Goal: Task Accomplishment & Management: Manage account settings

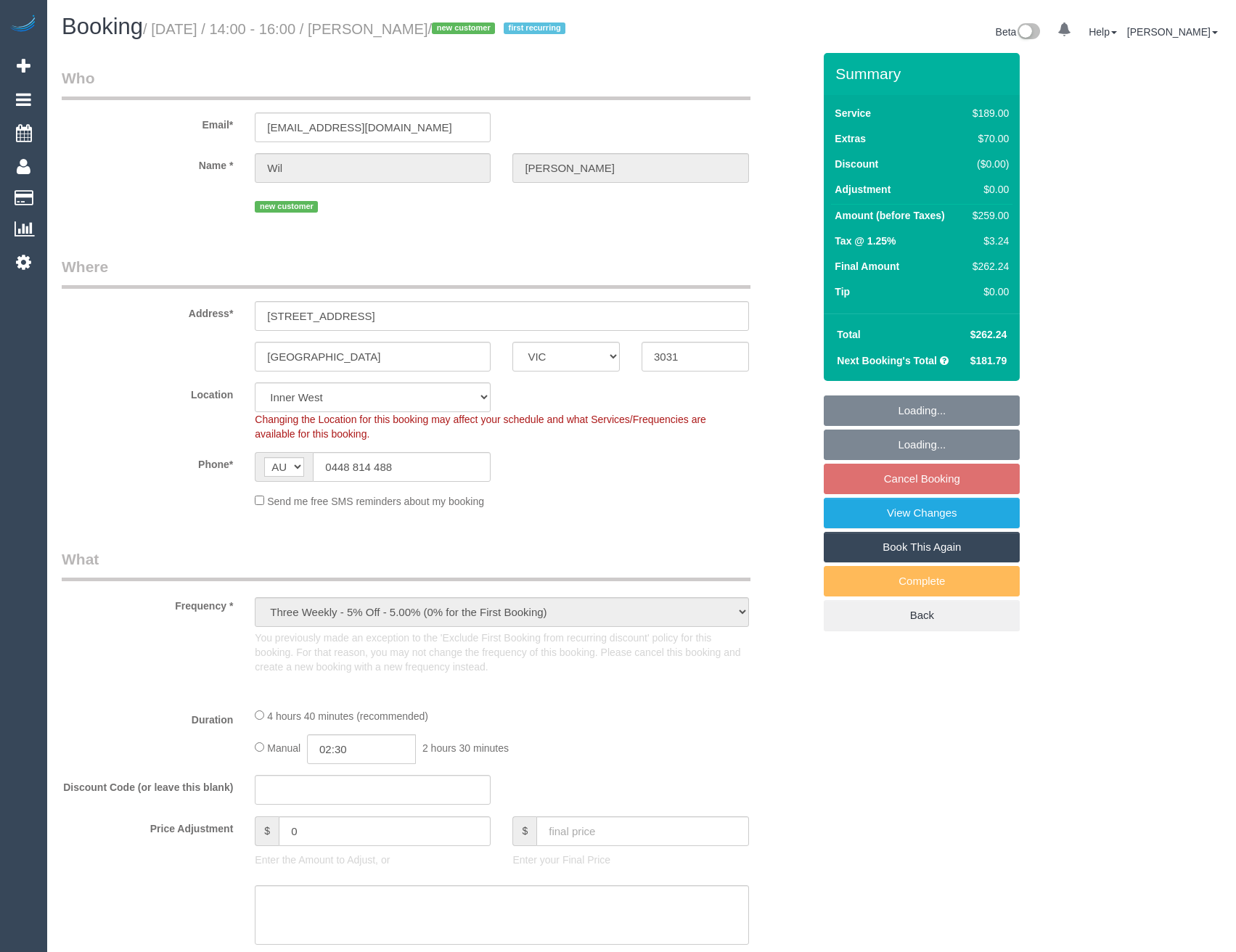
select select "VIC"
select select "object:704"
select select "number:28"
select select "number:14"
select select "number:18"
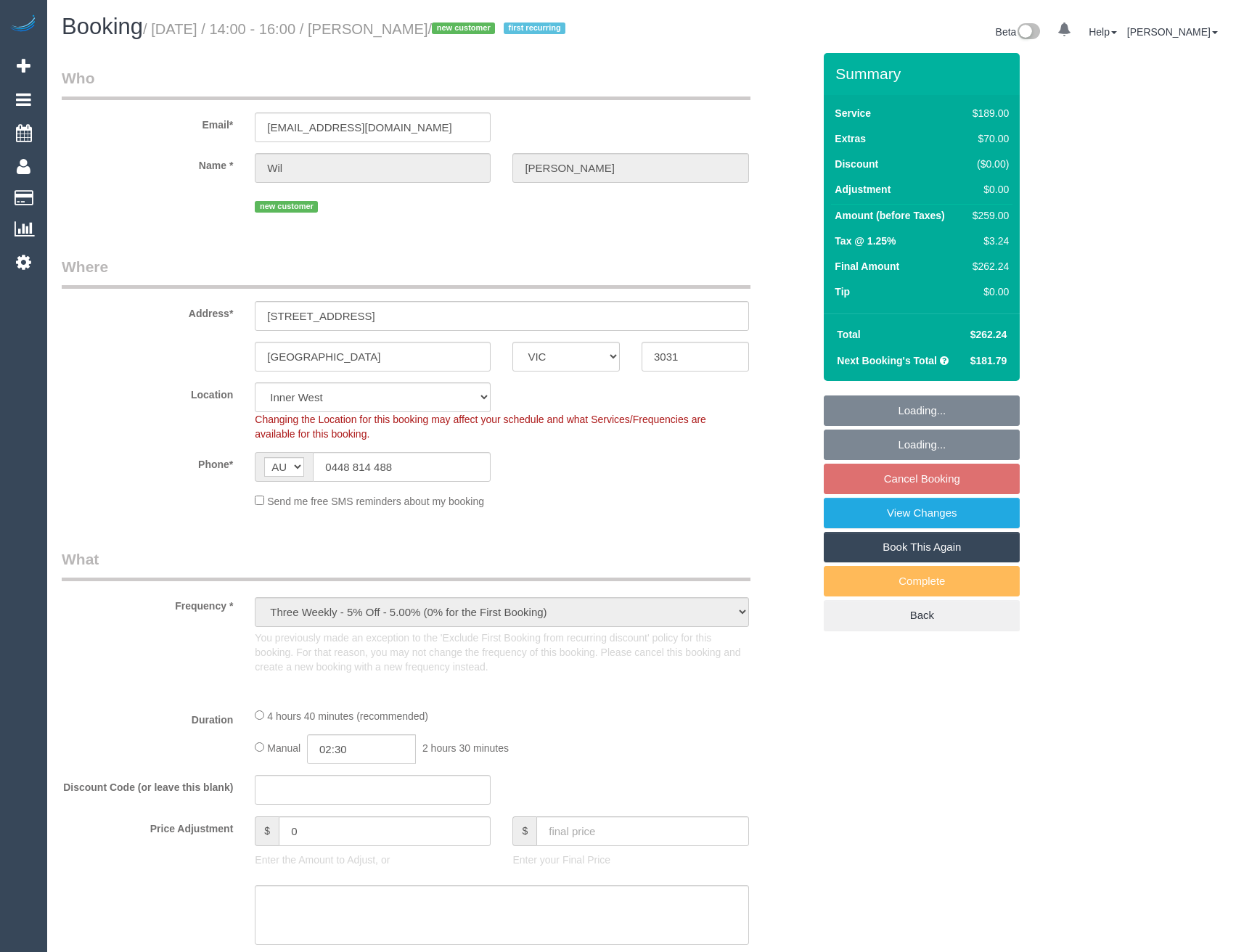
select select "number:24"
select select "number:34"
select select "number:26"
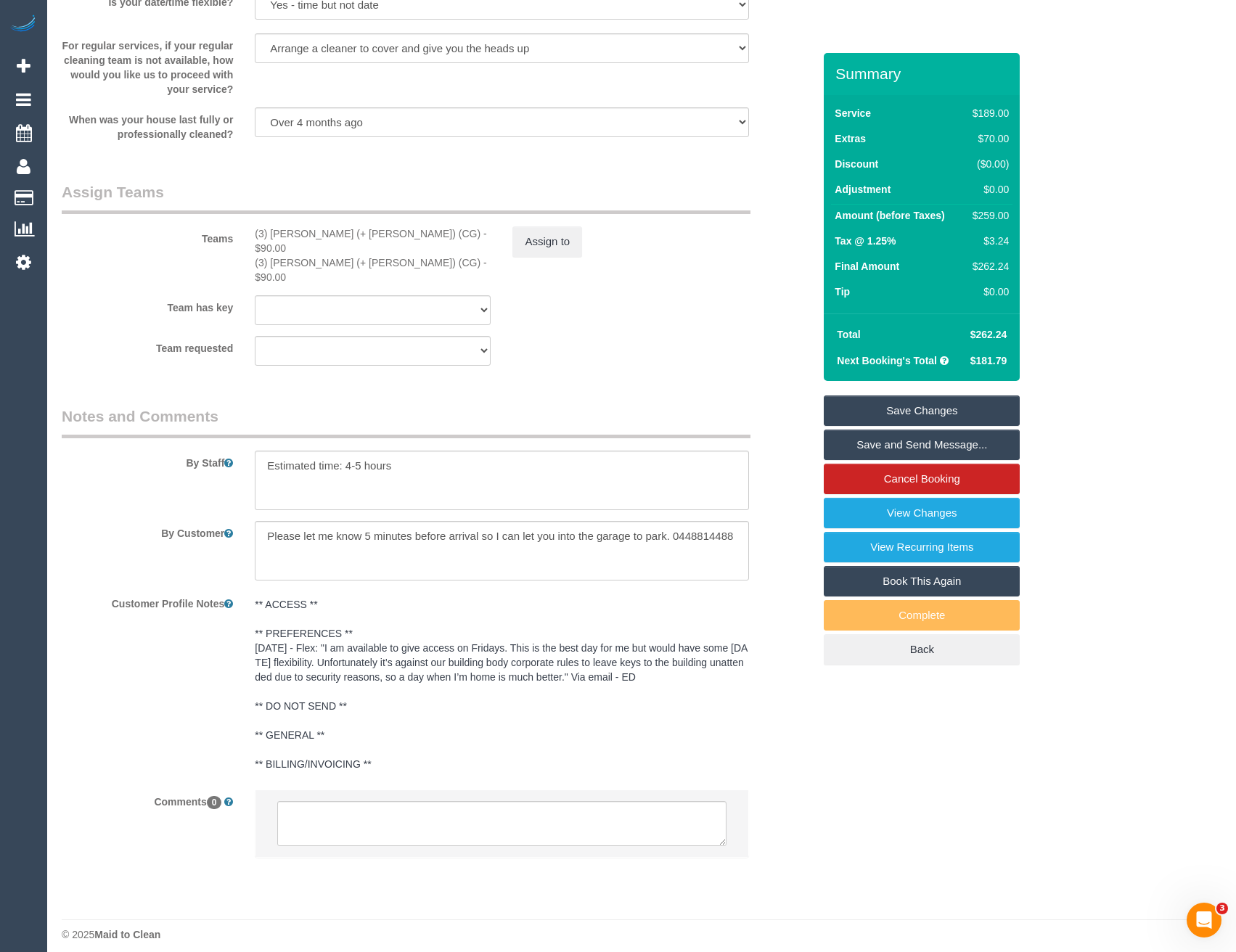
scroll to position [2206, 0]
click at [393, 822] on textarea at bounding box center [501, 823] width 448 height 45
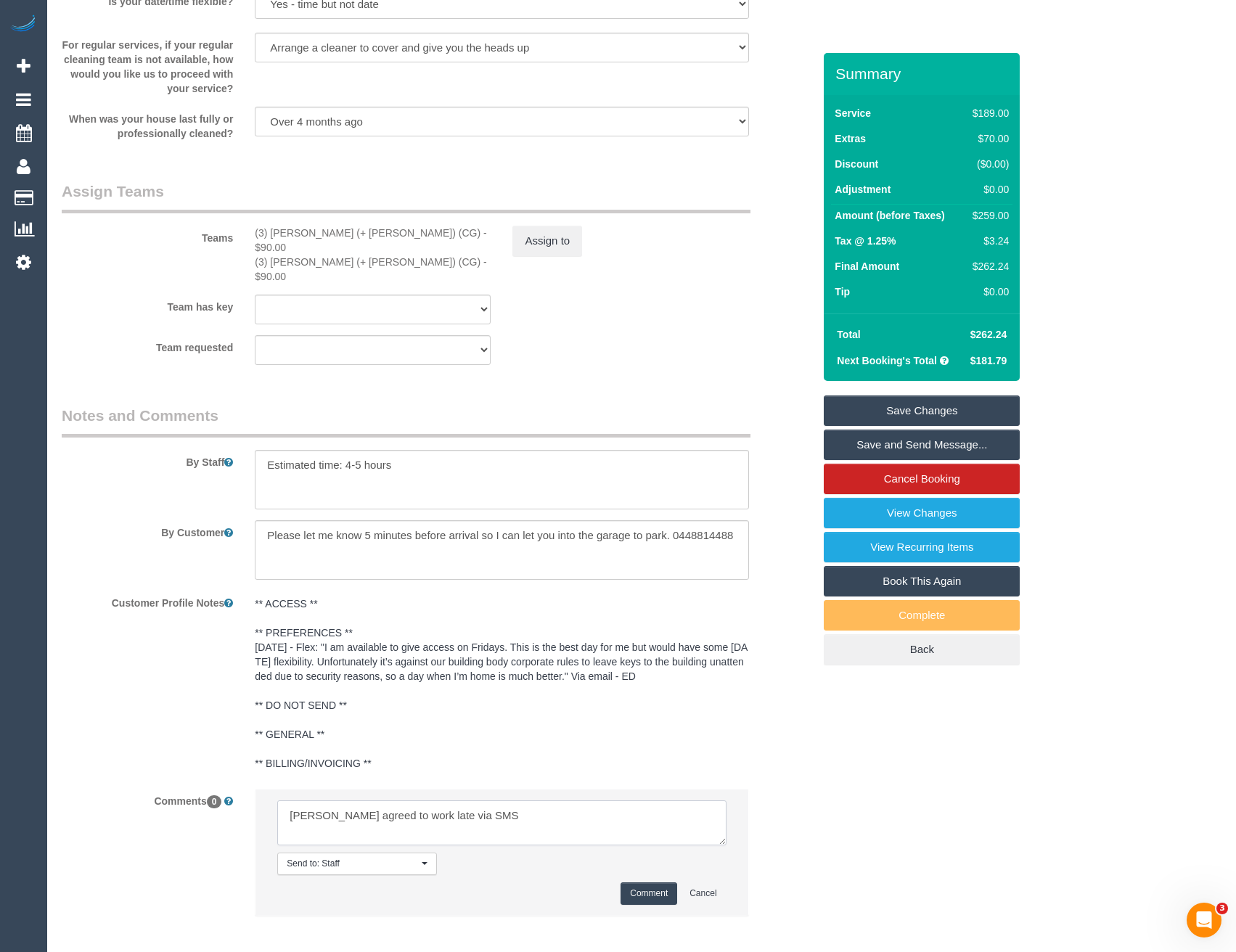
type textarea "Felipe agreed to work late via SMS"
click at [658, 884] on button "Comment" at bounding box center [649, 893] width 56 height 22
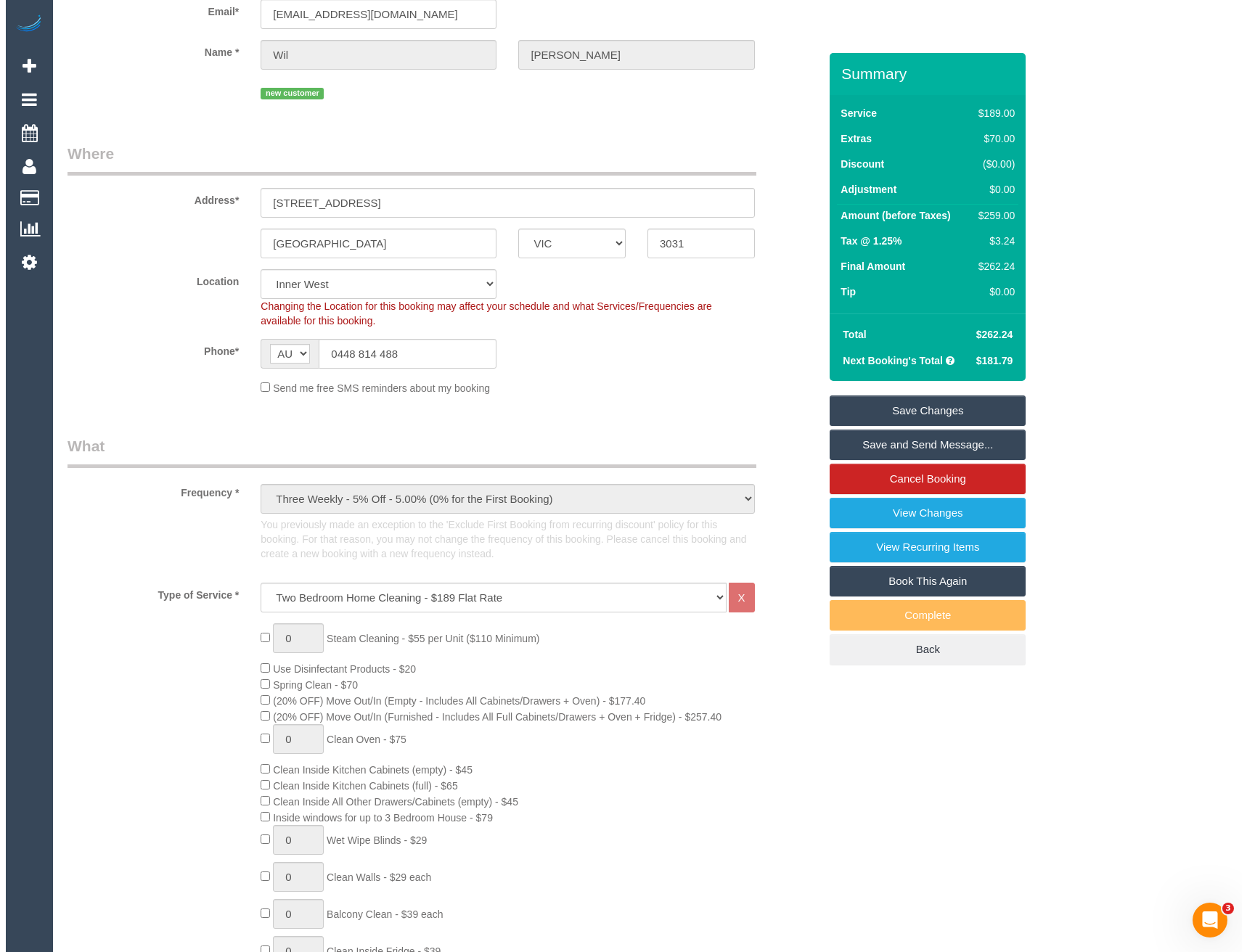
scroll to position [28, 0]
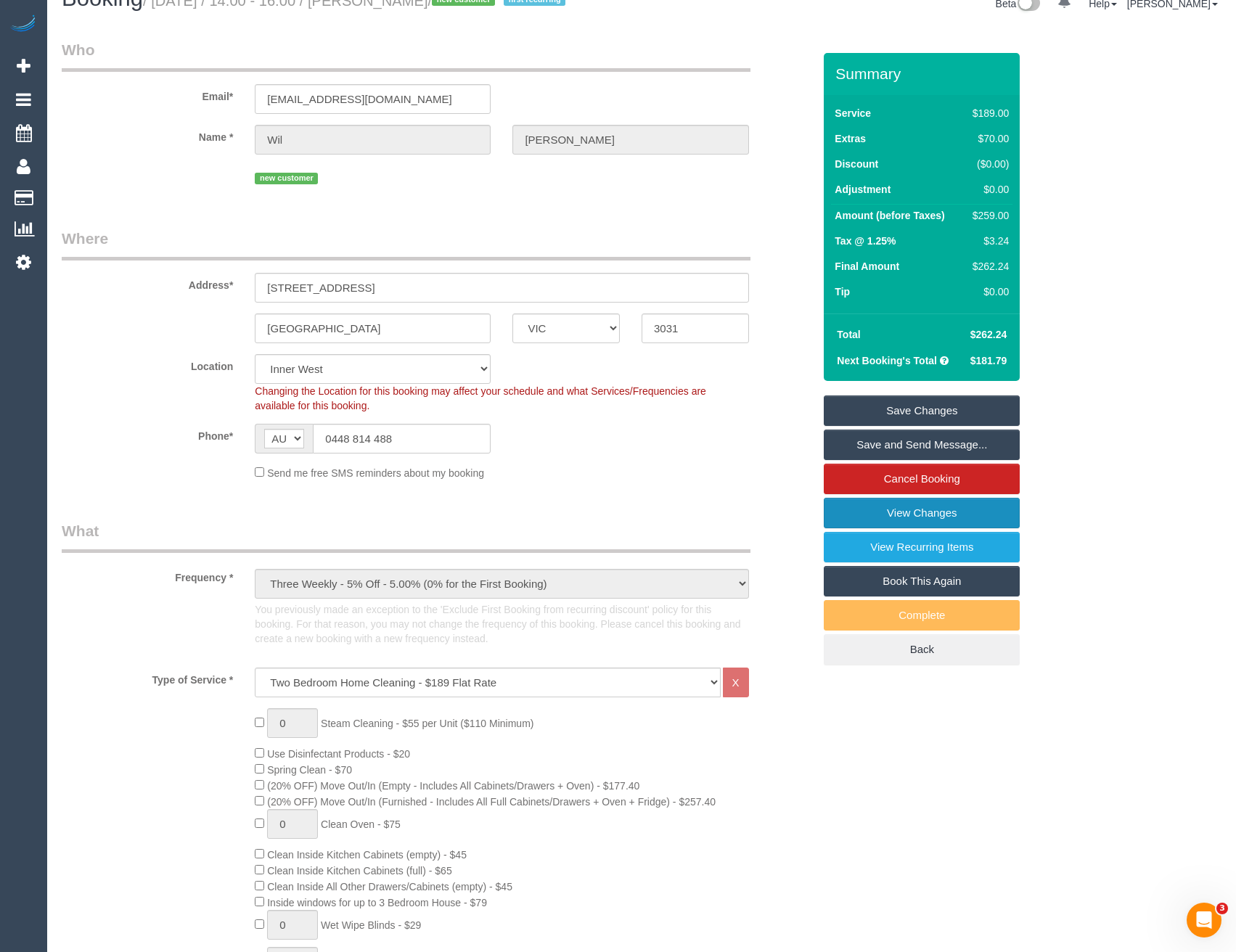
click at [926, 528] on link "View Changes" at bounding box center [922, 513] width 196 height 30
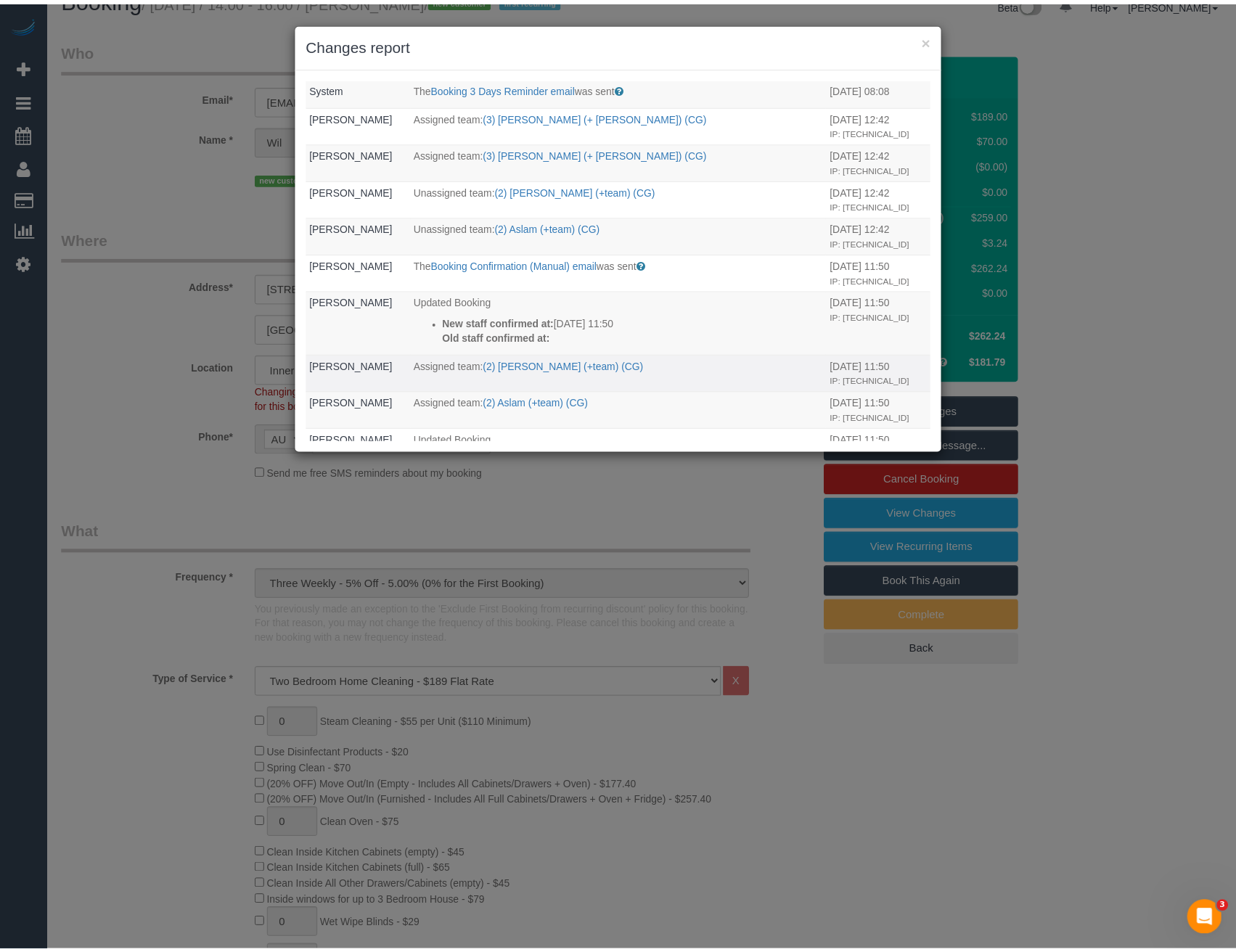
scroll to position [0, 0]
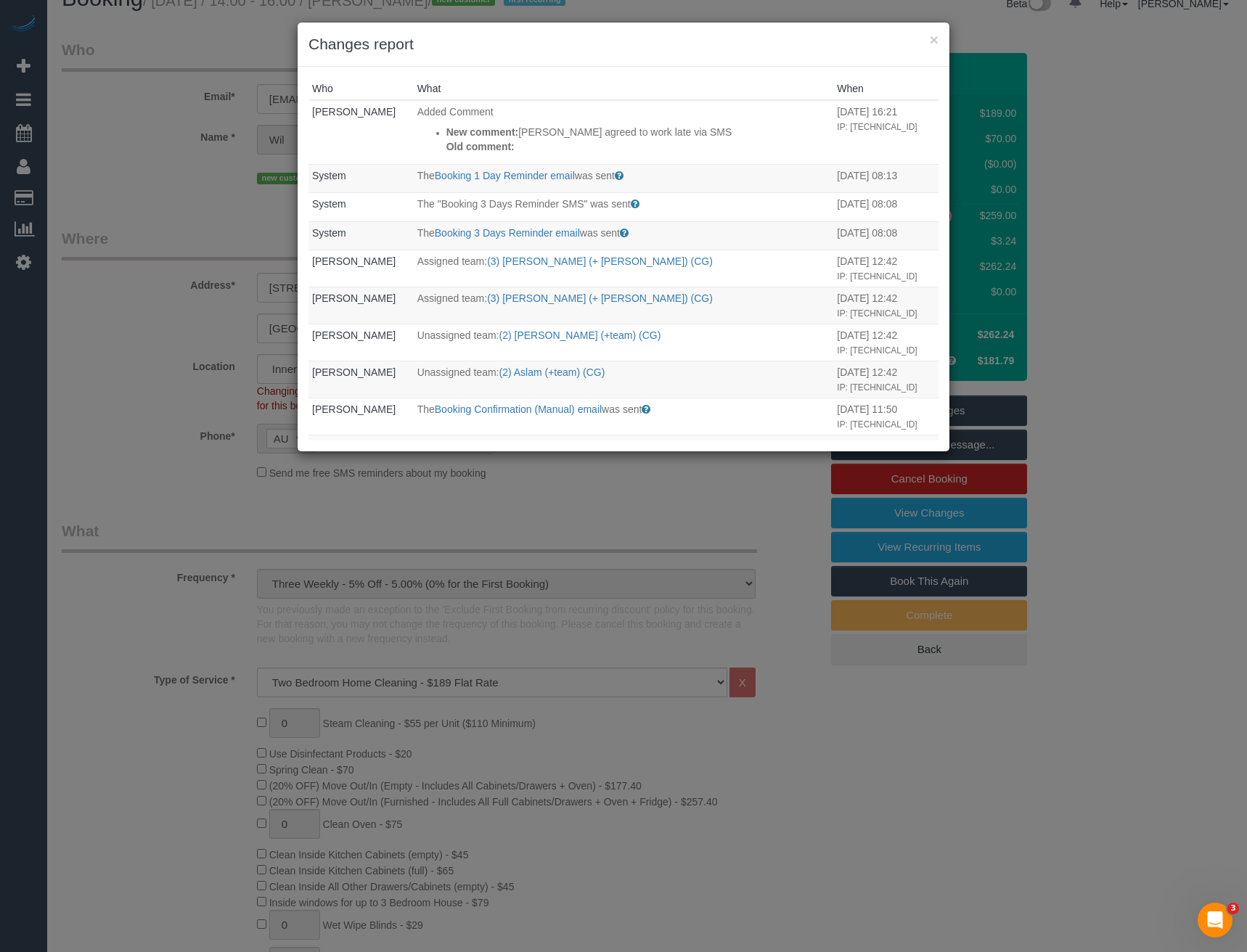
click at [620, 531] on div "× Changes report Who What When Bronie Bryant Added Comment New comment: Felipe …" at bounding box center [623, 476] width 1247 height 952
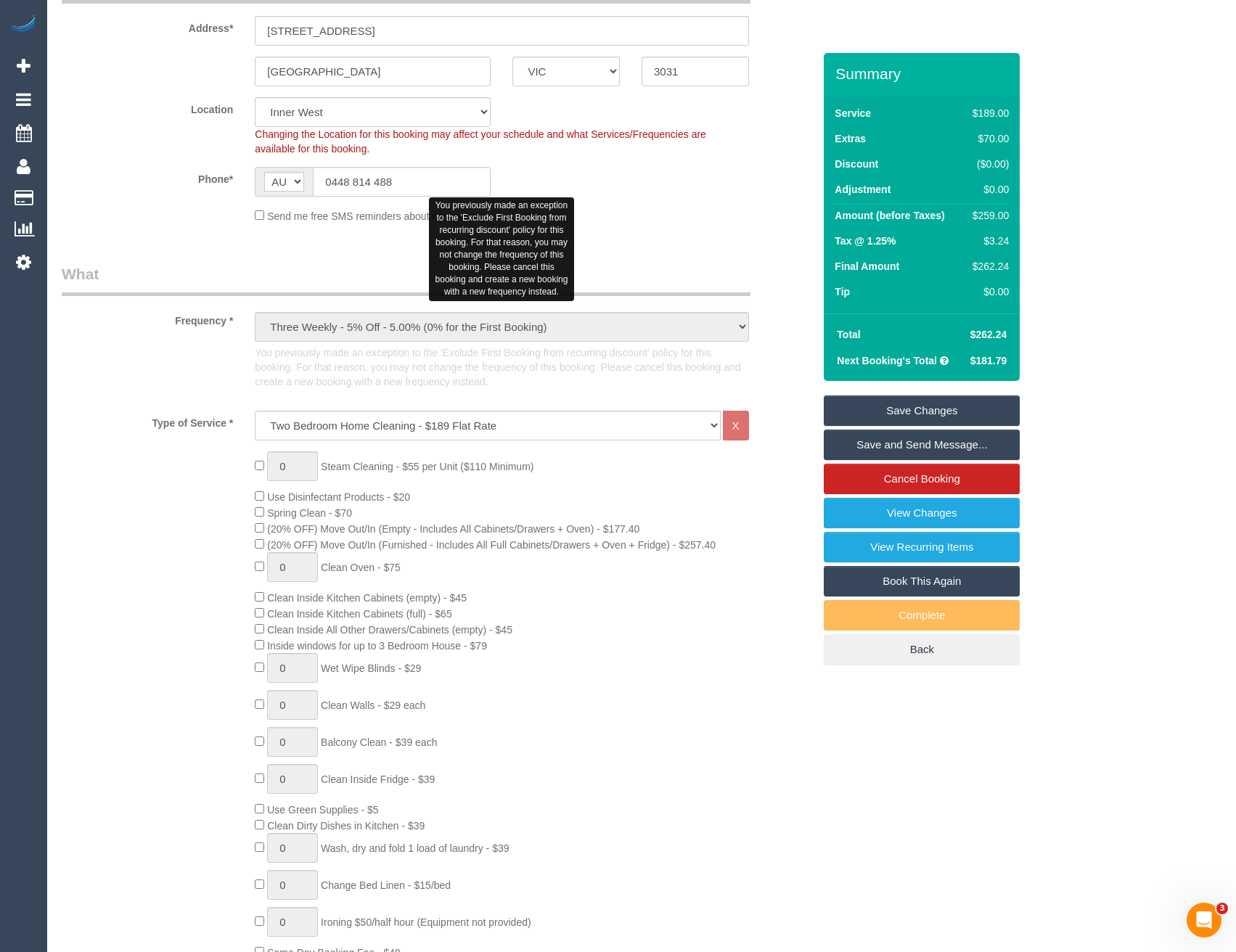
scroll to position [391, 0]
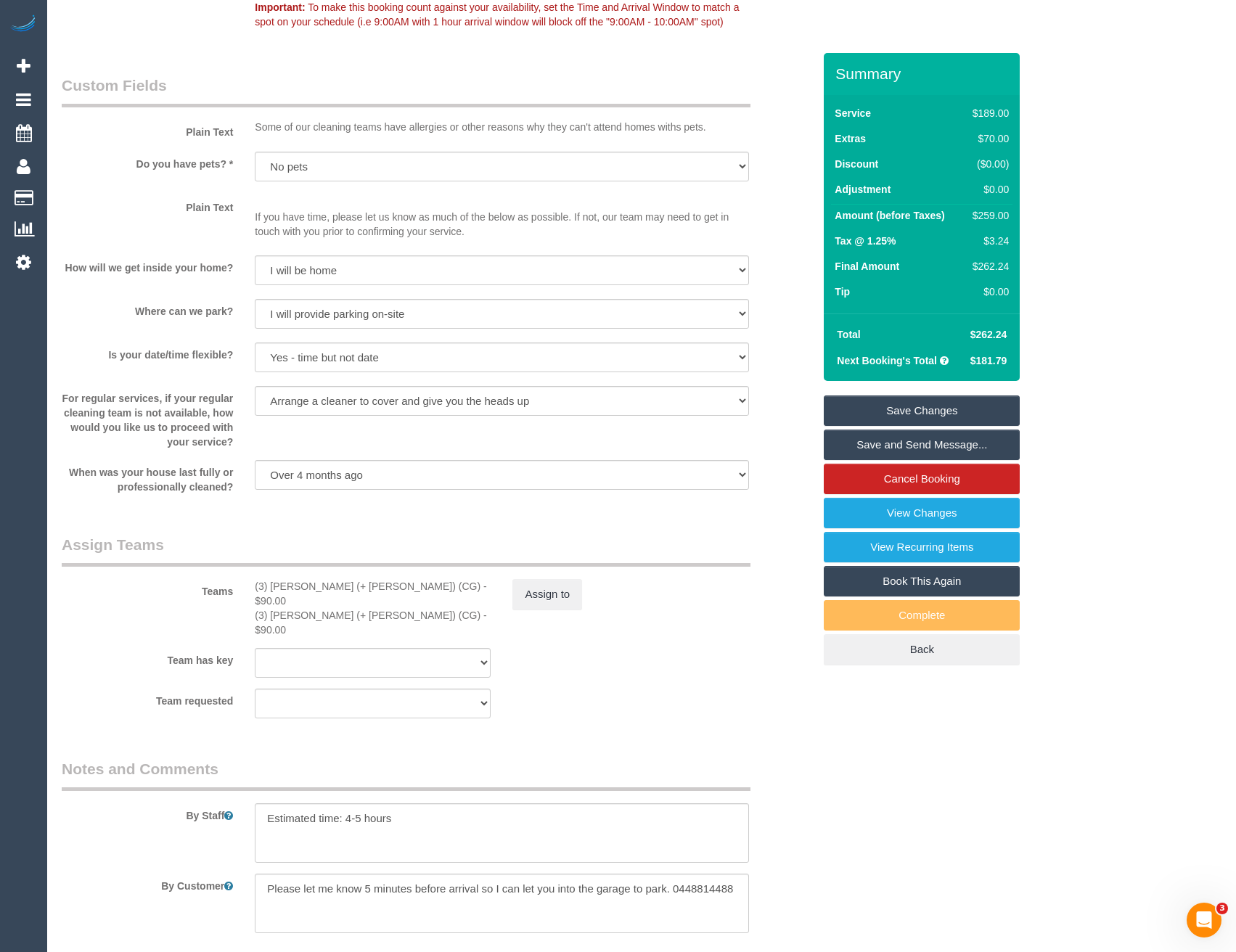
click at [533, 598] on div "Teams (3) Amninder (+ Sohail) (CG) - $90.00 (3) Sohail (+ Amninder) (CG) - $90.…" at bounding box center [437, 585] width 773 height 103
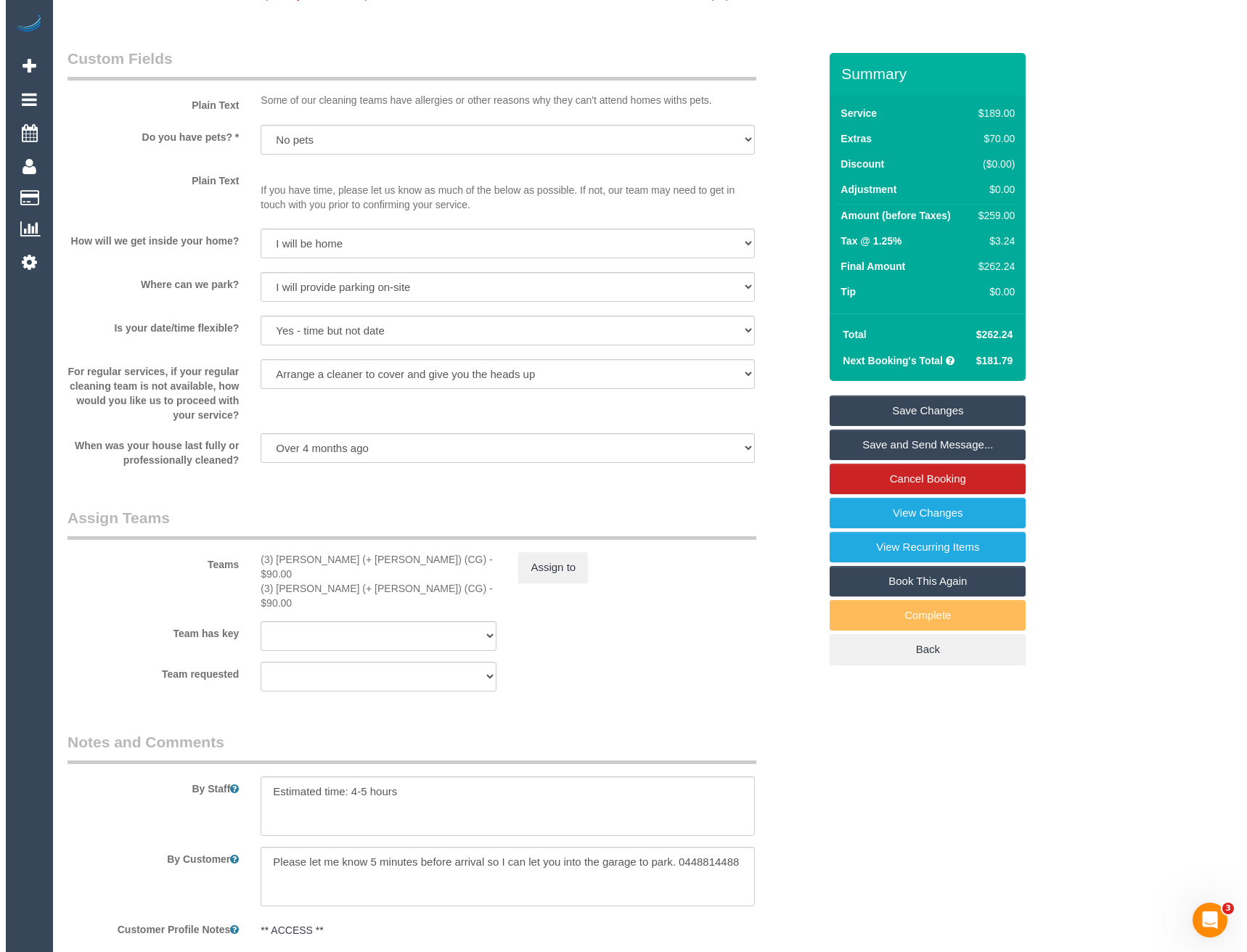
scroll to position [1915, 0]
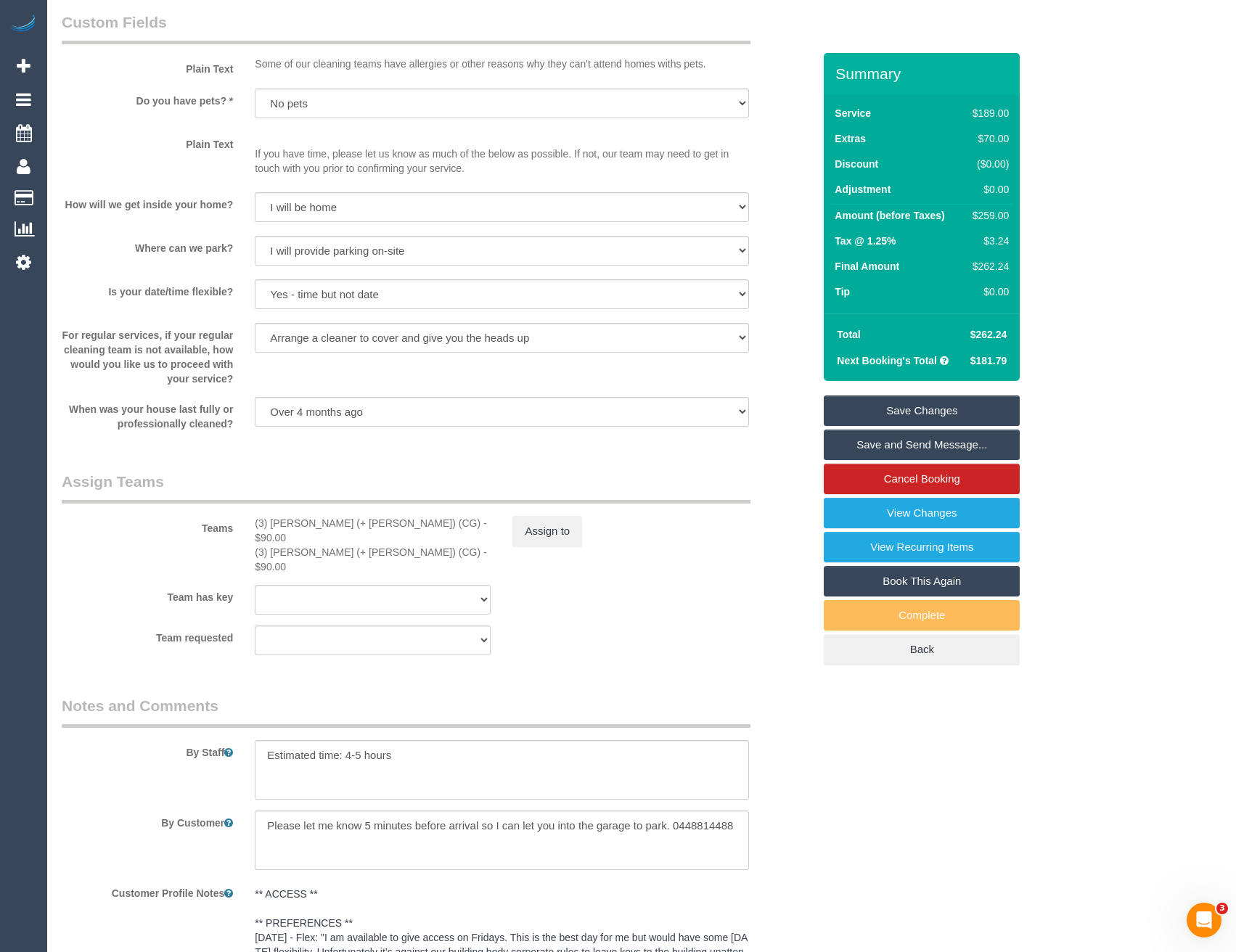
click at [545, 613] on sui-booking-teams "Teams (3) Amninder (+ Sohail) (CG) - $90.00 (3) Sohail (+ Amninder) (CG) - $90.…" at bounding box center [437, 563] width 751 height 184
click at [539, 547] on button "Assign to" at bounding box center [548, 531] width 70 height 30
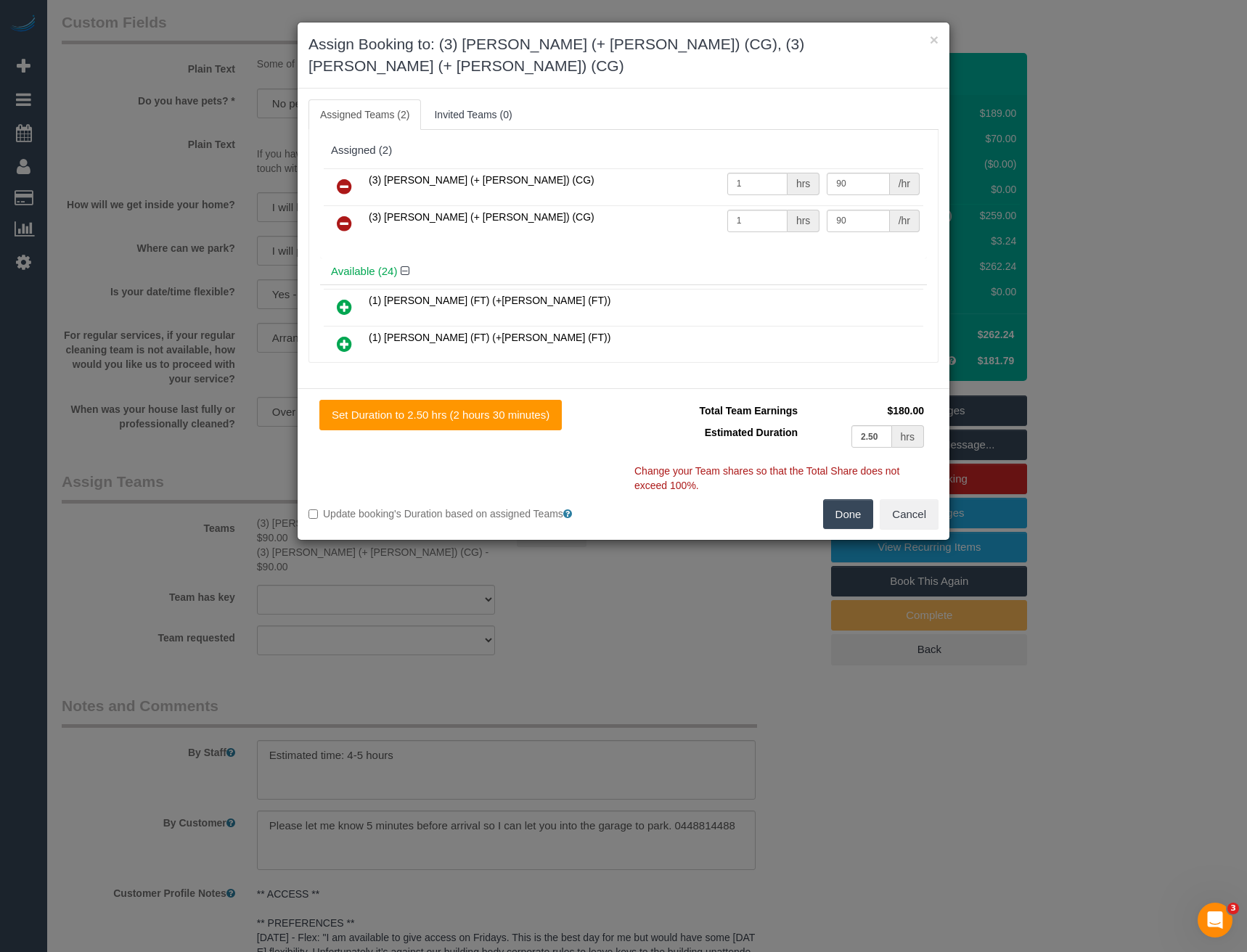
click at [339, 178] on icon at bounding box center [345, 187] width 16 height 18
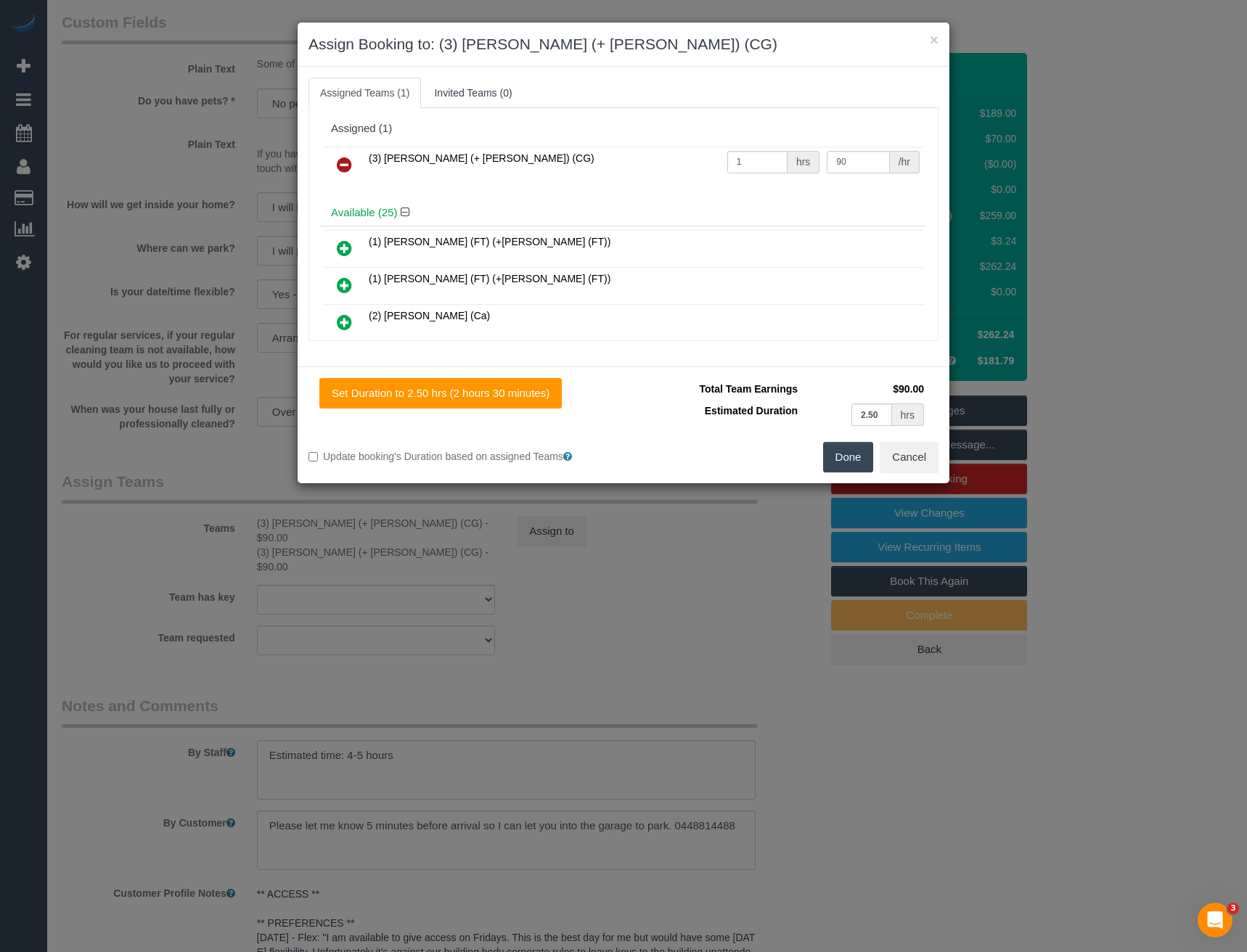
click at [339, 159] on icon at bounding box center [345, 165] width 16 height 18
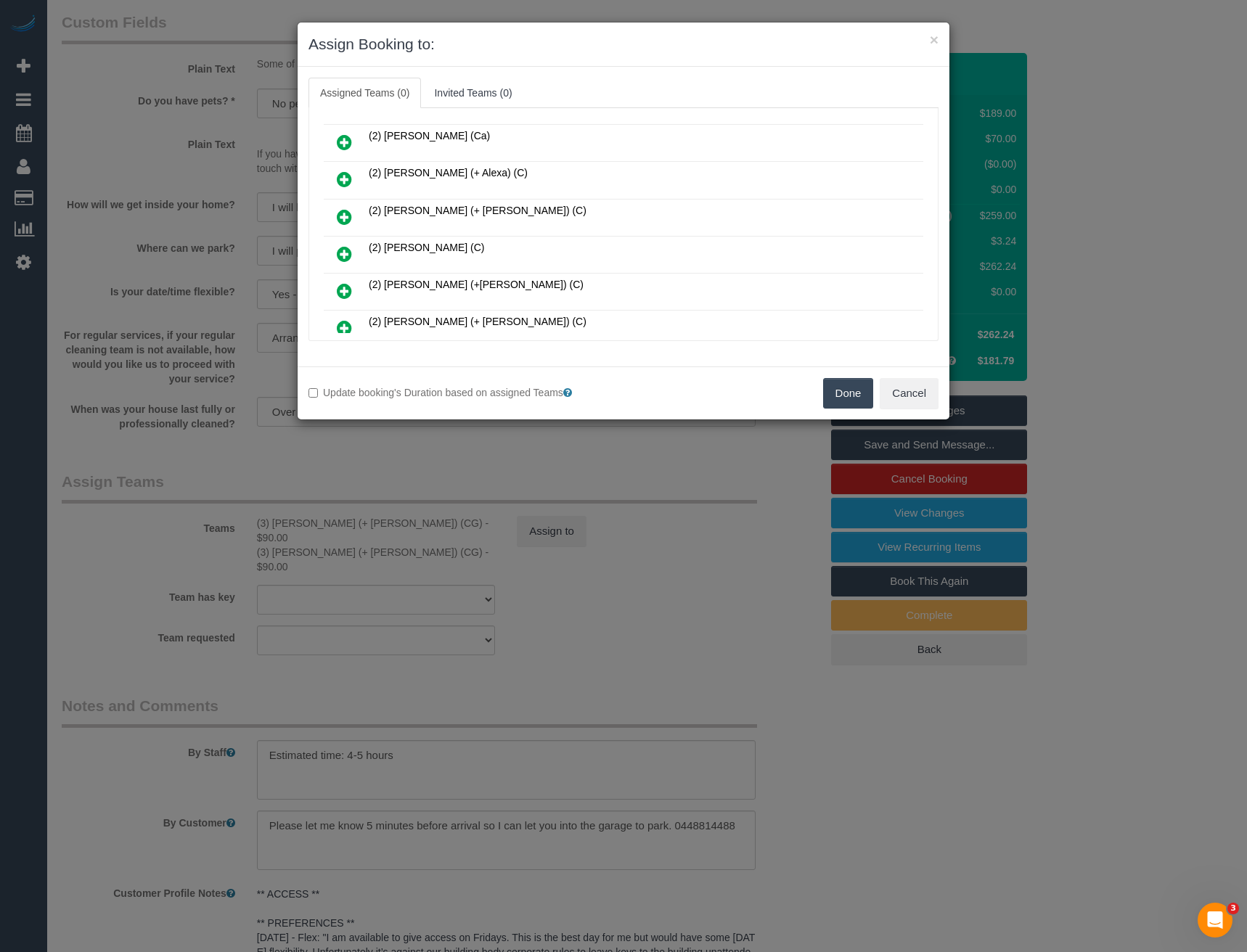
scroll to position [428, 0]
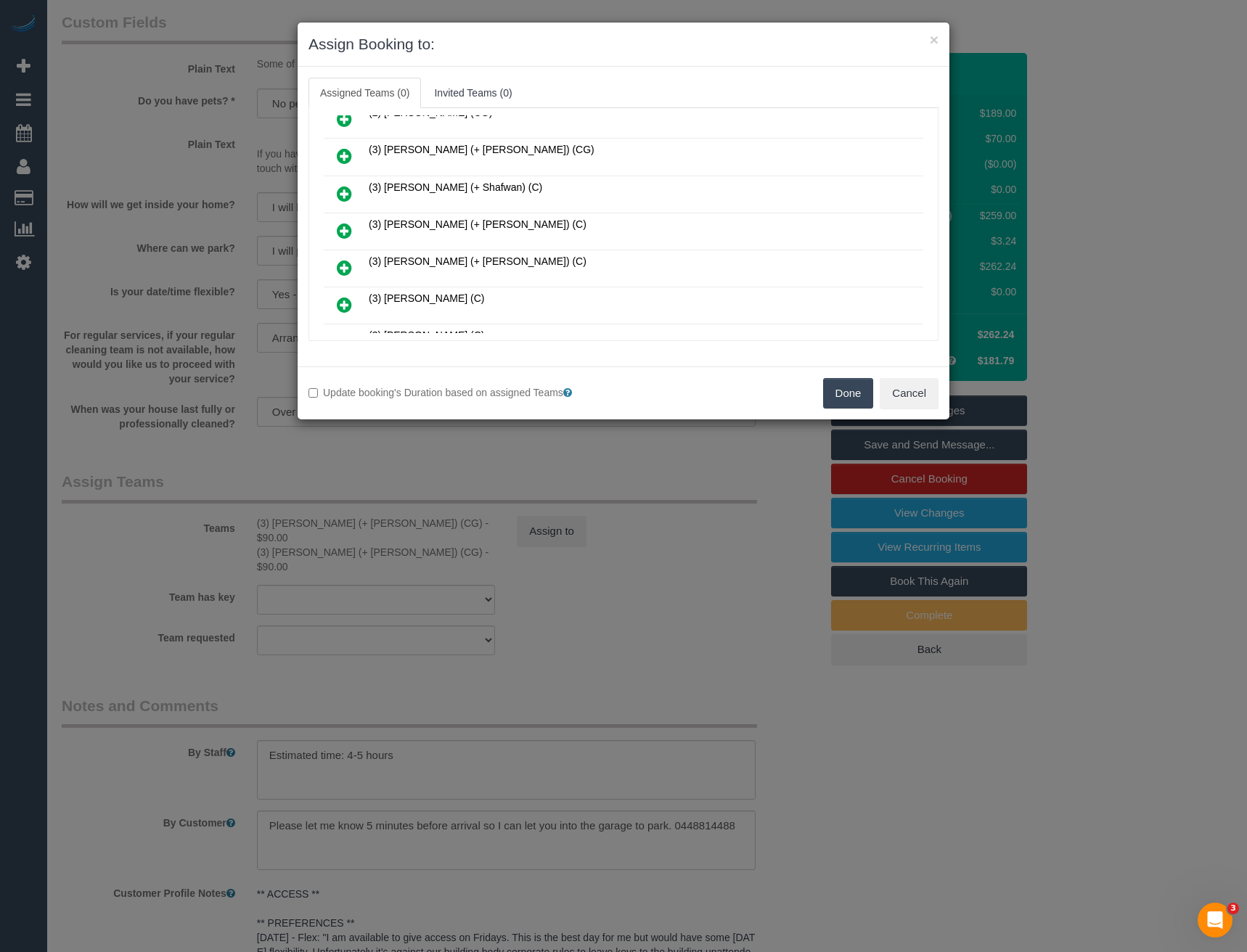
click at [347, 230] on icon at bounding box center [345, 231] width 16 height 18
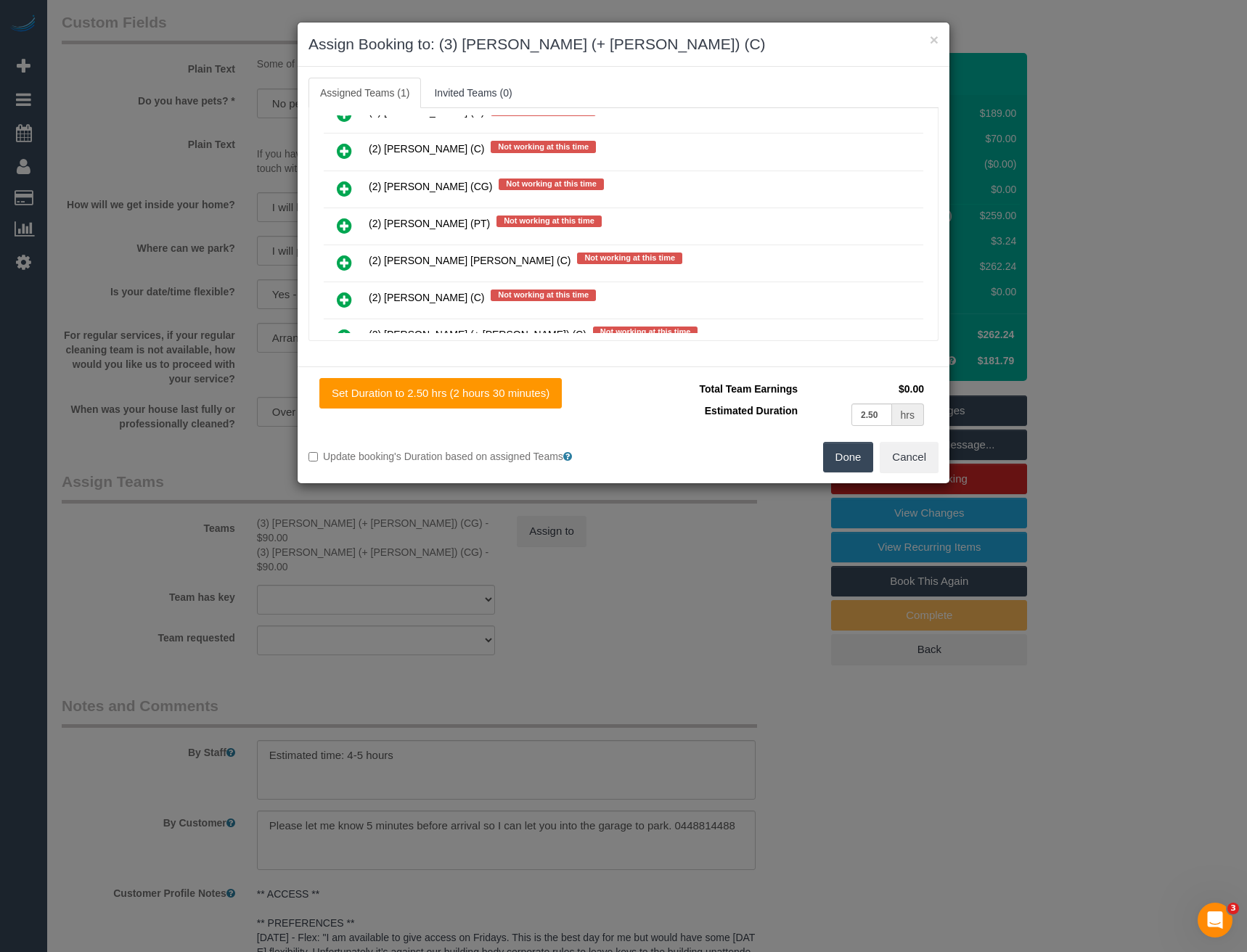
scroll to position [872, 0]
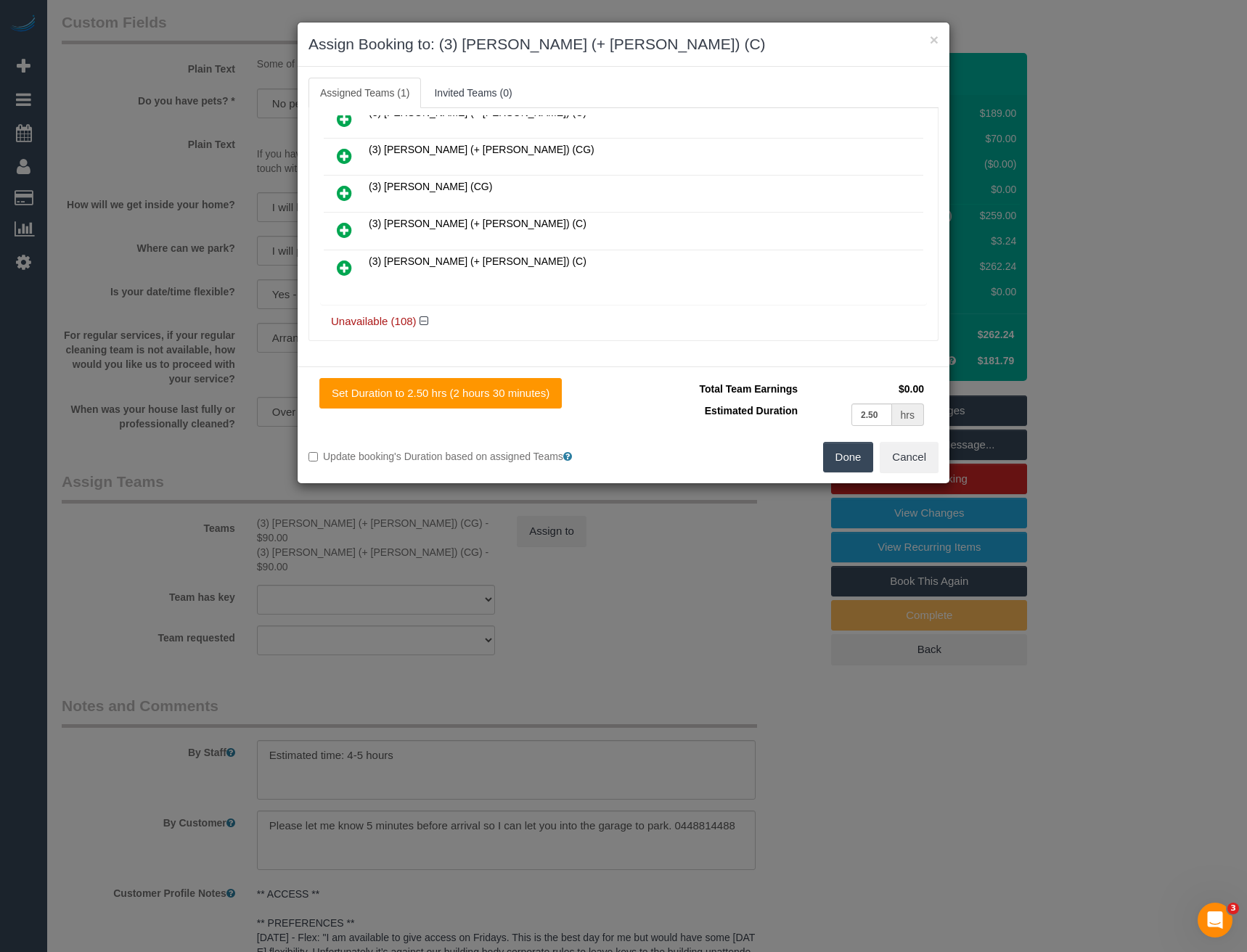
click at [348, 230] on icon at bounding box center [345, 230] width 16 height 18
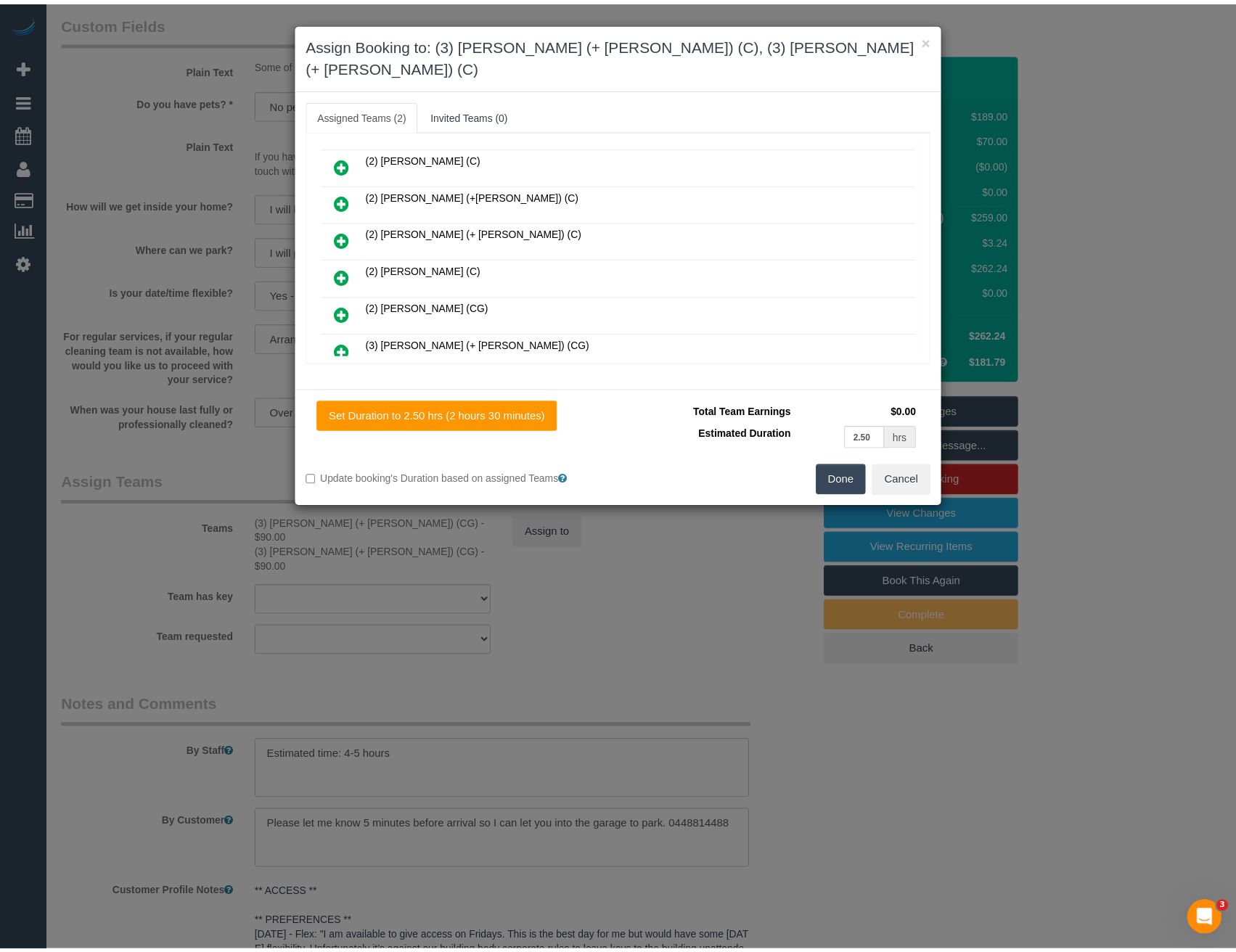
scroll to position [0, 0]
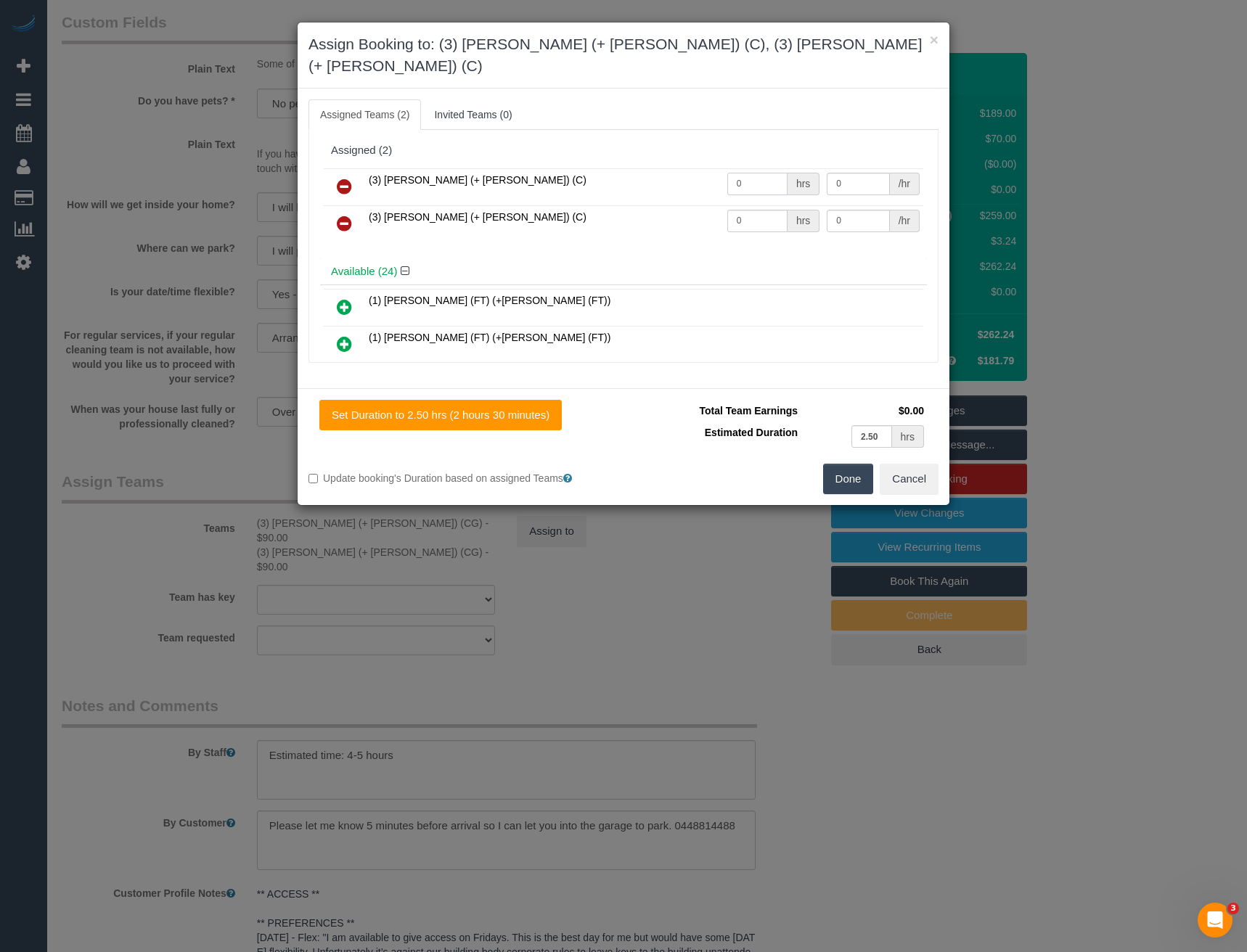
drag, startPoint x: 714, startPoint y: 169, endPoint x: 642, endPoint y: 165, distance: 72.1
click at [658, 176] on tr "(3) Felipe (+ Tatiana) (C) 0 hrs 0 /hr" at bounding box center [623, 187] width 599 height 37
type input "1"
type input "82.5"
drag, startPoint x: 714, startPoint y: 211, endPoint x: 674, endPoint y: 203, distance: 40.8
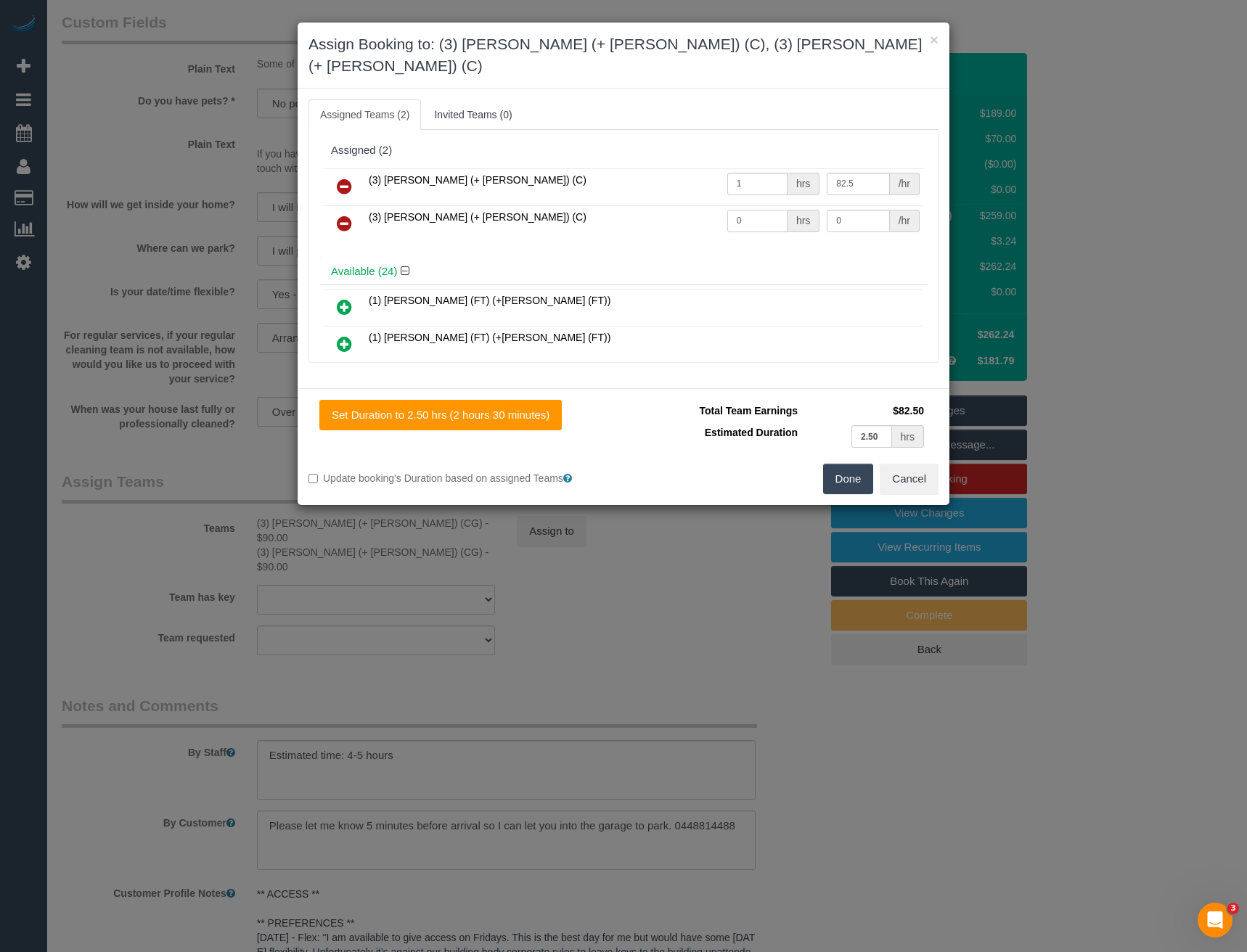
click at [678, 208] on tr "(3) Tatiana (+ Felipe) (C) 0 hrs 0 /hr" at bounding box center [623, 224] width 599 height 37
type input "1"
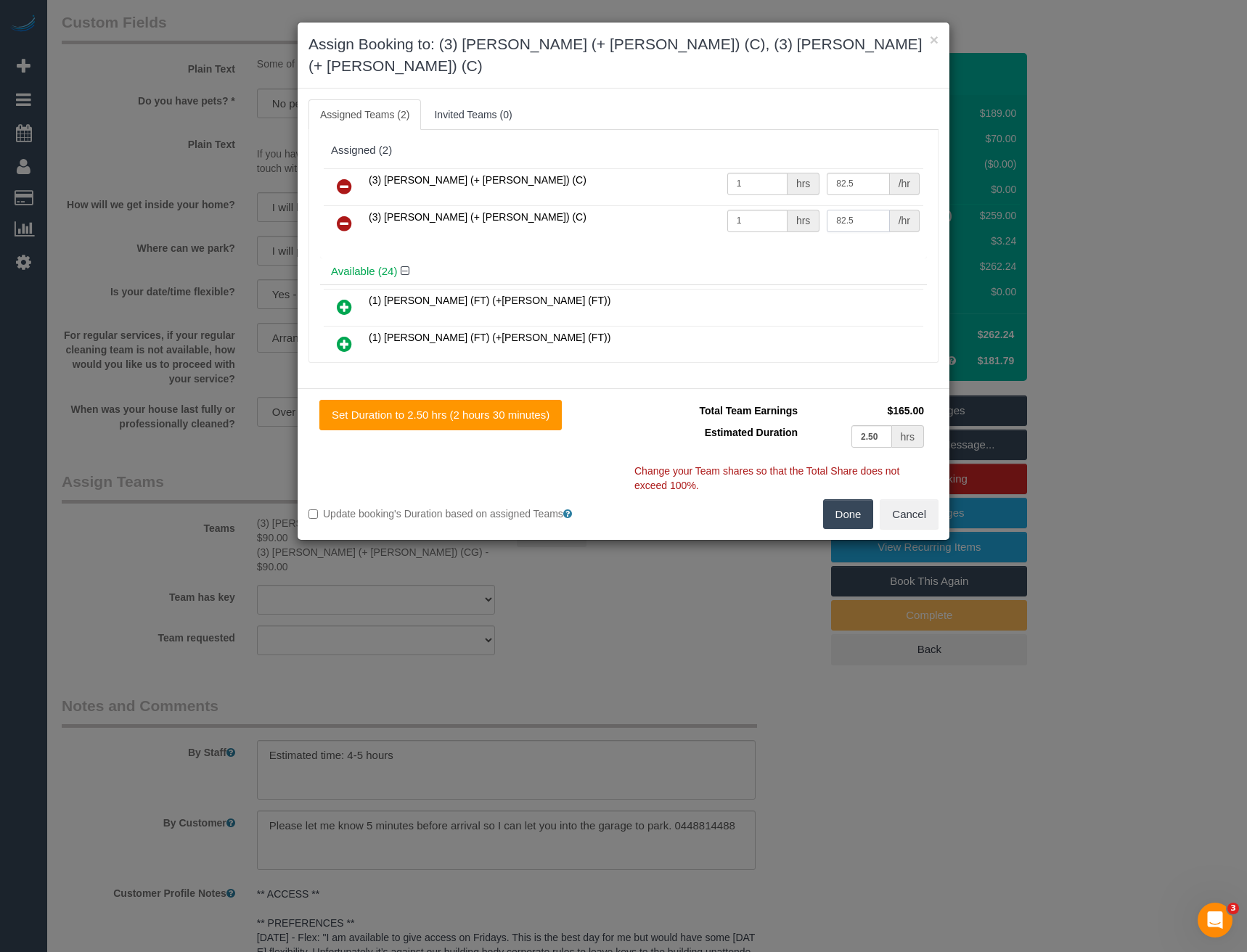
type input "82.5"
click at [830, 499] on button "Done" at bounding box center [848, 514] width 51 height 30
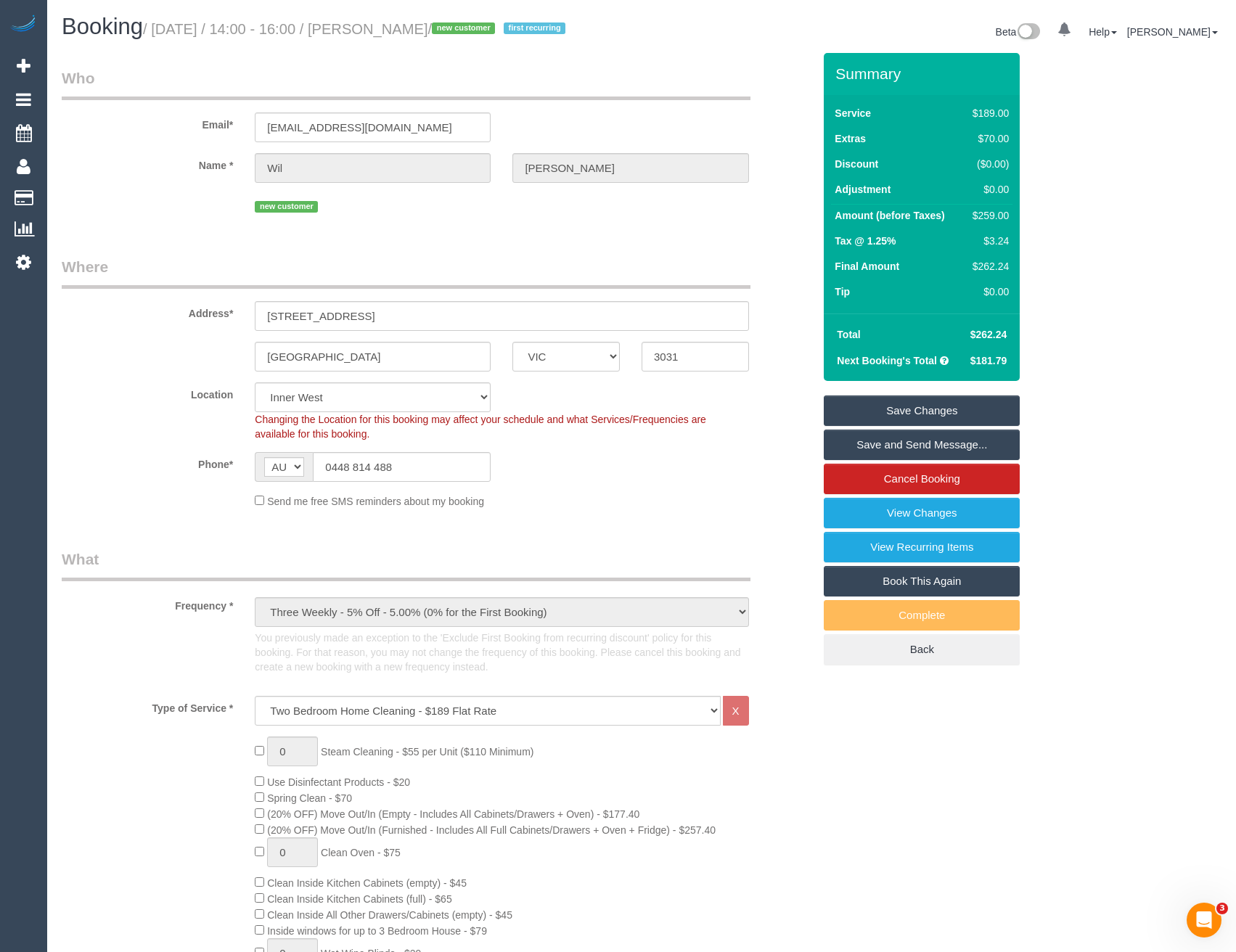
drag, startPoint x: 871, startPoint y: 430, endPoint x: 844, endPoint y: 430, distance: 27.0
click at [871, 426] on link "Save Changes" at bounding box center [922, 410] width 196 height 30
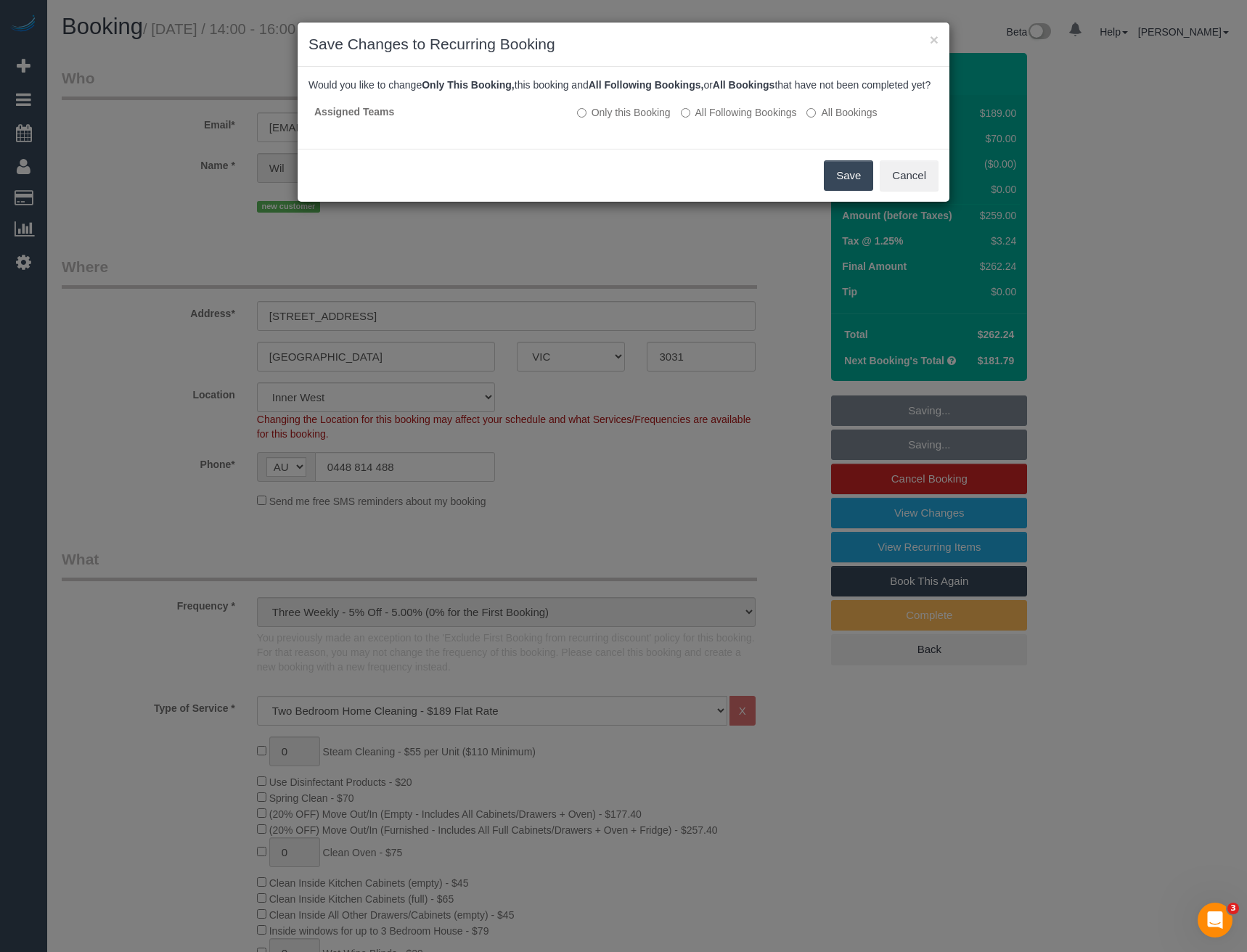
click at [847, 191] on button "Save" at bounding box center [848, 175] width 50 height 30
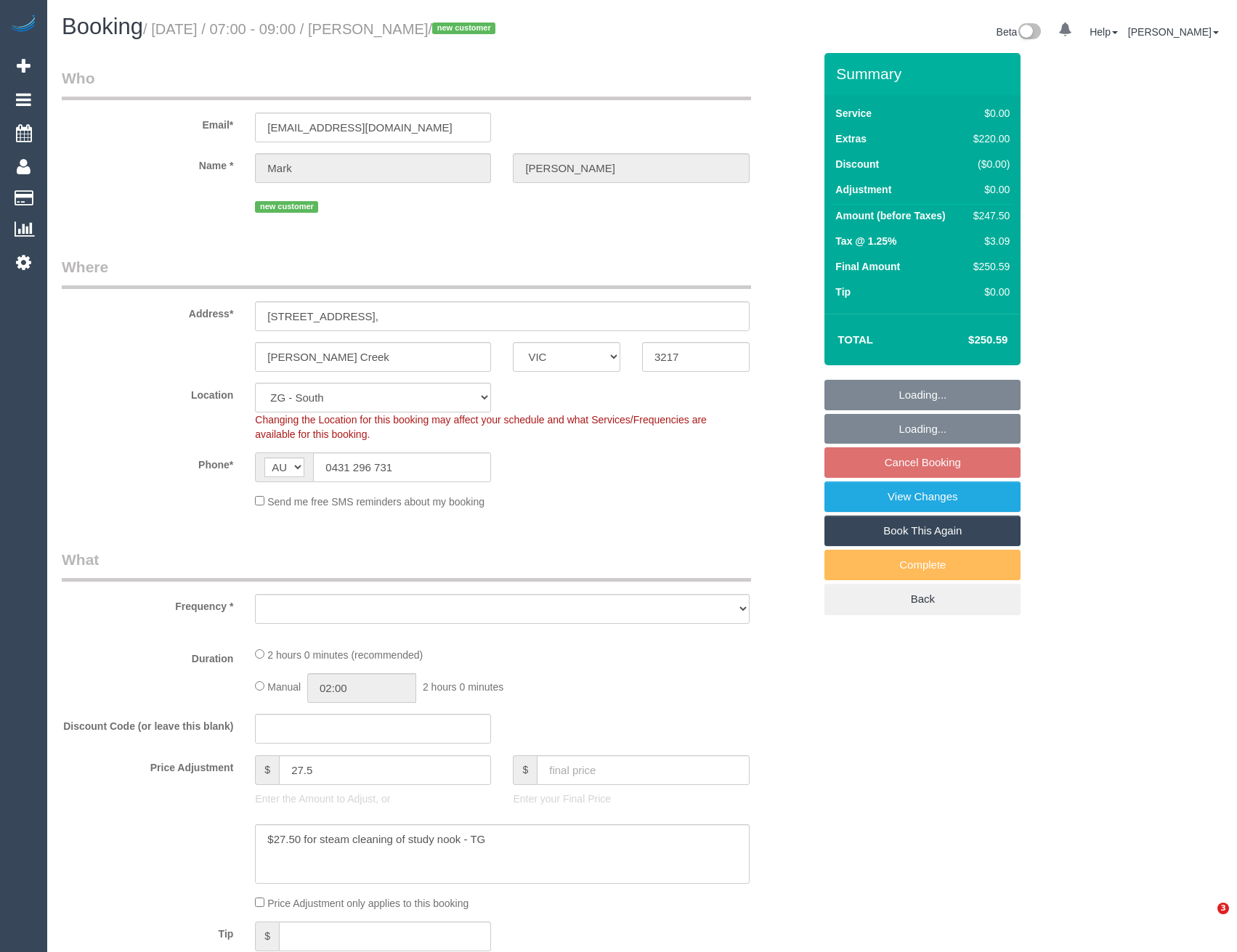
select select "VIC"
select select "object:789"
select select "spot1"
select select "number:28"
select select "number:14"
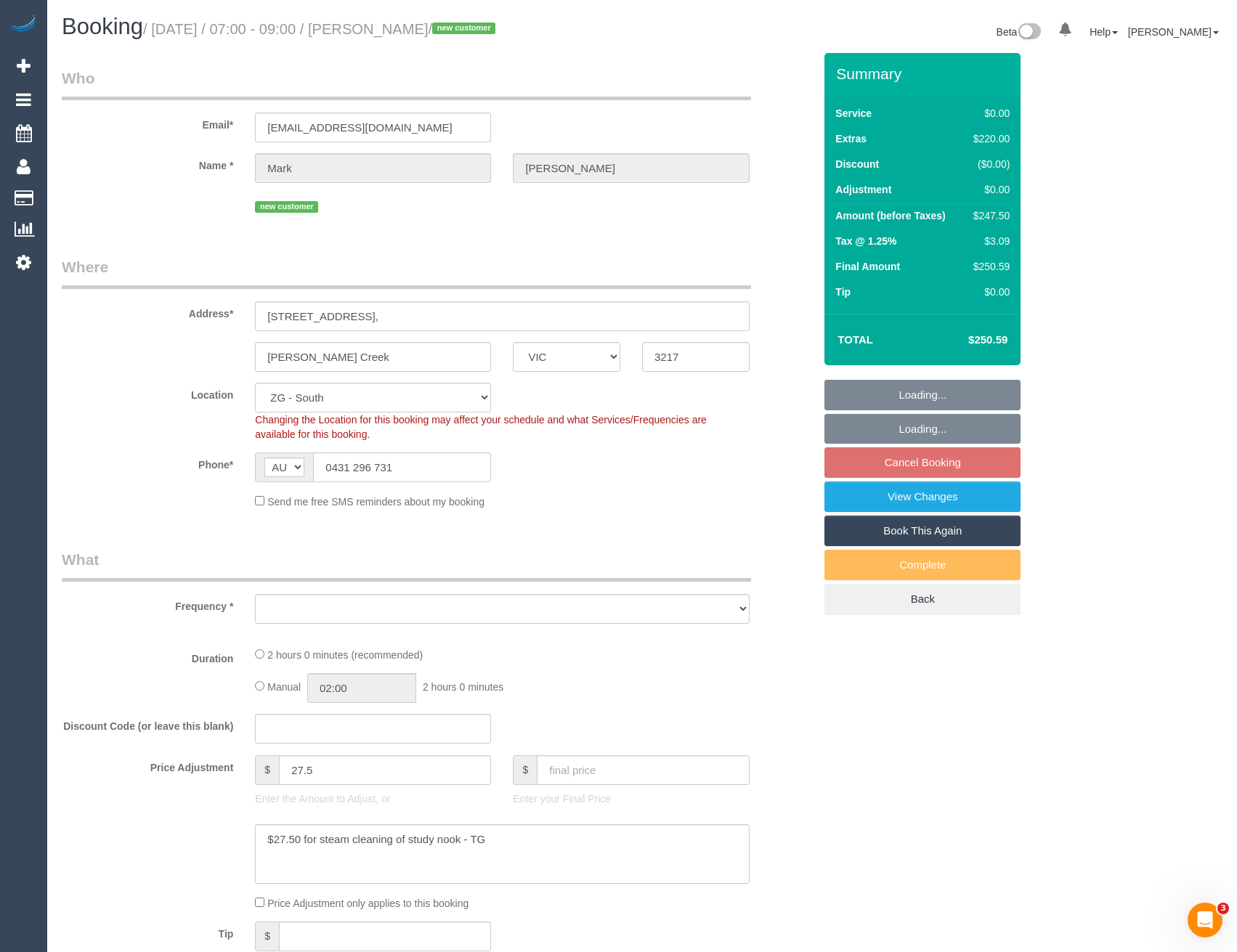
select select "number:19"
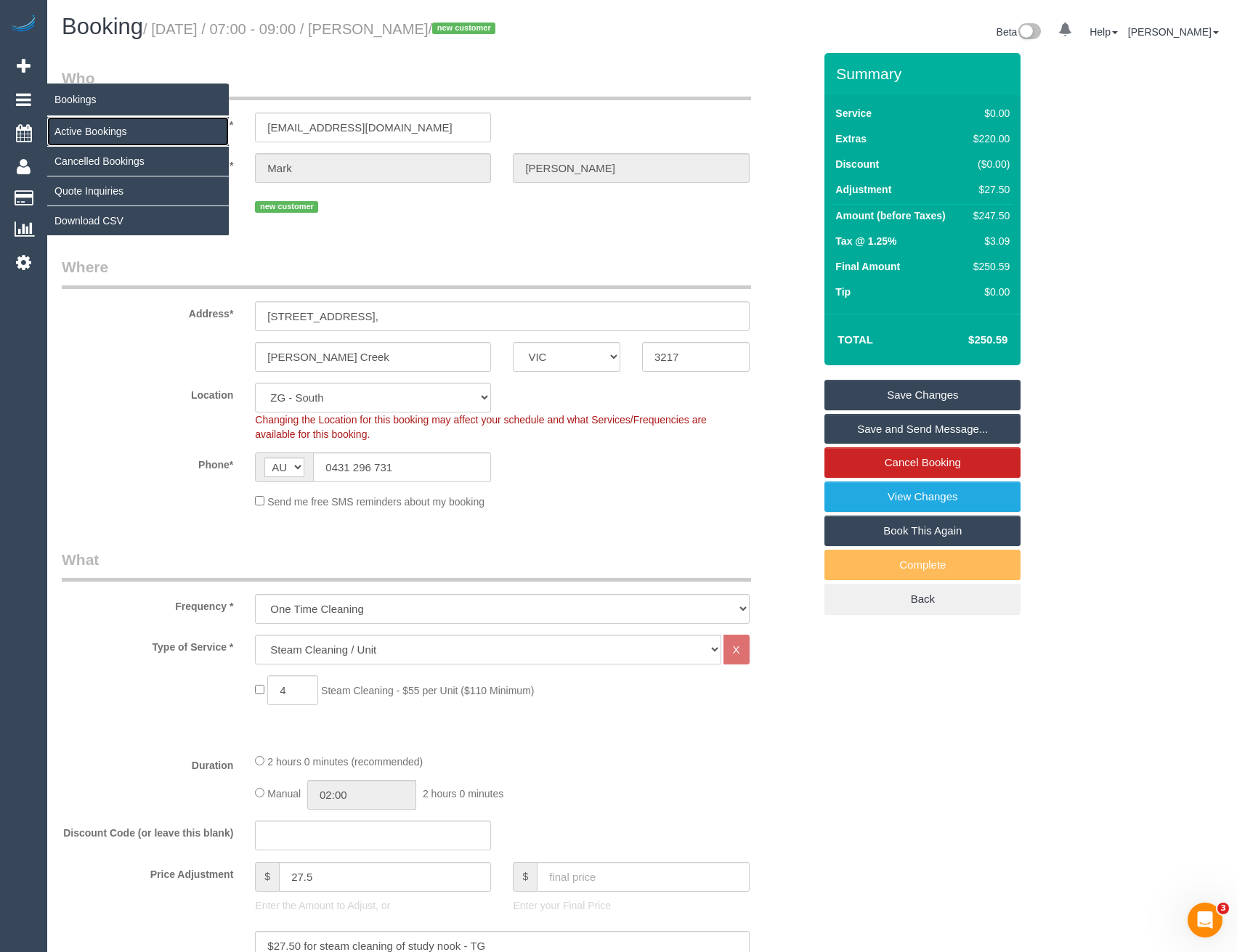
click at [83, 127] on link "Active Bookings" at bounding box center [138, 131] width 182 height 29
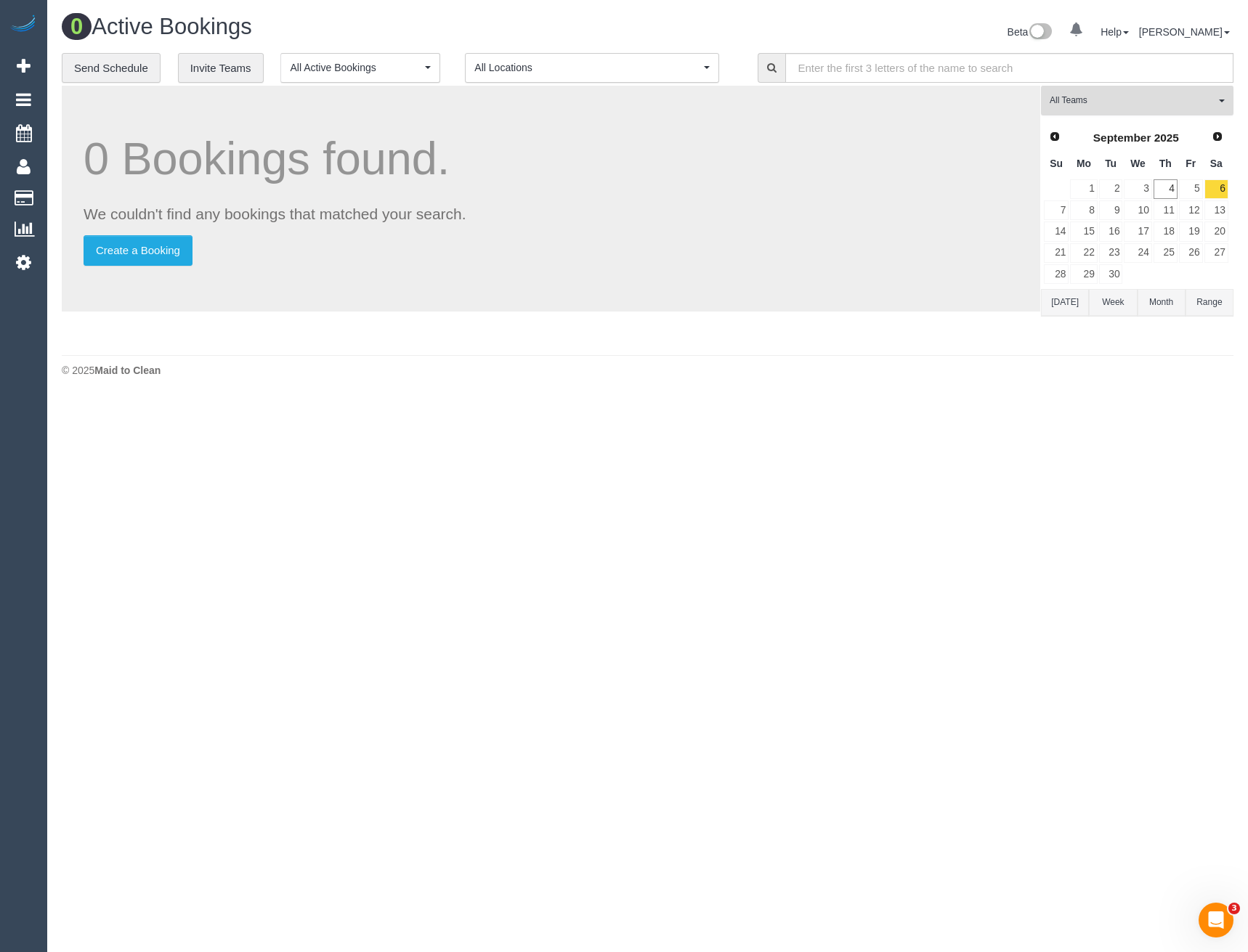
click at [1108, 99] on span "All Teams" at bounding box center [1132, 100] width 165 height 13
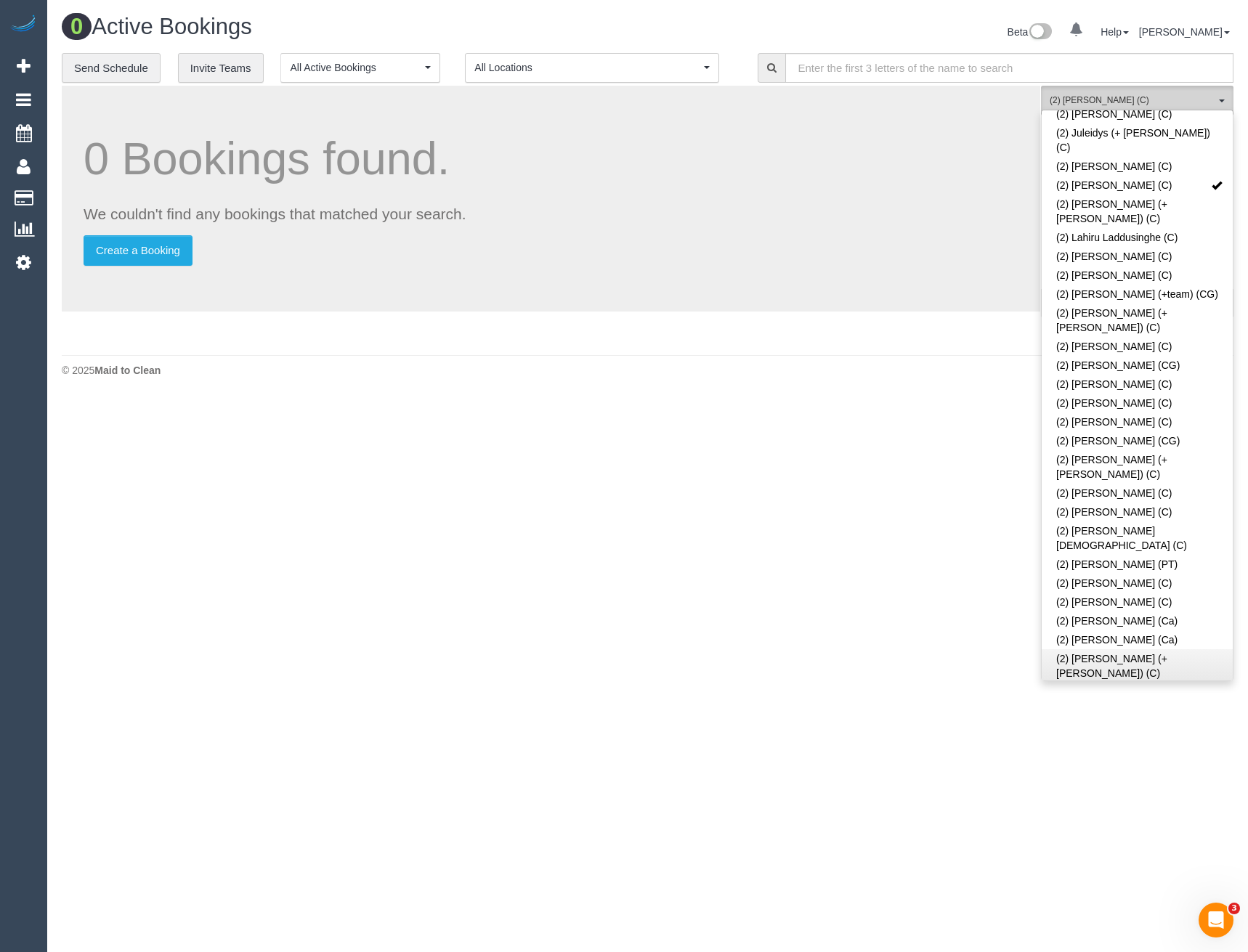
scroll to position [727, 0]
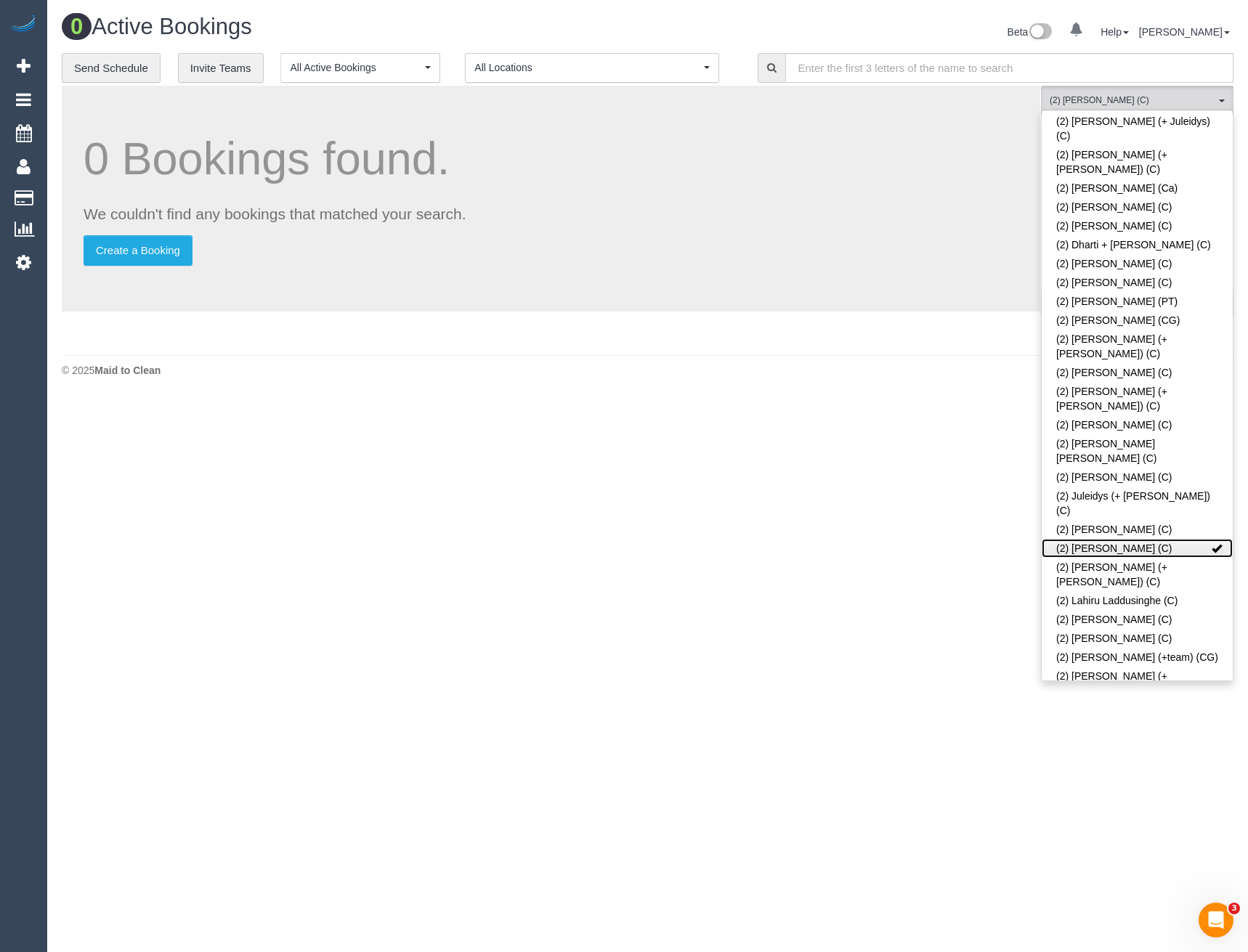
click at [1150, 539] on link "(2) [PERSON_NAME] (C)" at bounding box center [1138, 548] width 191 height 19
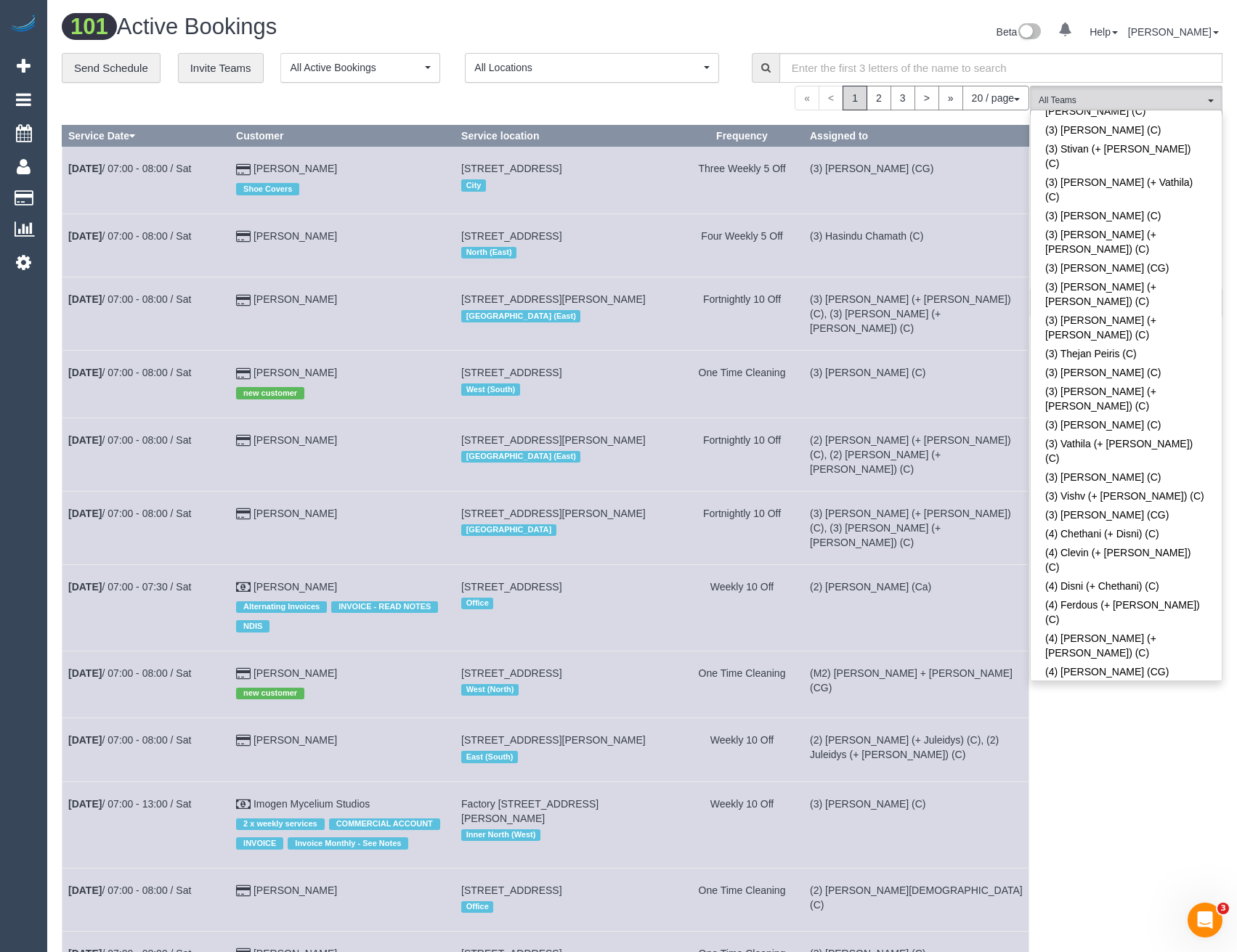
scroll to position [4140, 0]
click at [1082, 763] on div "(M2) Joseph Tshibangu (C) All Teams Remove Team Filters (0) Account - Tech (0) …" at bounding box center [1127, 834] width 193 height 1496
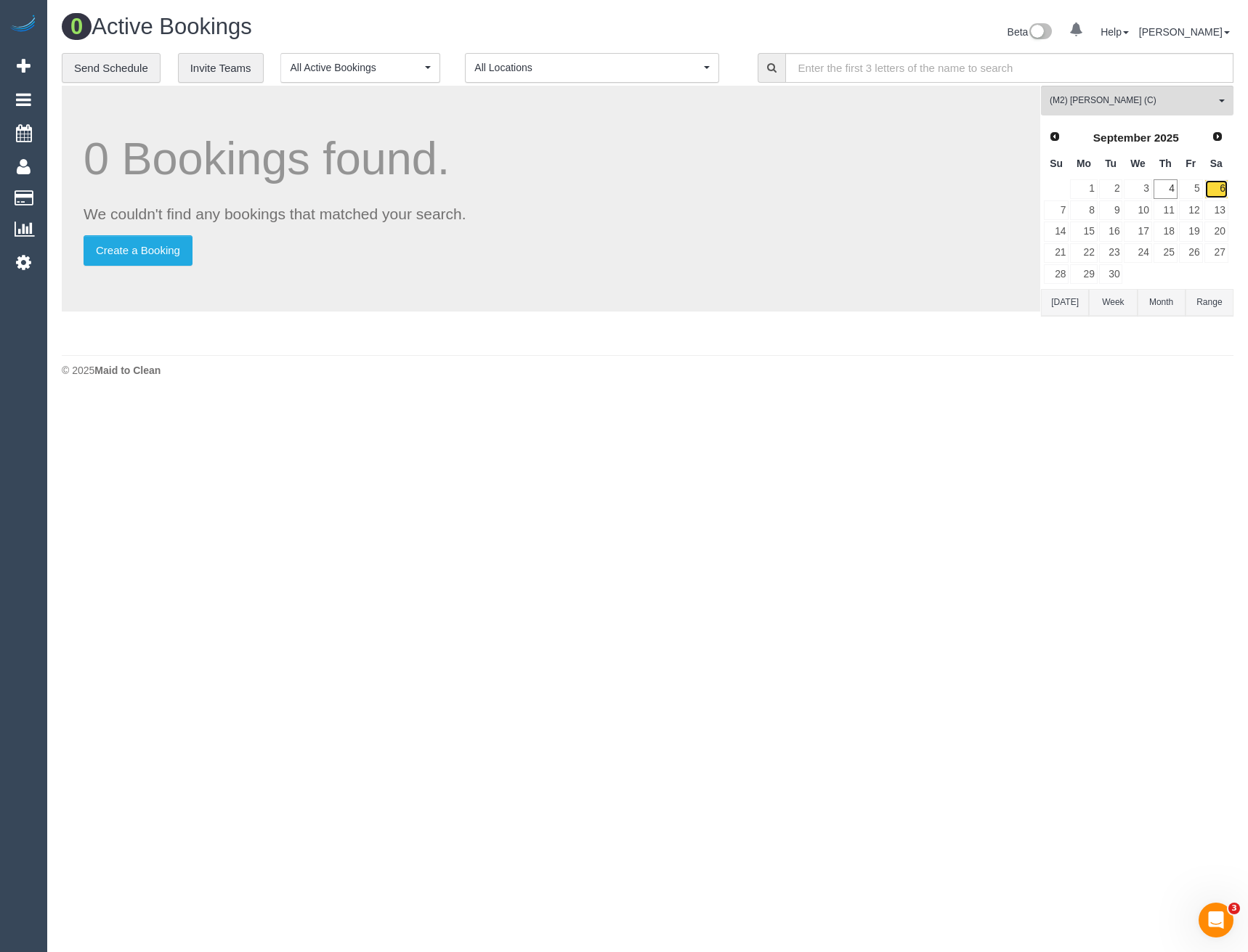
click at [1218, 183] on link "6" at bounding box center [1216, 189] width 24 height 19
click at [1114, 209] on link "9" at bounding box center [1111, 210] width 24 height 19
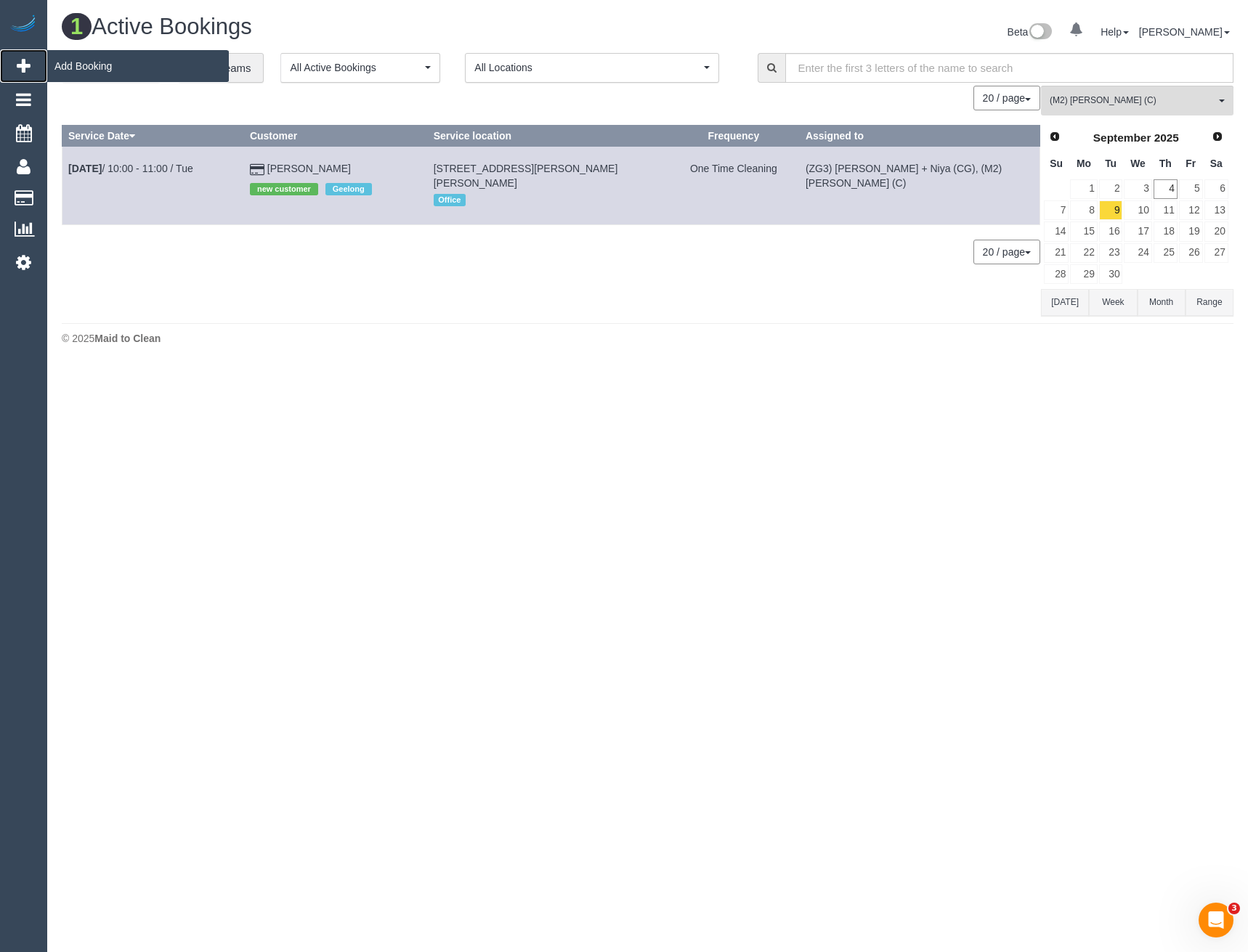
click at [96, 65] on span "Add Booking" at bounding box center [138, 66] width 182 height 33
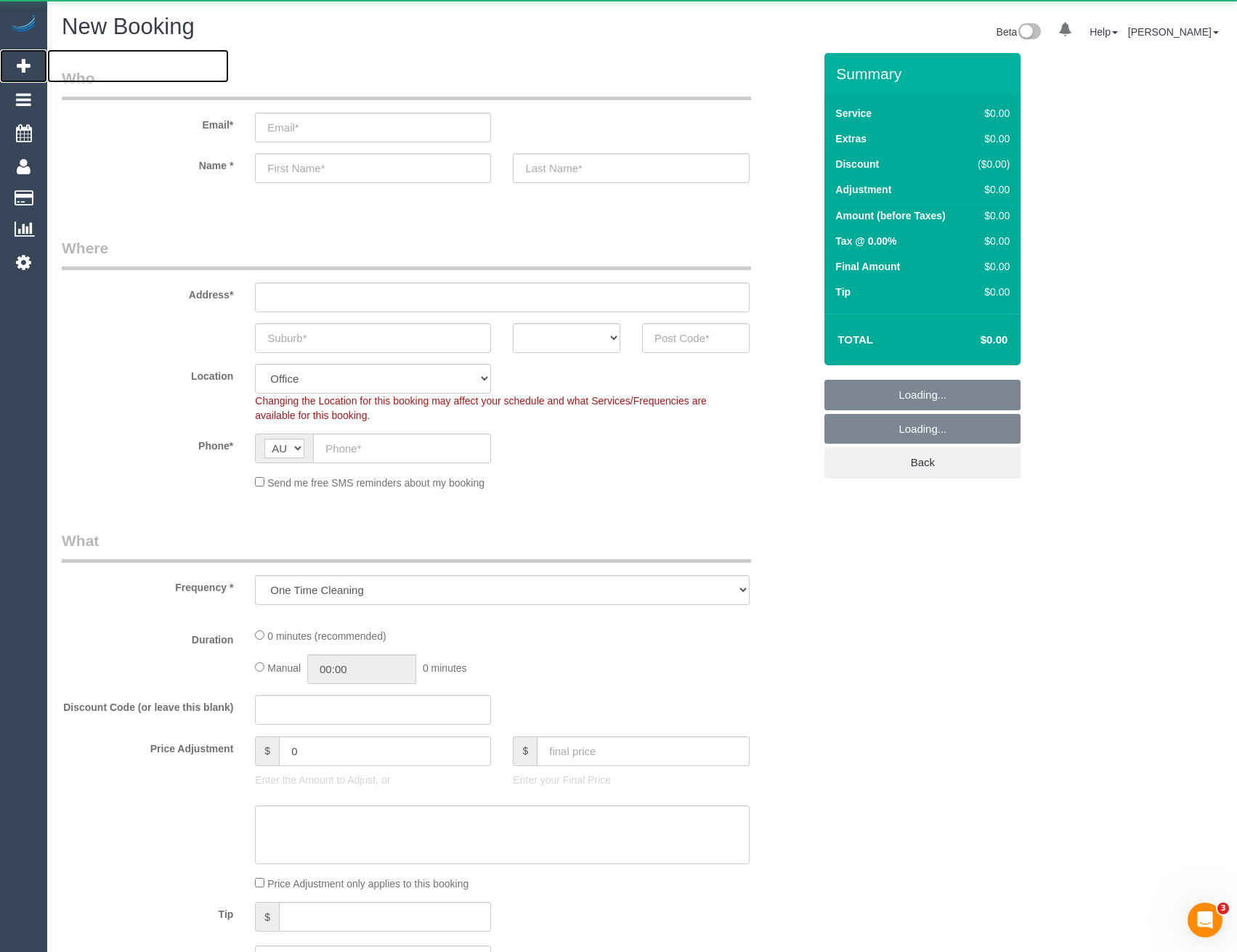
select select "object:2035"
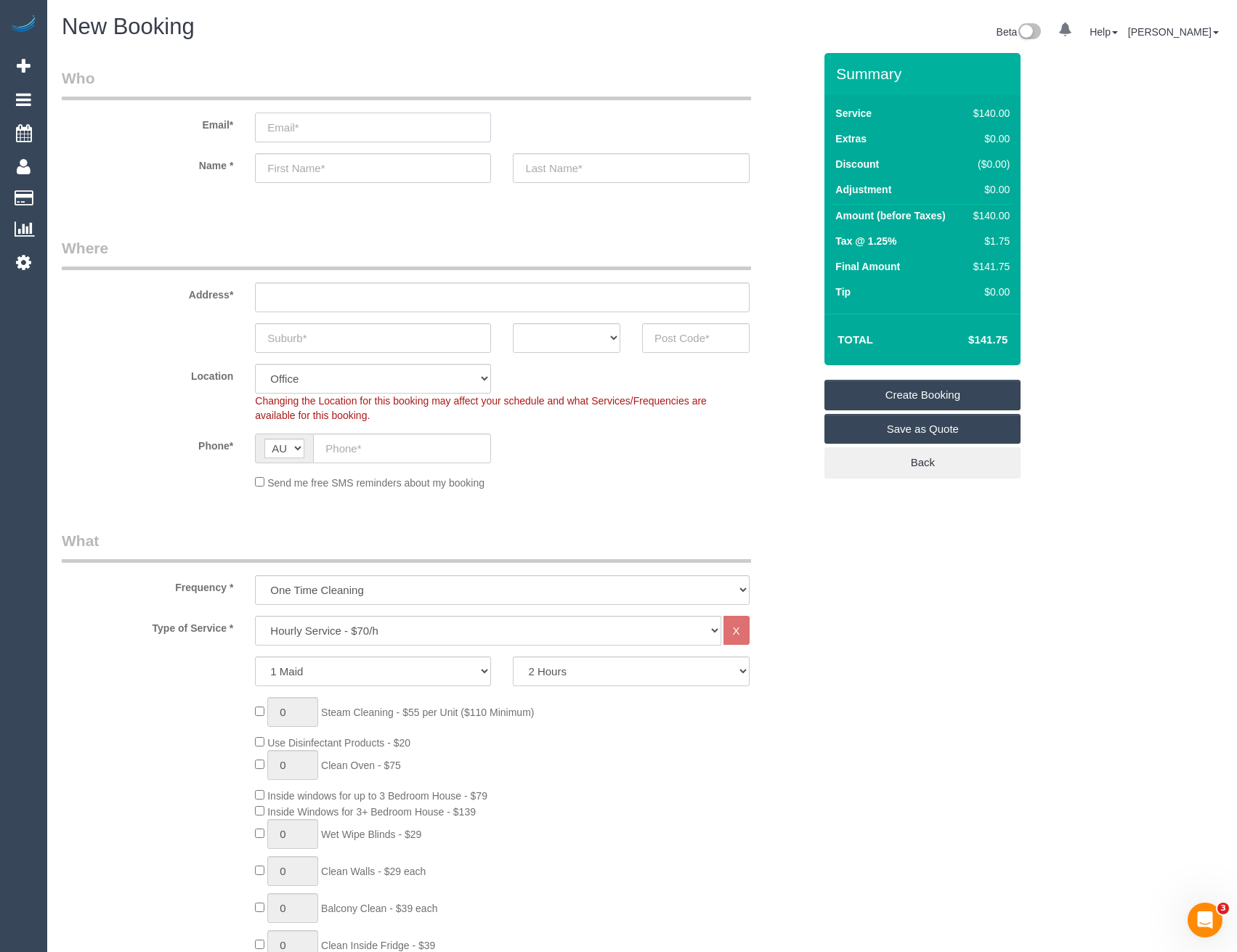
click at [388, 122] on input "email" at bounding box center [373, 128] width 236 height 30
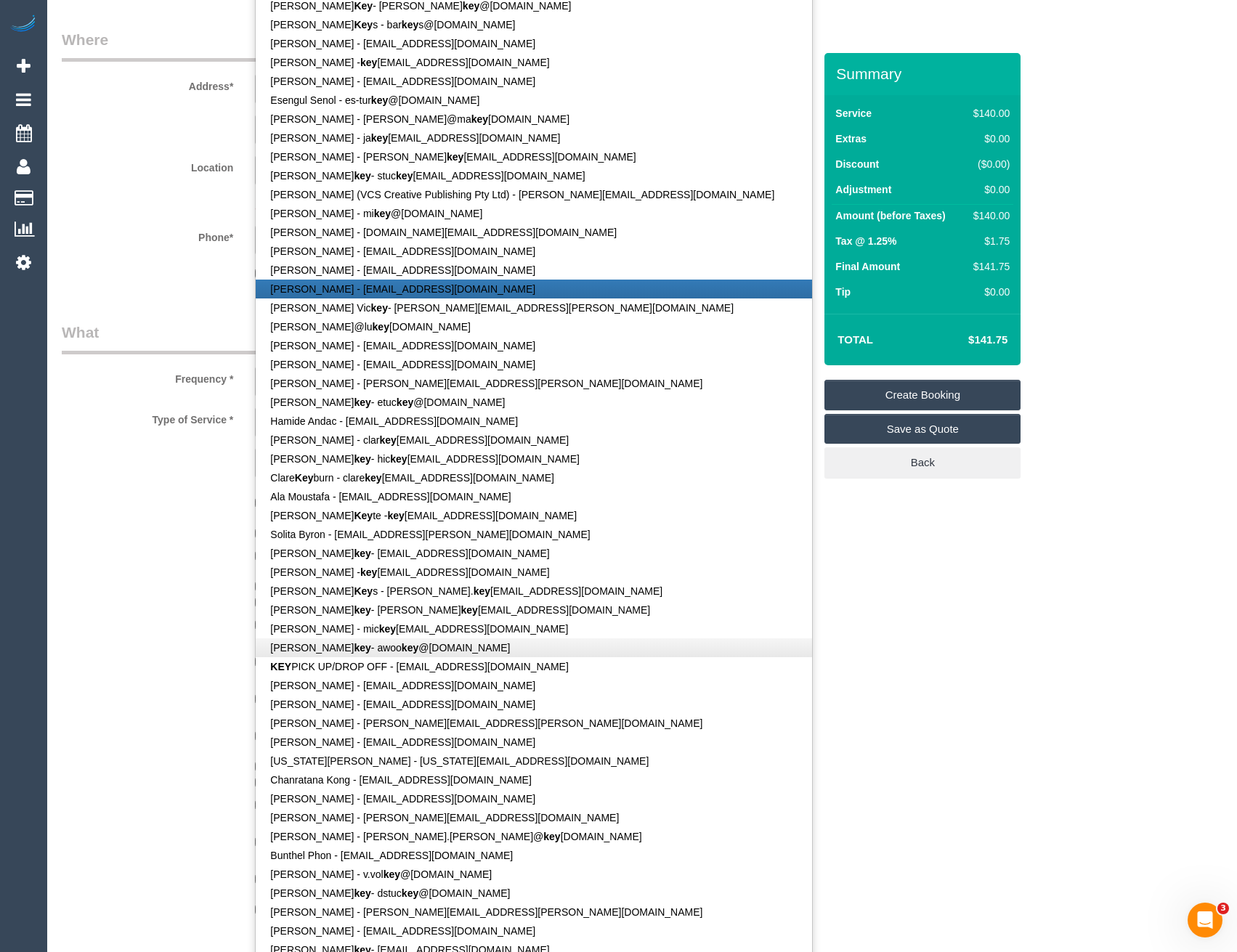
scroll to position [218, 0]
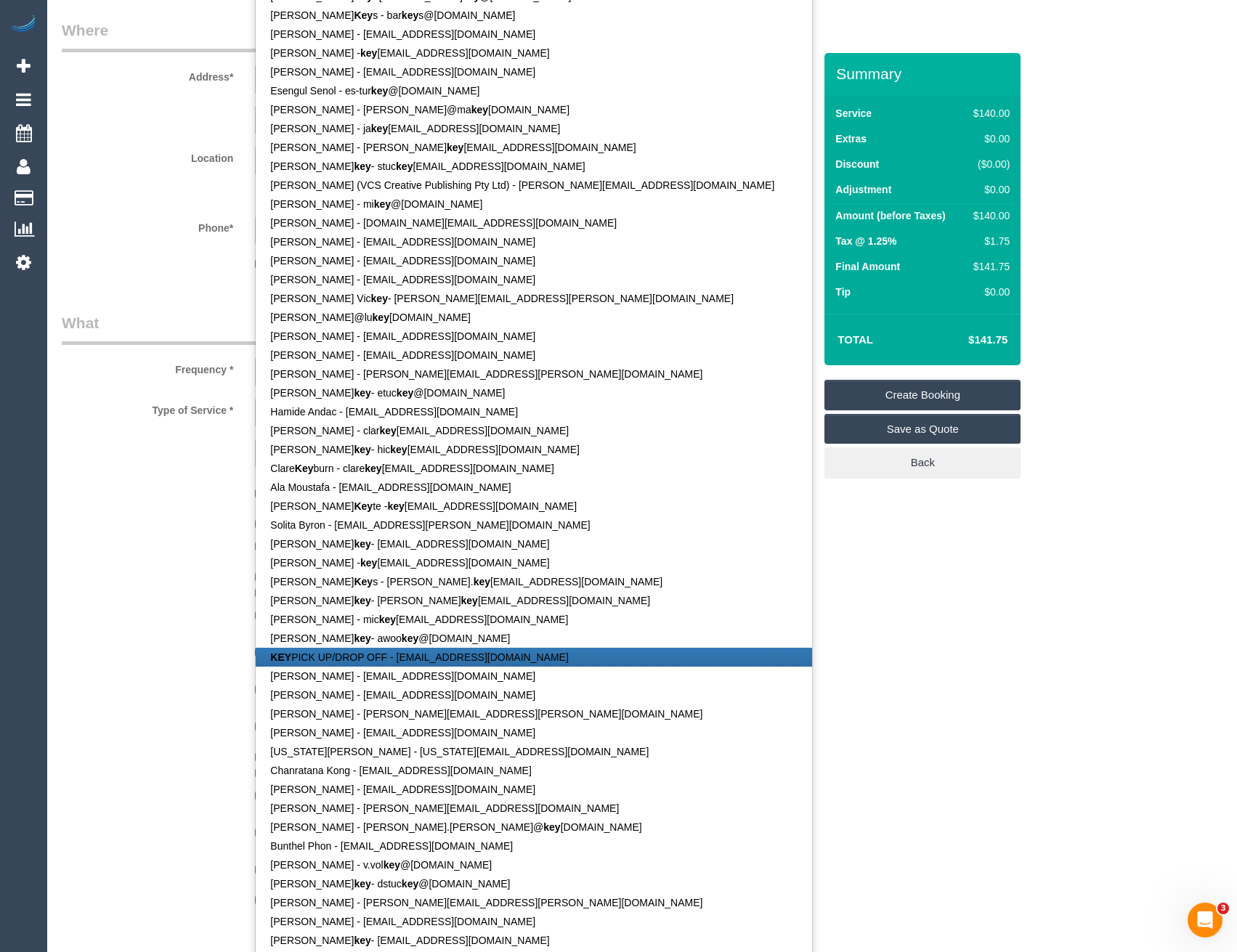
click at [415, 654] on link "KEY PICK UP/DROP OFF - maid@maidtoclean.com.au" at bounding box center [534, 657] width 556 height 19
type input "maid@maidtoclean.com.au"
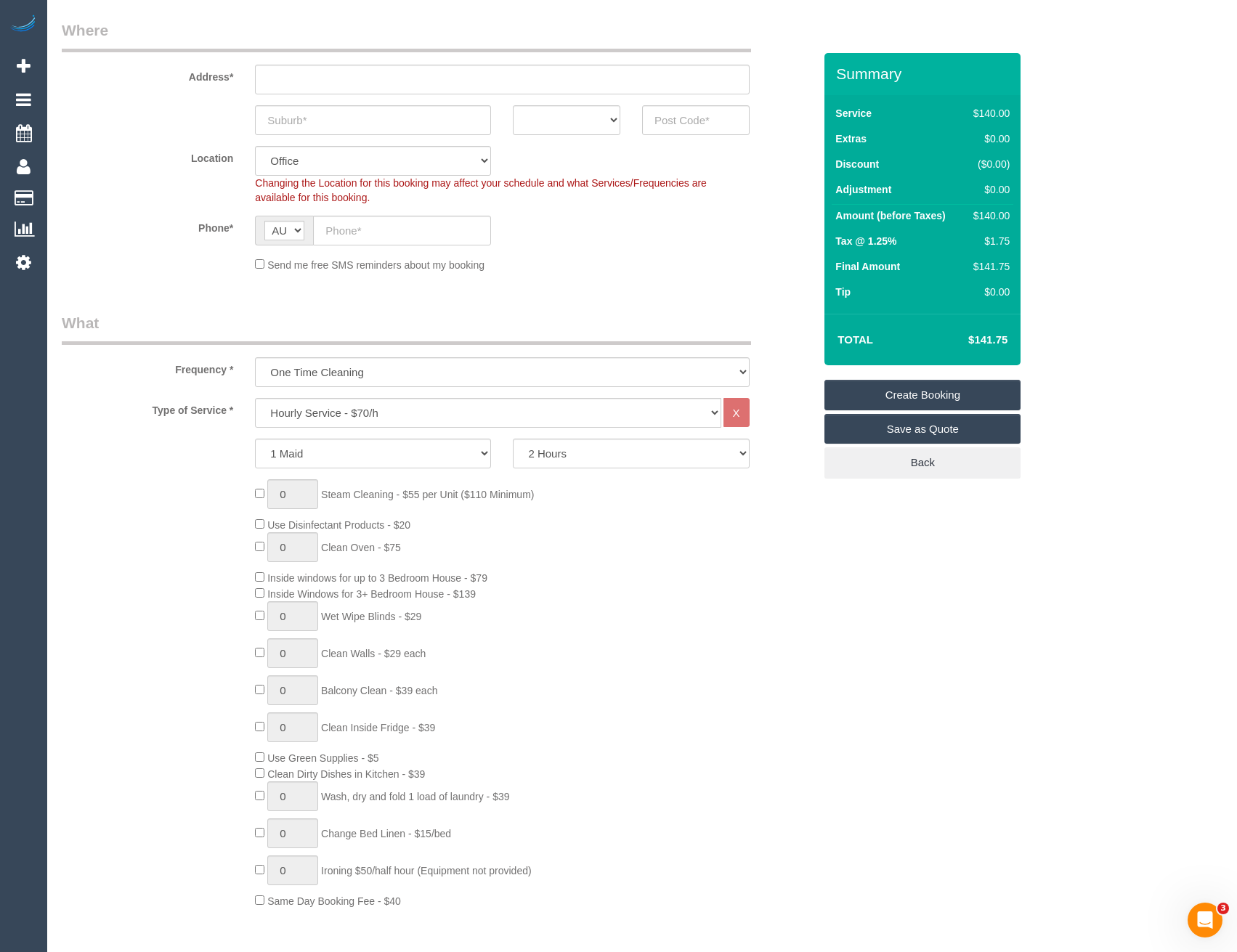
scroll to position [0, 0]
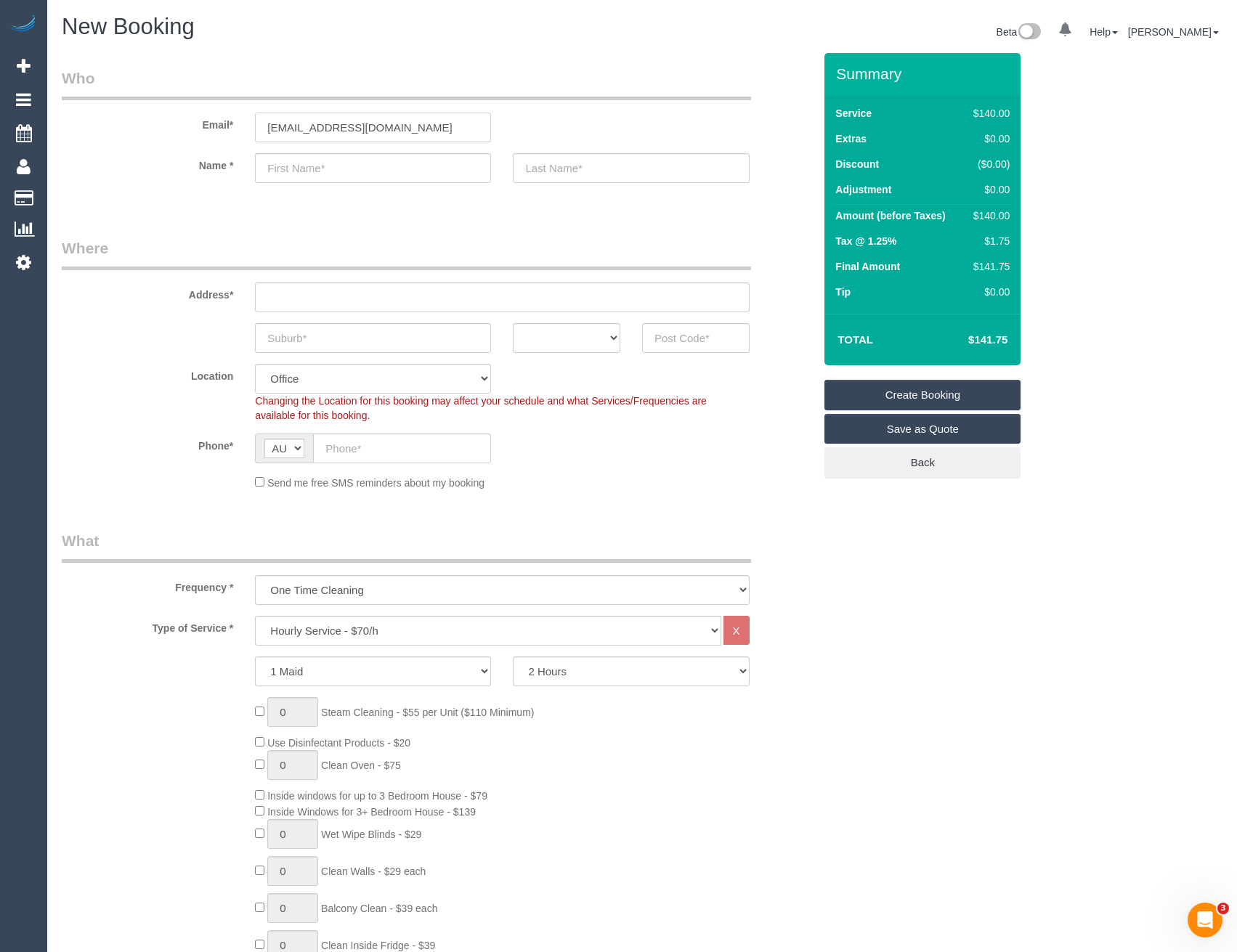
type input "KEY"
type input "PICK UP/DROP OFF"
type input "83917026"
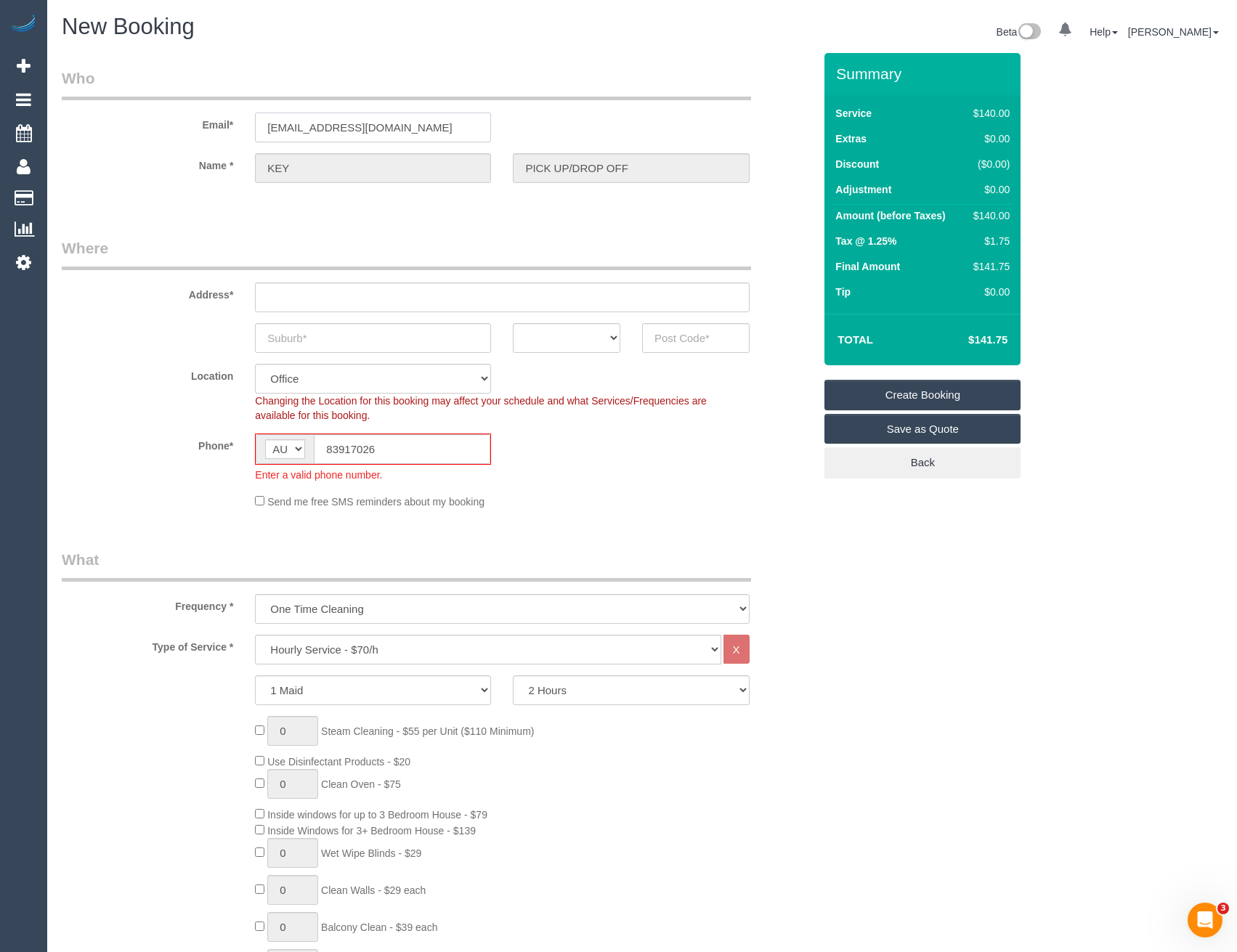
type input "OFFICE ADDRESS - 1 Theobald st"
type input "Thornbury"
select select "VIC"
type input "3071"
click at [338, 305] on input "OFFICE ADDRESS - 1 Theobald st" at bounding box center [502, 297] width 494 height 30
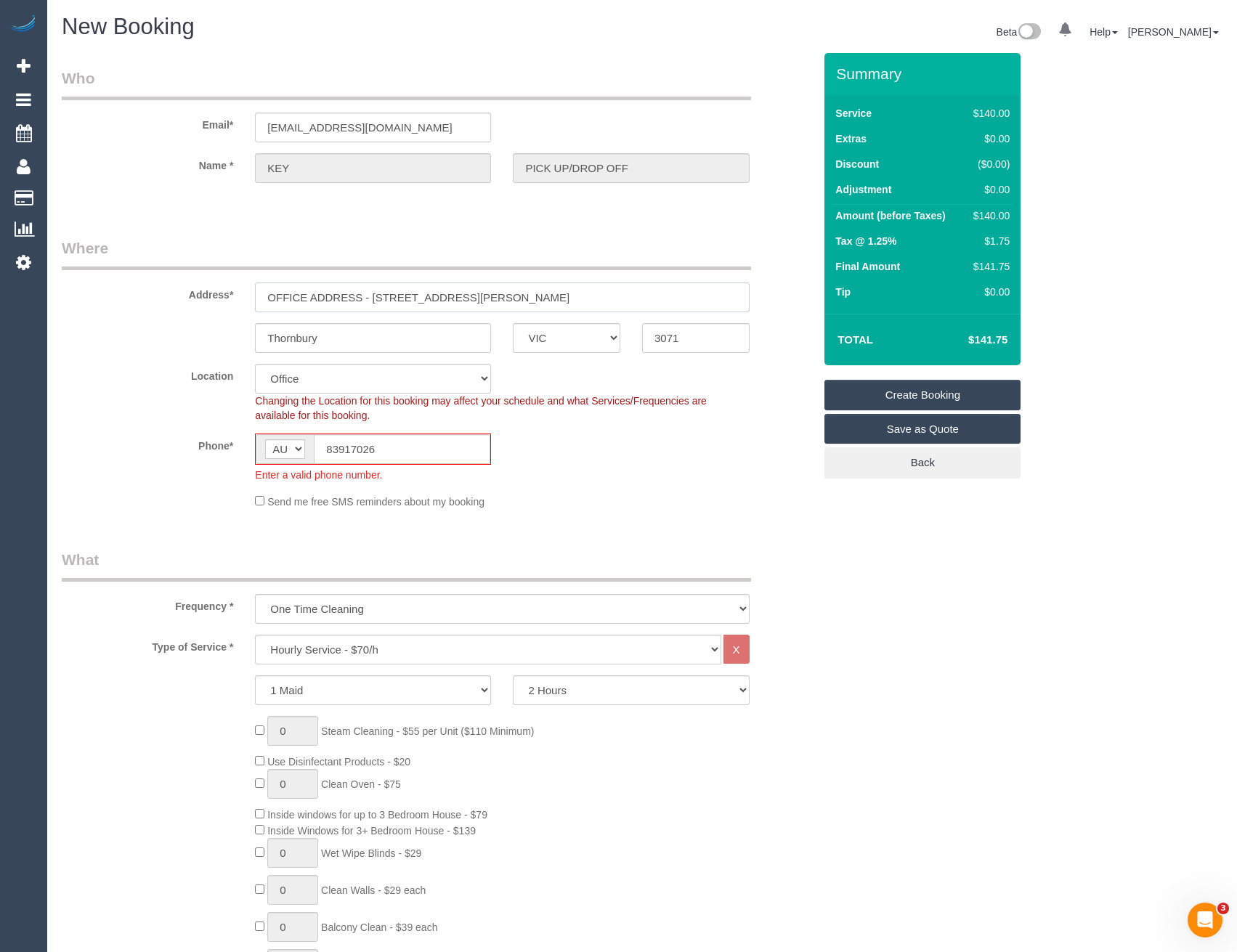
select select "47"
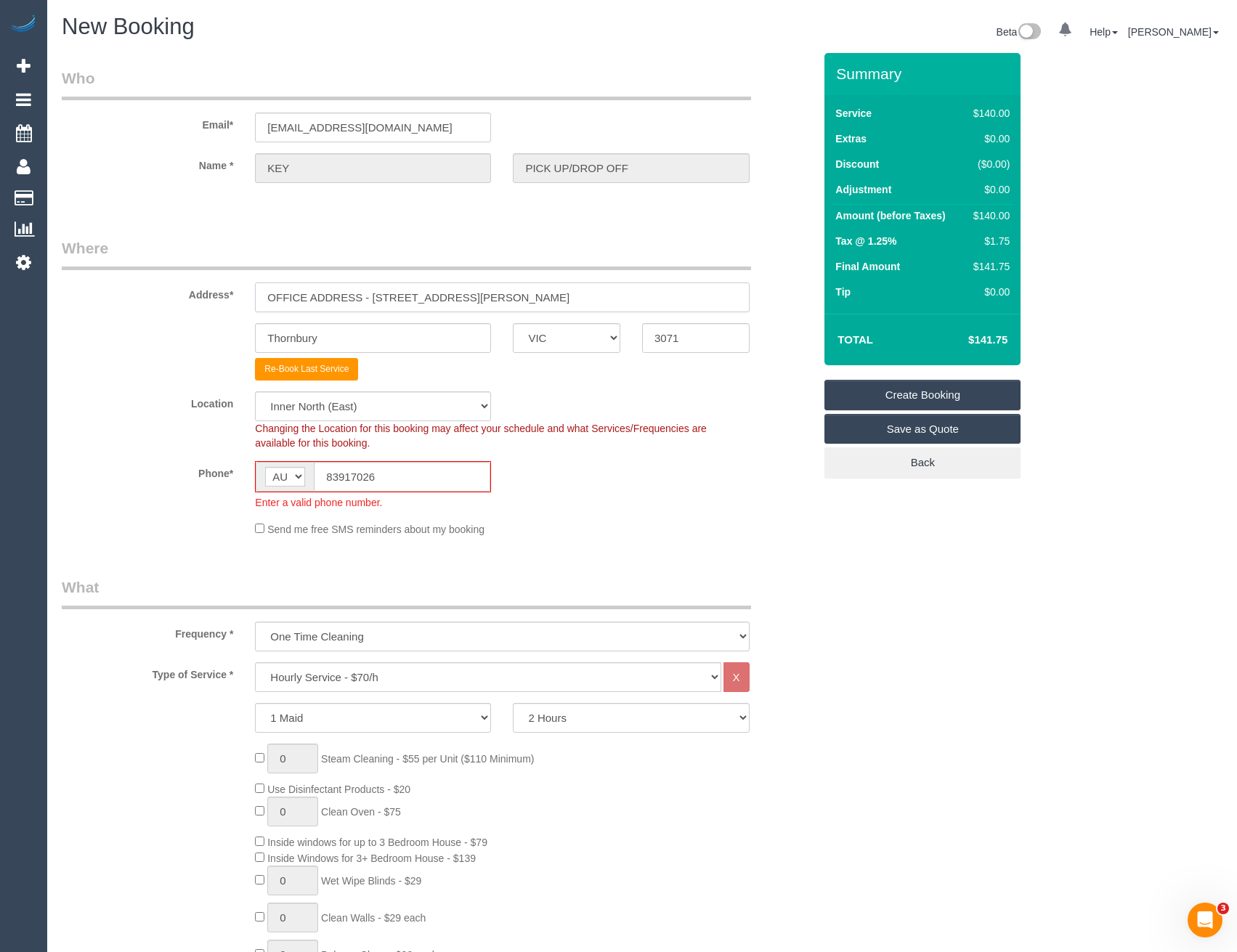
drag, startPoint x: 460, startPoint y: 297, endPoint x: 251, endPoint y: 300, distance: 209.0
click at [251, 300] on div "OFFICE ADDRESS - 1 Theobald st" at bounding box center [502, 297] width 516 height 30
select select "object:3789"
click at [484, 294] on input "OFFICE ADDRESS - 1 Theobald st" at bounding box center [502, 297] width 494 height 30
drag, startPoint x: 480, startPoint y: 294, endPoint x: 188, endPoint y: 302, distance: 292.1
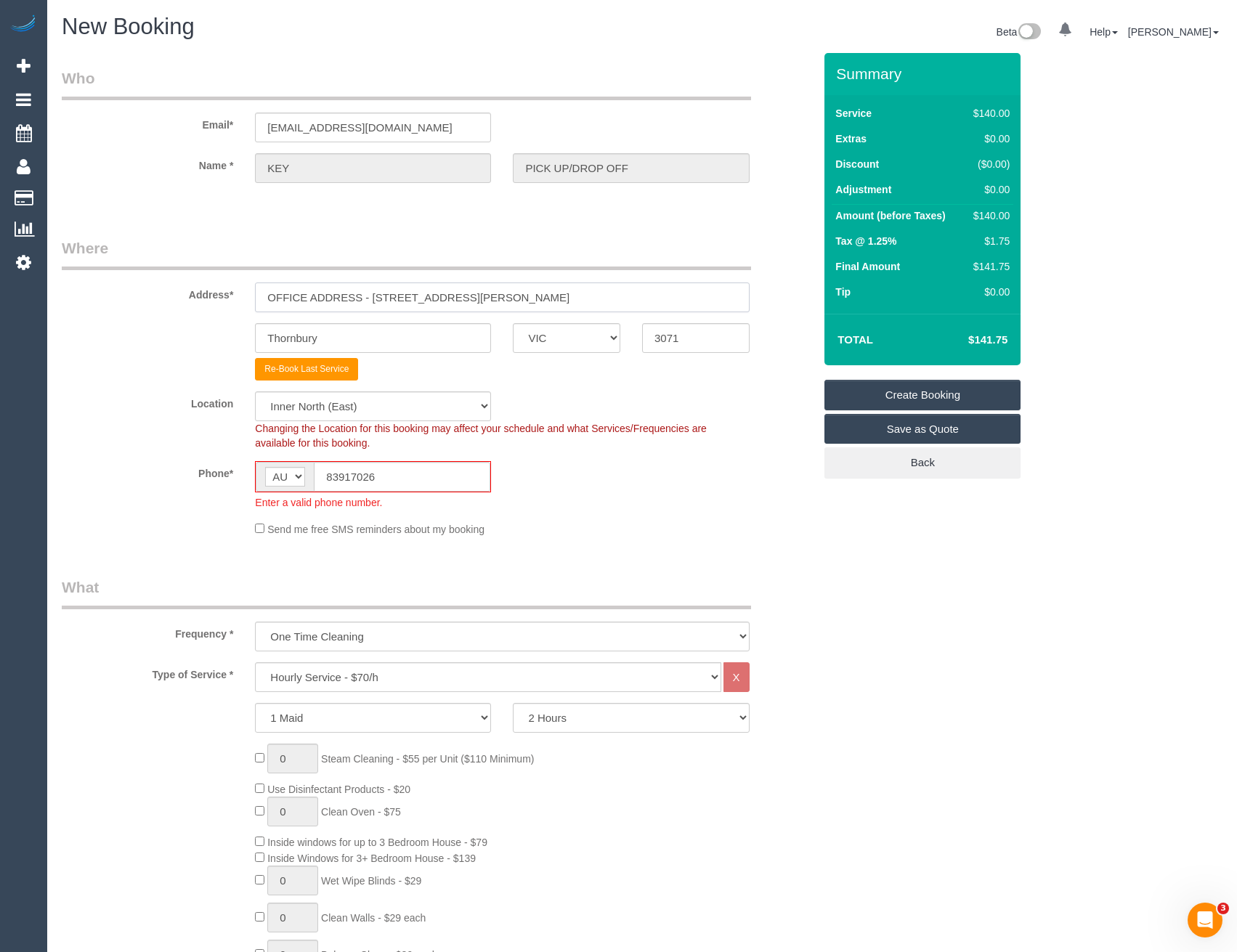
click at [188, 302] on div "Address* OFFICE ADDRESS - 1 Theobald st" at bounding box center [438, 274] width 773 height 75
type input "478 Torquay Rd"
drag, startPoint x: 332, startPoint y: 337, endPoint x: 239, endPoint y: 337, distance: 93.0
click at [239, 337] on div "Thornbury ACT NSW NT QLD SA TAS VIC WA 3071" at bounding box center [438, 338] width 773 height 30
type input "Armstrong Creek"
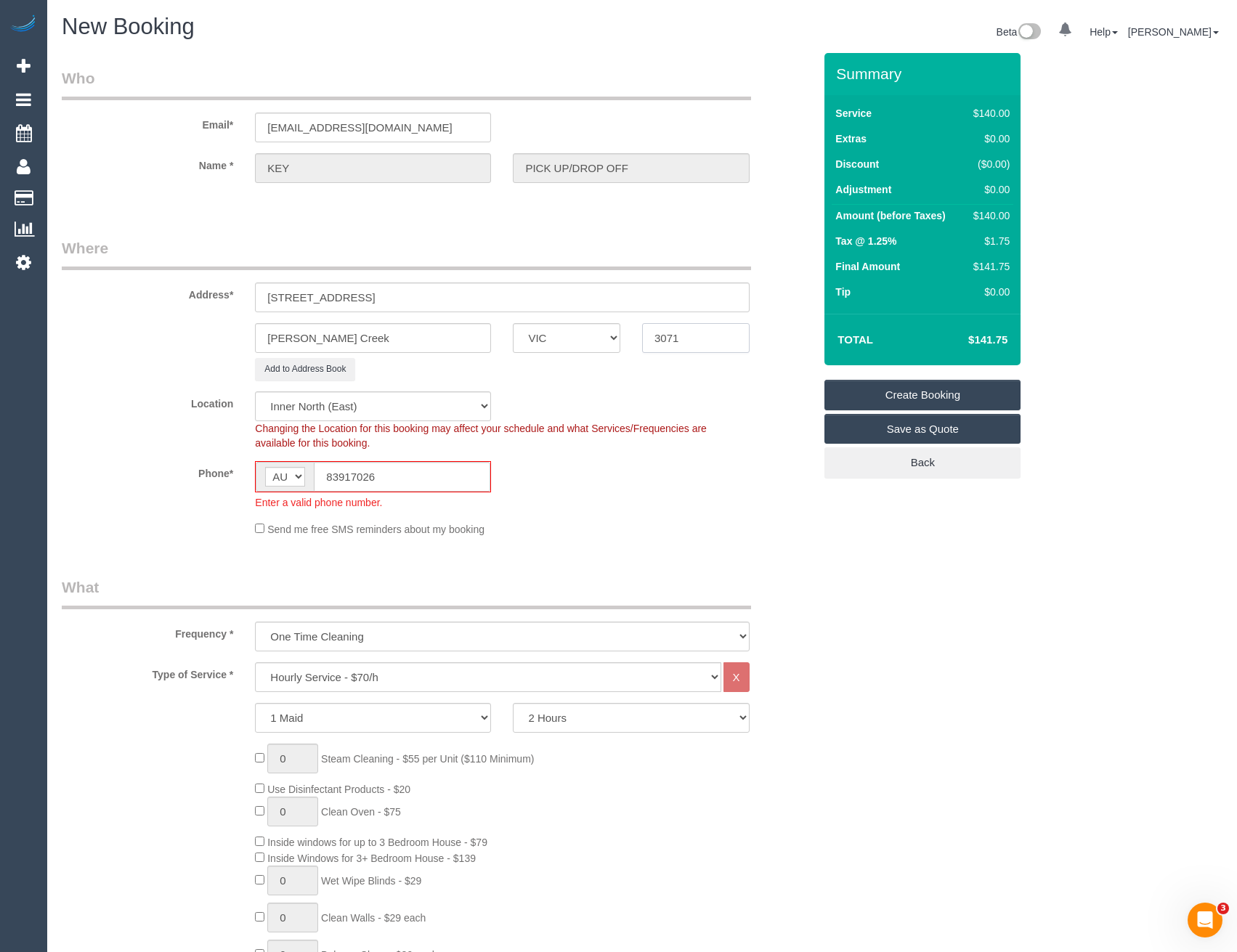
click at [705, 330] on input "3071" at bounding box center [696, 338] width 108 height 30
drag, startPoint x: 630, startPoint y: 337, endPoint x: 555, endPoint y: 329, distance: 75.4
click at [564, 338] on div "Armstrong Creek ACT NSW NT QLD SA TAS VIC WA 3071" at bounding box center [438, 338] width 773 height 30
type input "3217"
click at [614, 382] on fieldset "Where Address* 478 Torquay Rd Armstrong Creek ACT NSW NT QLD SA TAS VIC WA 3217…" at bounding box center [438, 392] width 752 height 310
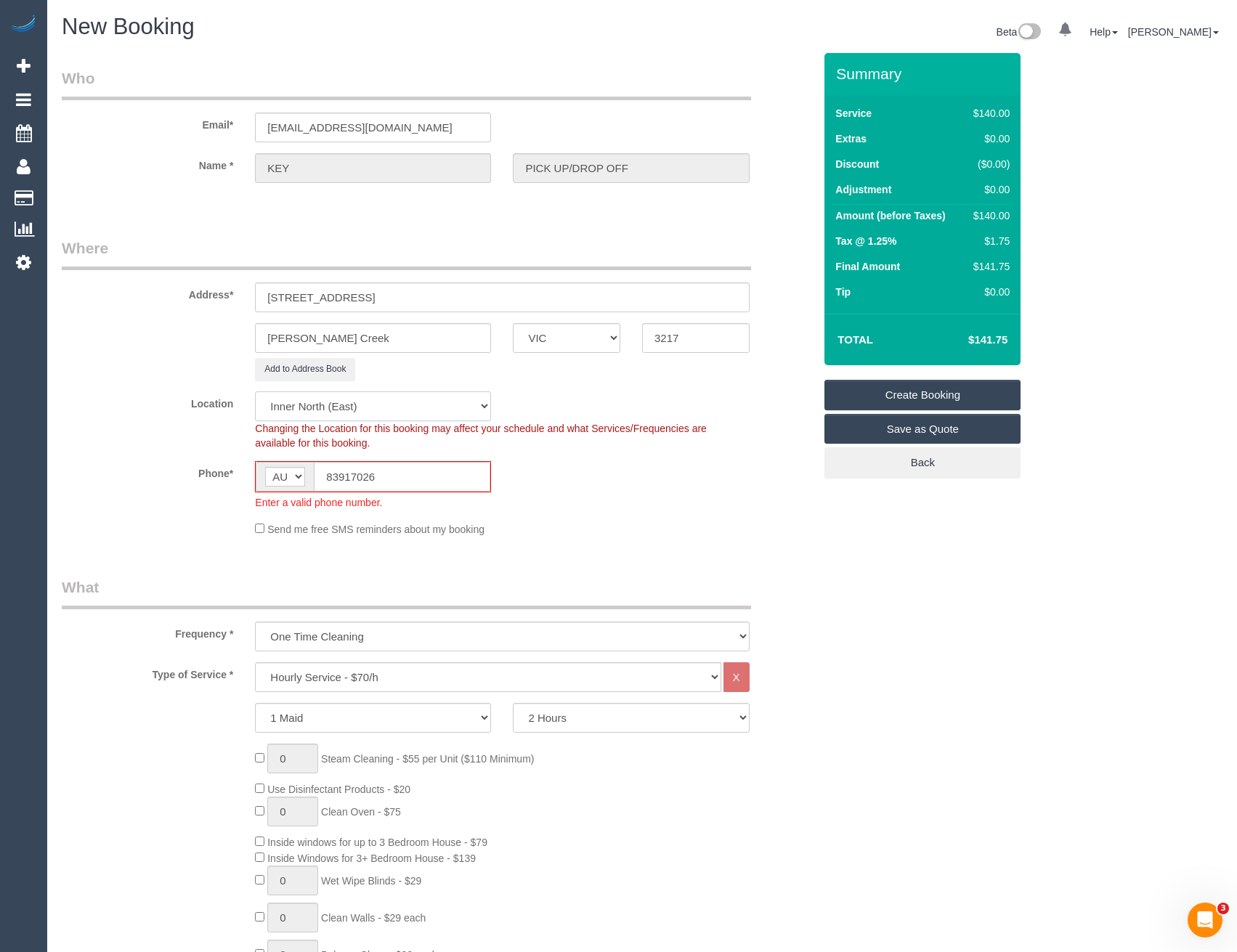
click at [409, 411] on select "Office City East (North) East (South) Inner East Inner North (East) Inner North…" at bounding box center [373, 406] width 236 height 30
select select "50"
click at [255, 391] on select "Office City East (North) East (South) Inner East Inner North (East) Inner North…" at bounding box center [373, 406] width 236 height 30
select select "object:4606"
click at [584, 474] on div "Phone* AF AL DZ AD AO AI AQ AG AR AM AW AU AT AZ BS BH BD BB BY BE BZ BJ BM BT …" at bounding box center [438, 486] width 773 height 49
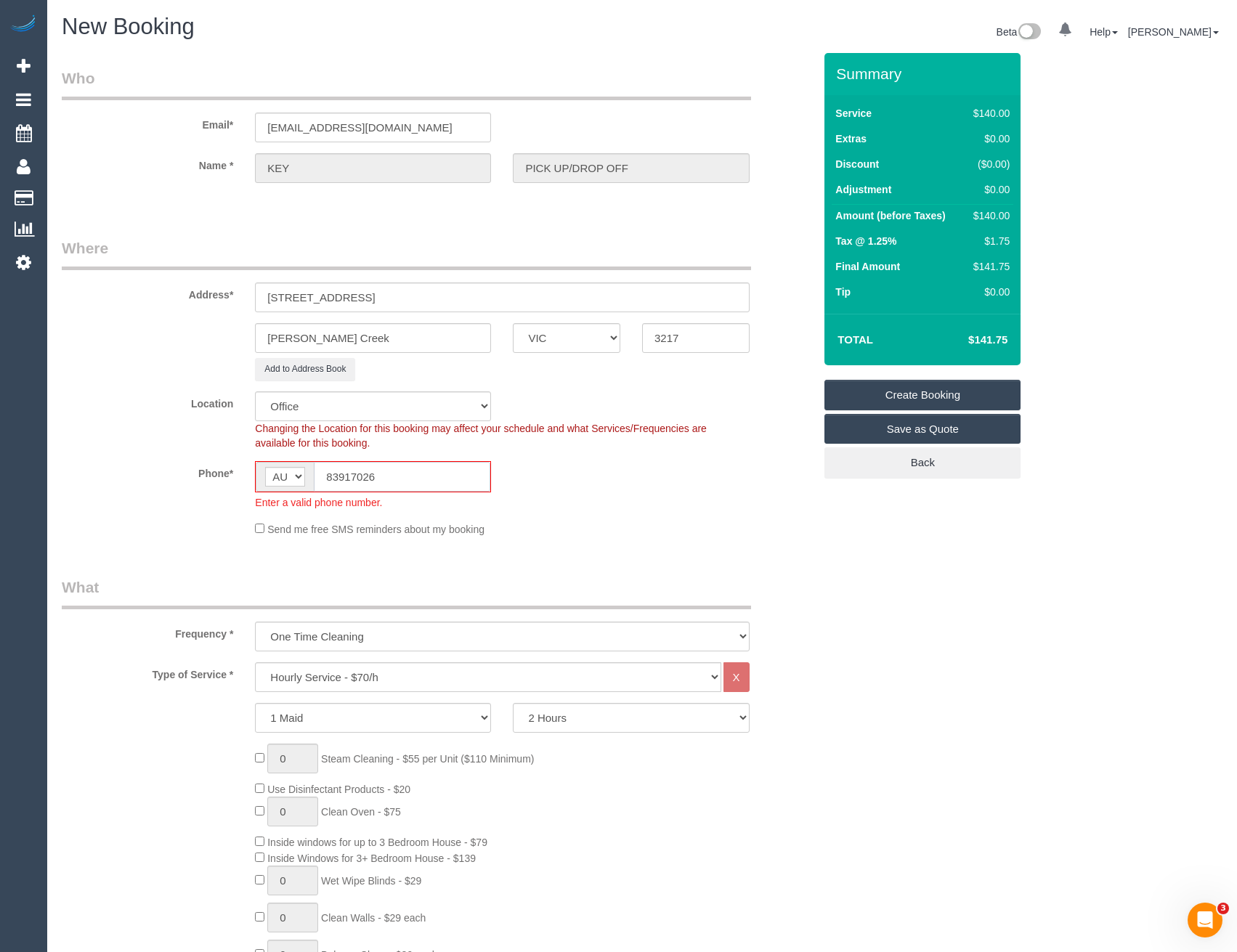
drag, startPoint x: 386, startPoint y: 475, endPoint x: 272, endPoint y: 478, distance: 114.0
click at [272, 478] on div "AF AL DZ AD AO AI AQ AG AR AM AW AU AT AZ BS BH BD BB BY BE BZ BJ BM BT BO BA B…" at bounding box center [373, 477] width 236 height 31
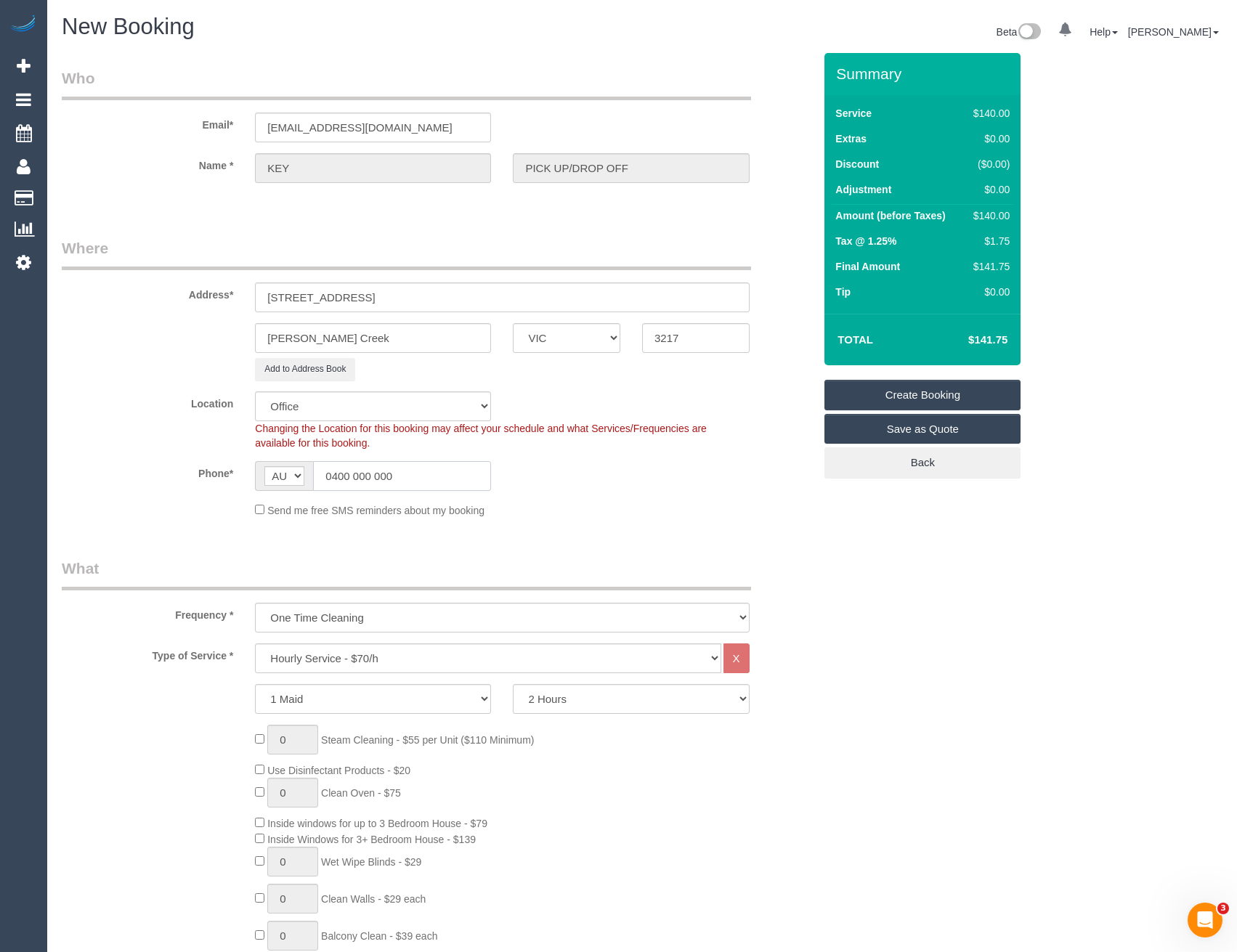
type input "0400 000 000"
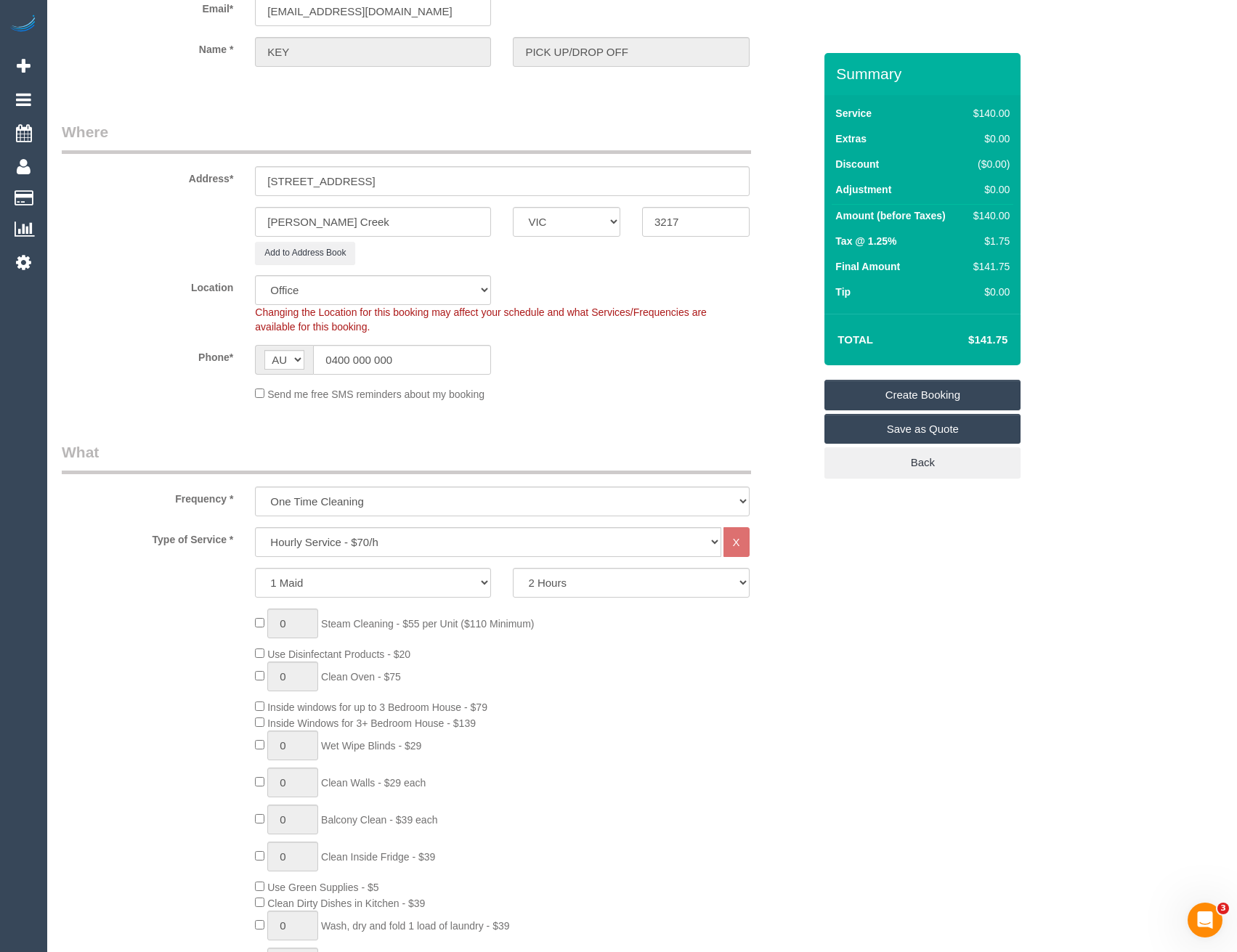
scroll to position [145, 0]
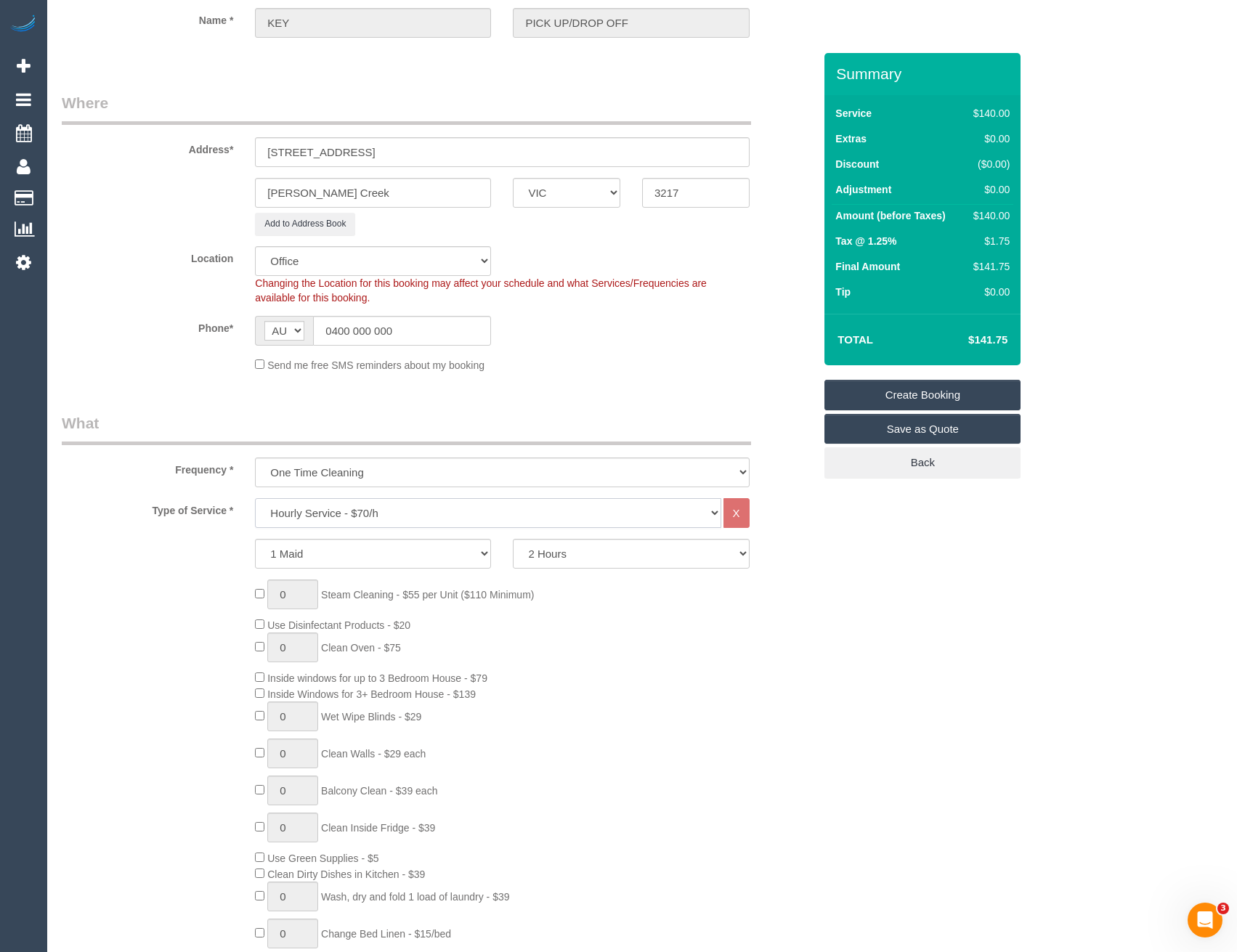
click at [398, 506] on select "Hourly Service - $70/h Hourly Service - $65/h Hourly Service - $60/h Hourly Ser…" at bounding box center [488, 513] width 466 height 30
select select "34"
click at [255, 498] on select "Hourly Service - $70/h Hourly Service - $65/h Hourly Service - $60/h Hourly Ser…" at bounding box center [488, 513] width 466 height 30
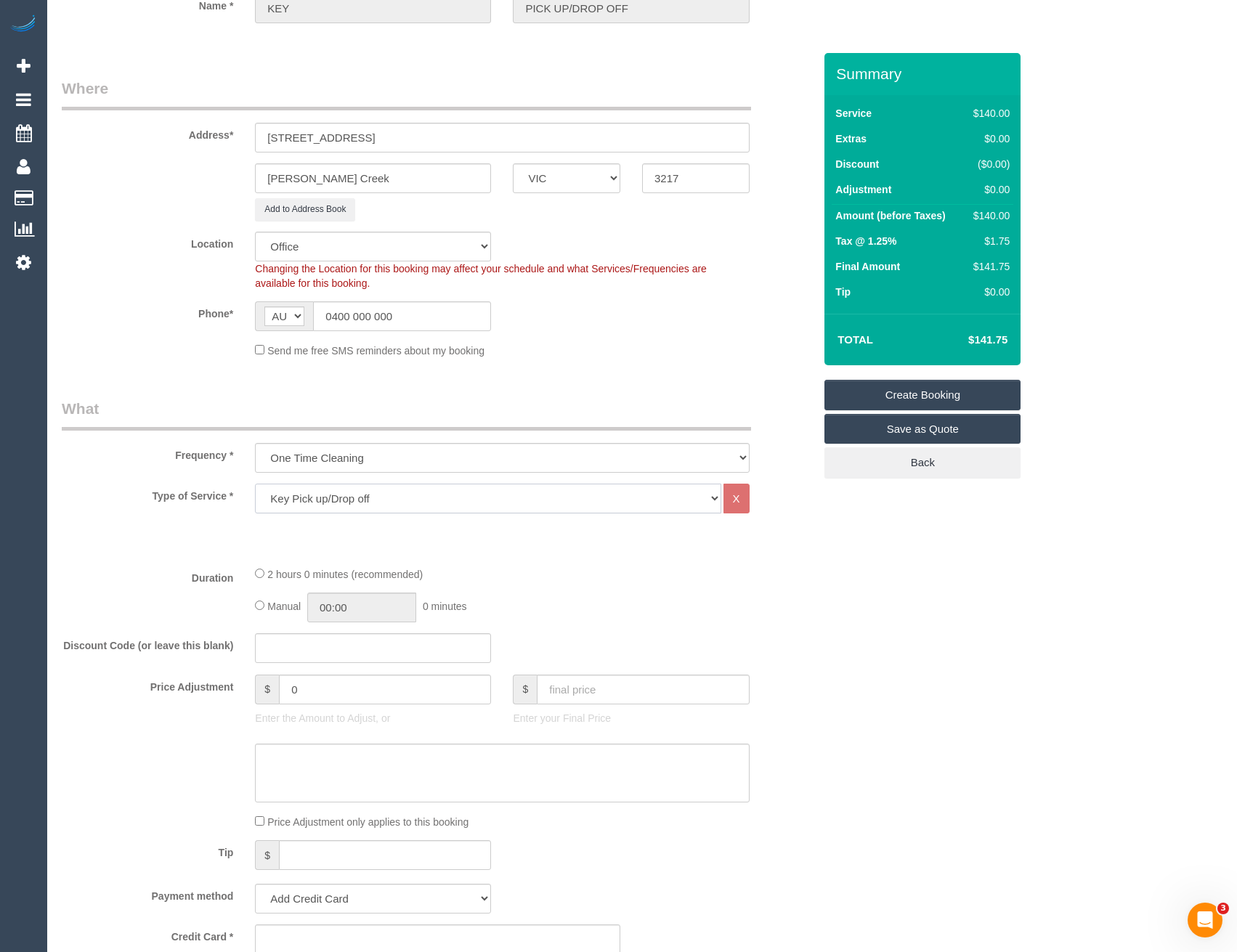
scroll to position [291, 0]
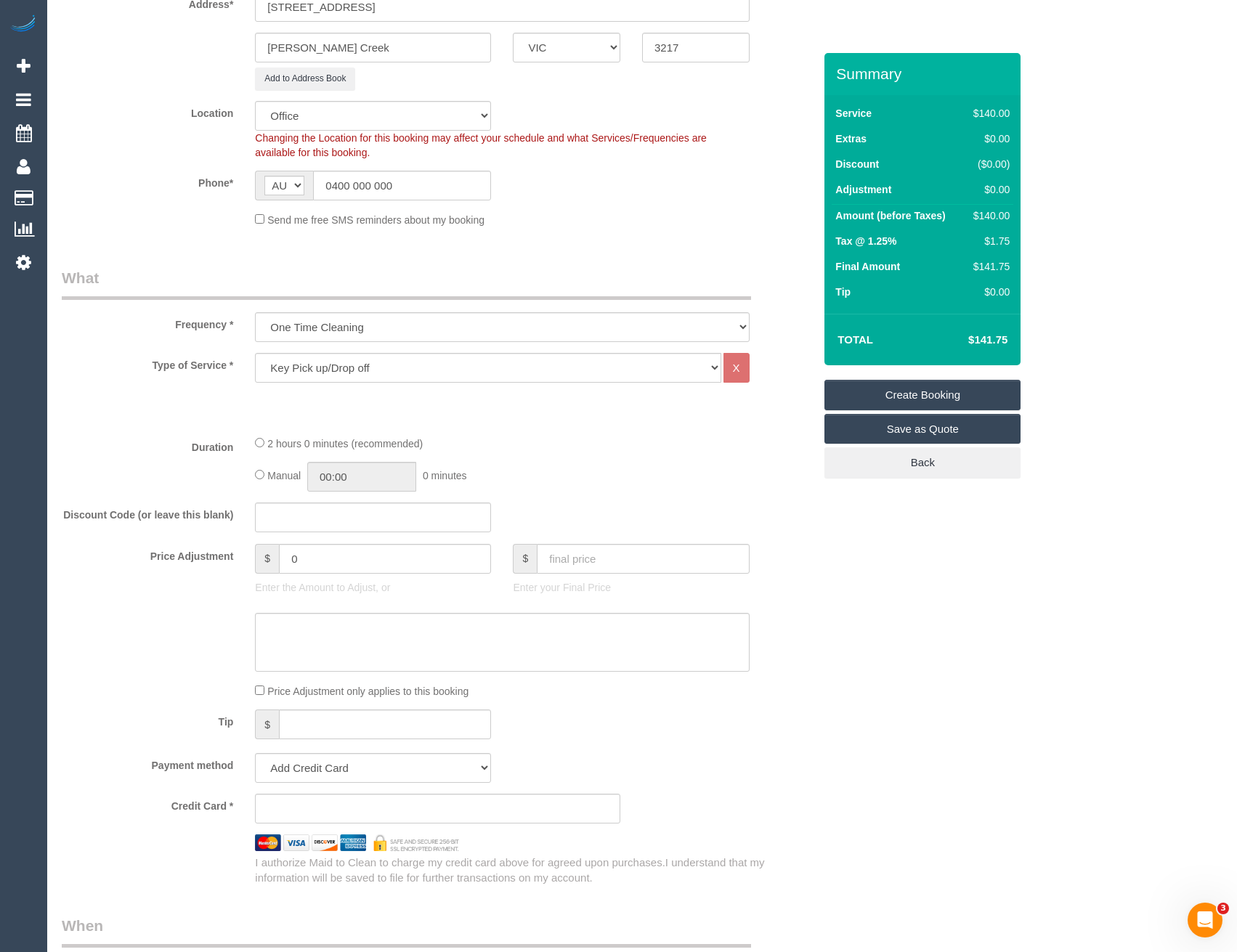
click at [254, 473] on div "2 hours 0 minutes (recommended) Manual 00:00 0 minutes" at bounding box center [502, 463] width 516 height 56
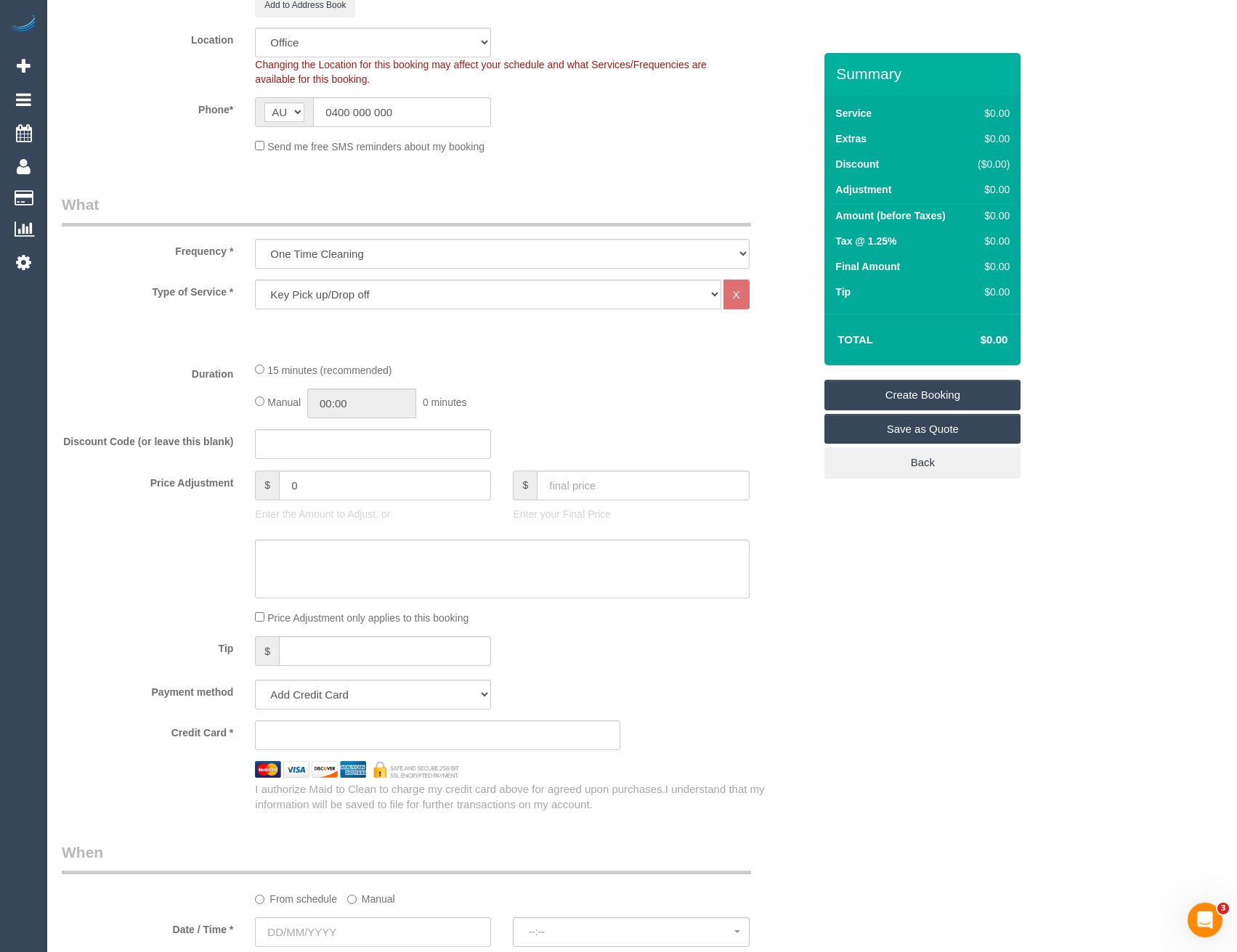
scroll to position [436, 0]
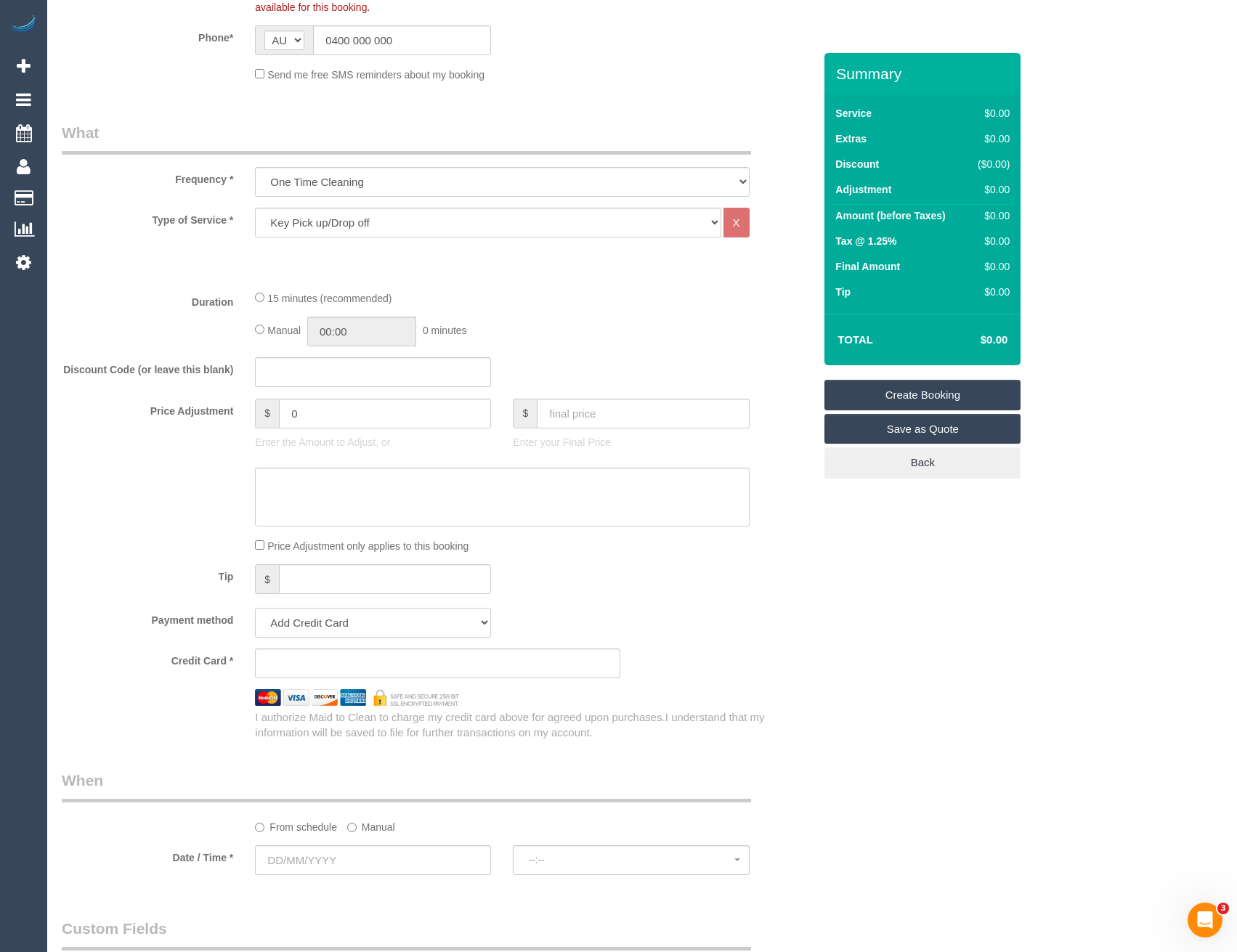
click at [332, 620] on select "Add Credit Card Cash Check Paypal" at bounding box center [373, 623] width 236 height 30
select select "string:check"
click at [255, 608] on select "Add Credit Card Cash Check Paypal" at bounding box center [373, 623] width 236 height 30
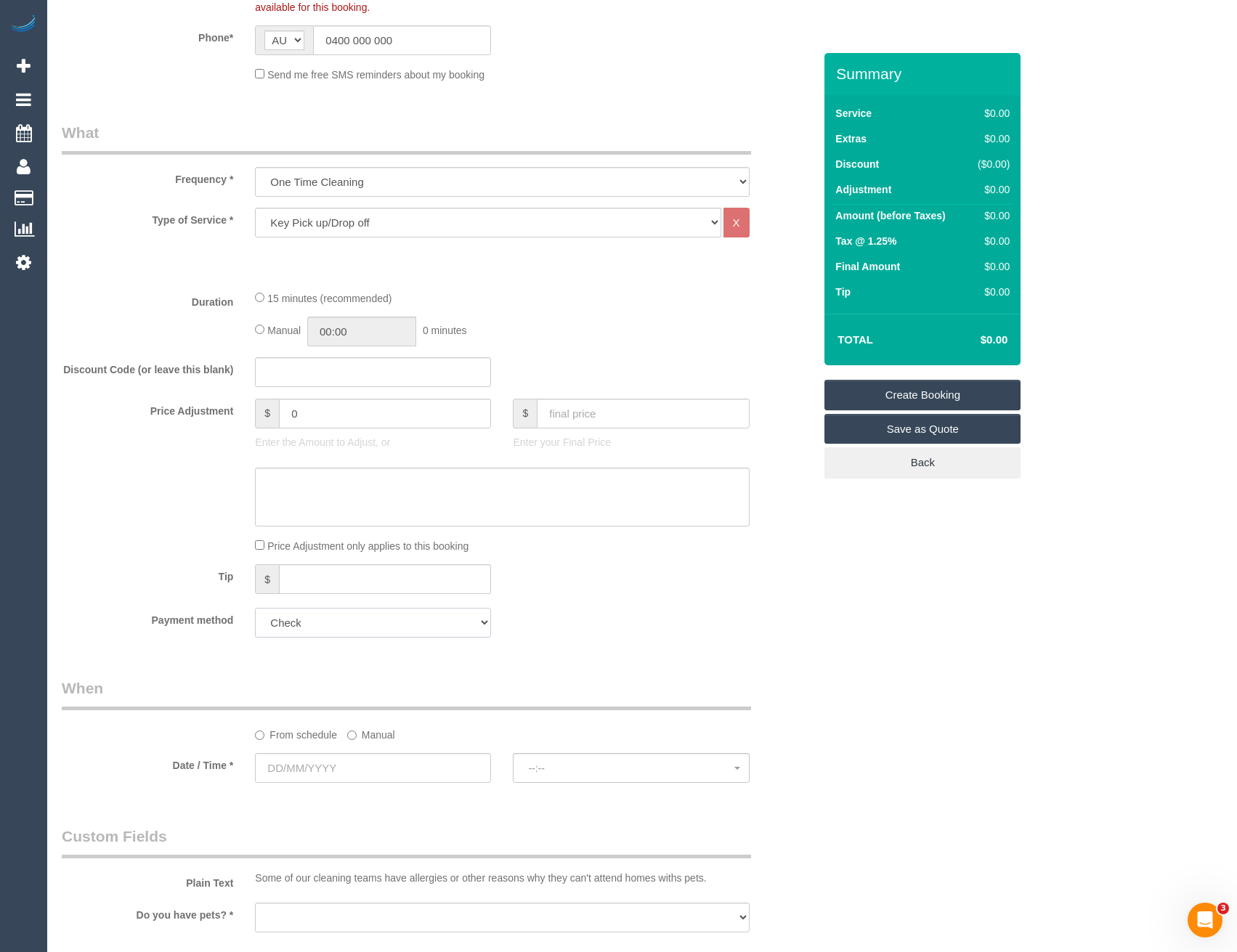
scroll to position [654, 0]
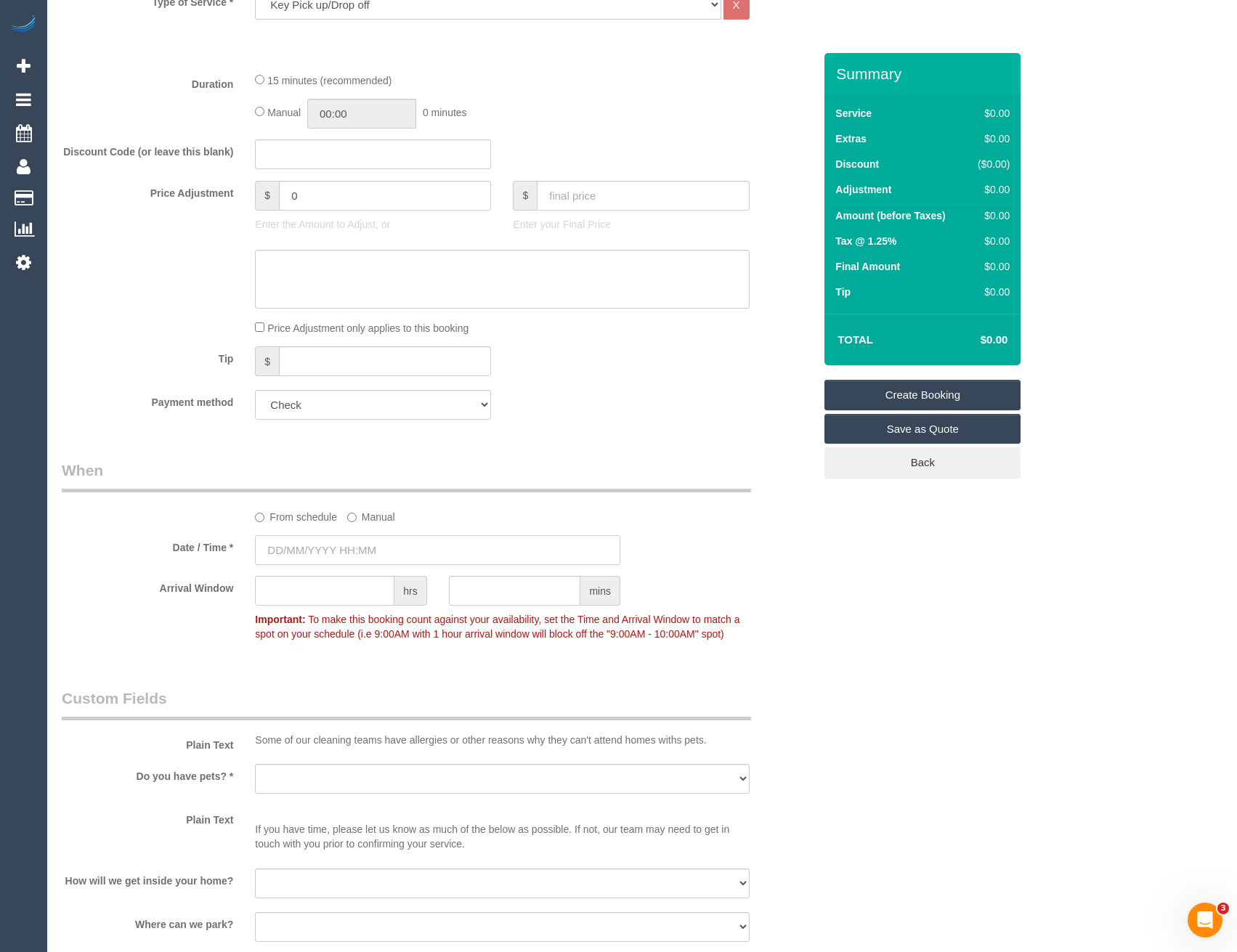
click at [364, 542] on input "text" at bounding box center [438, 550] width 366 height 30
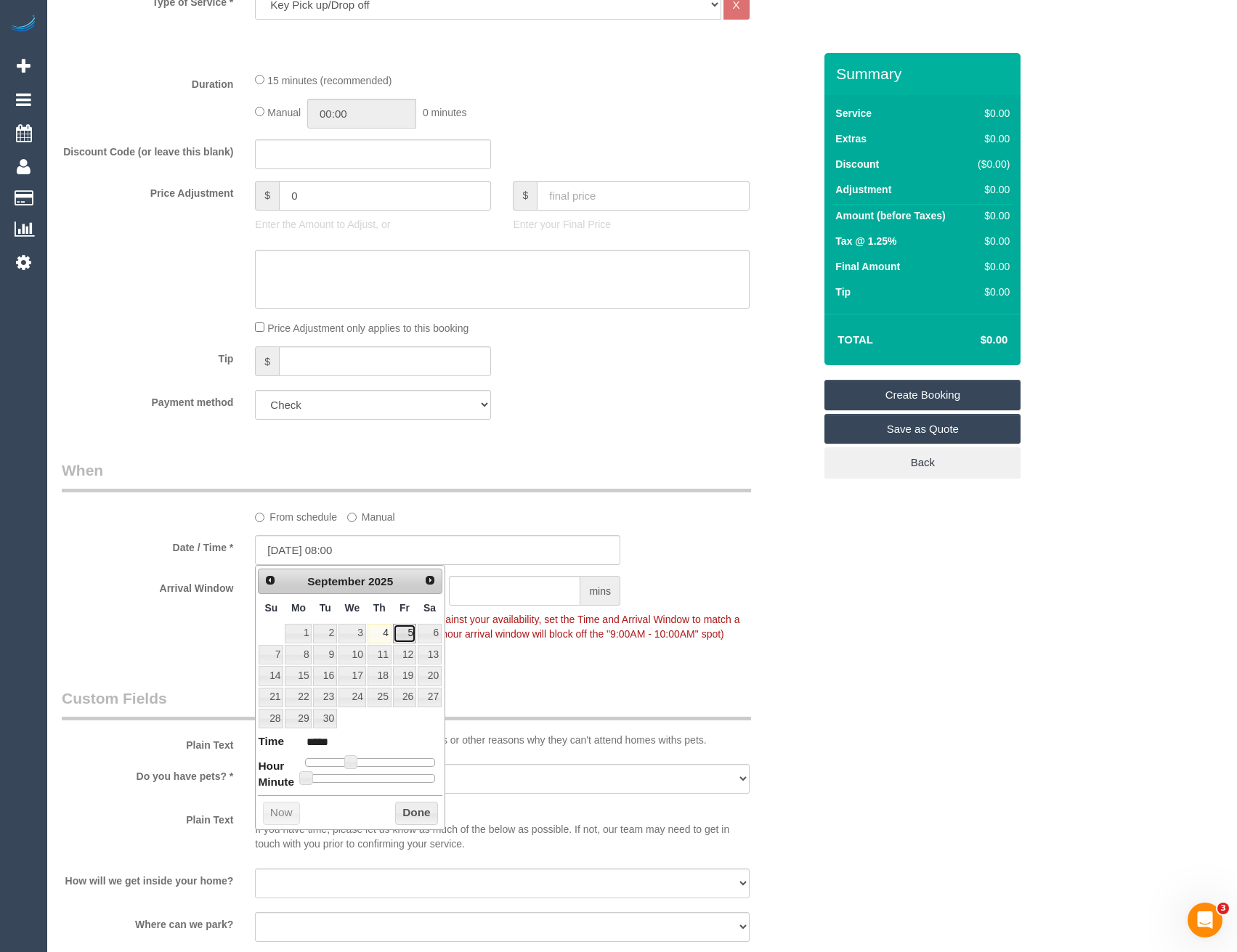
click at [409, 632] on link "5" at bounding box center [404, 634] width 23 height 19
type input "05/09/2025 09:00"
type input "*****"
type input "05/09/2025 10:00"
type input "*****"
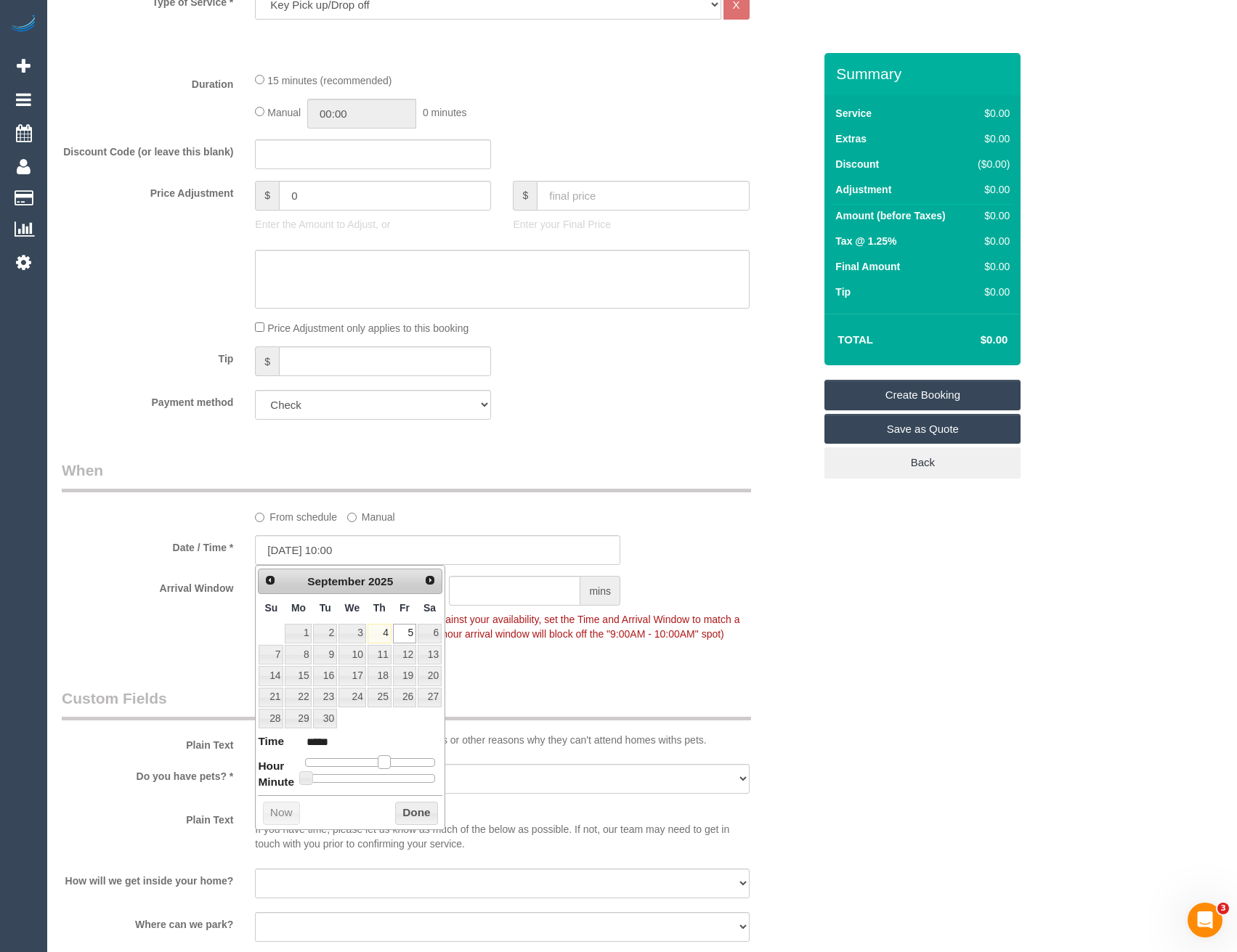
type input "05/09/2025 14:00"
type input "*****"
drag, startPoint x: 350, startPoint y: 765, endPoint x: 383, endPoint y: 764, distance: 33.0
click at [383, 764] on span at bounding box center [384, 762] width 13 height 13
type input "05/09/2025 14:05"
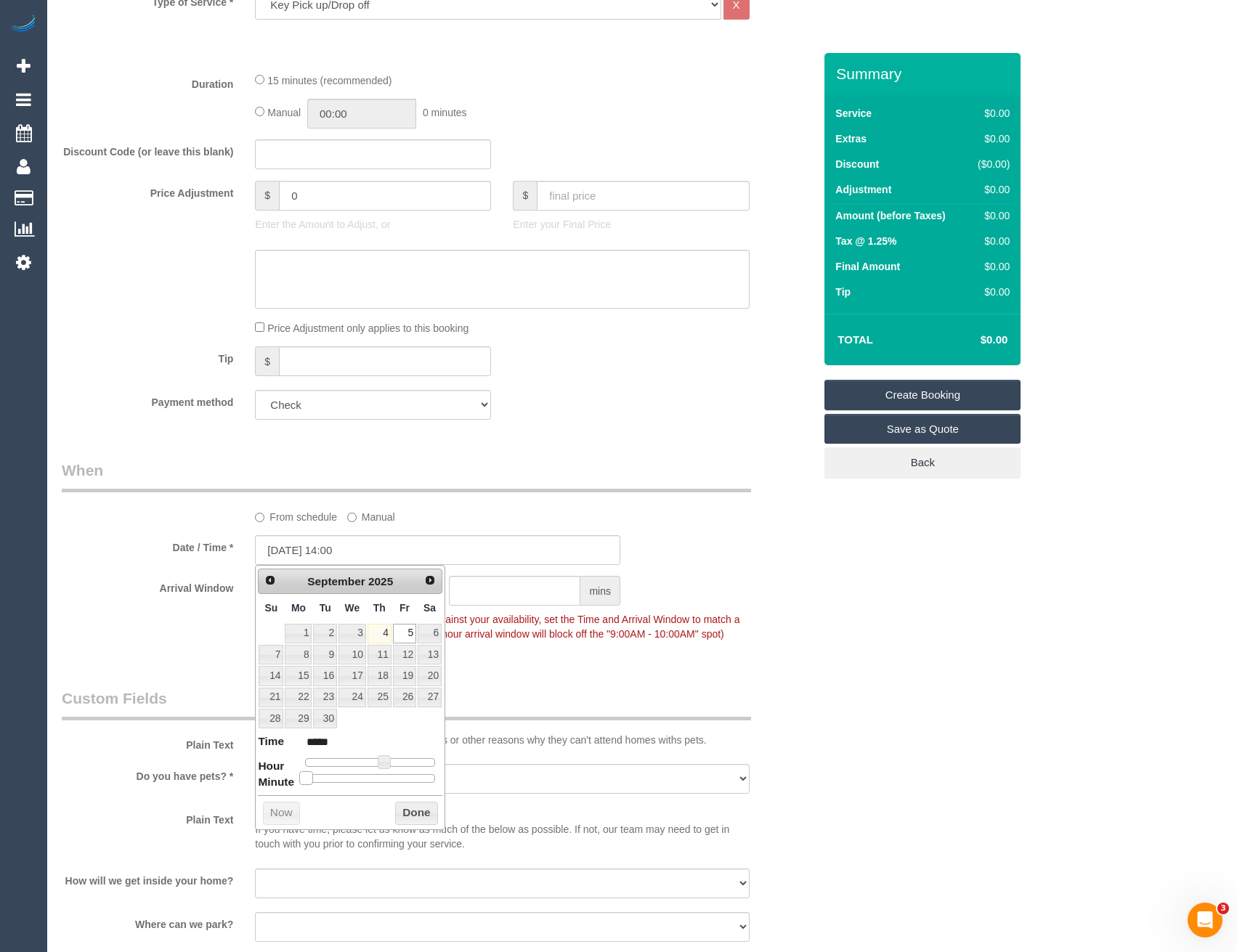
type input "*****"
type input "05/09/2025 14:10"
type input "*****"
type input "05/09/2025 14:15"
type input "*****"
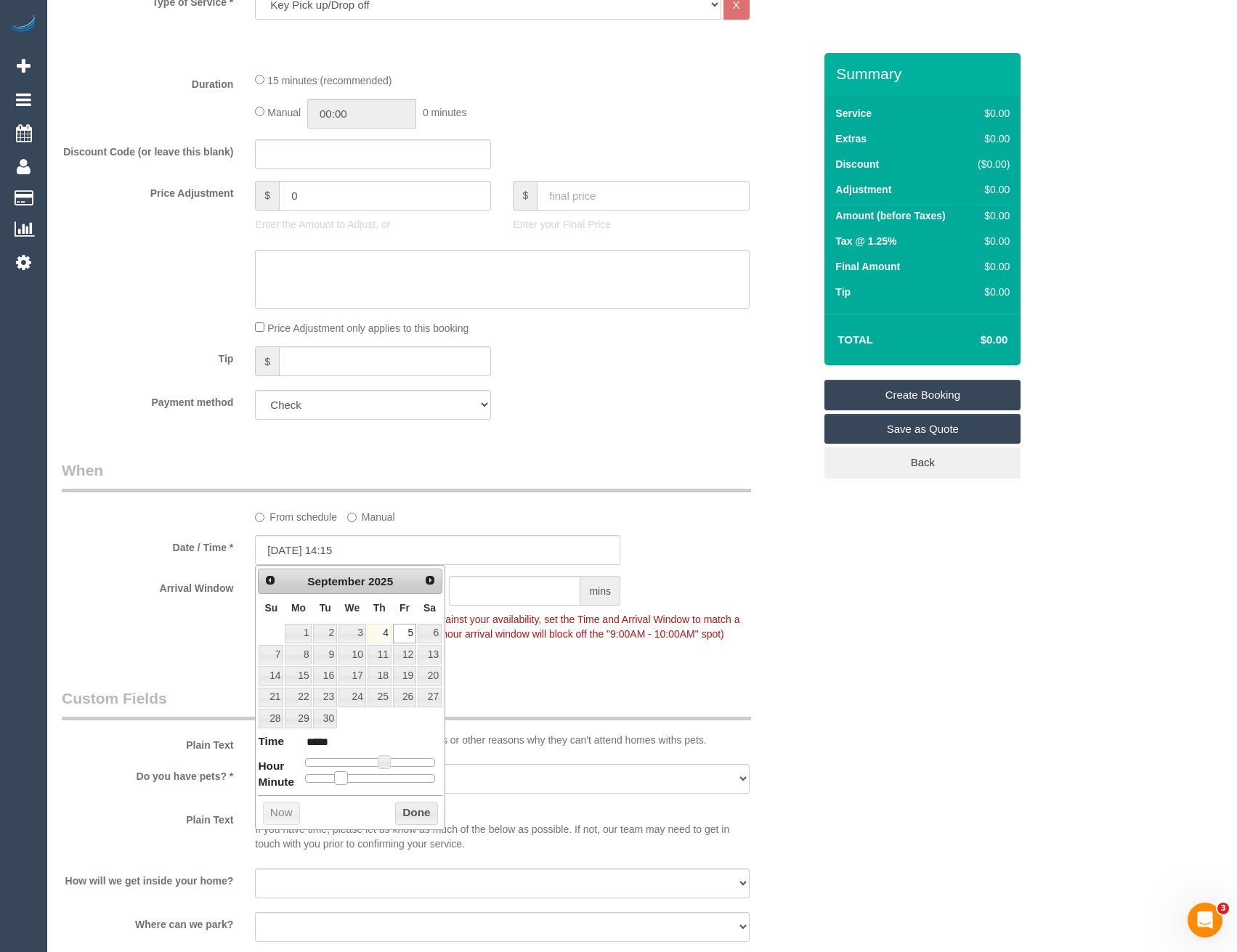
type input "05/09/2025 14:20"
type input "*****"
type input "05/09/2025 14:25"
type input "*****"
type input "05/09/2025 14:30"
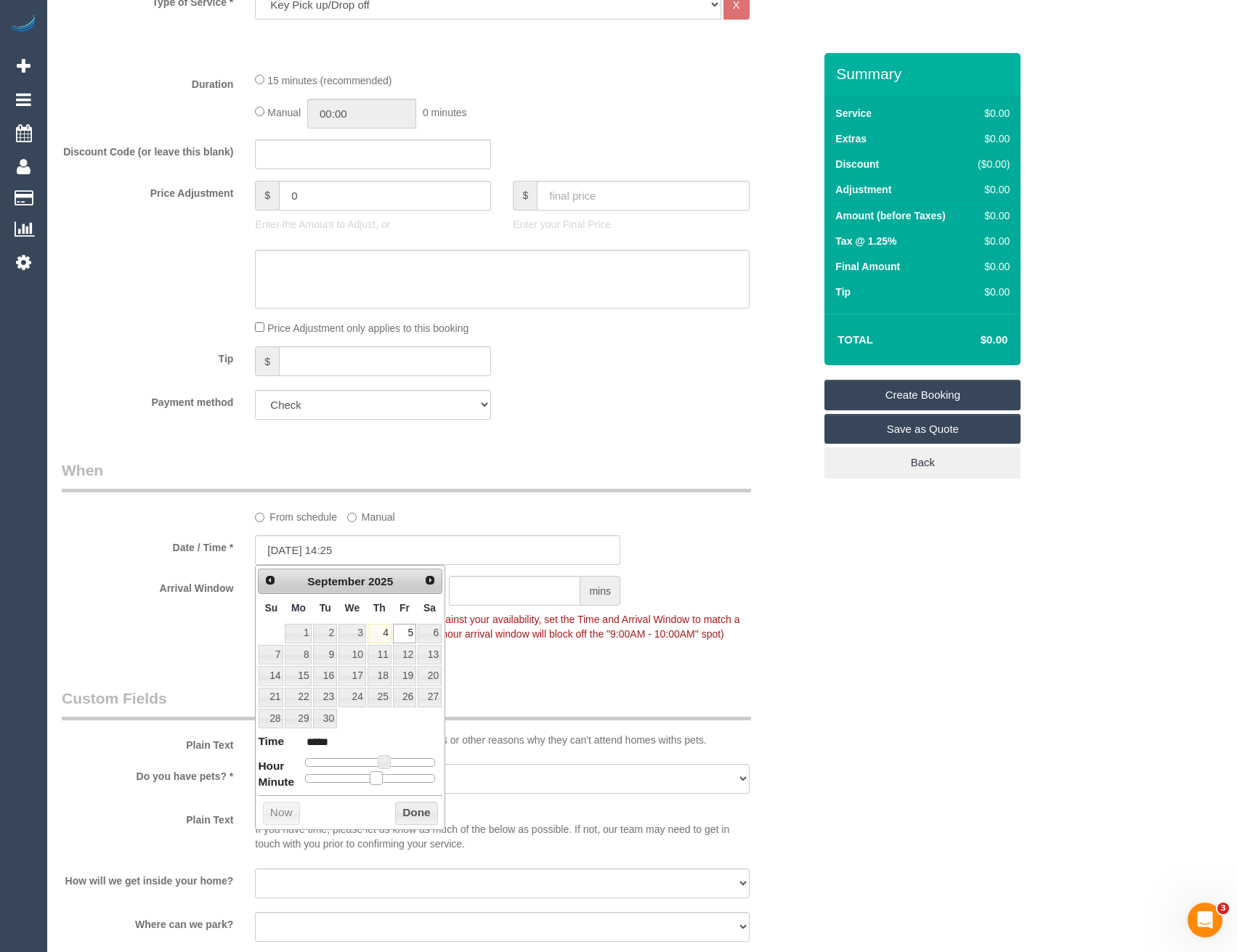
type input "*****"
type input "05/09/2025 14:35"
type input "*****"
type input "05/09/2025 14:40"
type input "*****"
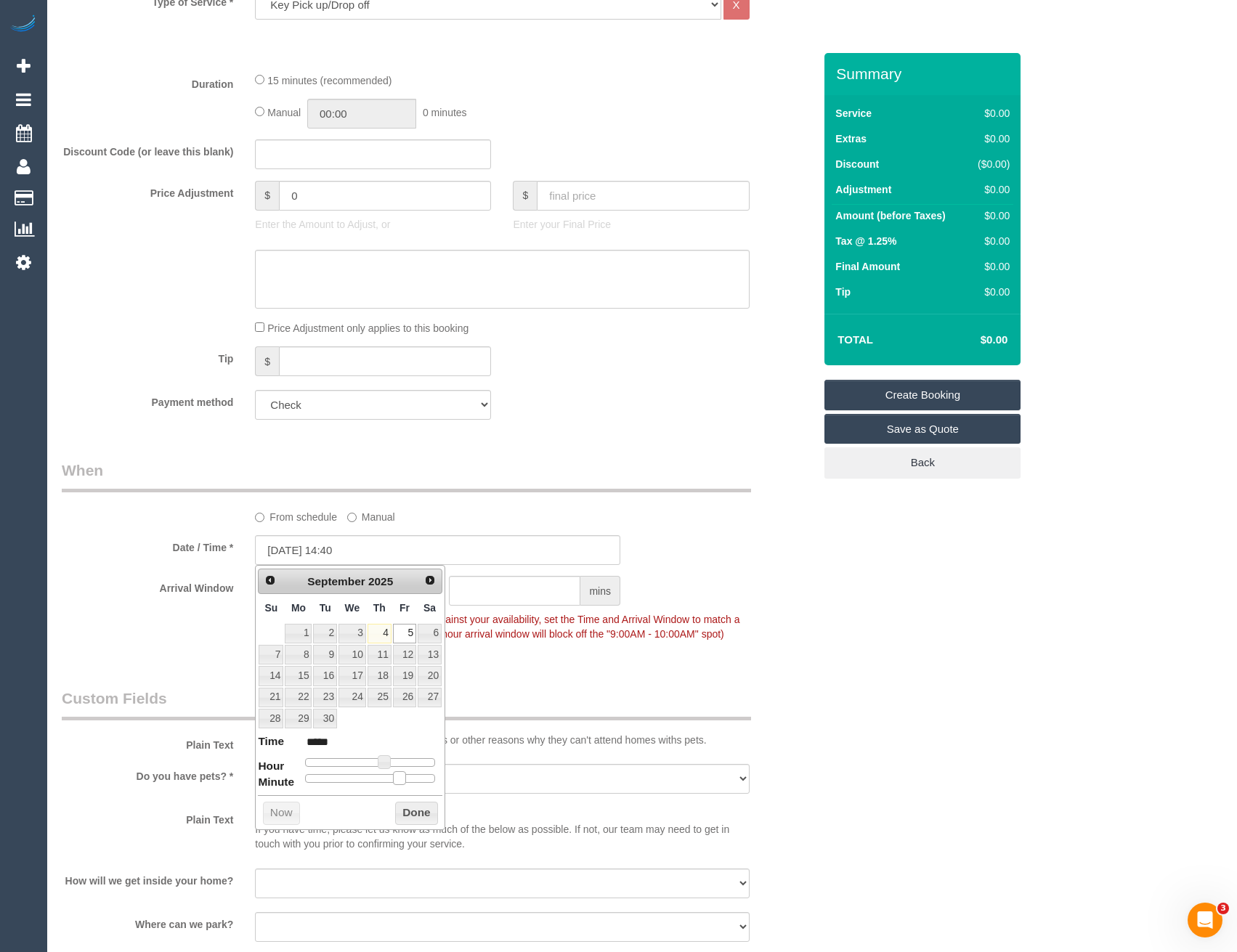
type input "05/09/2025 14:35"
type input "*****"
type input "05/09/2025 14:30"
type input "*****"
drag, startPoint x: 310, startPoint y: 780, endPoint x: 387, endPoint y: 779, distance: 77.0
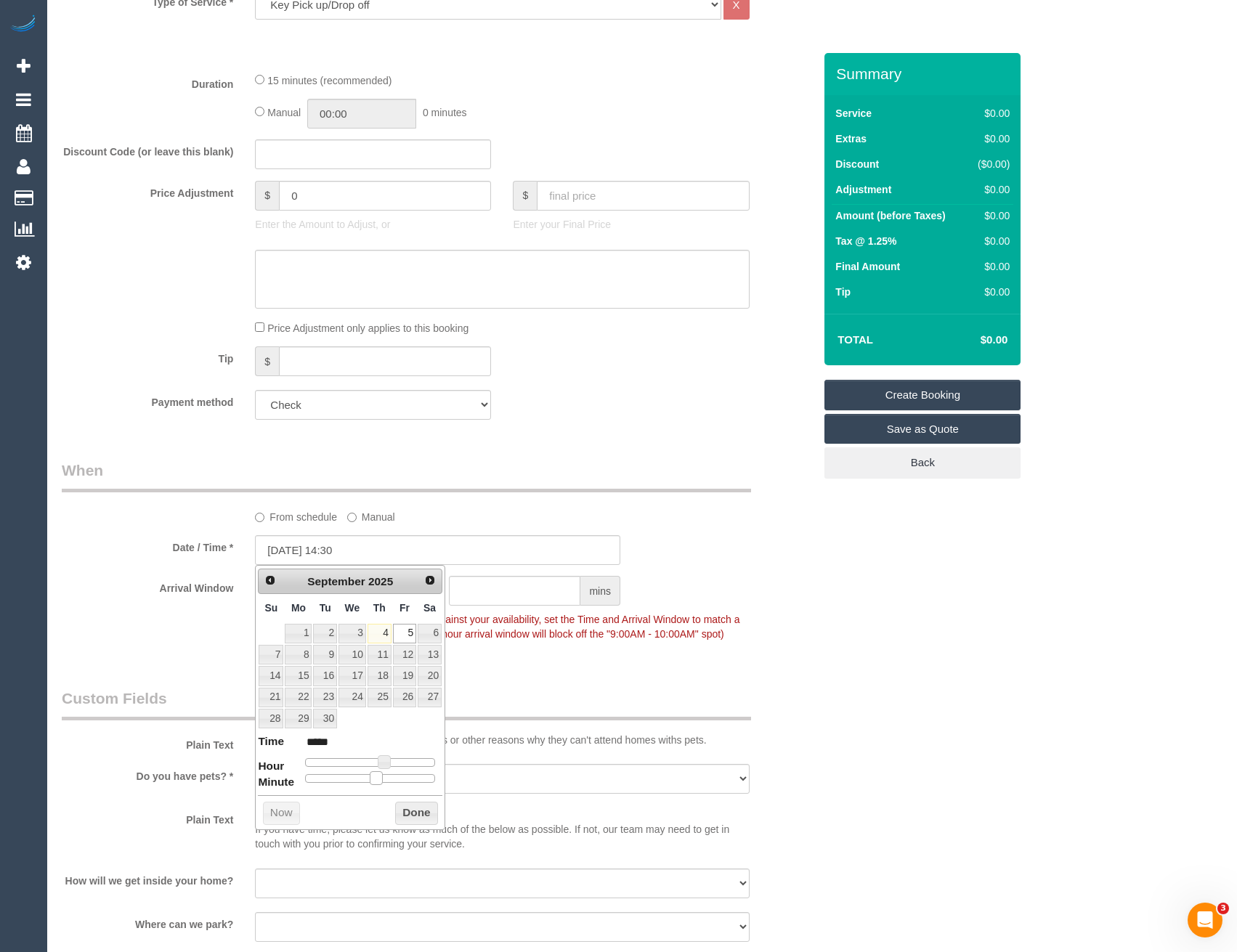
click at [387, 779] on div at bounding box center [369, 779] width 130 height 9
click at [408, 813] on button "Done" at bounding box center [417, 813] width 43 height 23
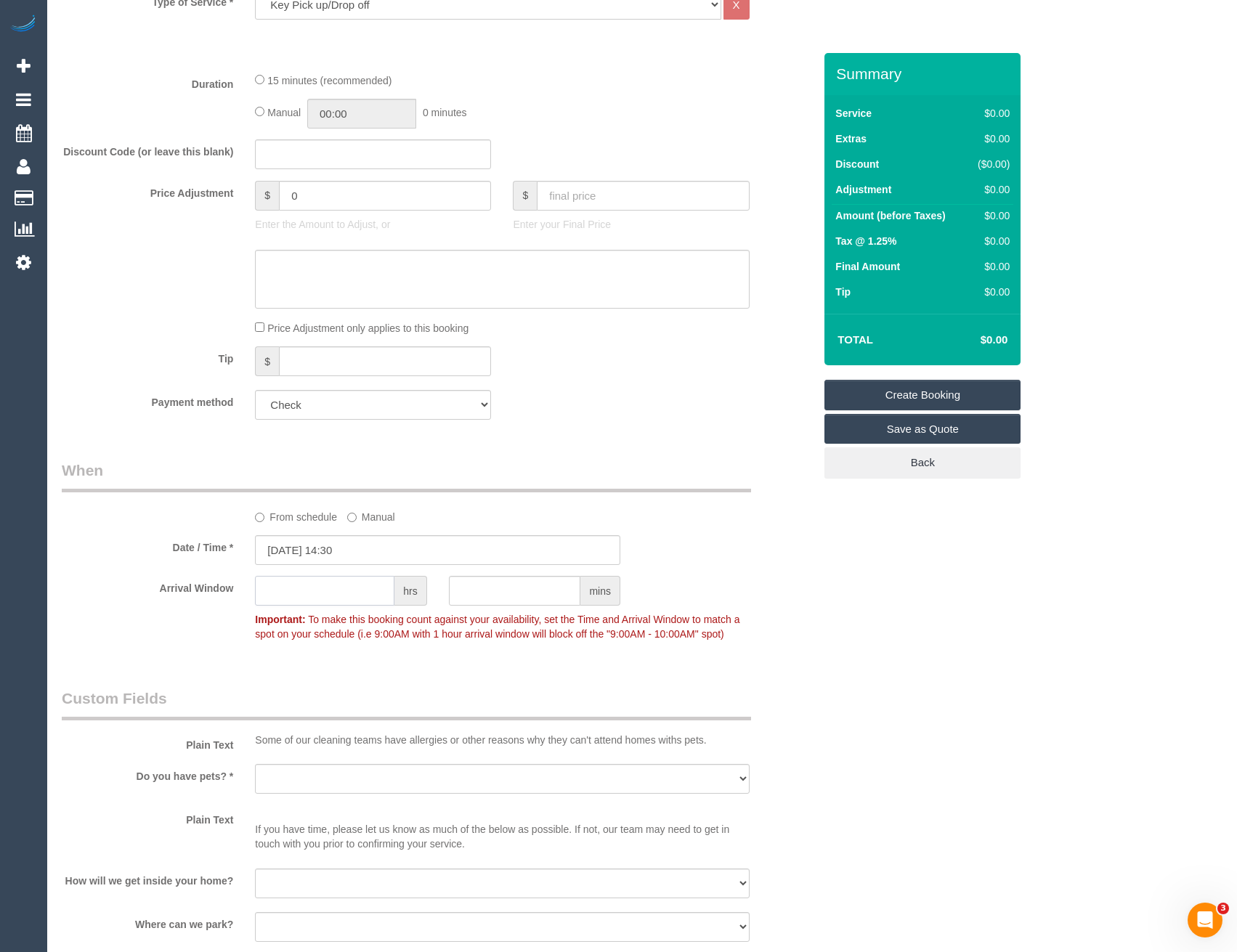
click at [284, 595] on input "text" at bounding box center [325, 591] width 139 height 30
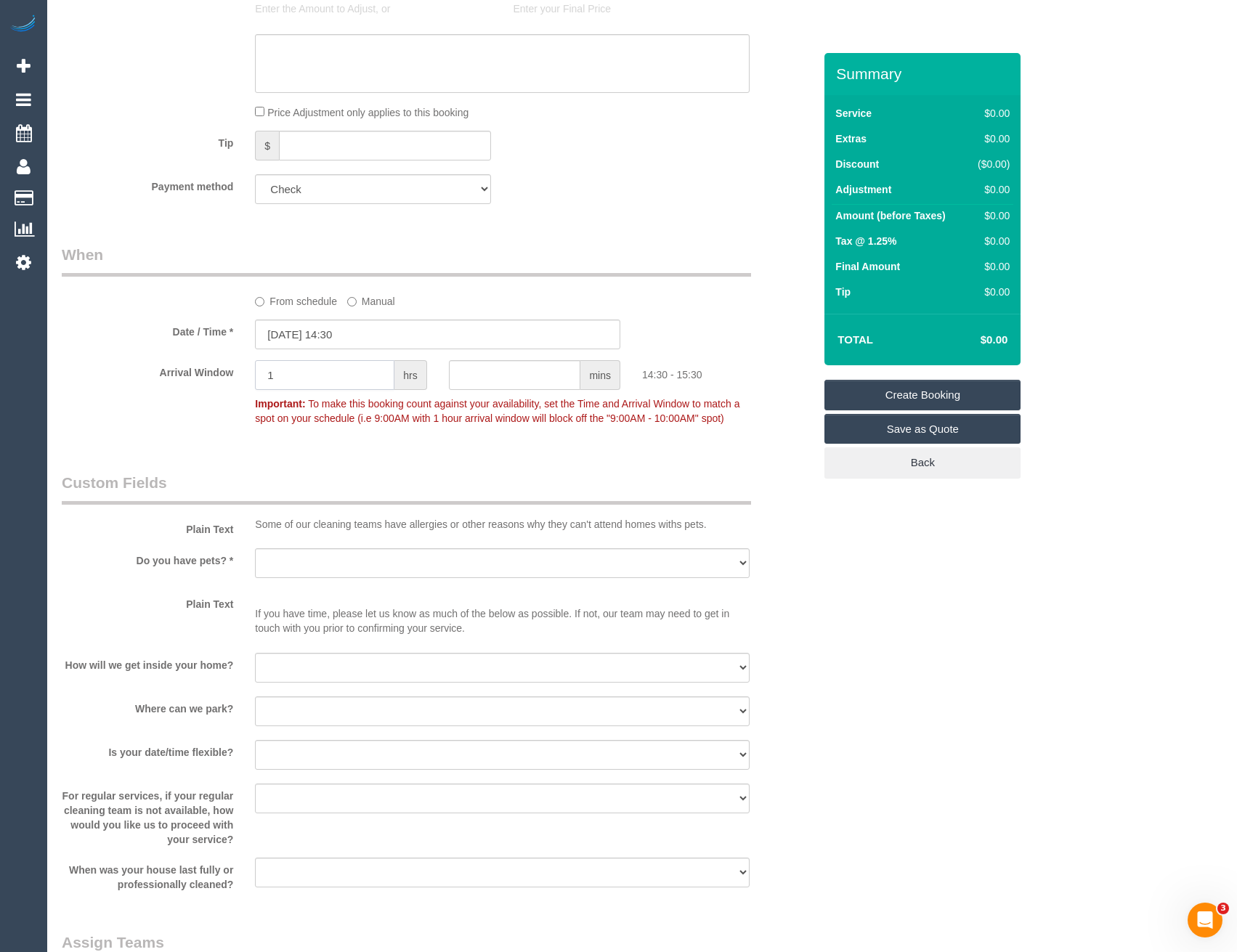
scroll to position [872, 0]
type input "1"
click at [354, 568] on select "Yes - Cats Yes - Dogs No pets Yes - Dogs and Cats Yes - Other" at bounding box center [502, 561] width 494 height 30
select select "number:28"
click at [255, 546] on select "Yes - Cats Yes - Dogs No pets Yes - Dogs and Cats Yes - Other" at bounding box center [502, 561] width 494 height 30
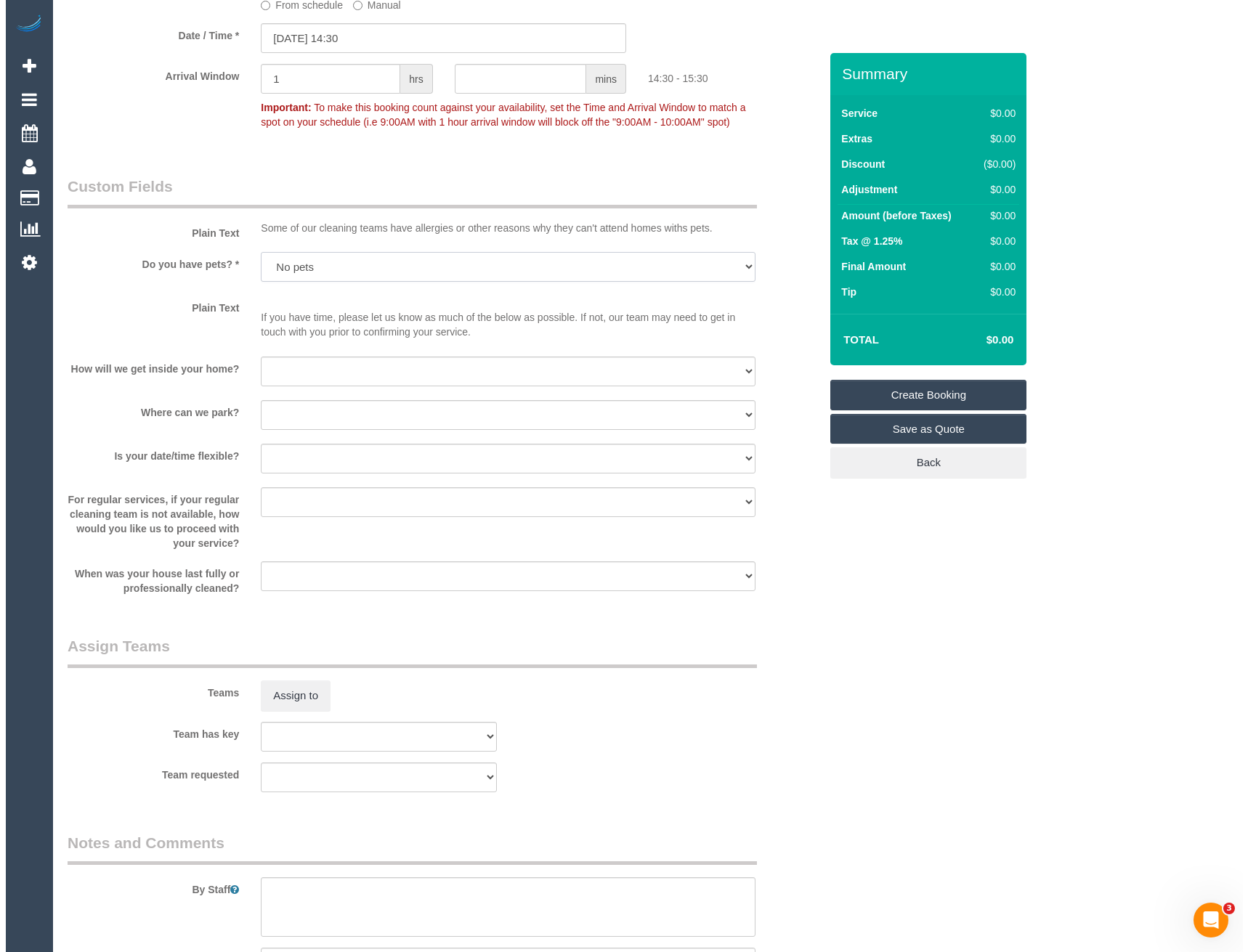
scroll to position [1234, 0]
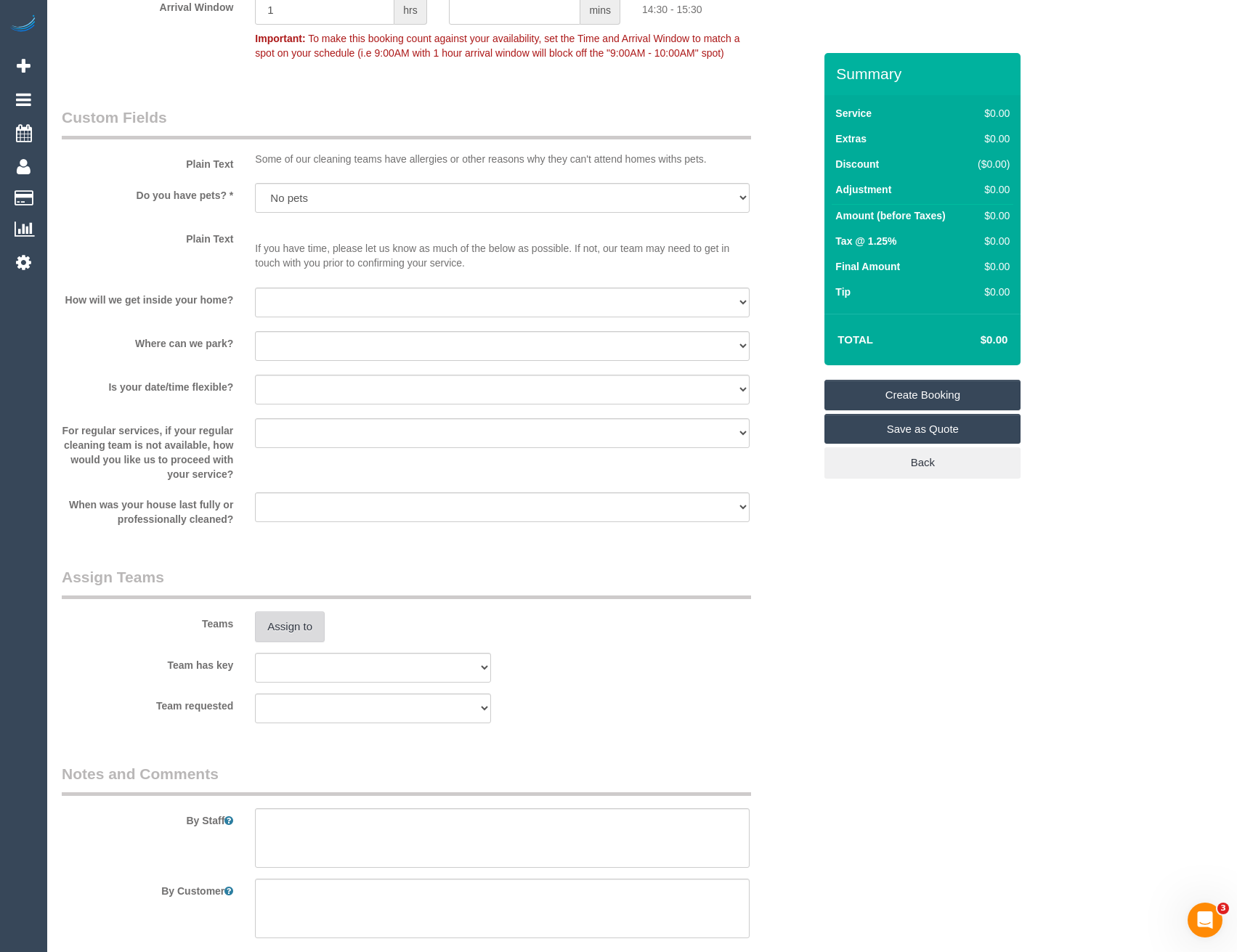
click at [281, 636] on button "Assign to" at bounding box center [290, 627] width 70 height 30
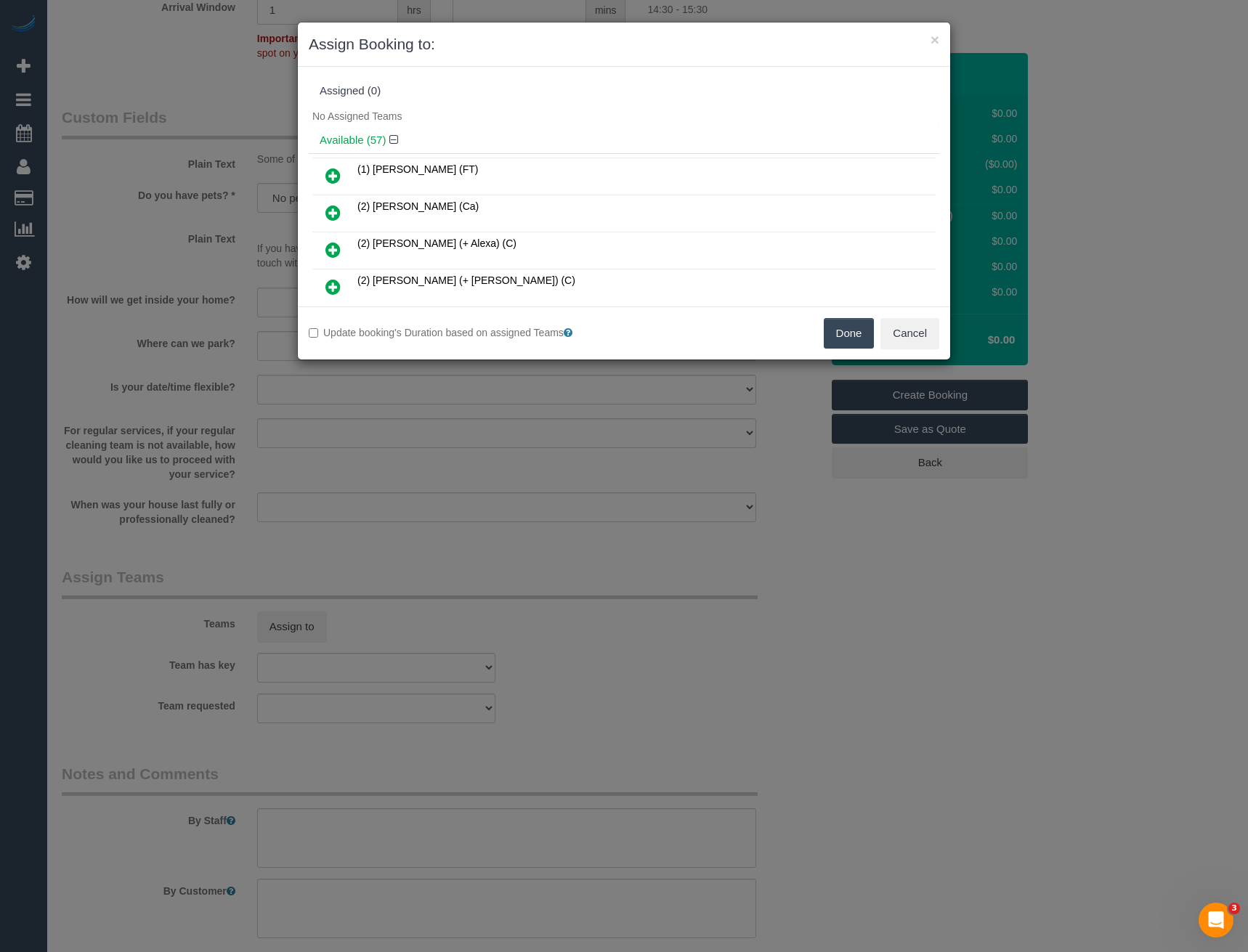
scroll to position [8323, 0]
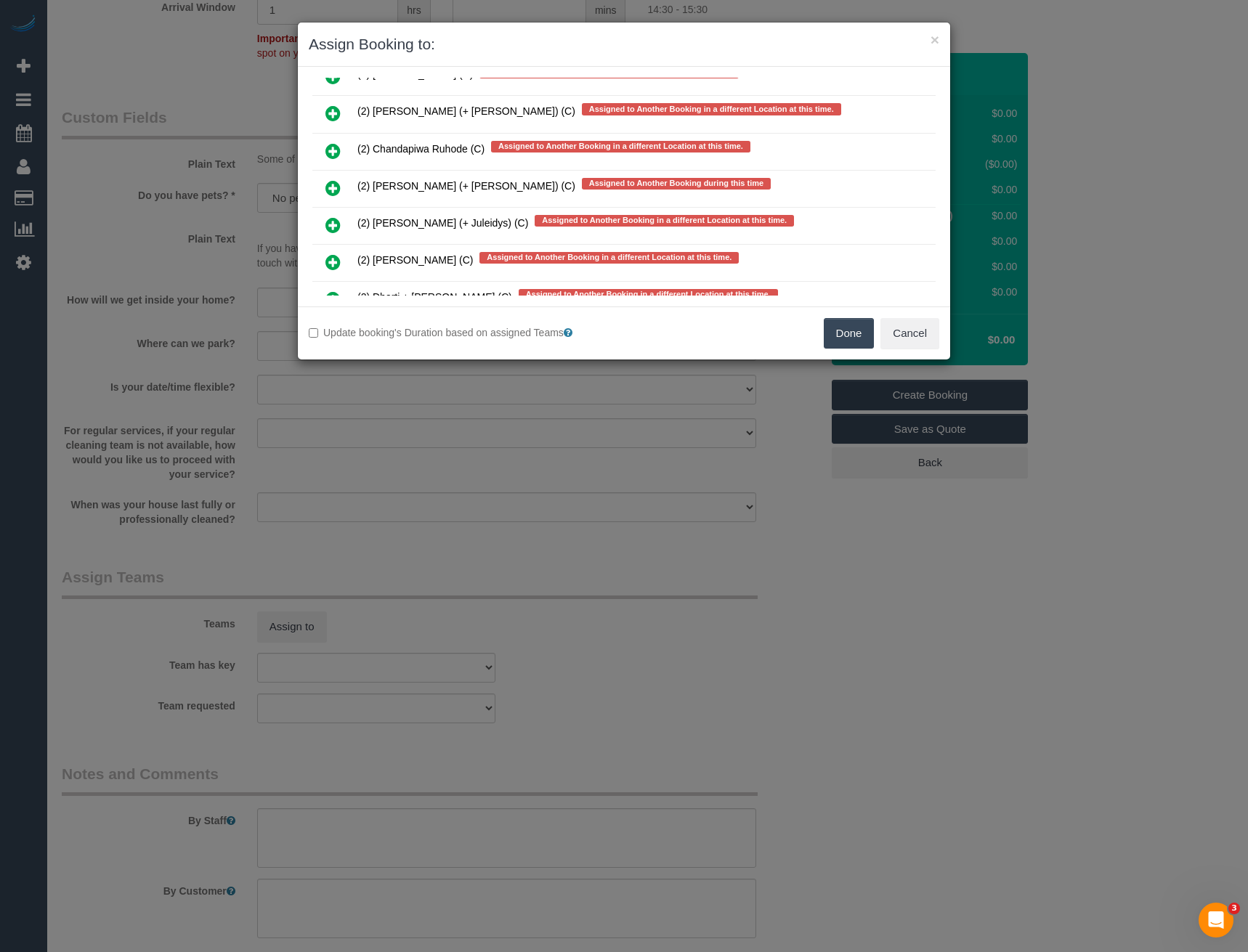
click at [334, 188] on icon at bounding box center [333, 188] width 16 height 18
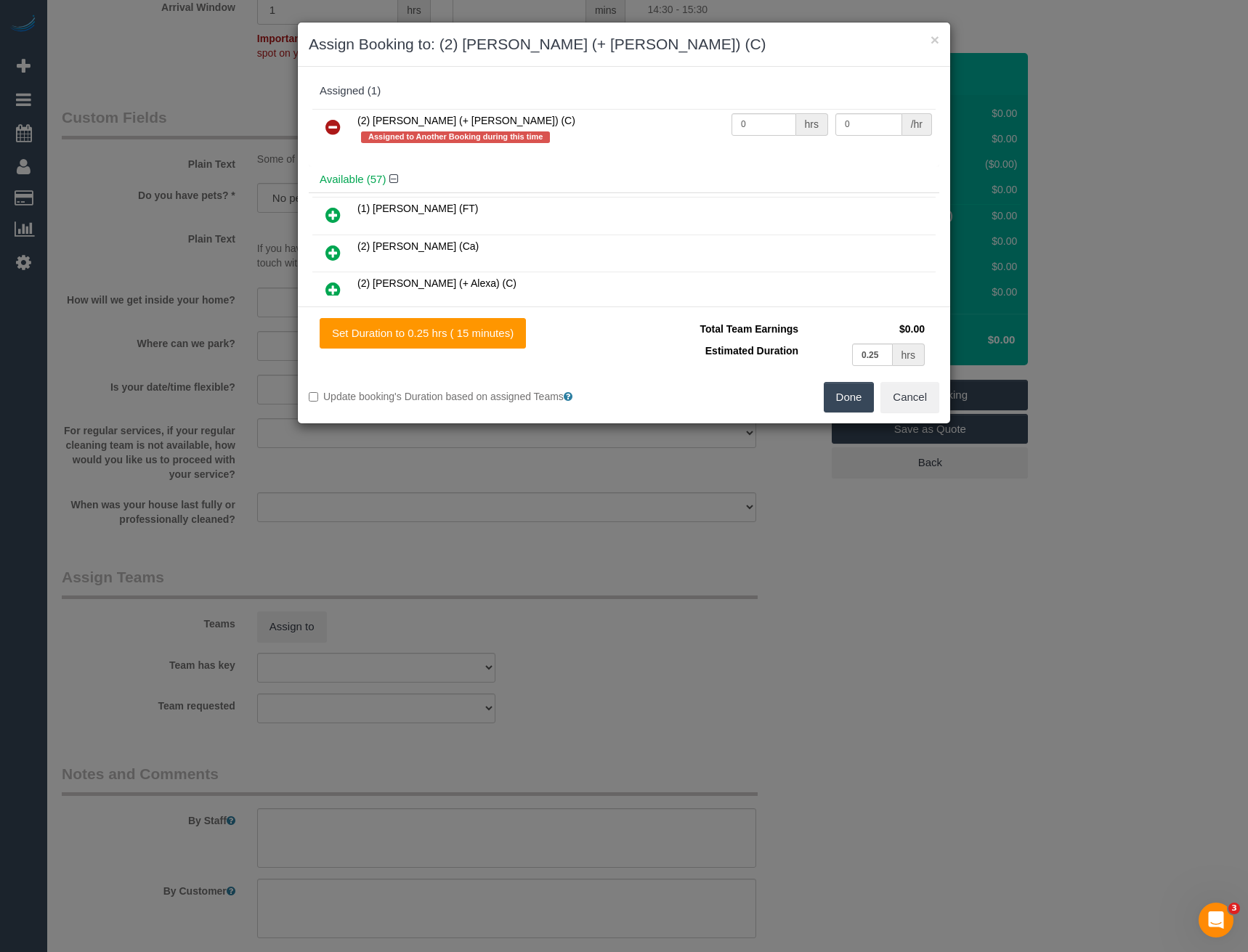
scroll to position [8766, 0]
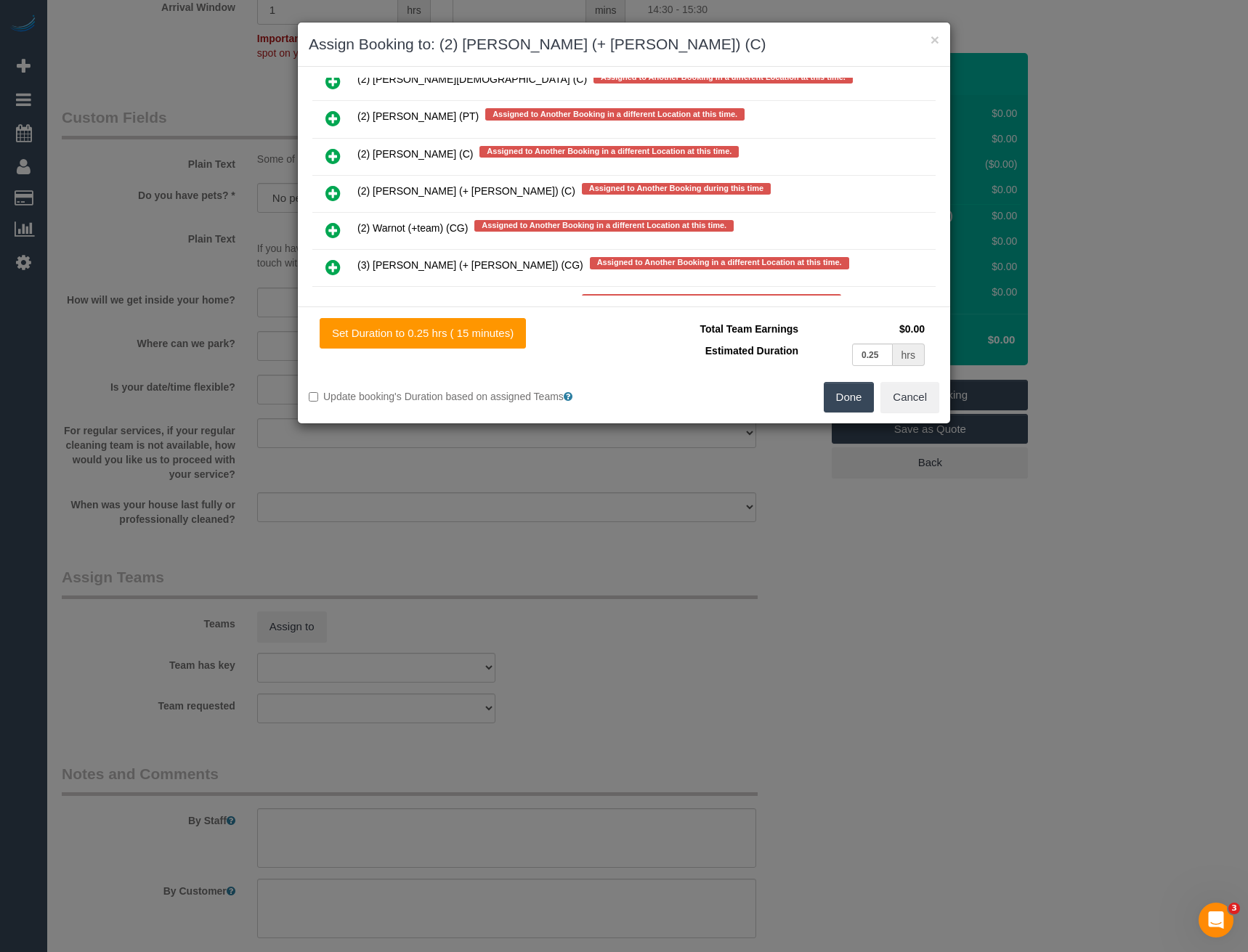
click at [324, 187] on link at bounding box center [333, 194] width 34 height 29
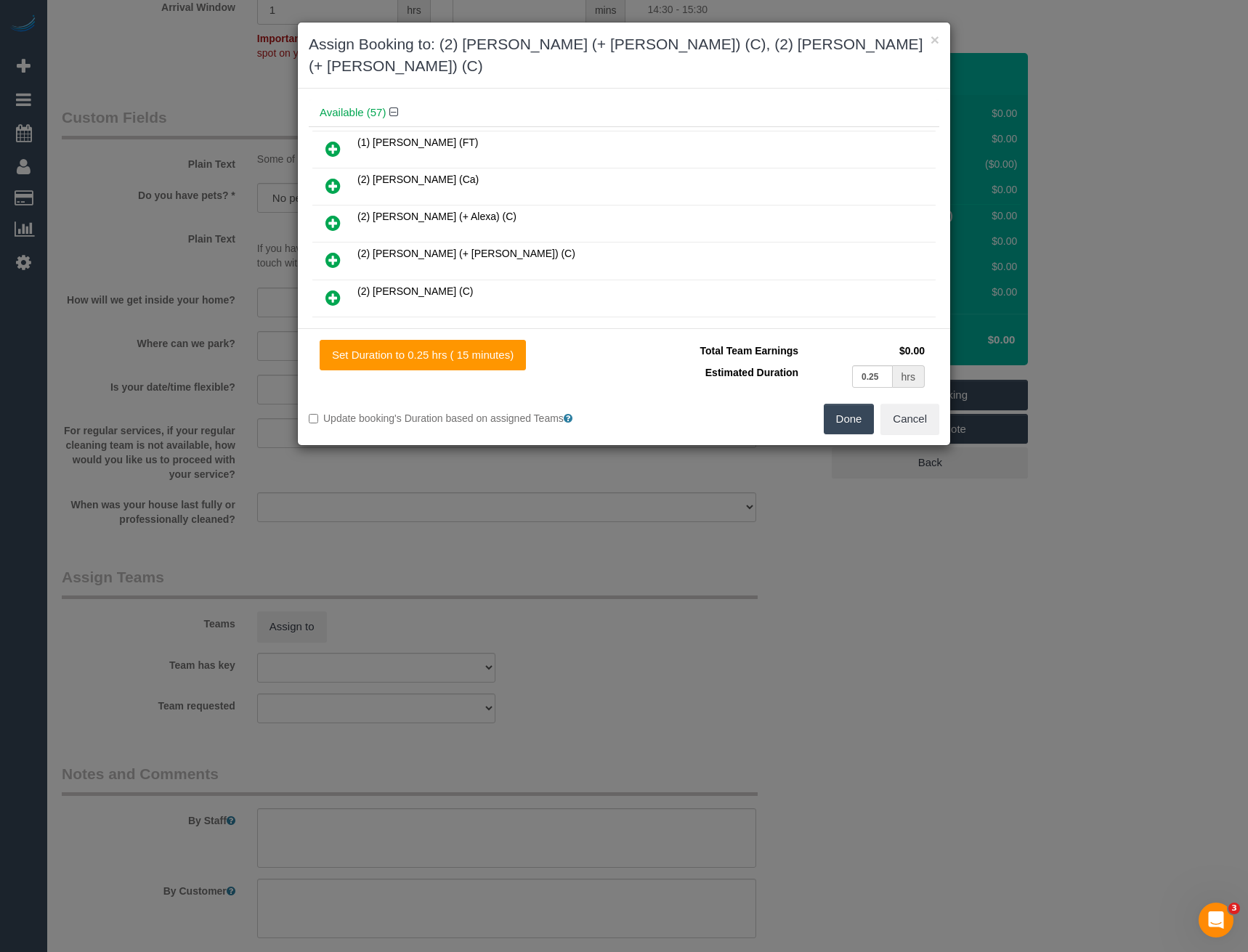
scroll to position [0, 0]
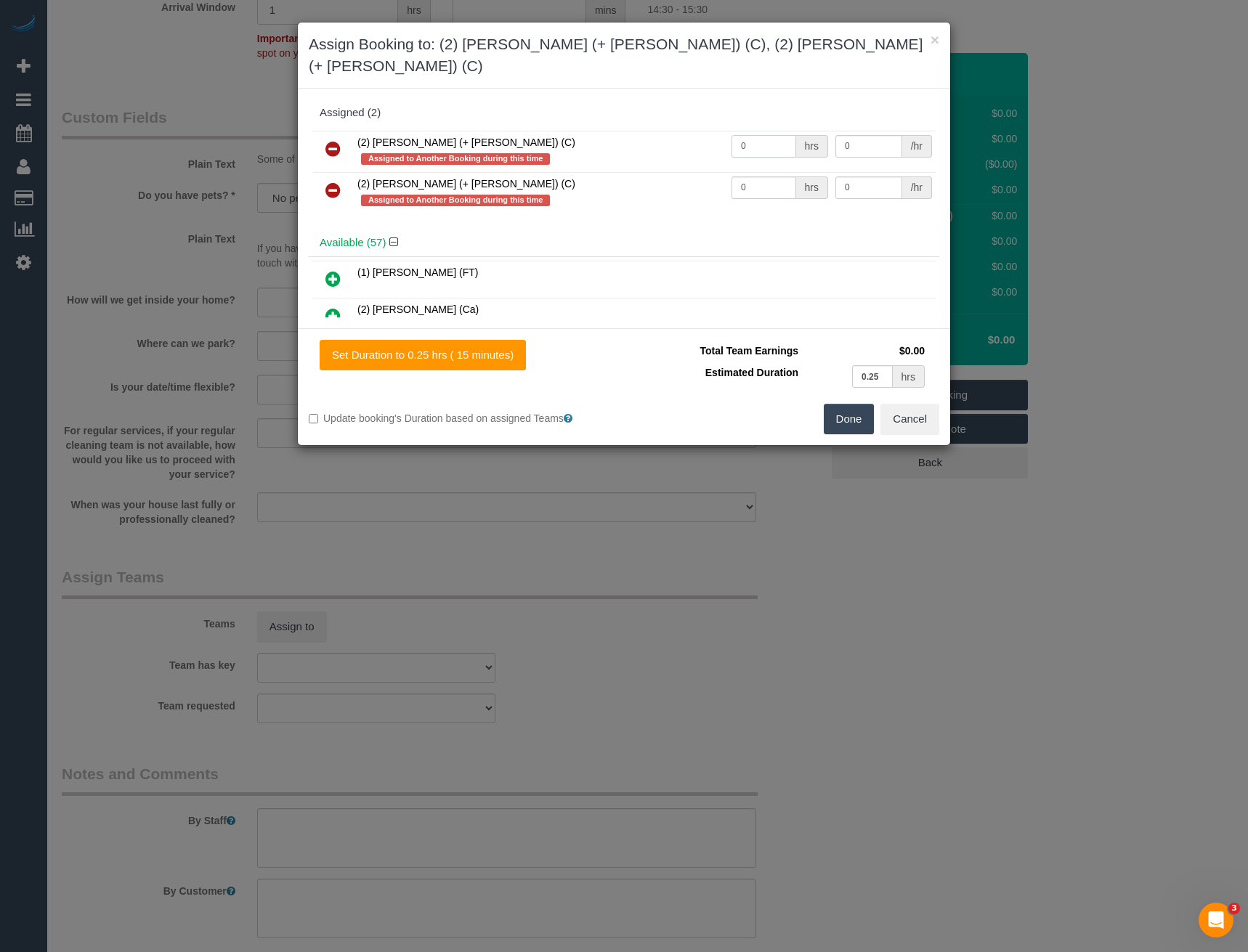
drag, startPoint x: 719, startPoint y: 133, endPoint x: 666, endPoint y: 120, distance: 54.6
click at [687, 131] on tr "(2) Chirag (+ Shachi) (C) Assigned to Another Booking during this time 0 hrs 0 …" at bounding box center [624, 151] width 624 height 42
type input "1"
type input "10"
drag, startPoint x: 736, startPoint y: 167, endPoint x: 717, endPoint y: 174, distance: 20.2
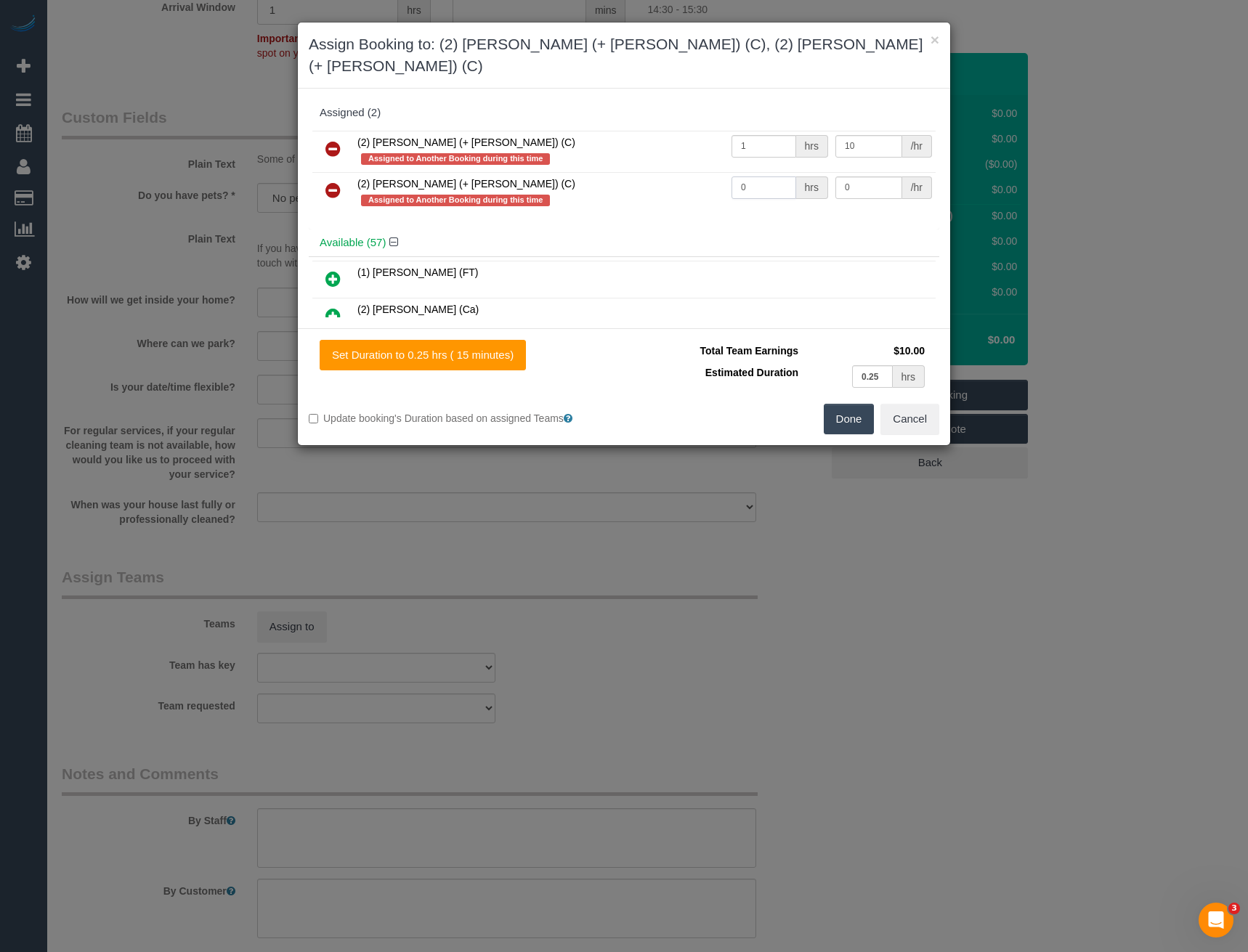
click at [728, 174] on td "0 hrs" at bounding box center [780, 193] width 104 height 42
type input "1"
type input "10"
click at [846, 404] on button "Done" at bounding box center [849, 419] width 51 height 30
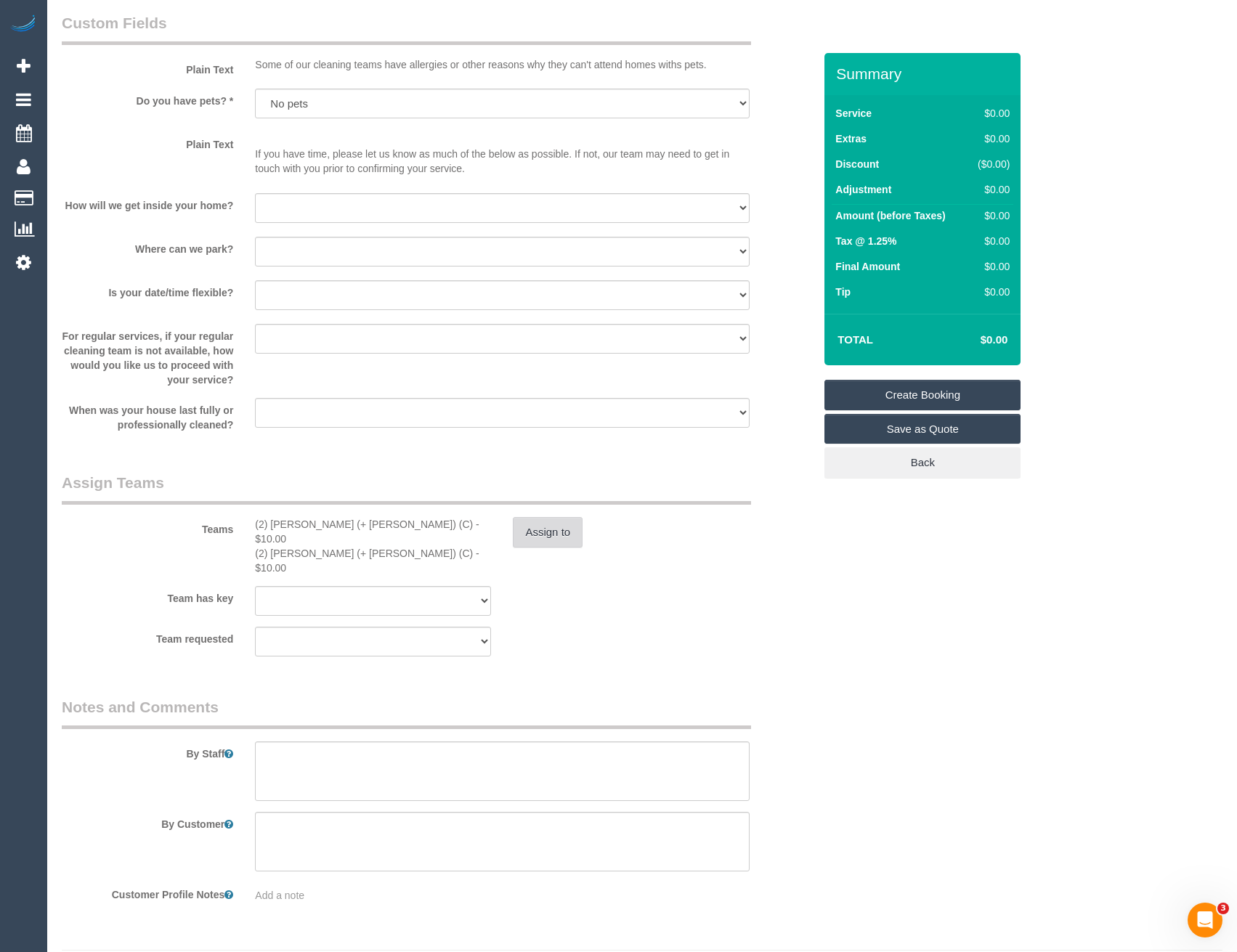
scroll to position [1343, 0]
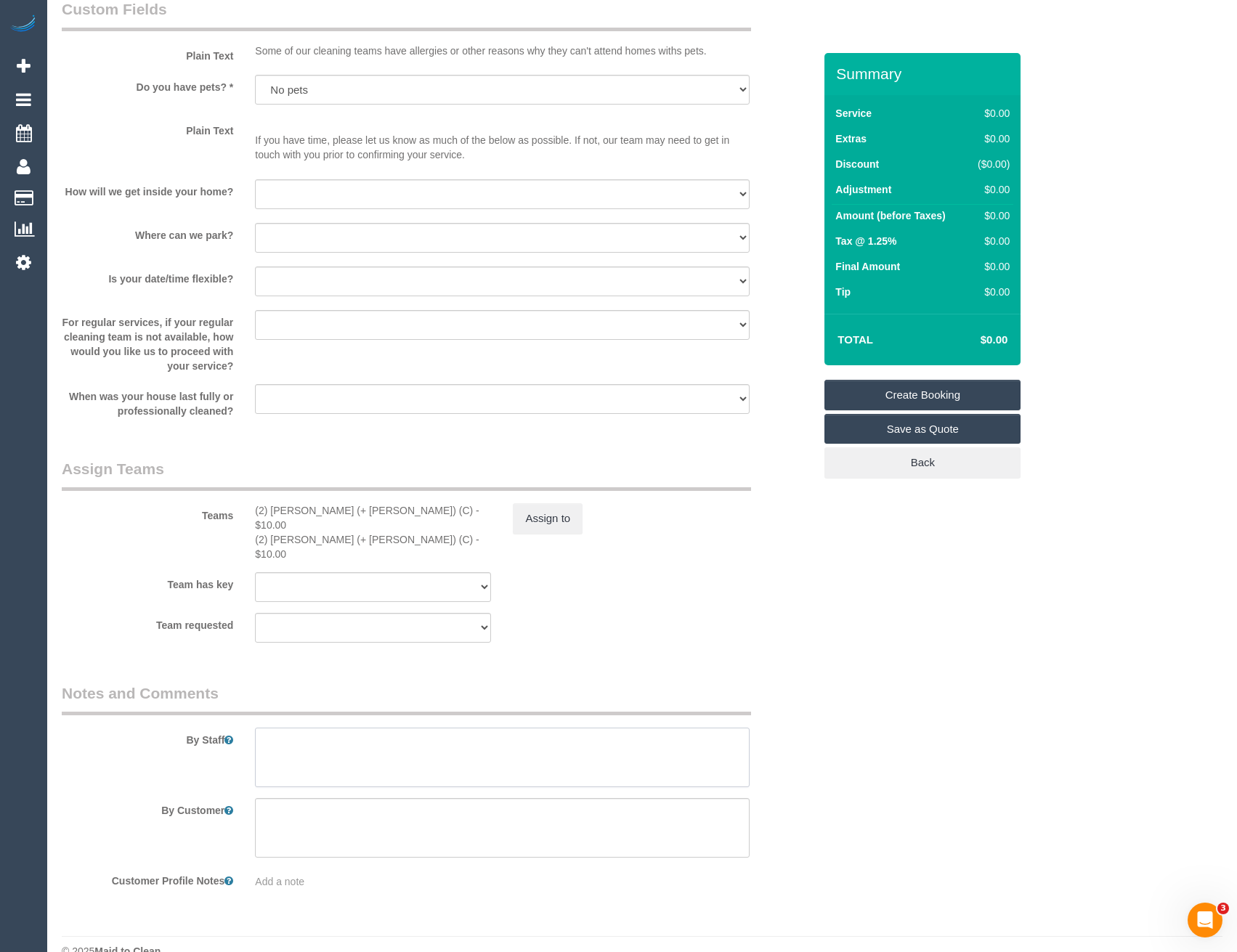
click at [289, 728] on textarea at bounding box center [502, 758] width 494 height 59
click at [501, 728] on textarea at bounding box center [502, 758] width 494 height 59
click at [366, 735] on textarea at bounding box center [502, 758] width 494 height 59
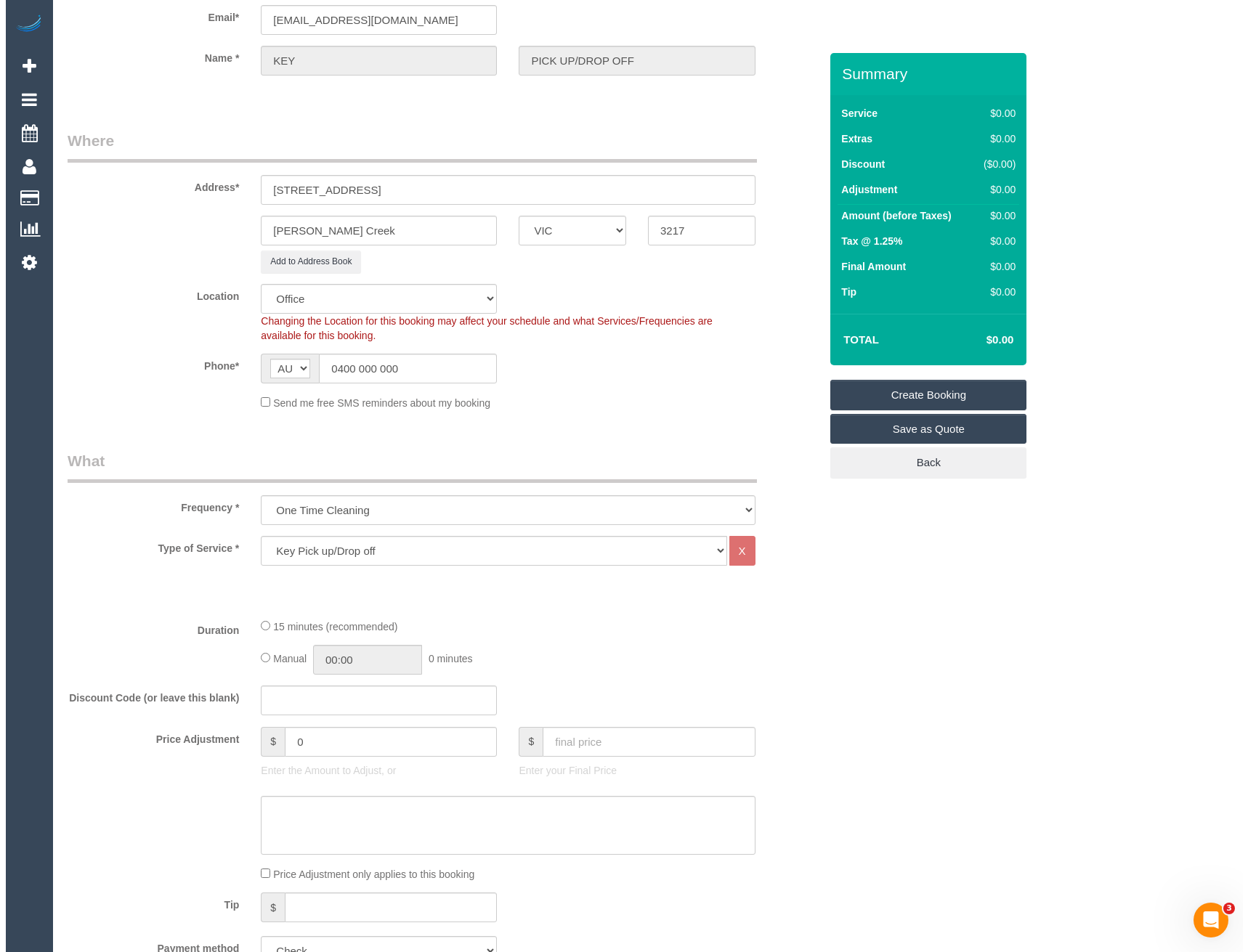
scroll to position [0, 0]
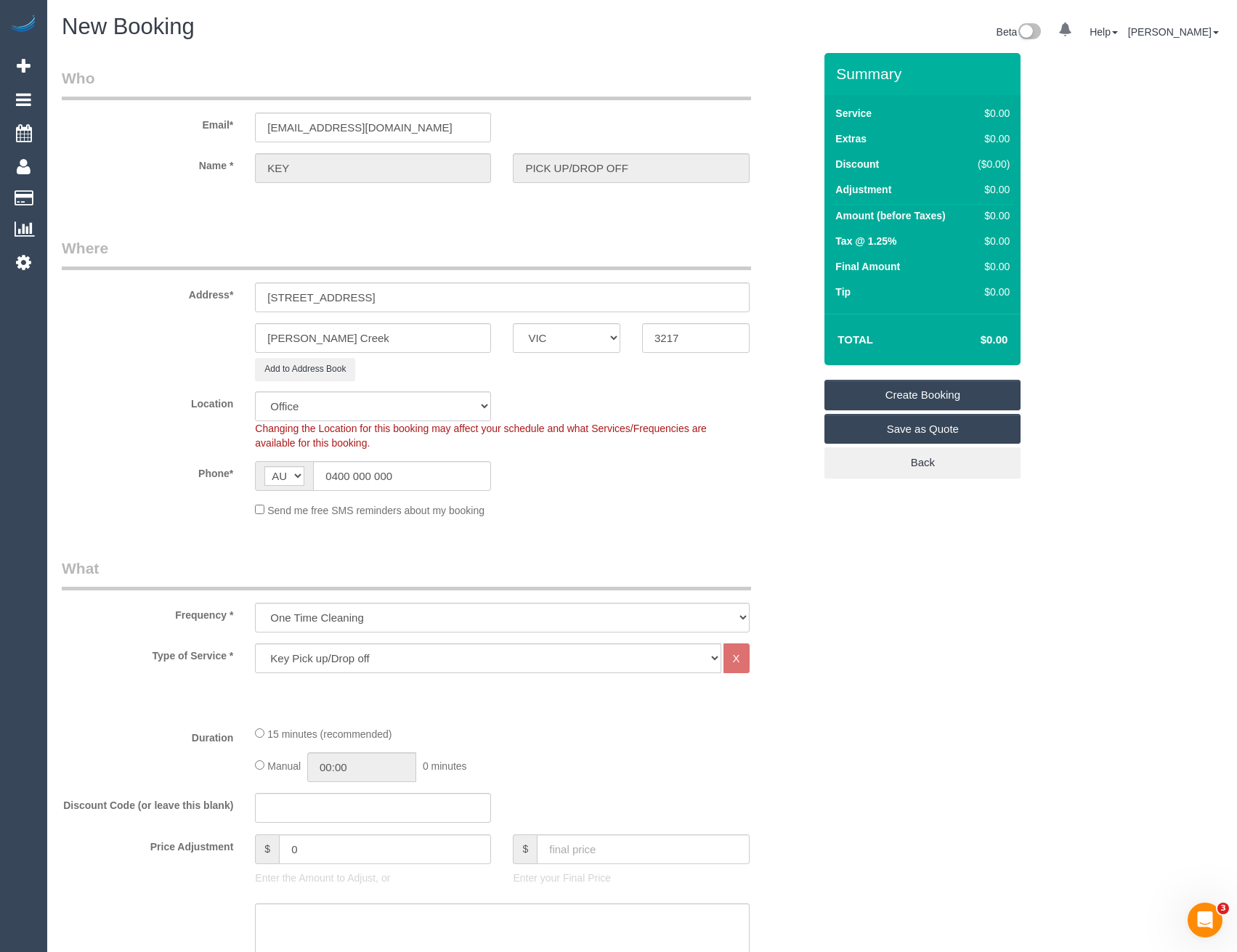
type textarea "Please pick up key for Laura Helps re clean. Please return the key to the after…"
click at [861, 401] on link "Create Booking" at bounding box center [923, 394] width 197 height 30
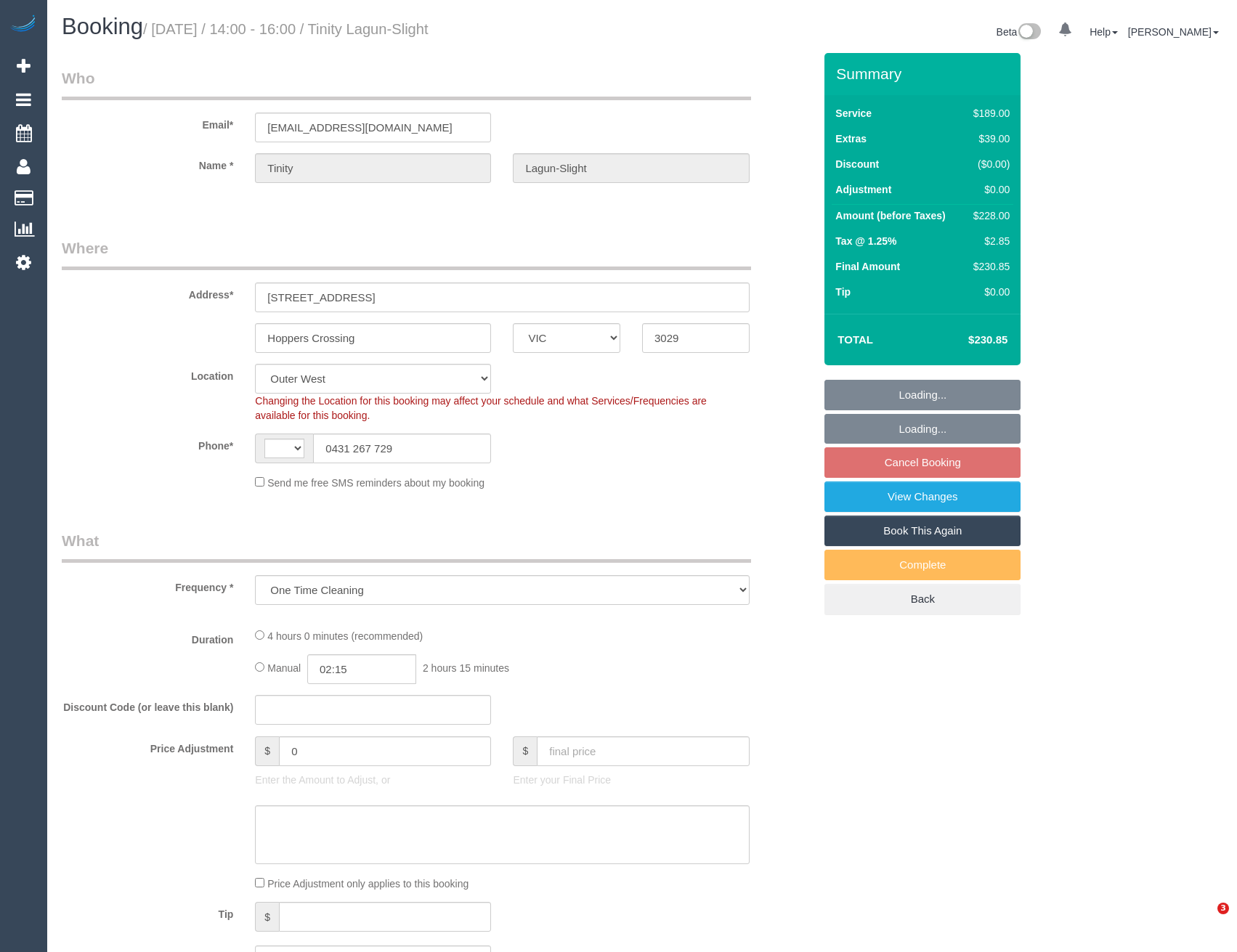
select select "VIC"
select select "object:781"
select select "string:AU"
select select "number:29"
select select "number:14"
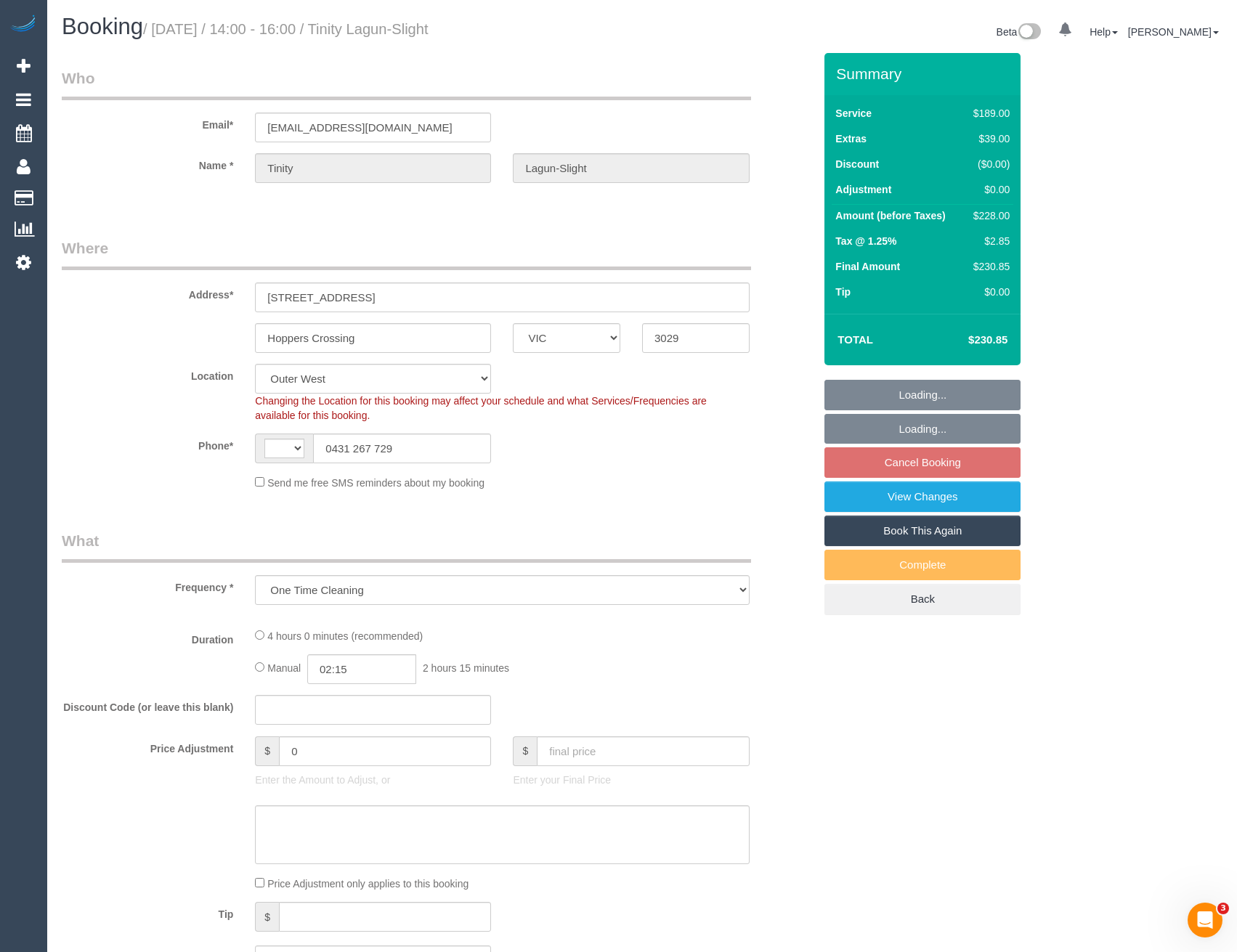
select select "number:18"
select select "number:25"
select select "number:34"
select select "number:11"
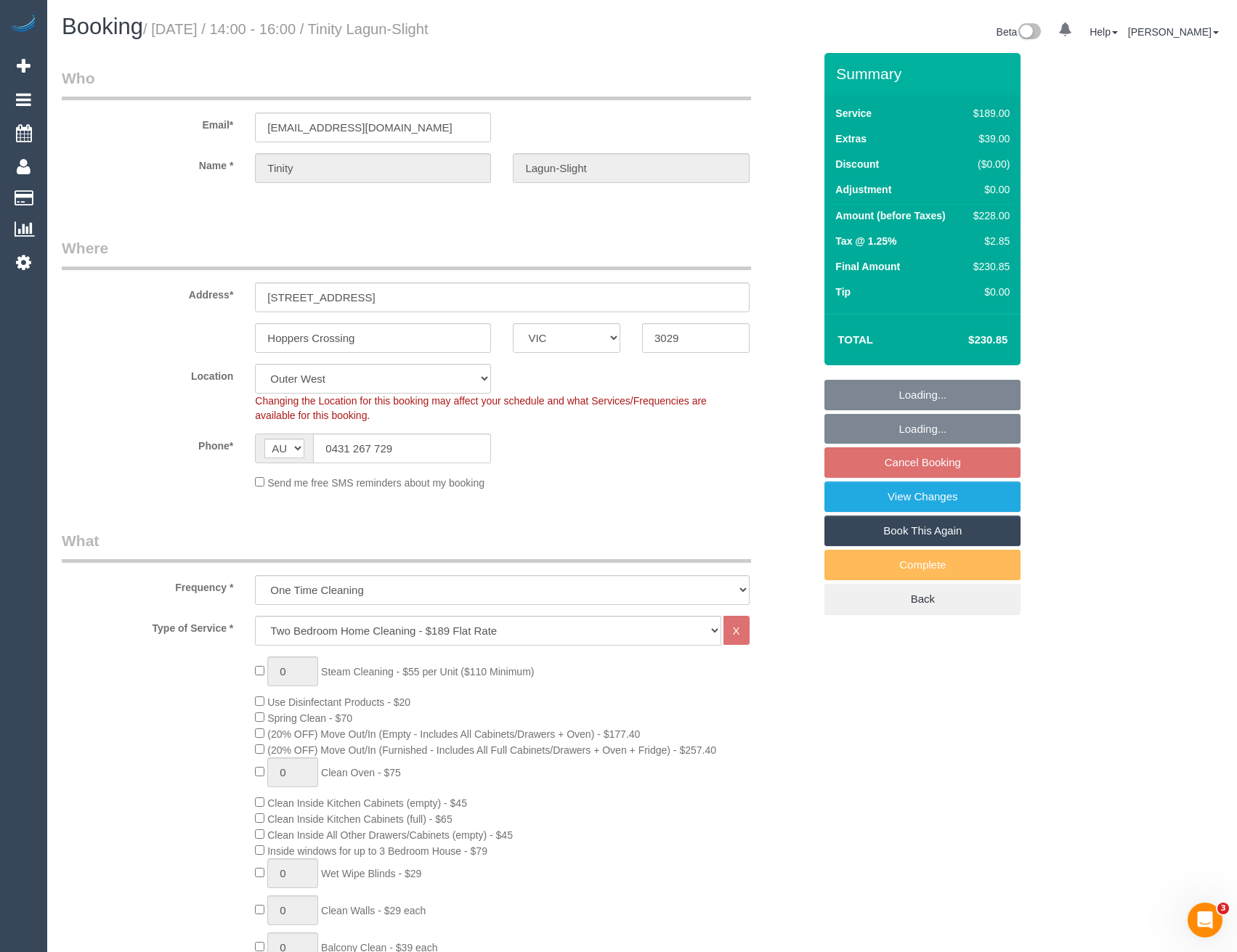
select select "spot1"
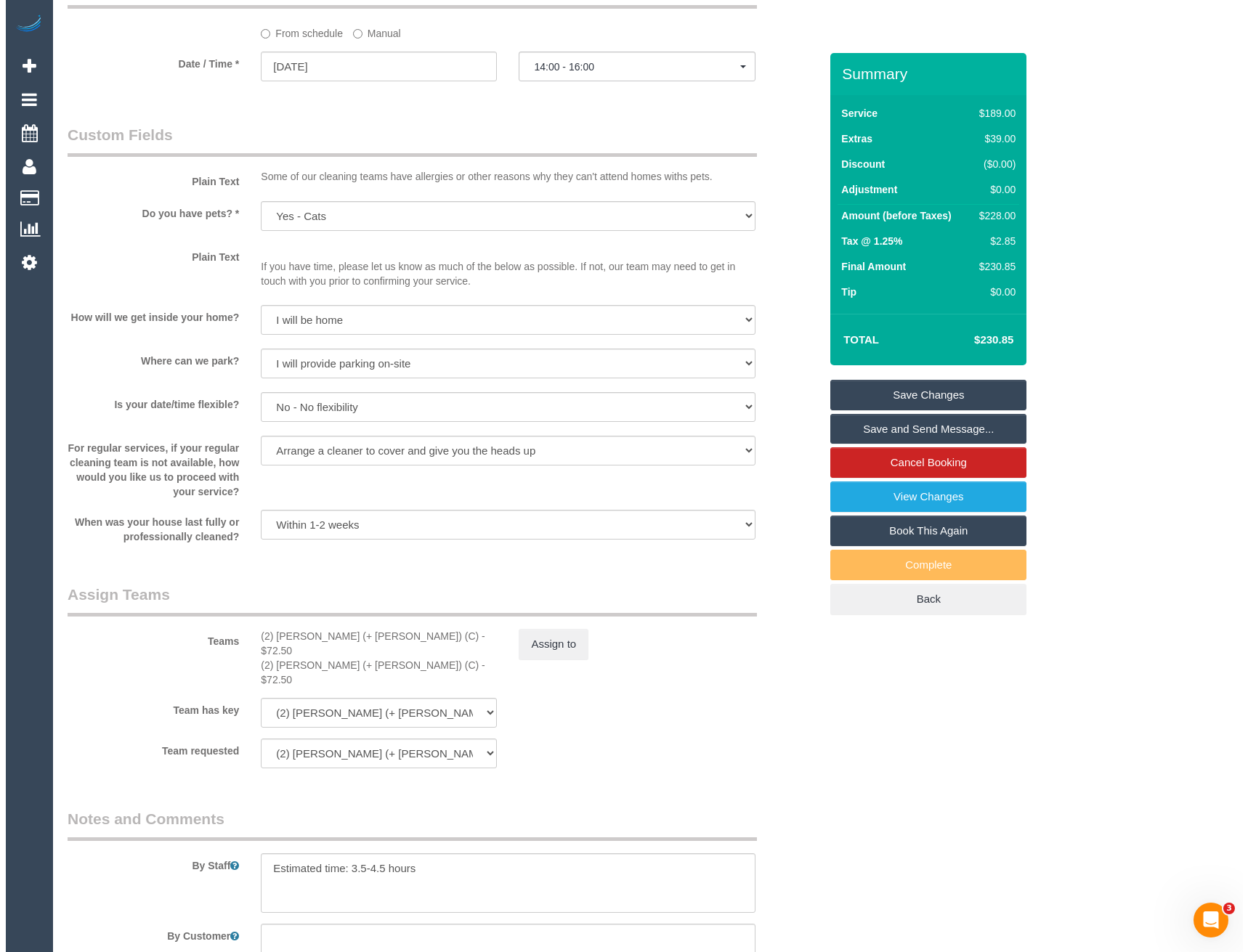
scroll to position [1670, 0]
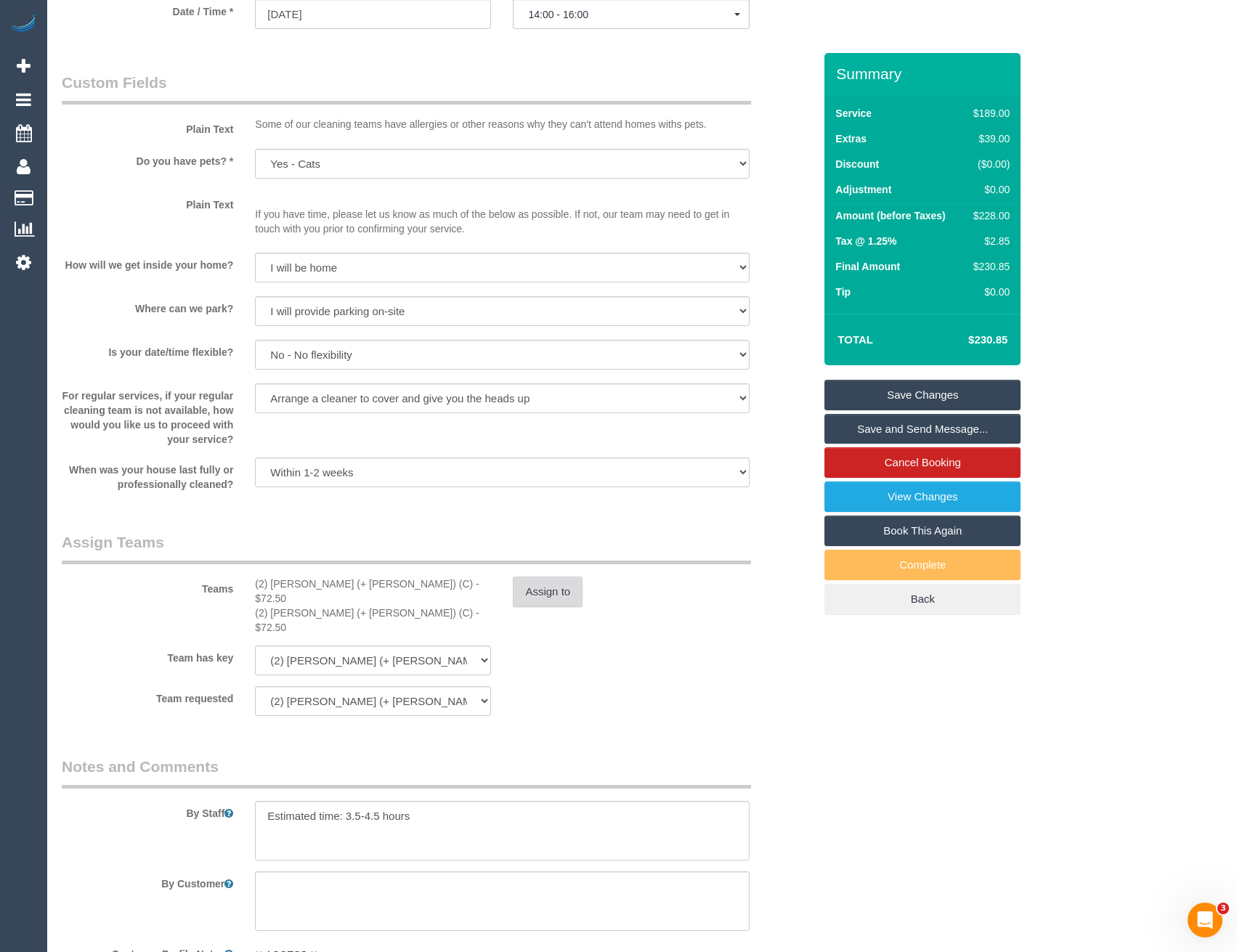
click at [561, 579] on button "Assign to" at bounding box center [548, 592] width 70 height 30
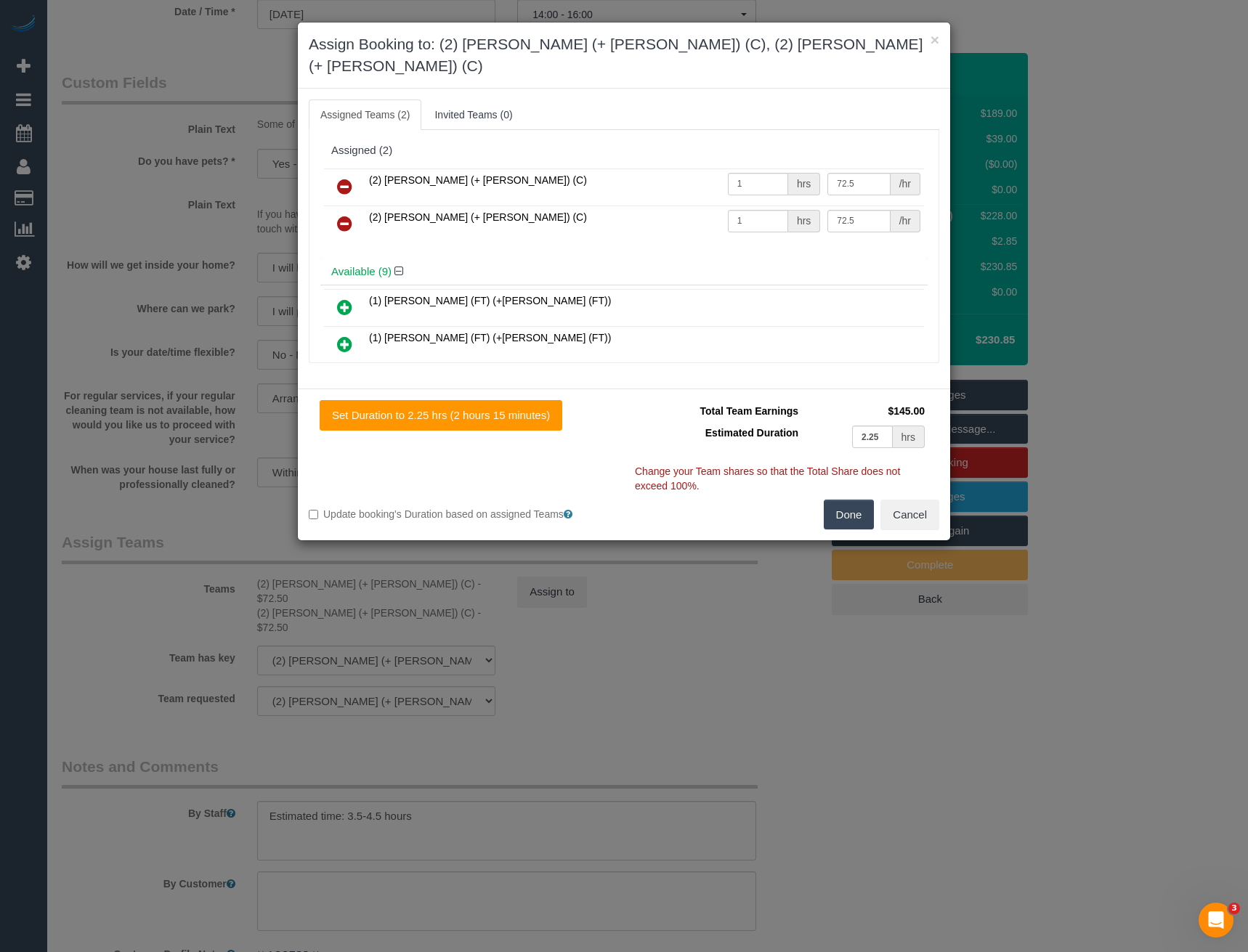
click at [342, 178] on icon at bounding box center [345, 187] width 16 height 18
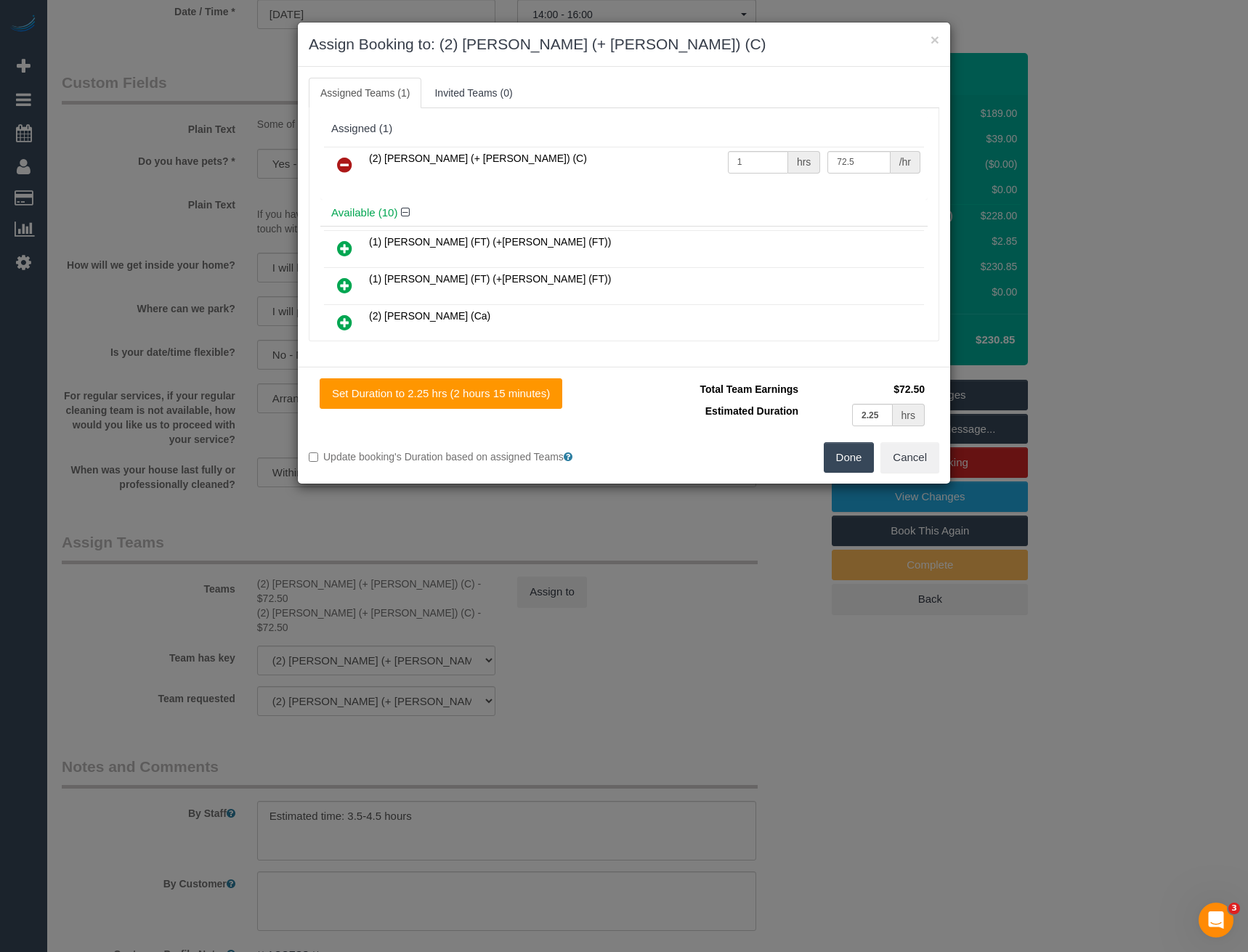
click at [342, 162] on icon at bounding box center [345, 165] width 16 height 18
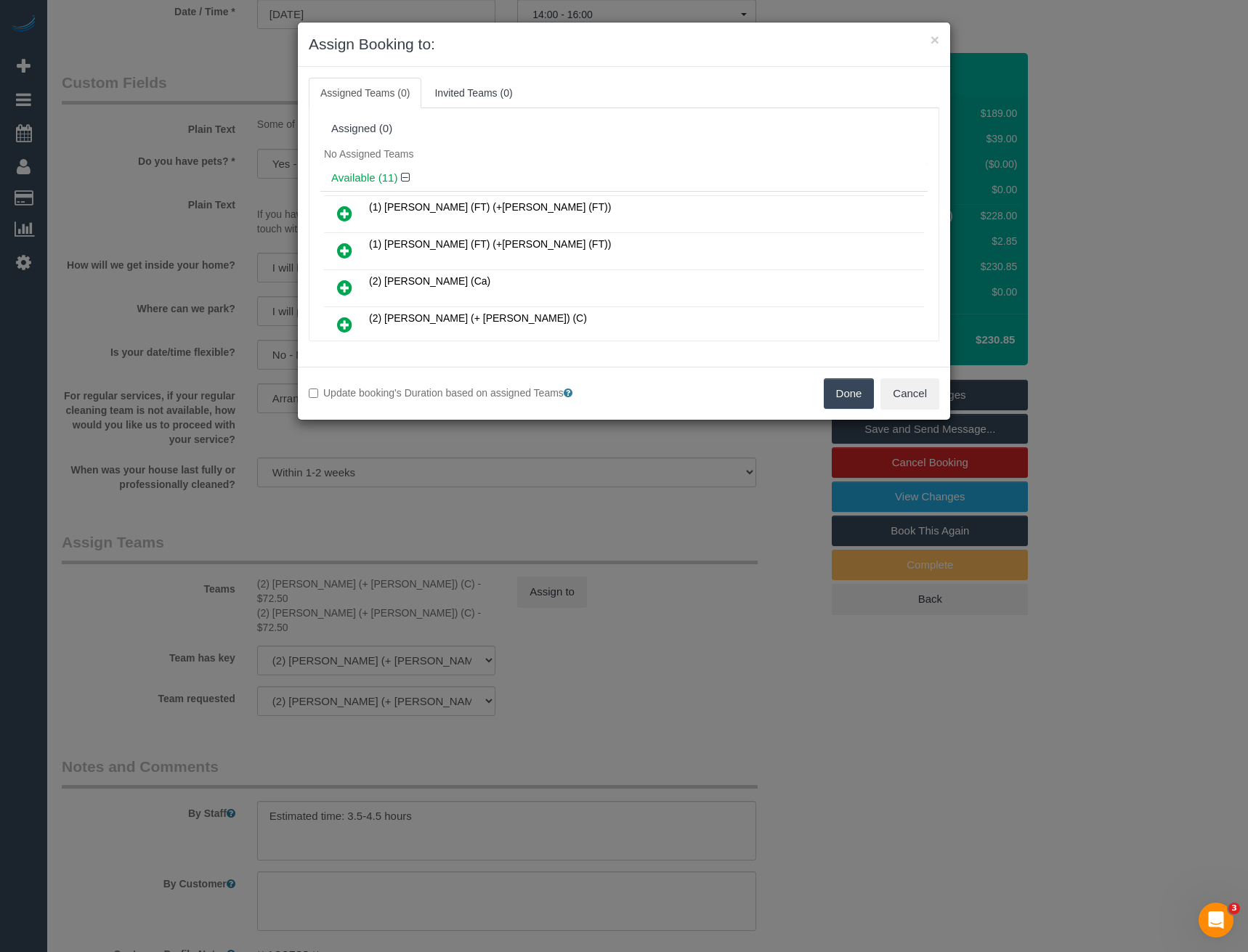
scroll to position [242, 0]
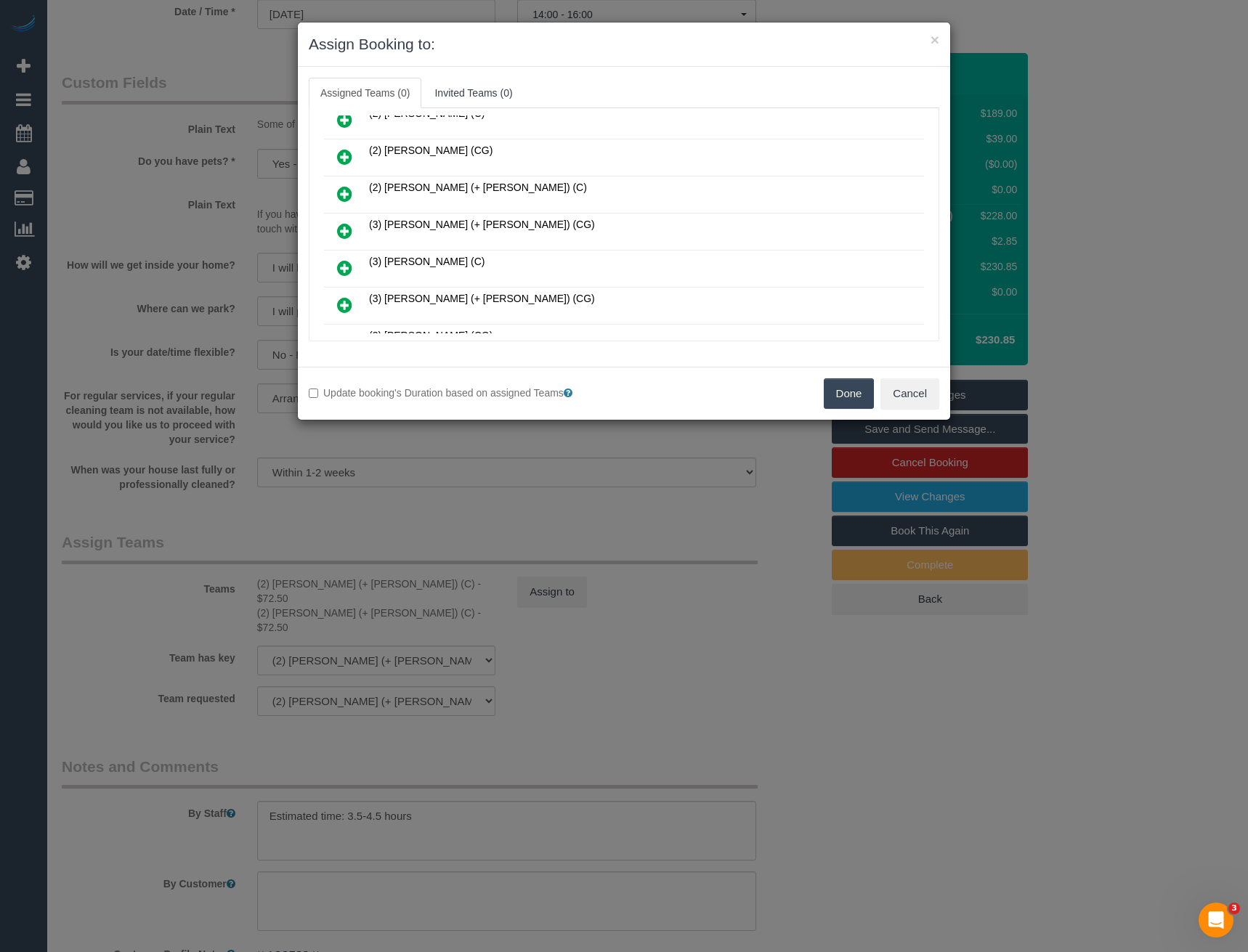
click at [345, 227] on icon at bounding box center [345, 231] width 16 height 18
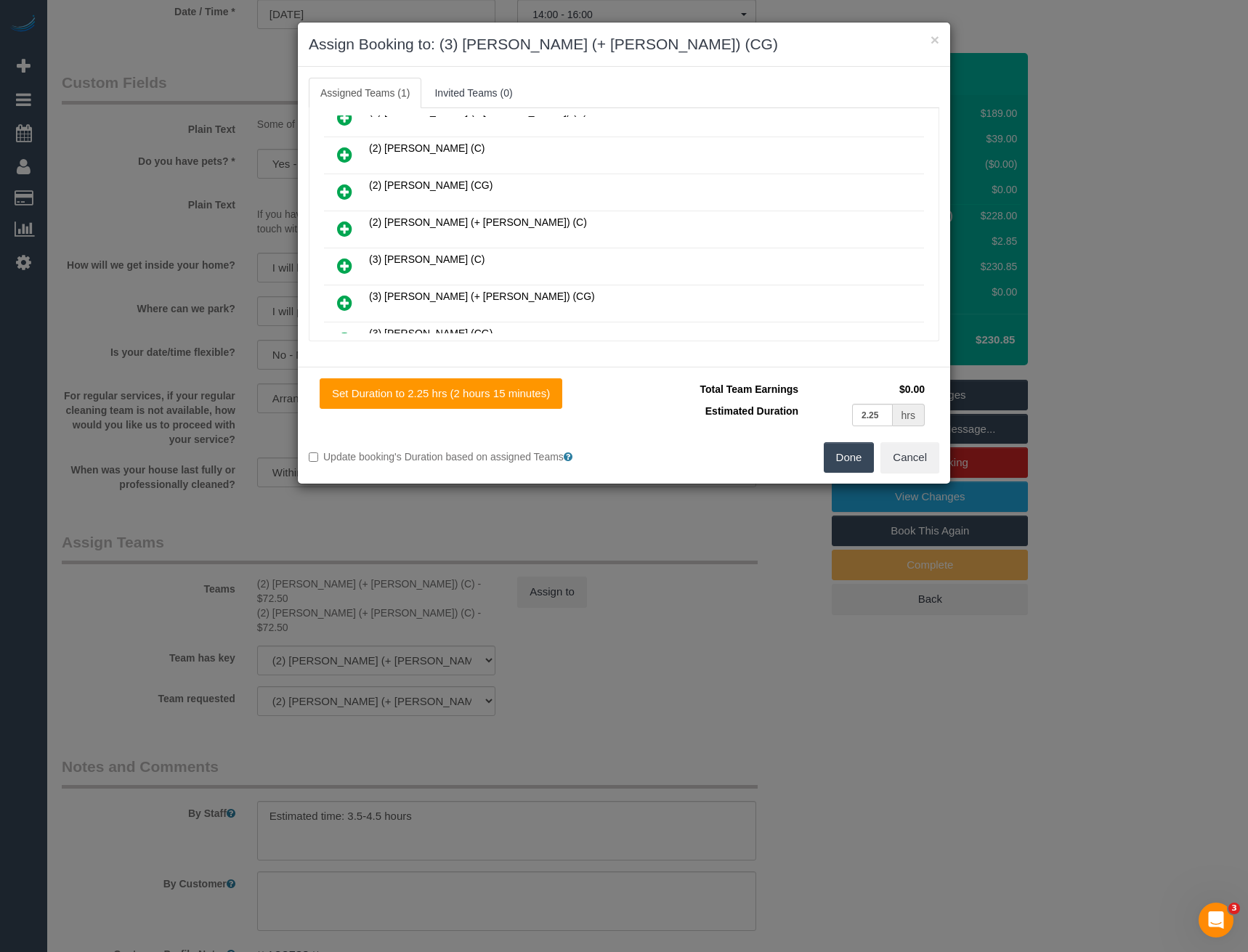
scroll to position [278, 0]
click at [344, 266] on icon at bounding box center [345, 268] width 16 height 18
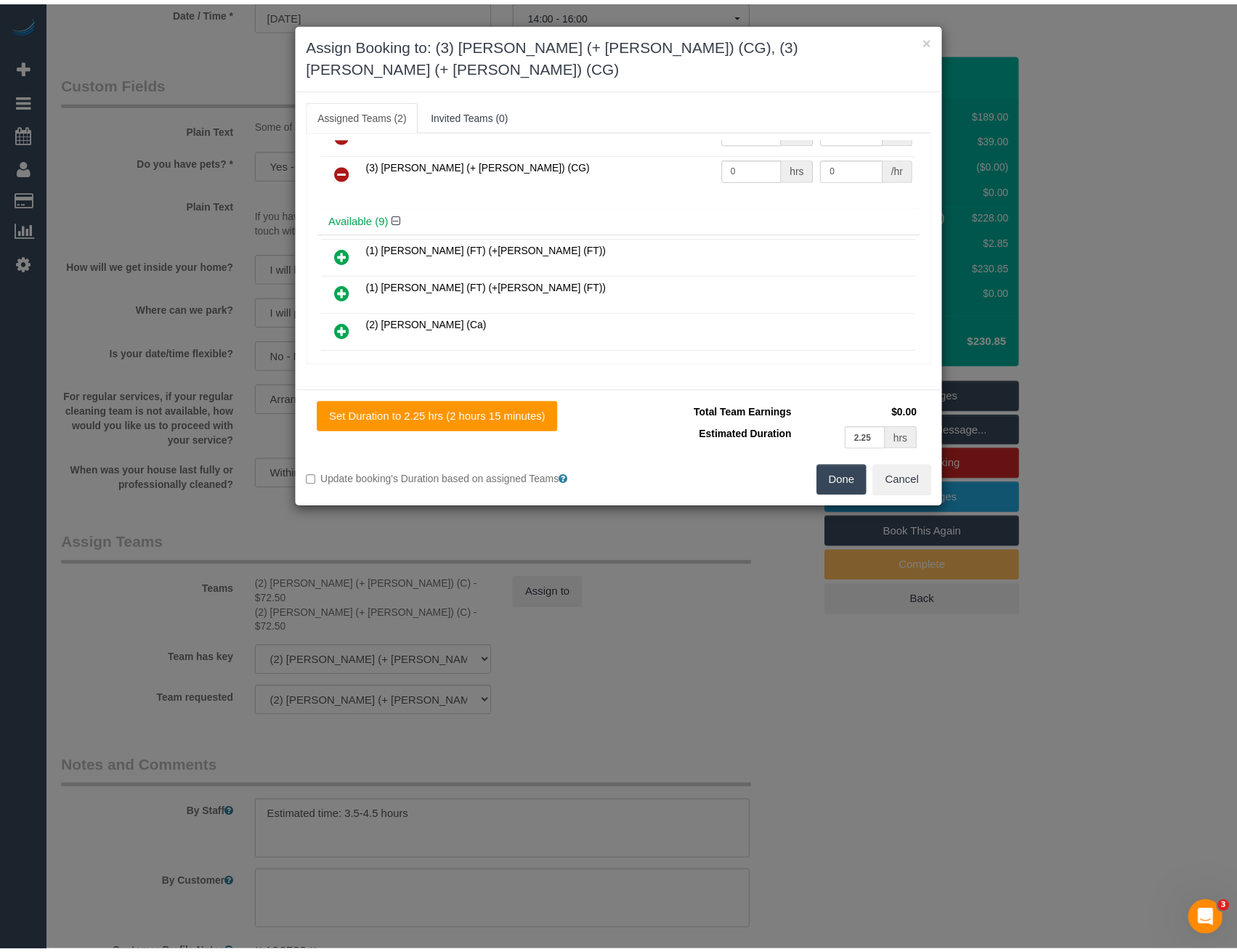
scroll to position [0, 0]
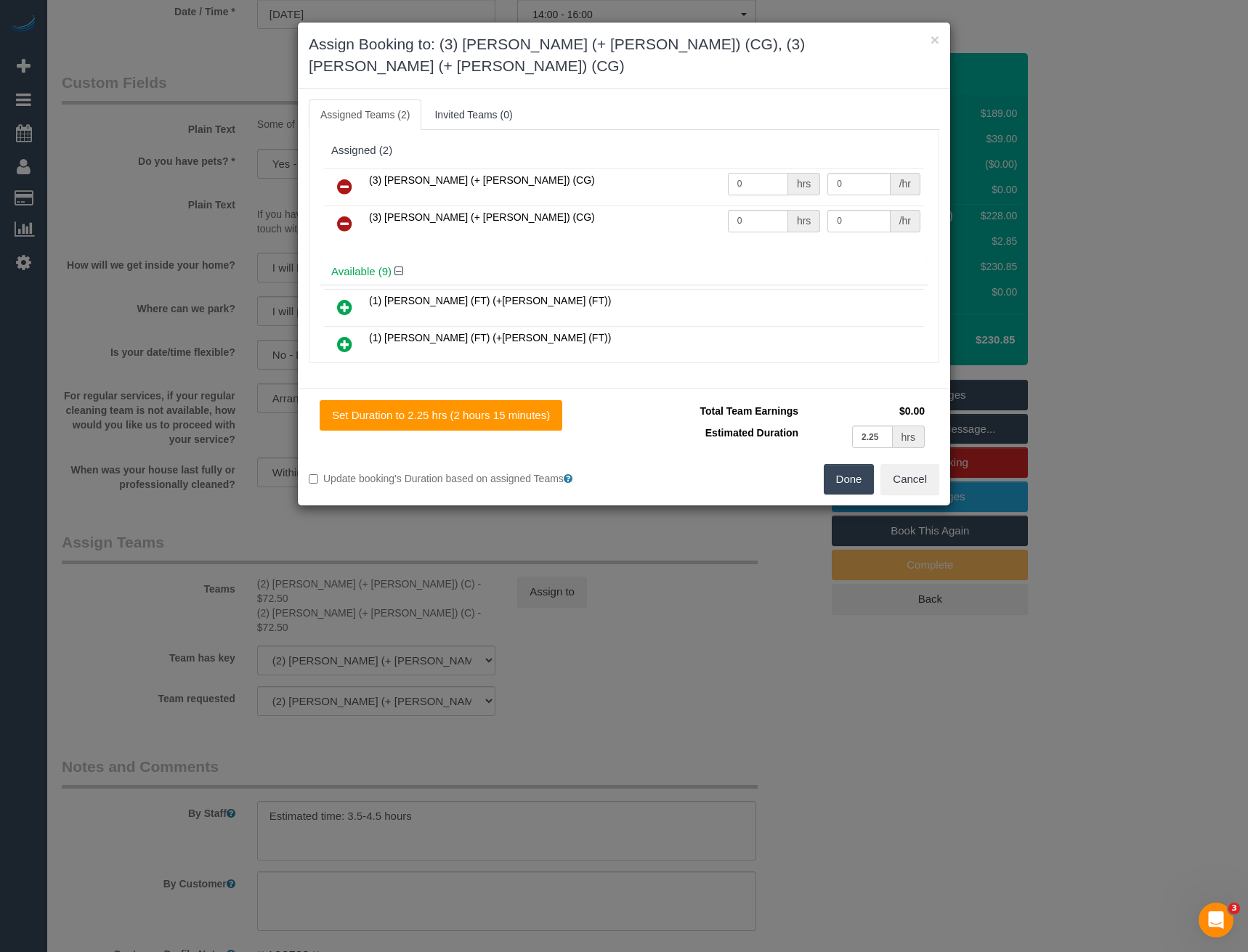
drag, startPoint x: 695, startPoint y: 179, endPoint x: 676, endPoint y: 178, distance: 19.0
click at [679, 179] on tr "(3) Amninder (+ Sohail) (CG) 0 hrs 0 /hr" at bounding box center [624, 187] width 600 height 37
type input "1"
type input "80"
drag, startPoint x: 752, startPoint y: 196, endPoint x: 685, endPoint y: 203, distance: 67.4
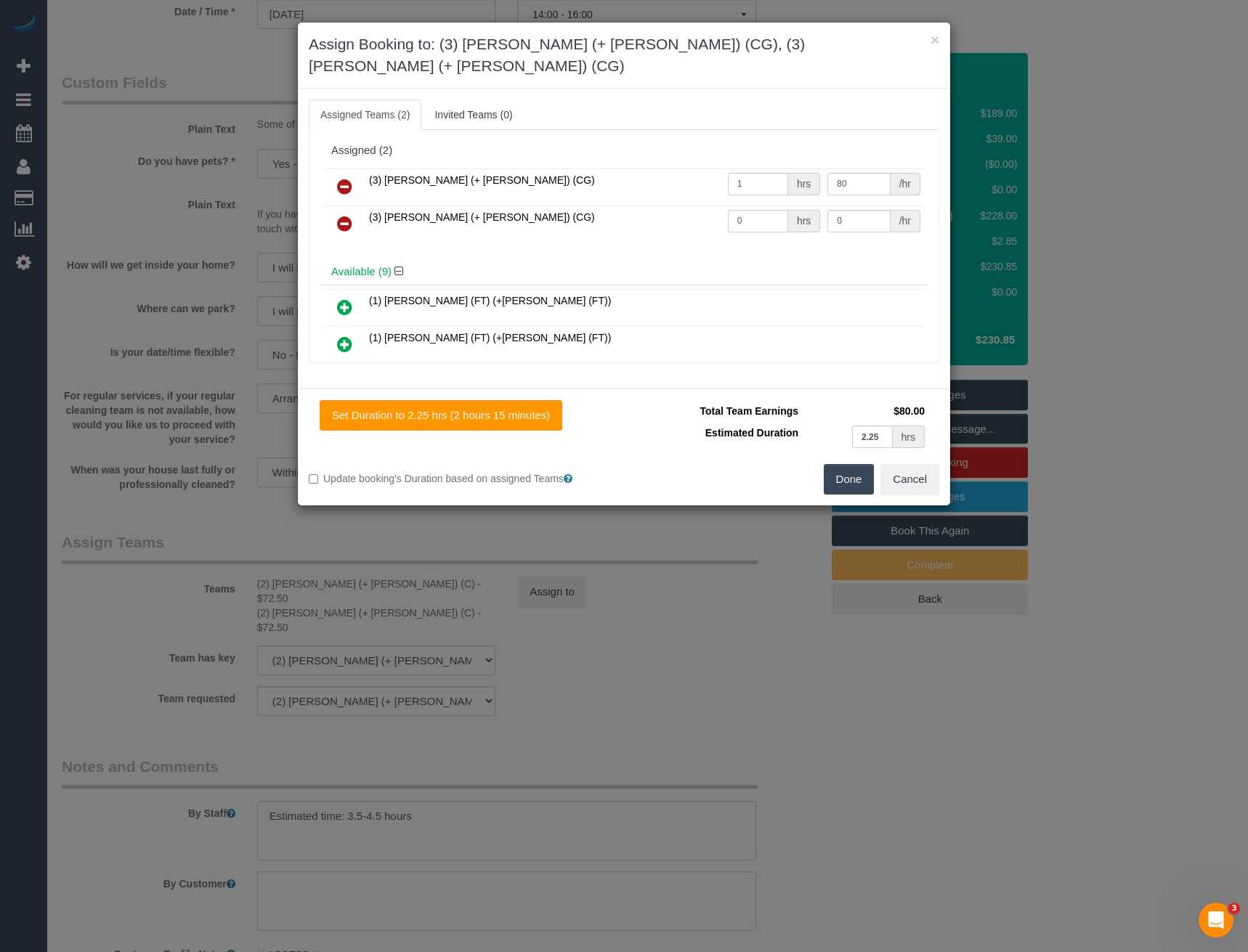
click at [687, 205] on tr "(3) Sohail (+ Amninder) (CG) 0 hrs 0 /hr" at bounding box center [624, 224] width 600 height 37
type input "1"
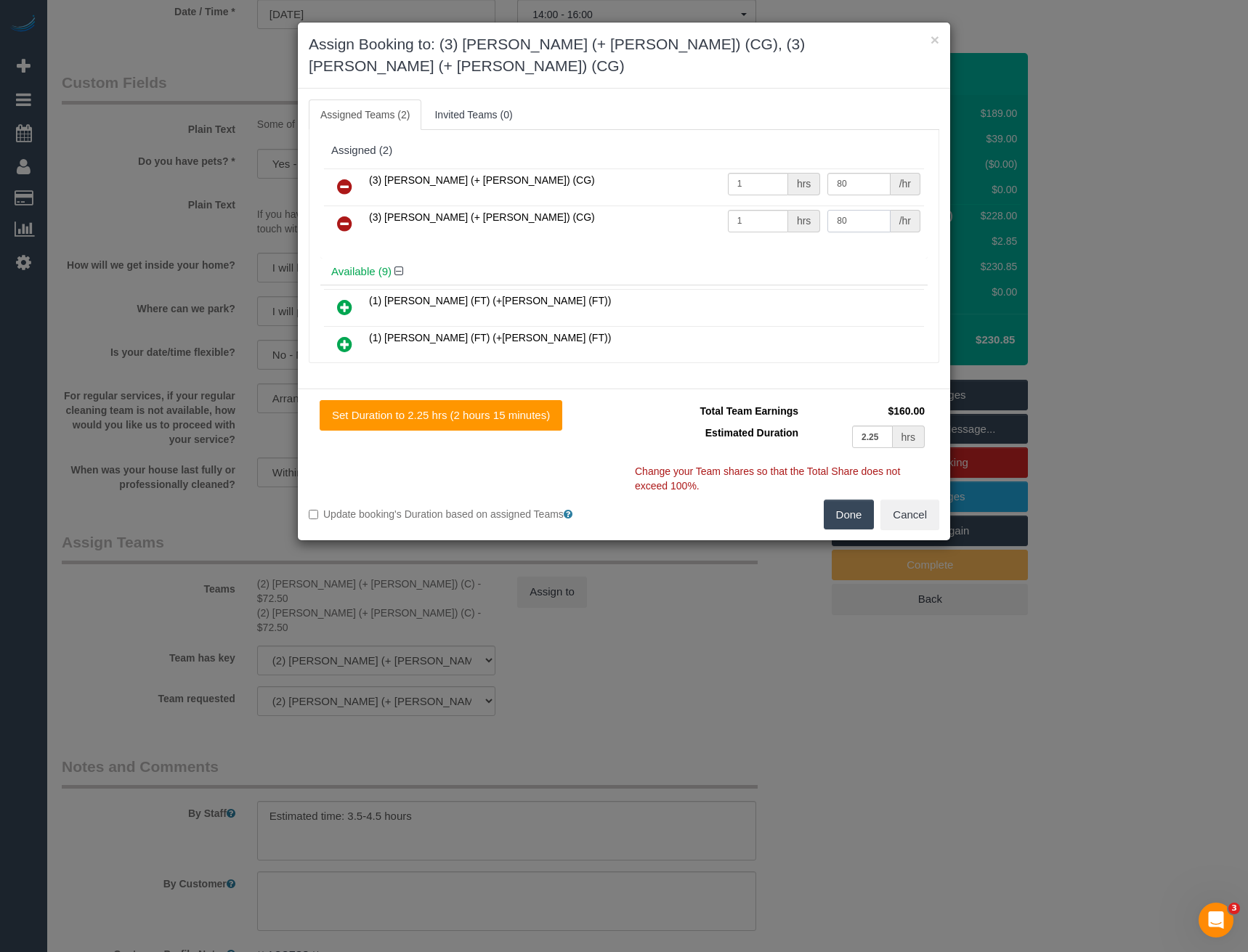
type input "80"
click at [840, 500] on button "Done" at bounding box center [849, 515] width 51 height 30
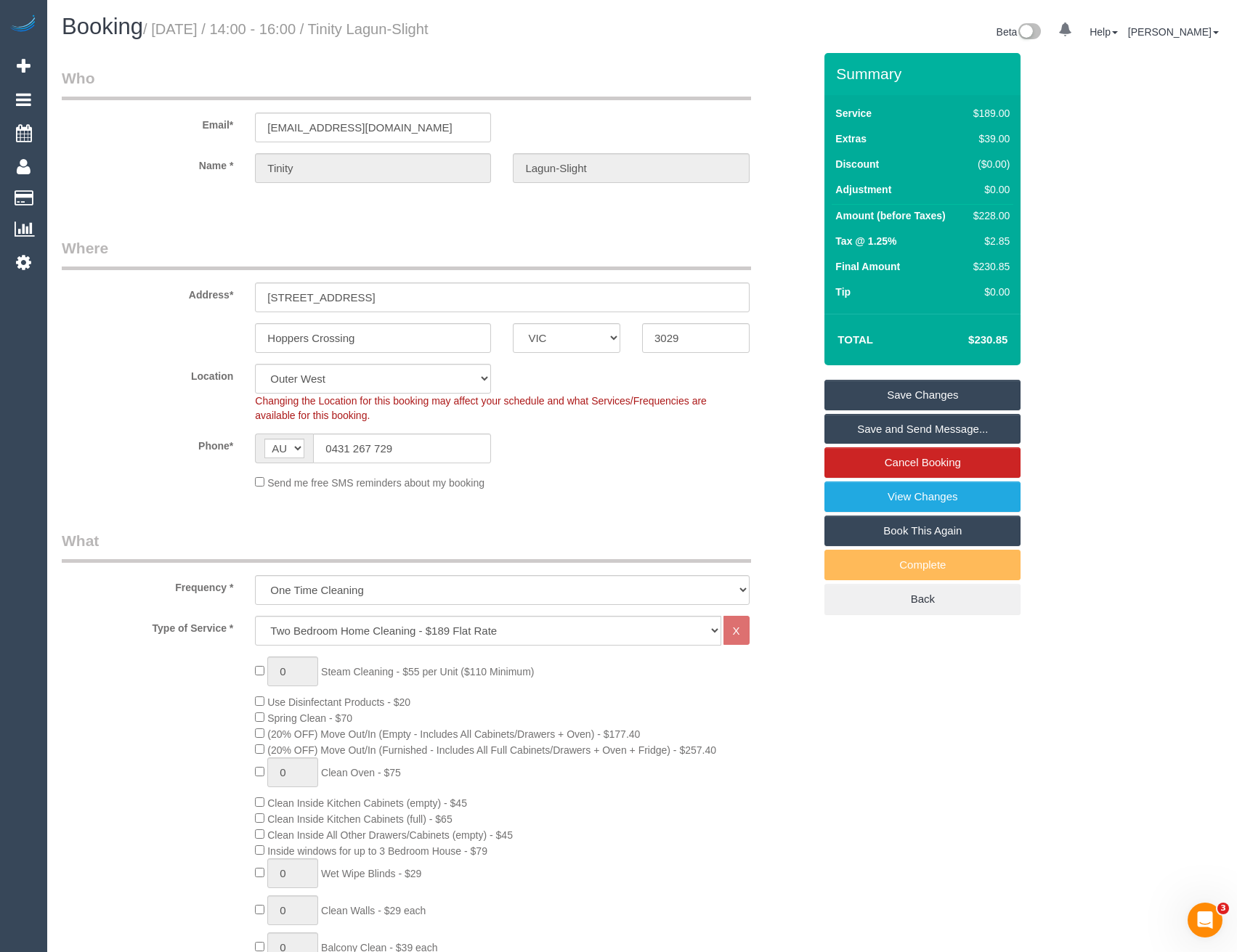
click at [919, 403] on link "Save Changes" at bounding box center [923, 394] width 197 height 30
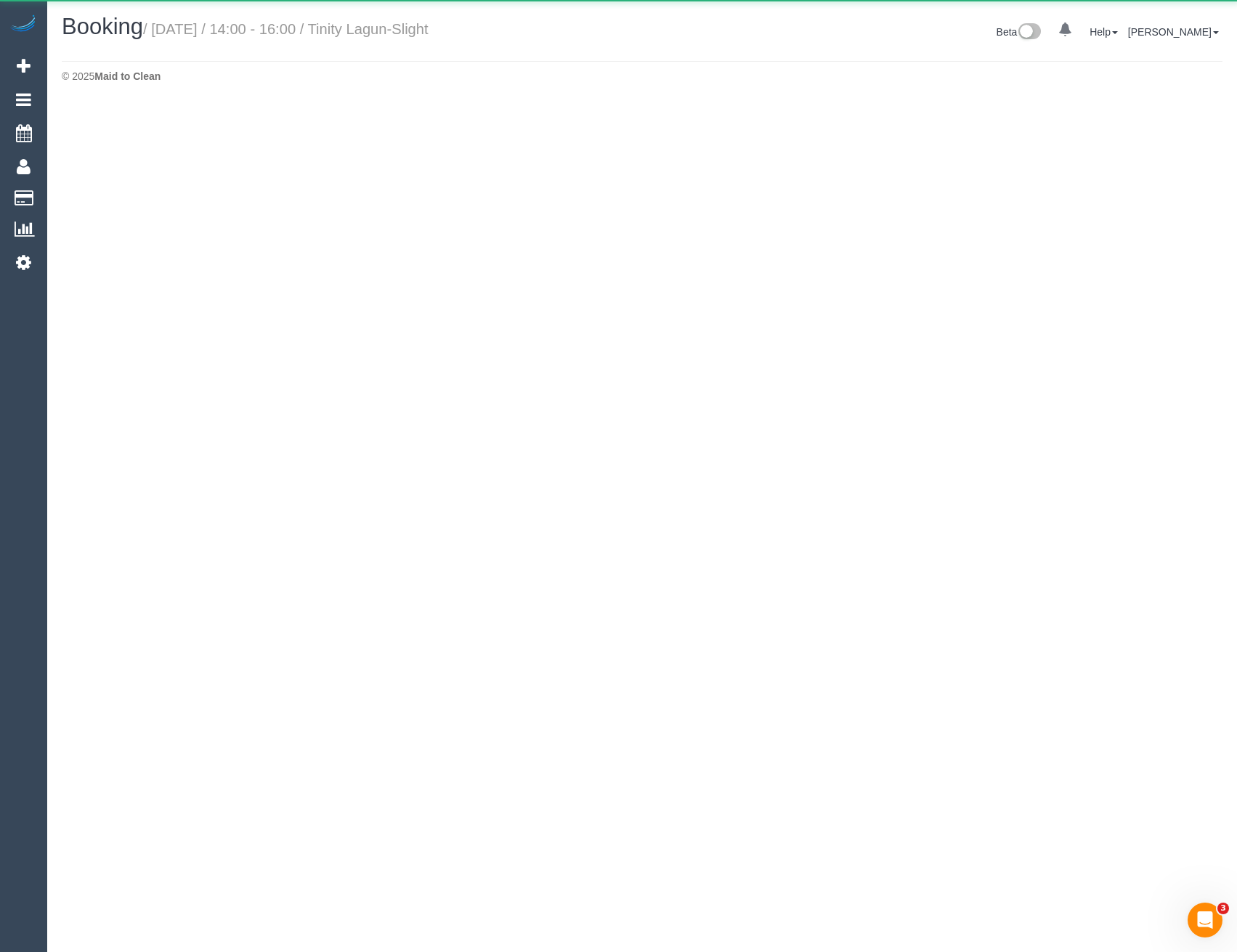
select select "VIC"
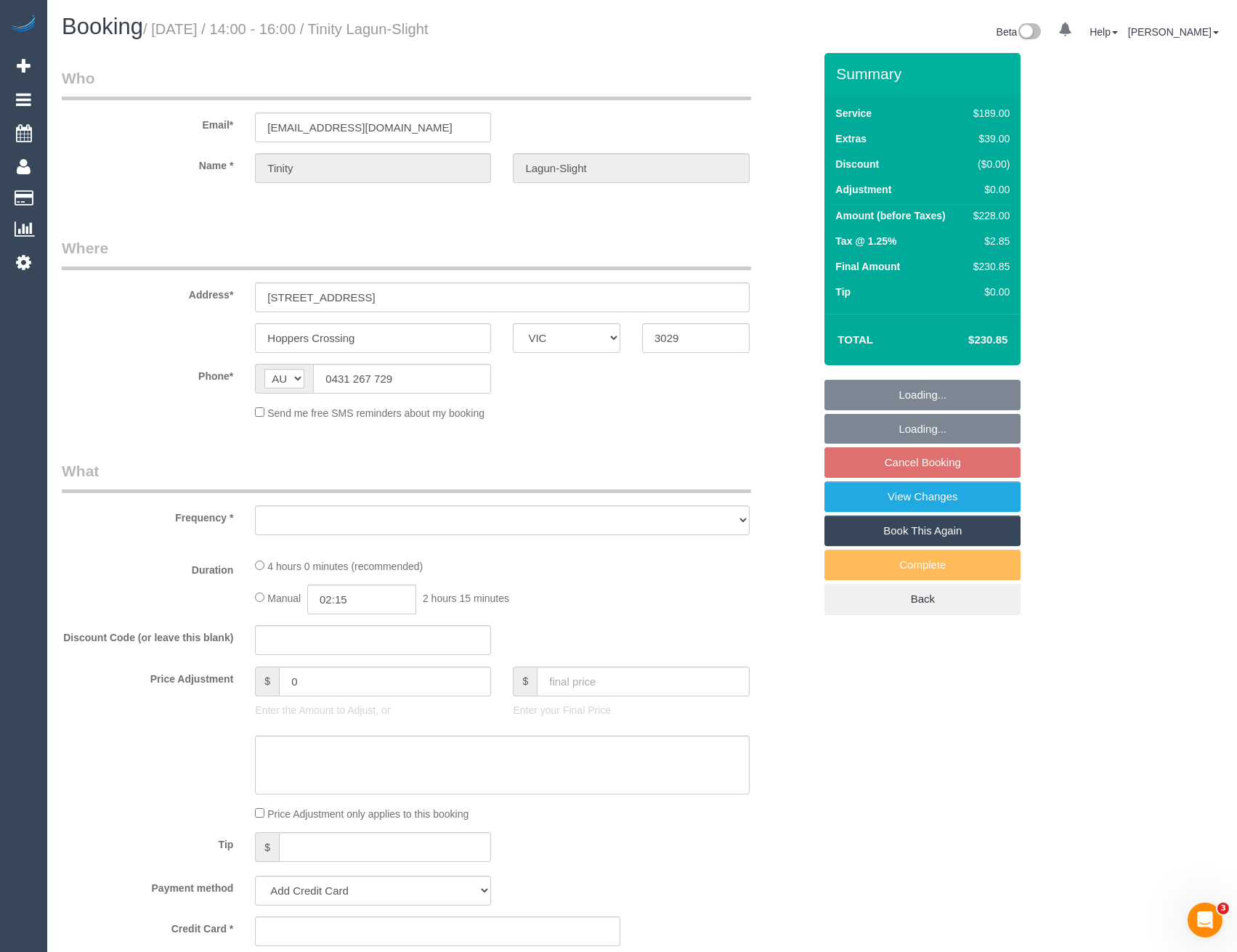
select select "object:3629"
select select "string:stripe-pm_1RvXZ12GScqysDRVfqXCIYns"
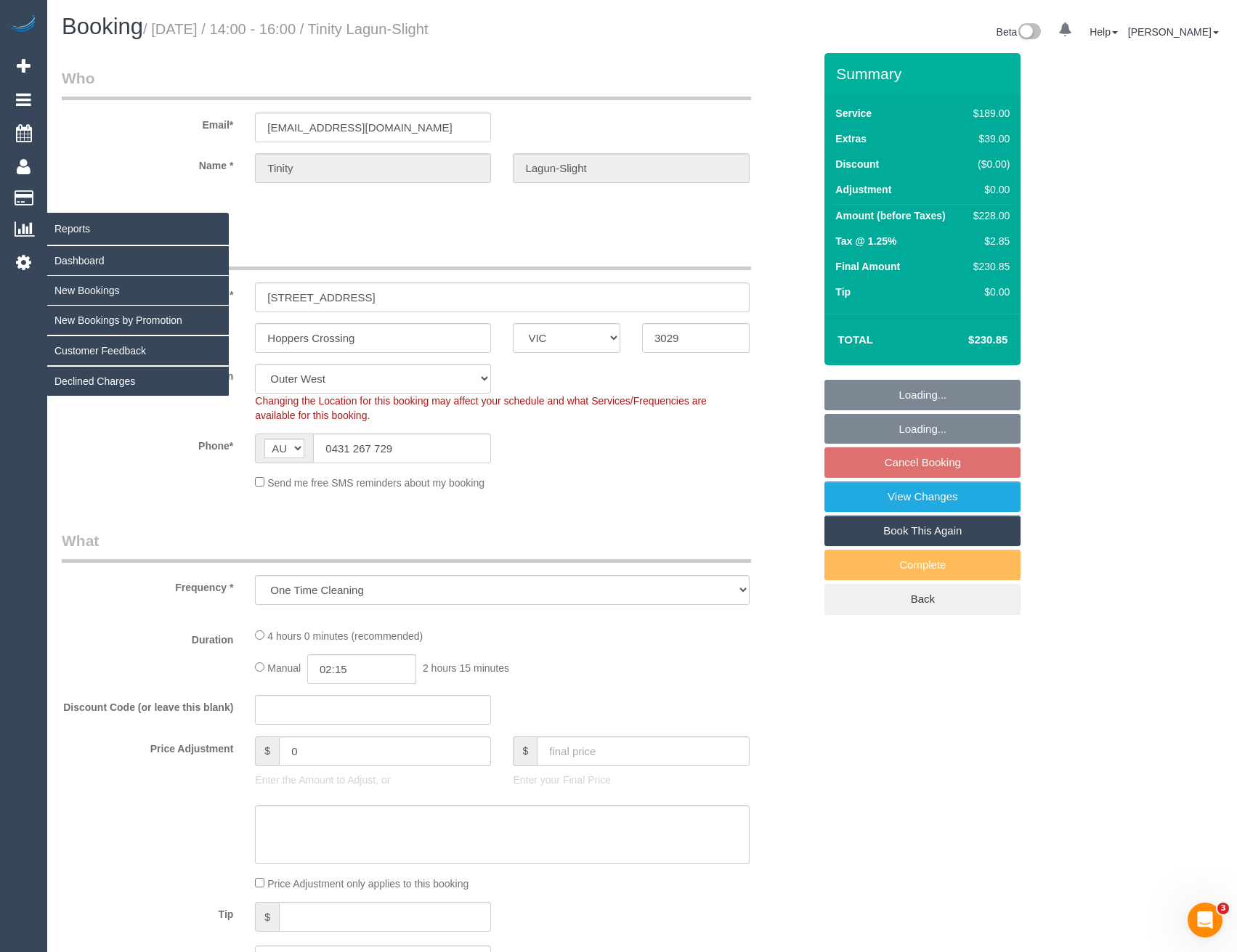
select select "number:29"
select select "number:14"
select select "number:18"
select select "number:25"
select select "number:34"
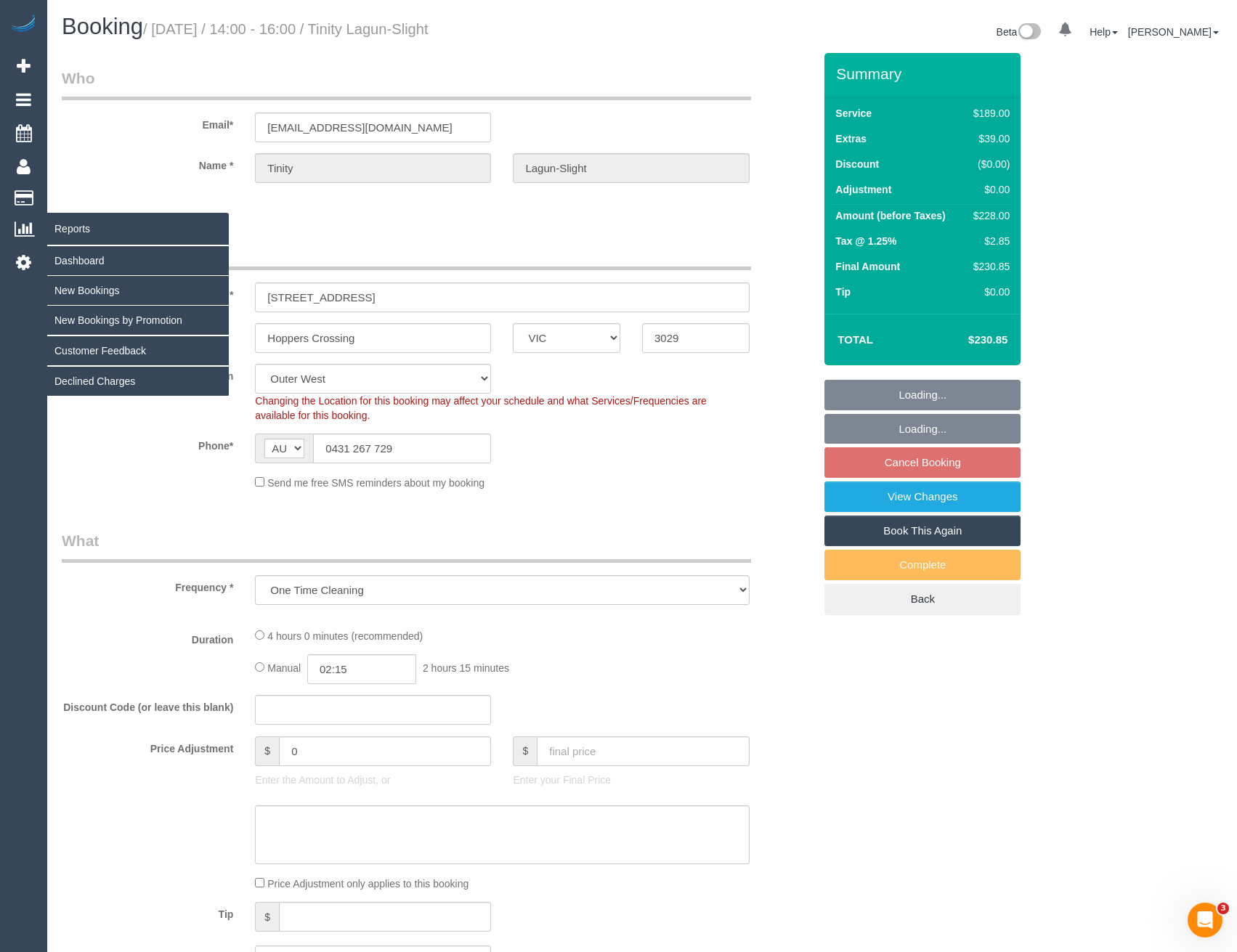
select select "number:11"
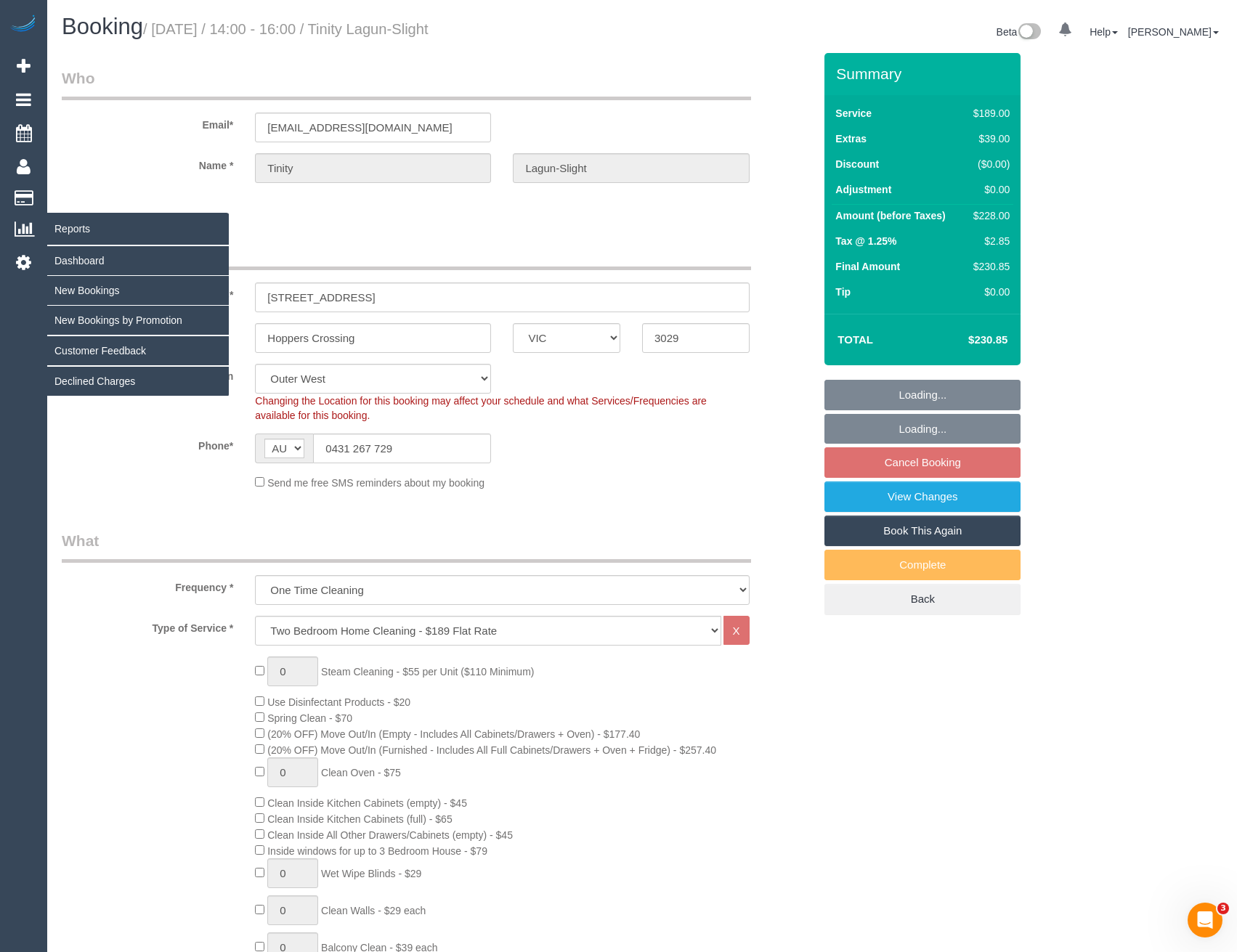
select select "object:3878"
select select "spot13"
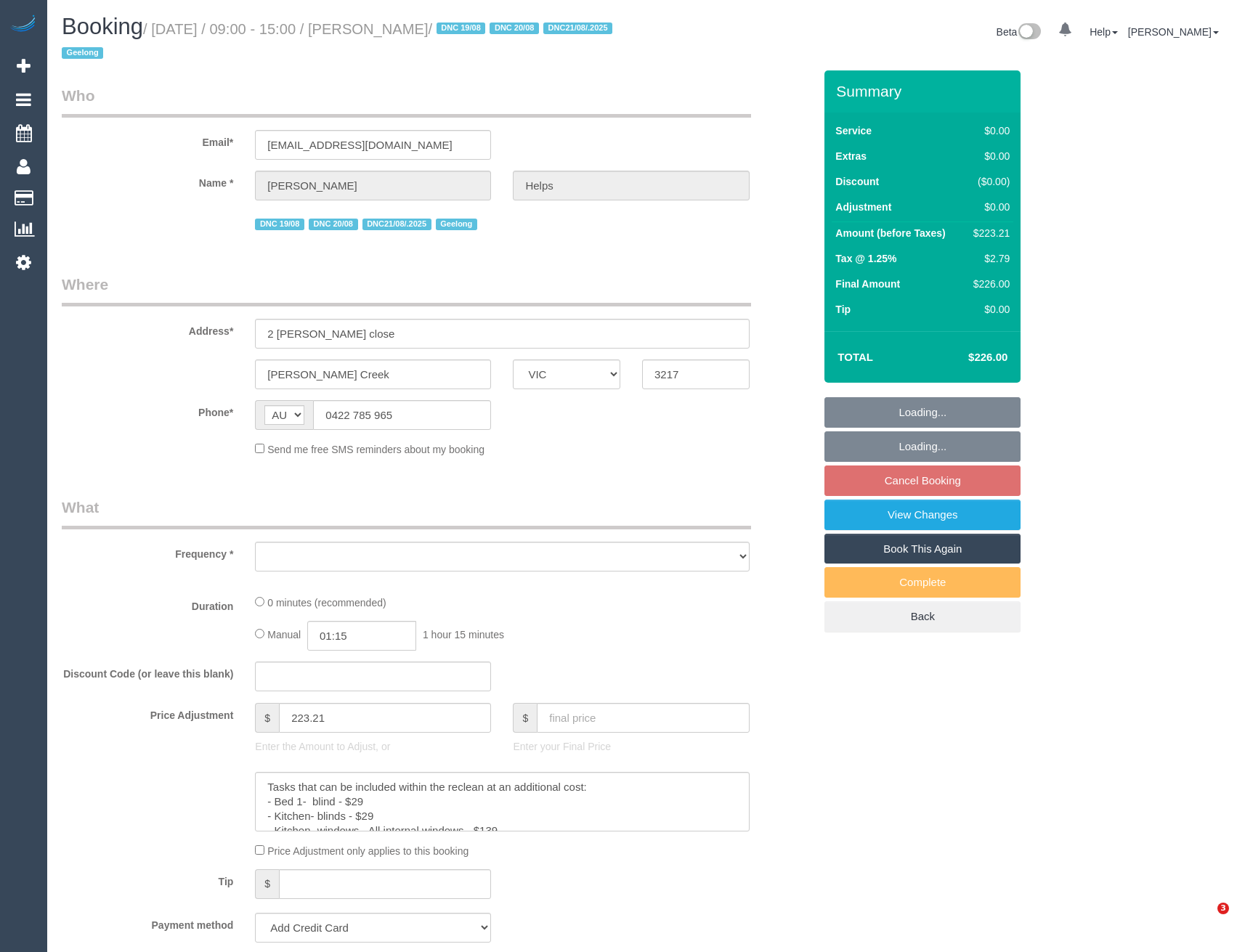
select select "VIC"
select select "string:stripe-pm_1RuRpc2GScqysDRVkztFHtLl"
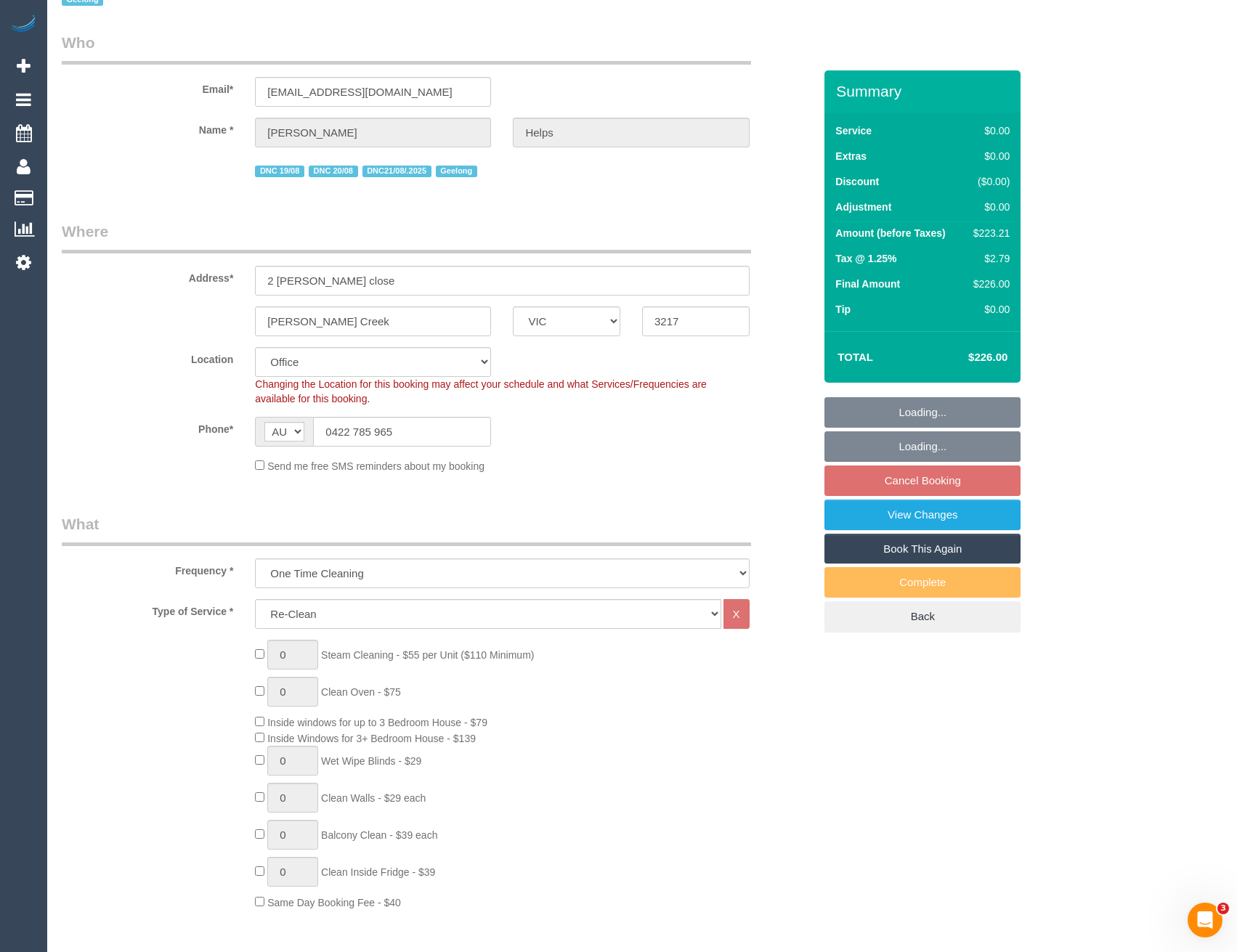
select select "object:646"
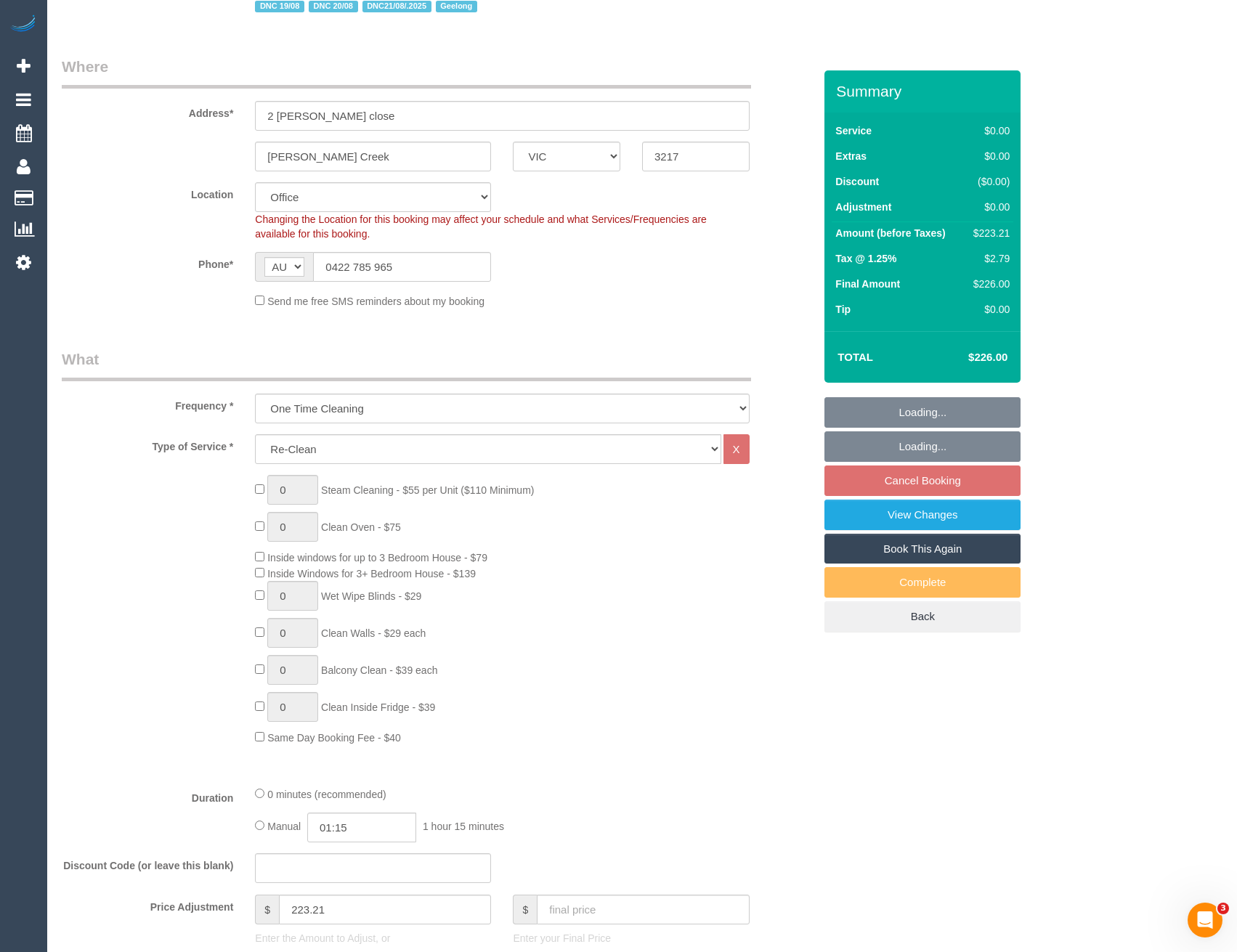
select select "number:28"
select select "number:14"
select select "number:18"
select select "number:24"
select select "number:26"
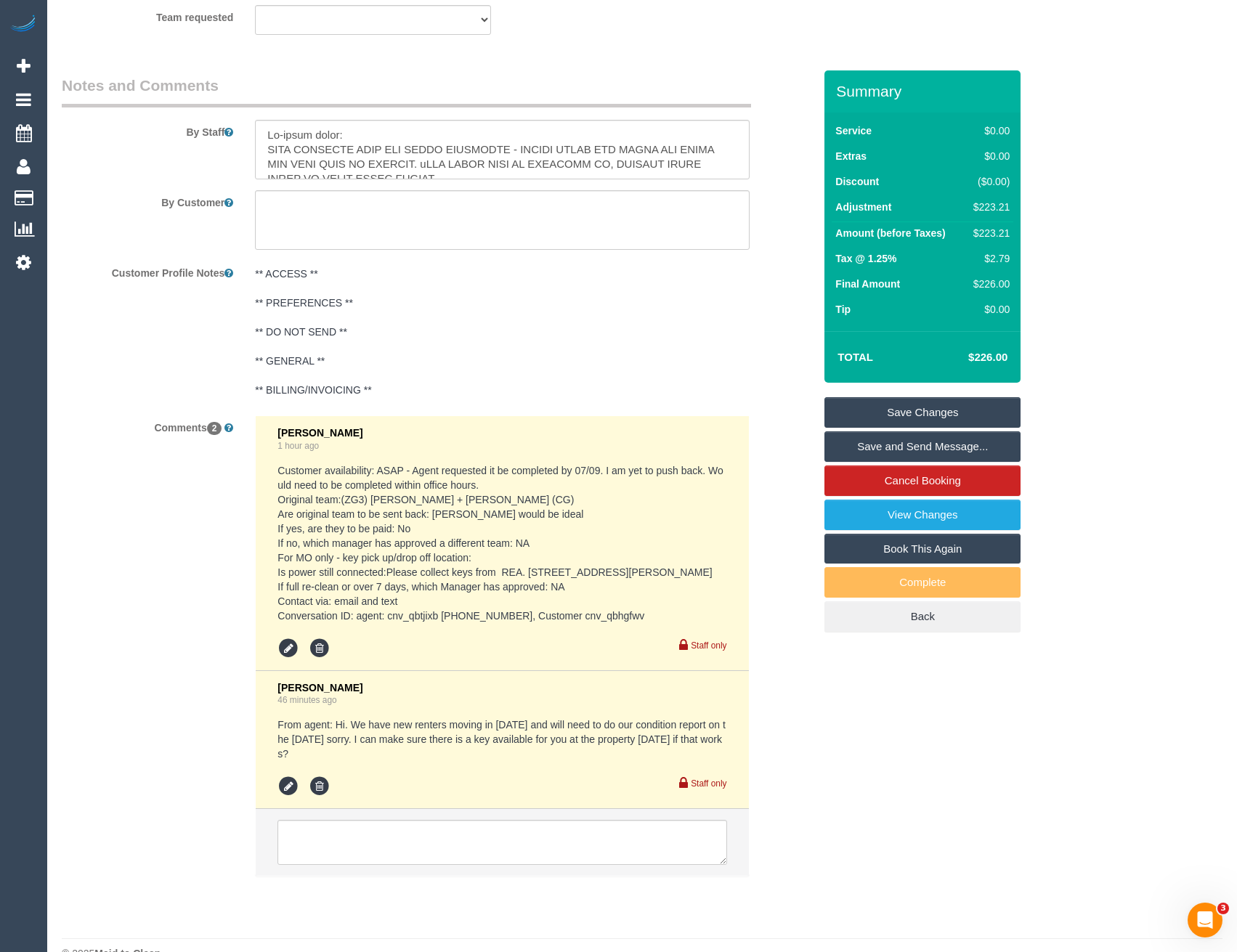
scroll to position [2231, 0]
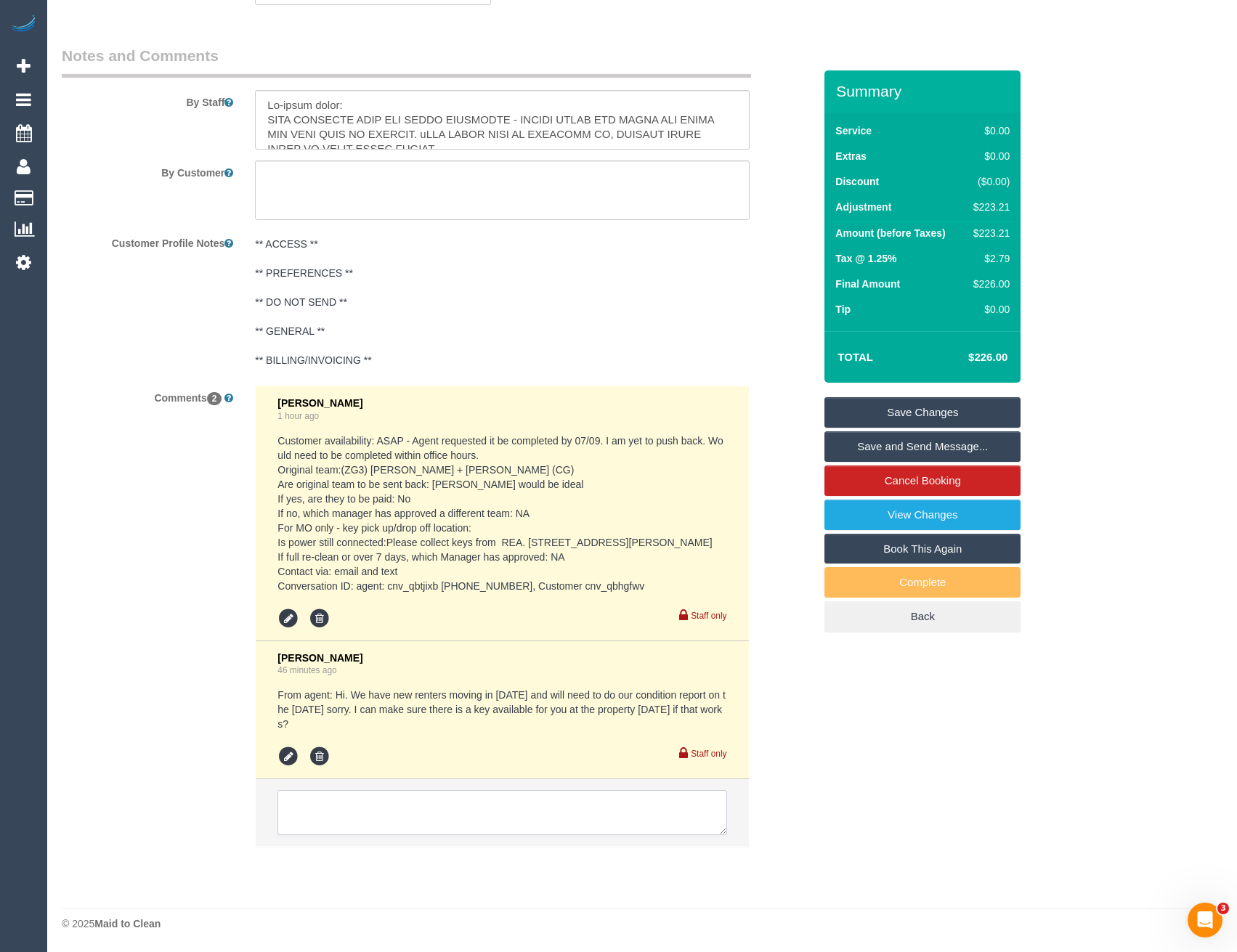
click at [416, 803] on textarea at bounding box center [501, 813] width 449 height 45
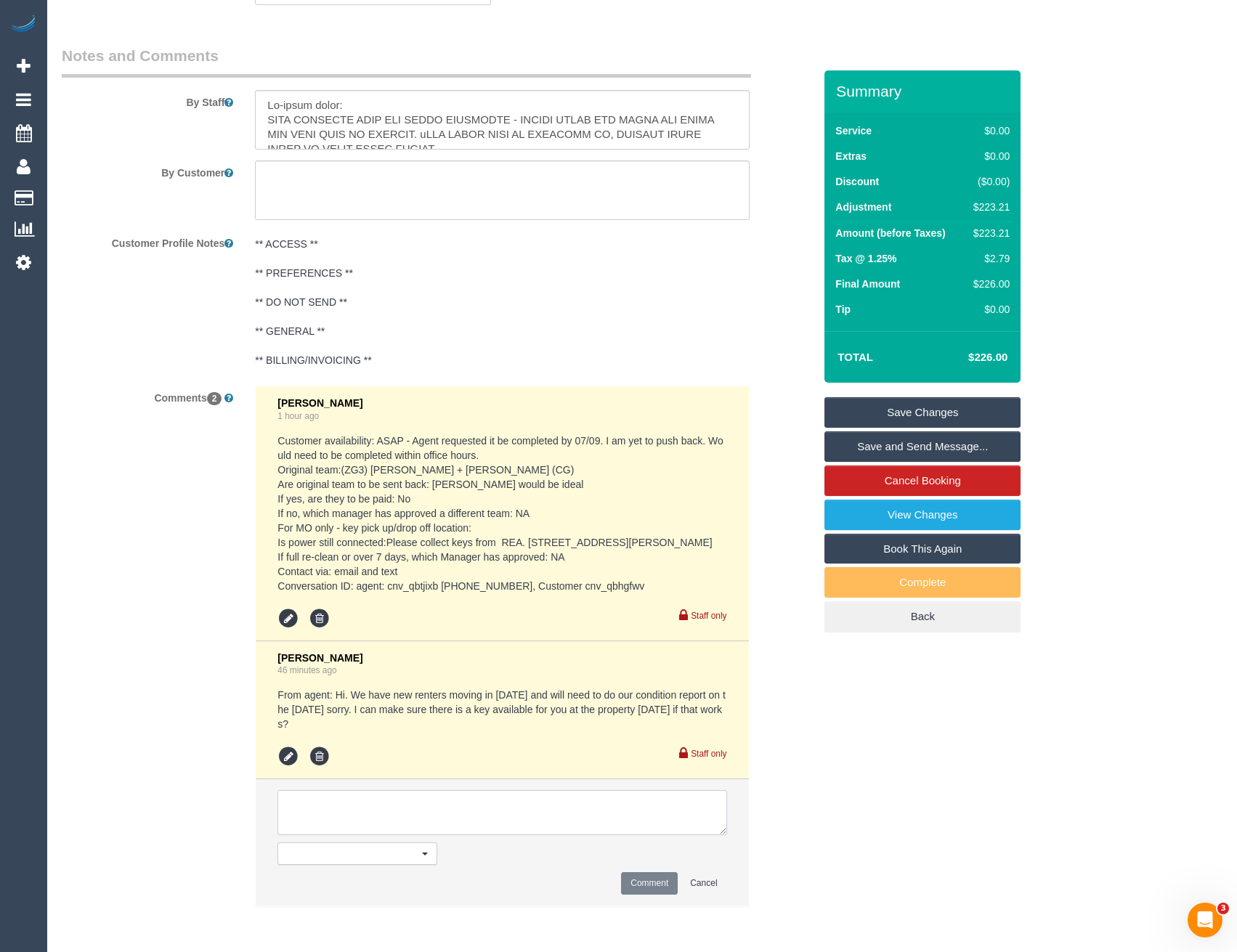
click at [419, 813] on textarea at bounding box center [501, 813] width 449 height 45
type textarea "2.30-3.30 [PERSON_NAME] + [PERSON_NAME] Conf with [PERSON_NAME] and with team -…"
click at [650, 876] on button "Comment" at bounding box center [650, 884] width 56 height 22
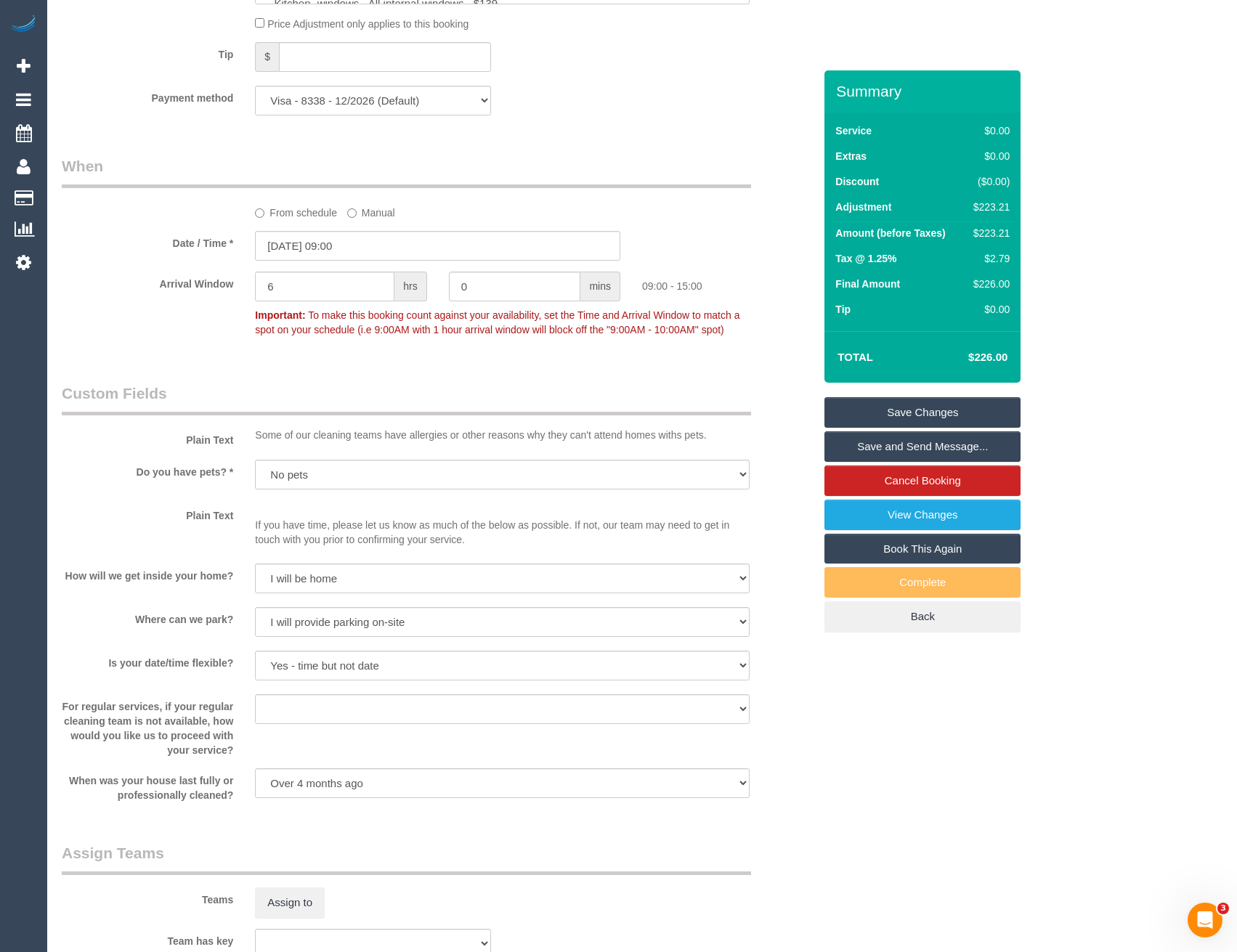
scroll to position [1142, 0]
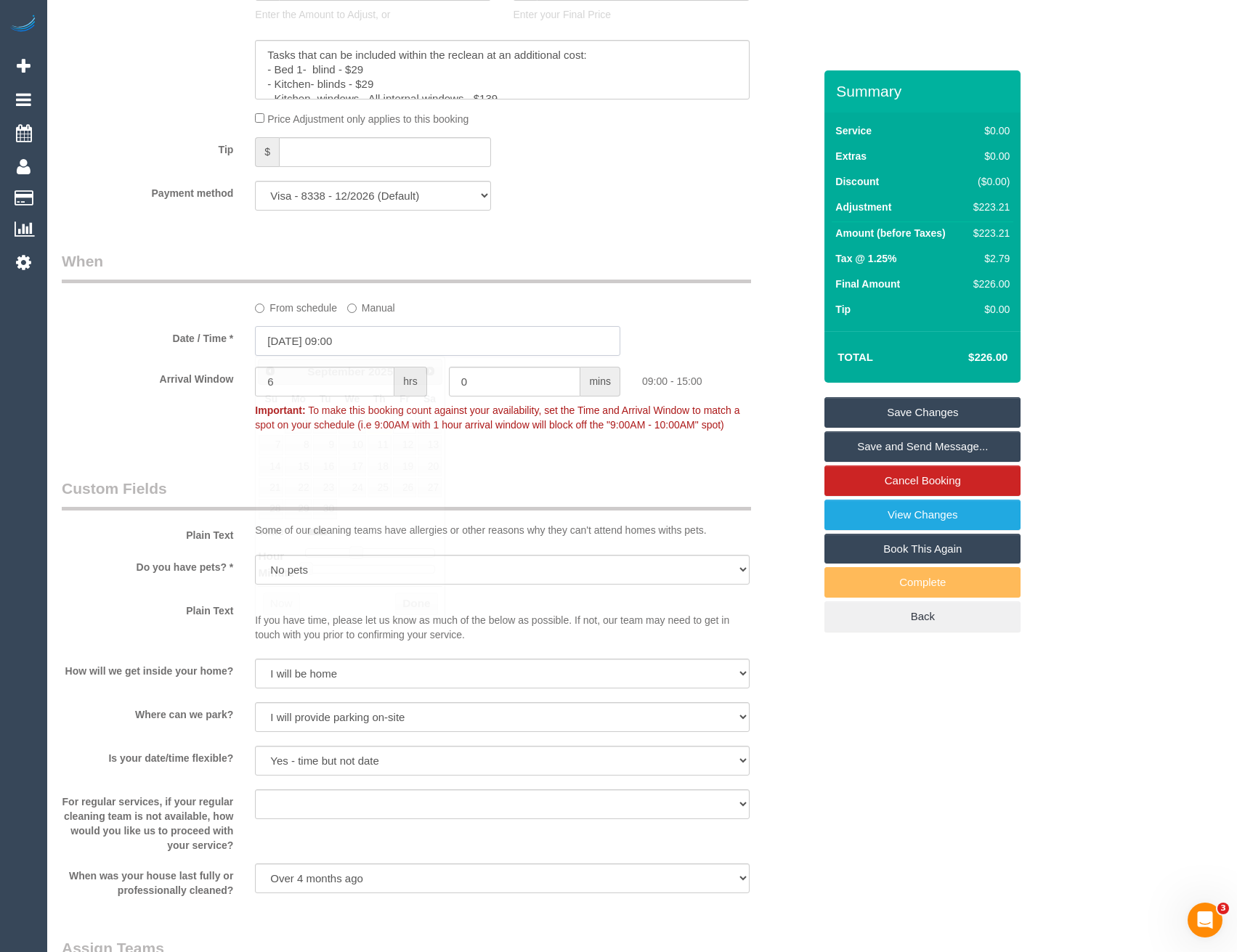
click at [369, 337] on input "[DATE] 09:00" at bounding box center [438, 341] width 366 height 30
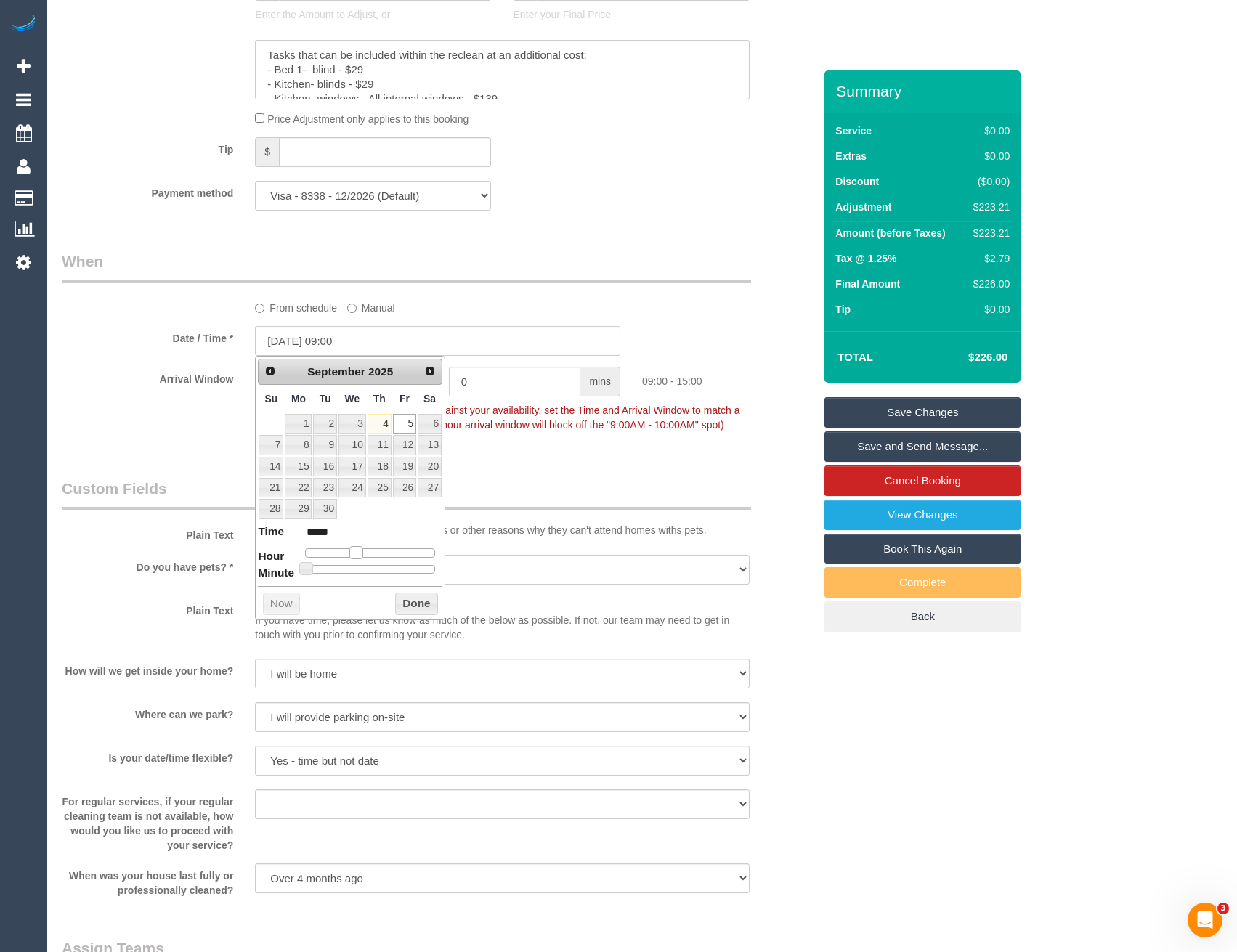
type input "[DATE] 10:00"
type input "*****"
type input "[DATE] 11:00"
type input "*****"
type input "[DATE] 12:00"
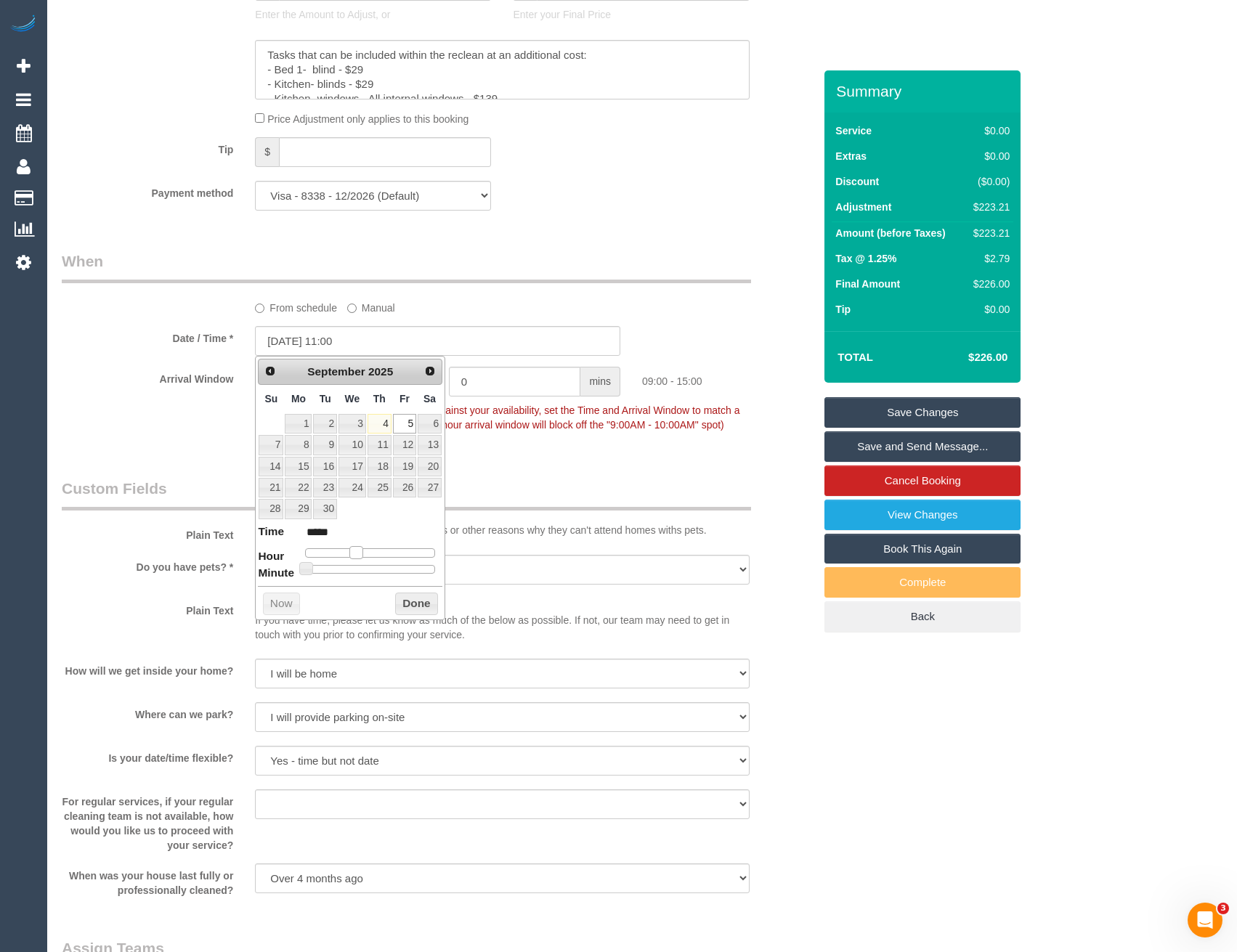
type input "*****"
type input "[DATE] 13:00"
type input "*****"
type input "[DATE] 14:00"
type input "*****"
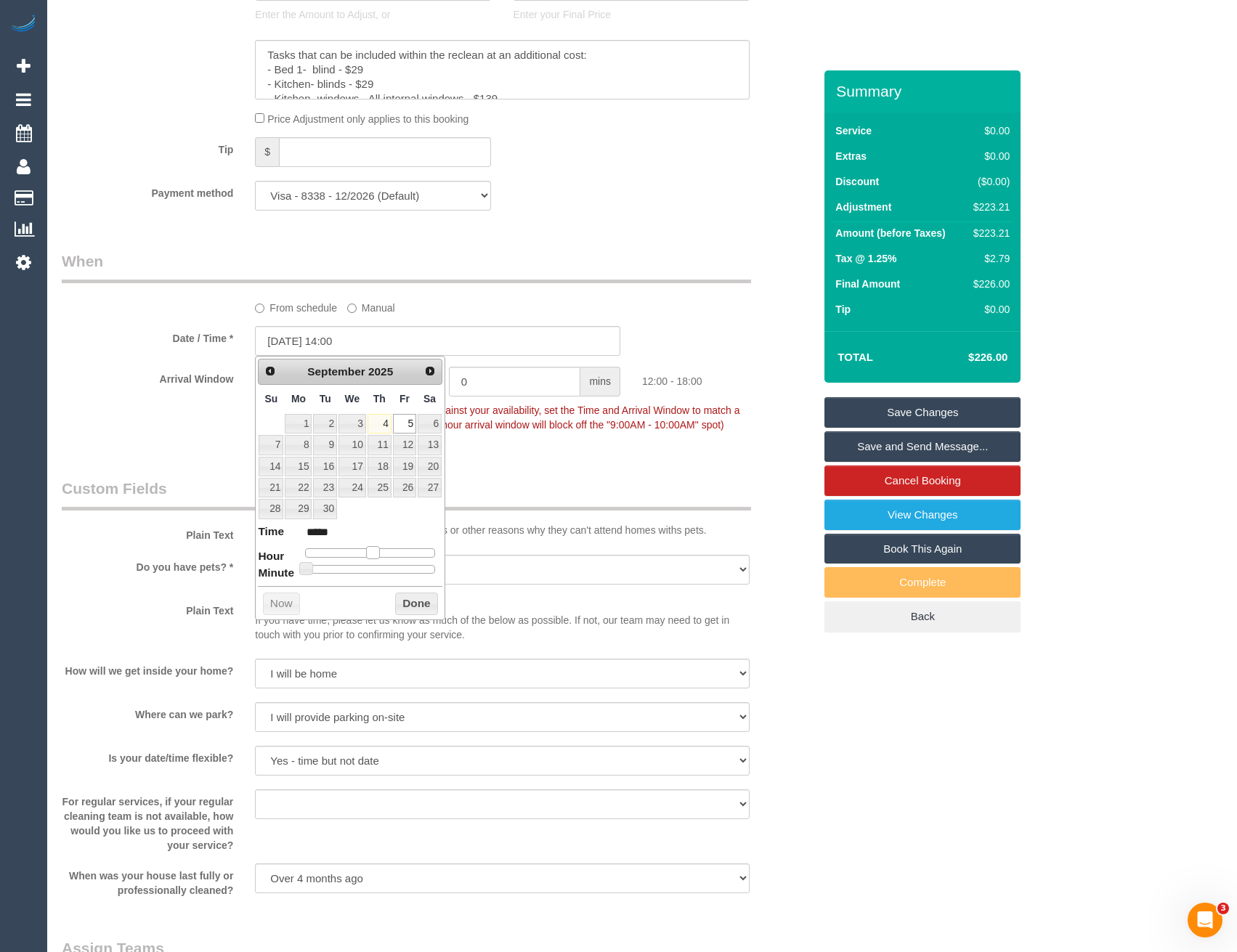
type input "[DATE] 15:00"
type input "*****"
type input "[DATE] 14:00"
type input "*****"
drag, startPoint x: 355, startPoint y: 551, endPoint x: 383, endPoint y: 552, distance: 28.0
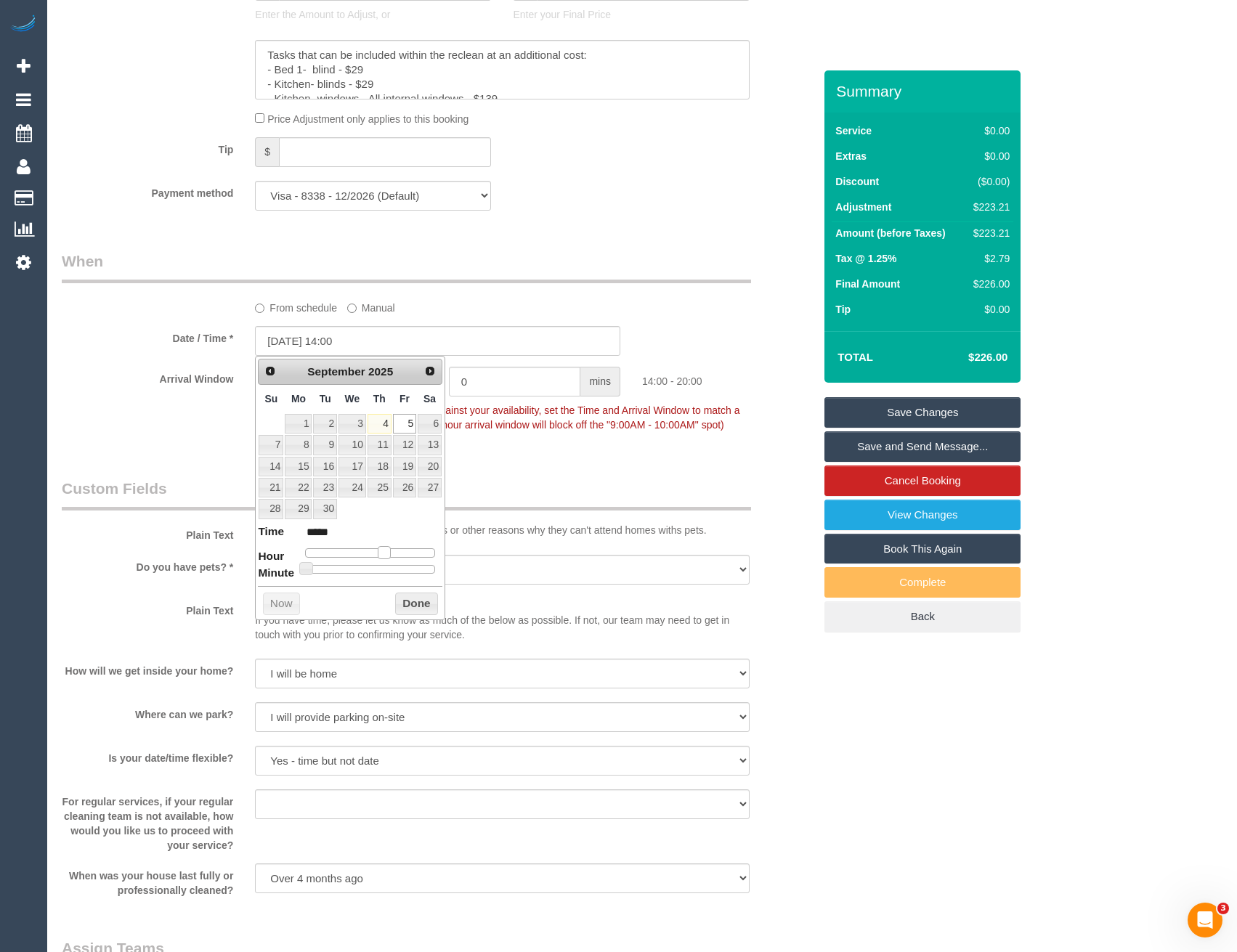
click at [383, 552] on span at bounding box center [384, 553] width 13 height 13
type input "[DATE] 14:10"
type input "*****"
type input "[DATE] 14:15"
type input "*****"
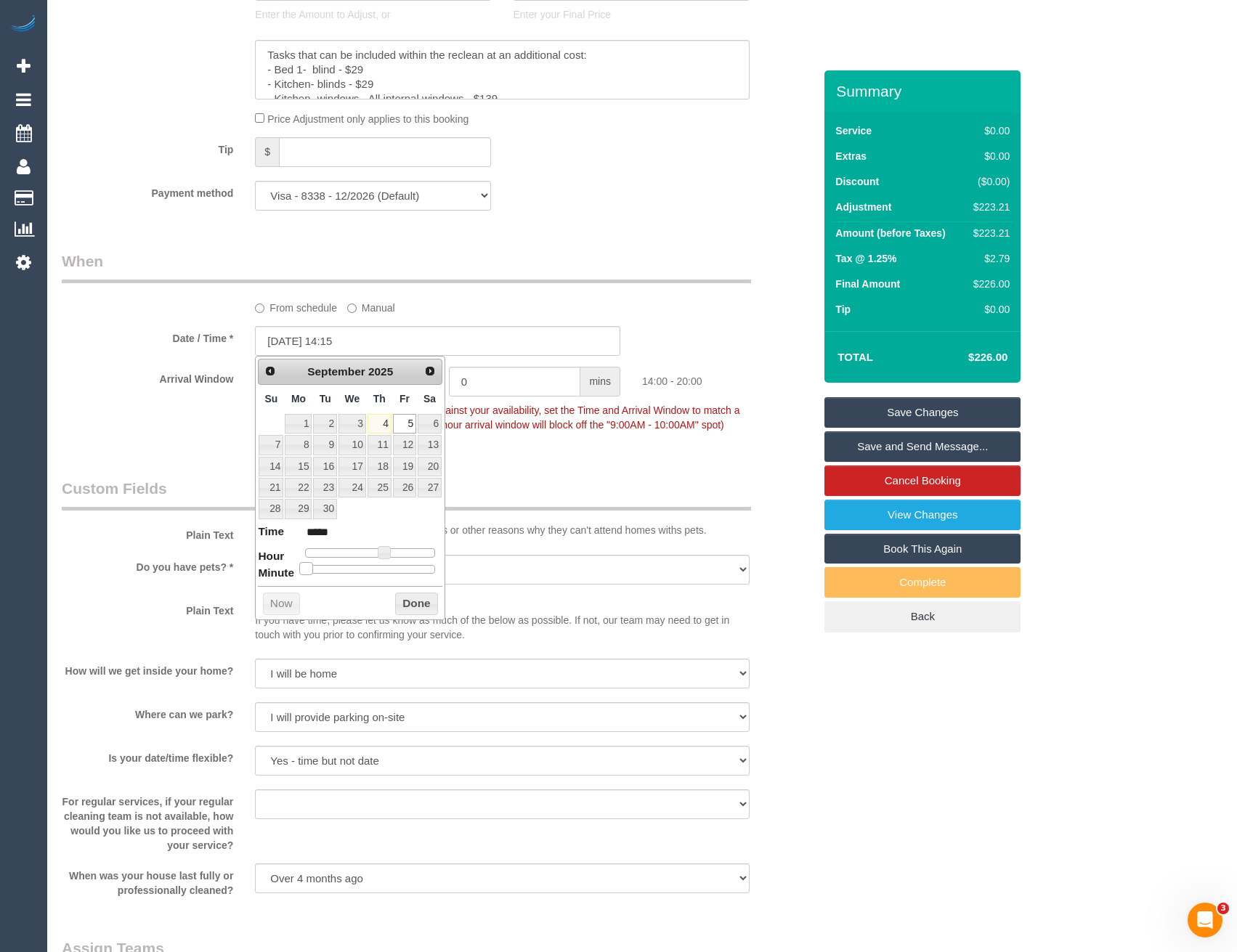
type input "[DATE] 14:25"
type input "*****"
type input "[DATE] 14:30"
type input "*****"
type input "05/09/2025 14:35"
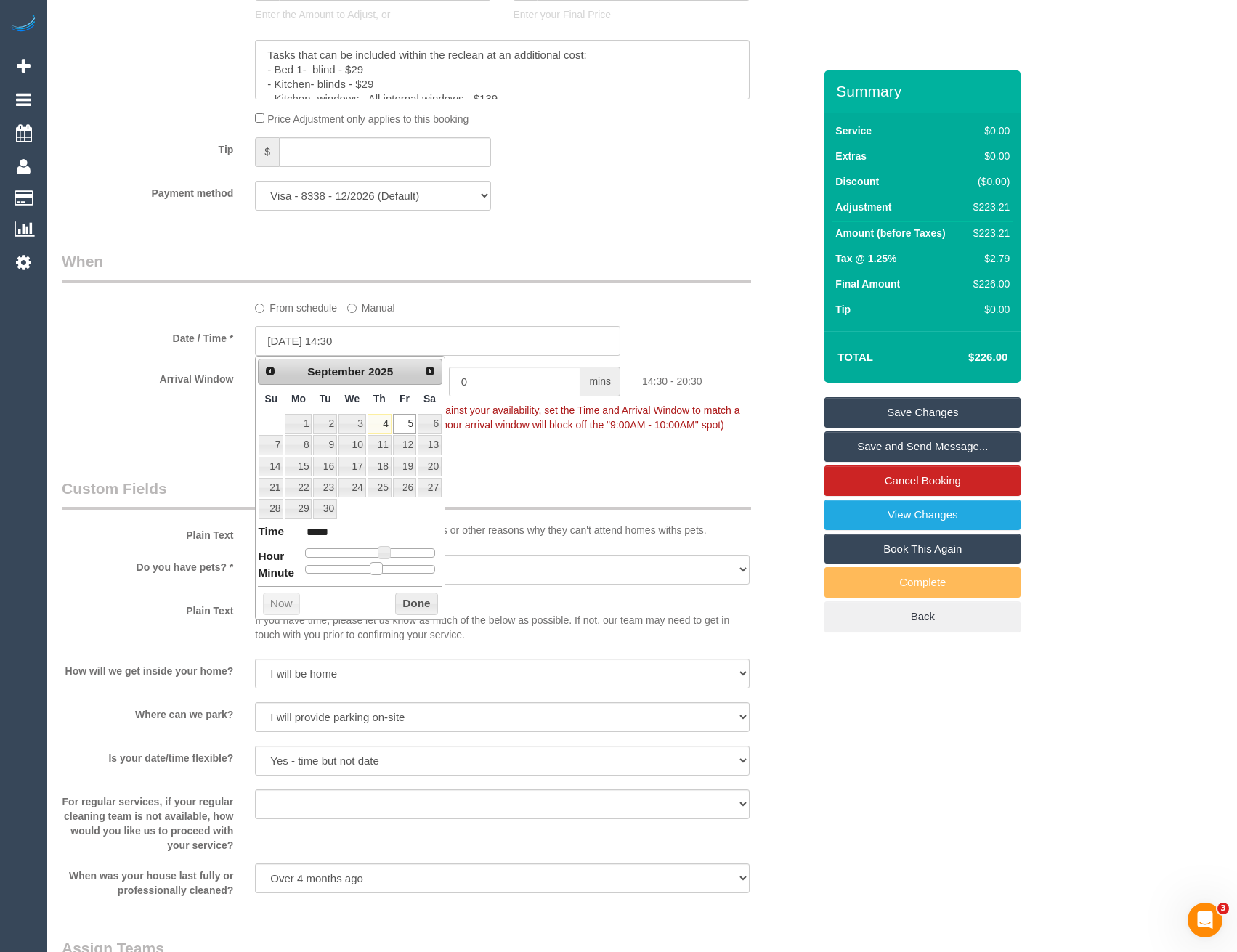
type input "*****"
type input "[DATE] 14:30"
type input "*****"
drag, startPoint x: 306, startPoint y: 565, endPoint x: 381, endPoint y: 568, distance: 75.1
click at [381, 568] on span at bounding box center [377, 569] width 13 height 13
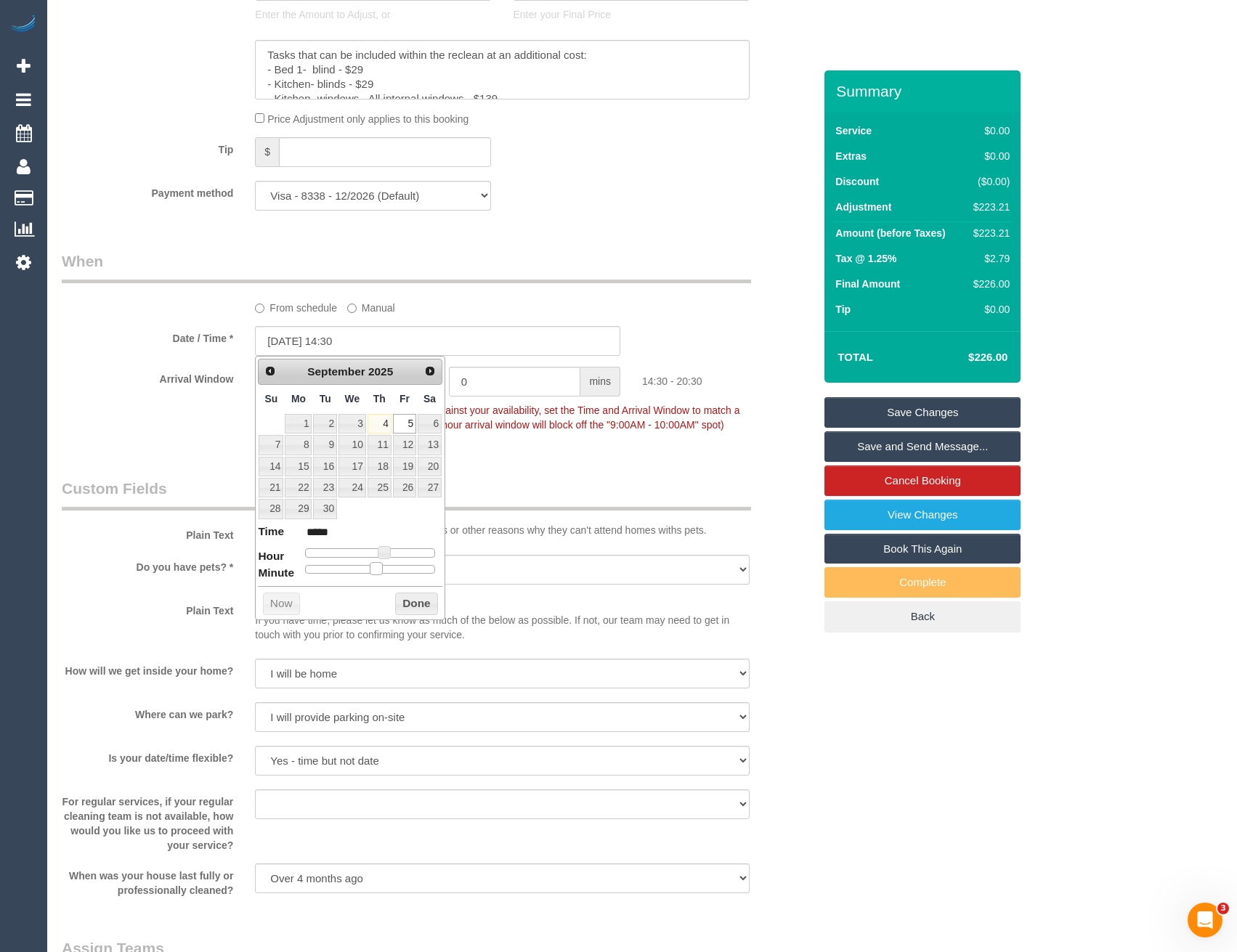
click at [414, 609] on button "Done" at bounding box center [417, 604] width 43 height 23
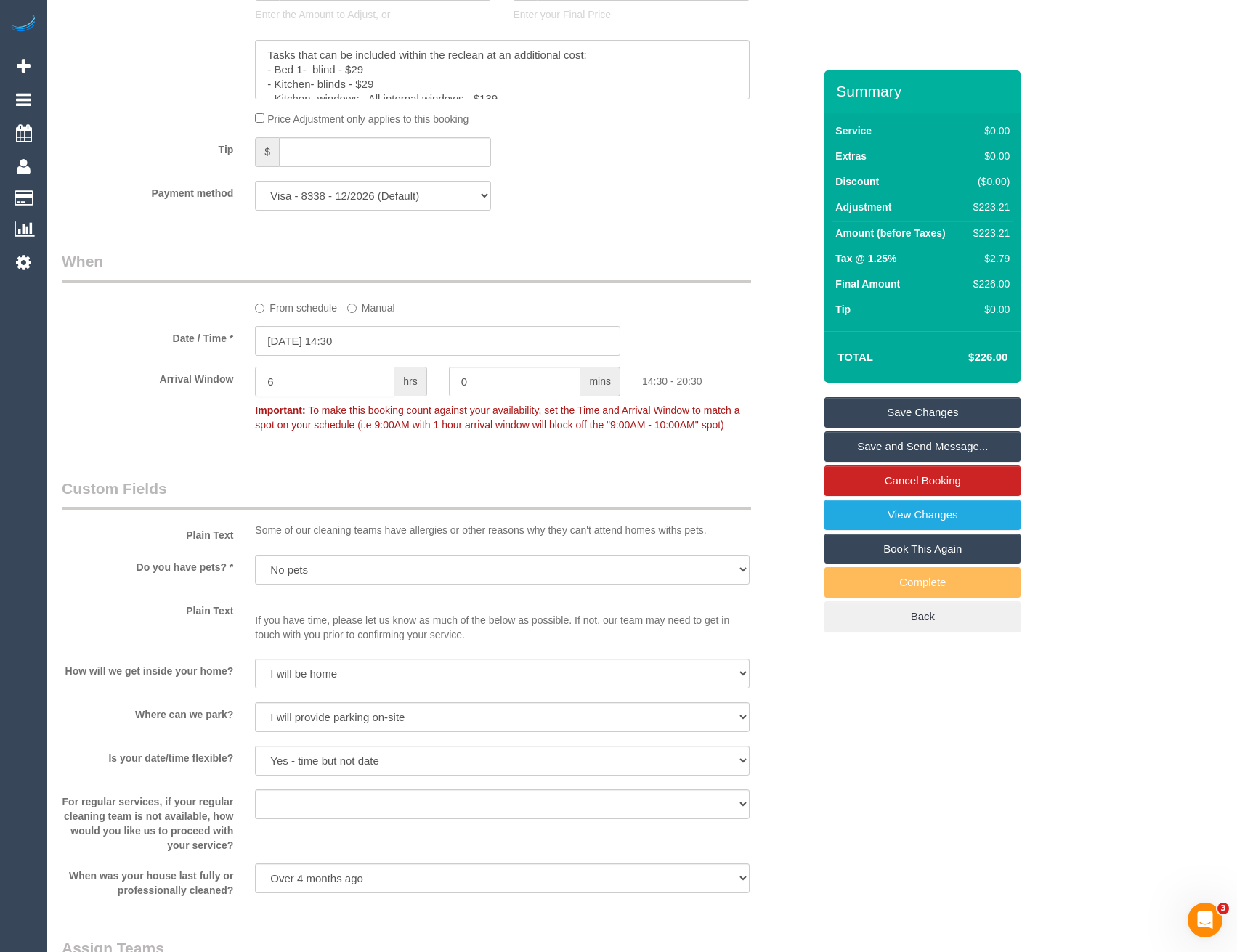
click at [196, 391] on div "Arrival Window 6 hrs 0 mins 14:30 - 20:30 Important: To make this booking count…" at bounding box center [438, 403] width 773 height 72
type input "1"
click at [321, 472] on div "Who Email* laurarose3189@gmail.com Name * Laura Helps DNC 19/08 DNC 20/08 DNC21…" at bounding box center [438, 522] width 773 height 3187
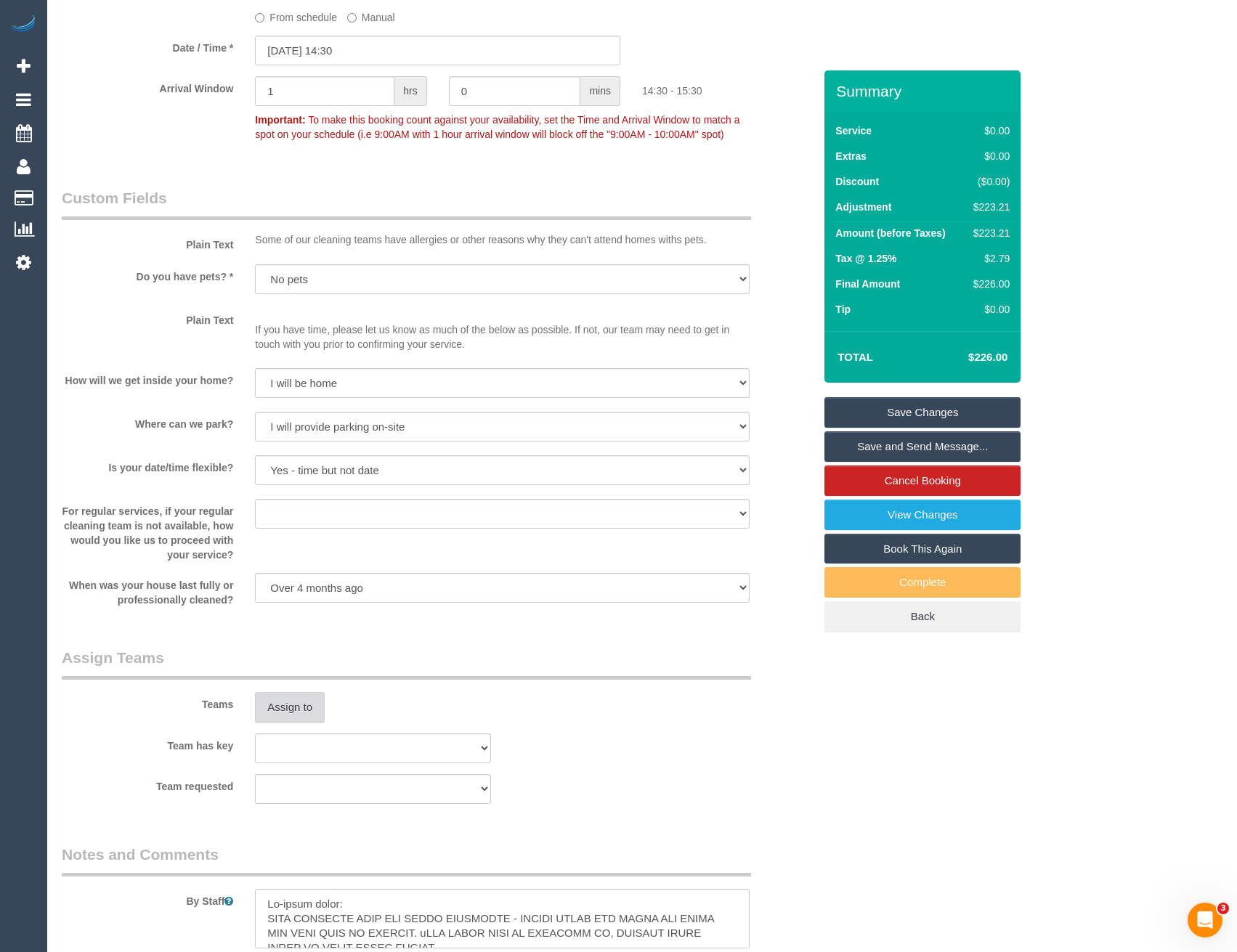
click at [318, 711] on button "Assign to" at bounding box center [290, 707] width 70 height 30
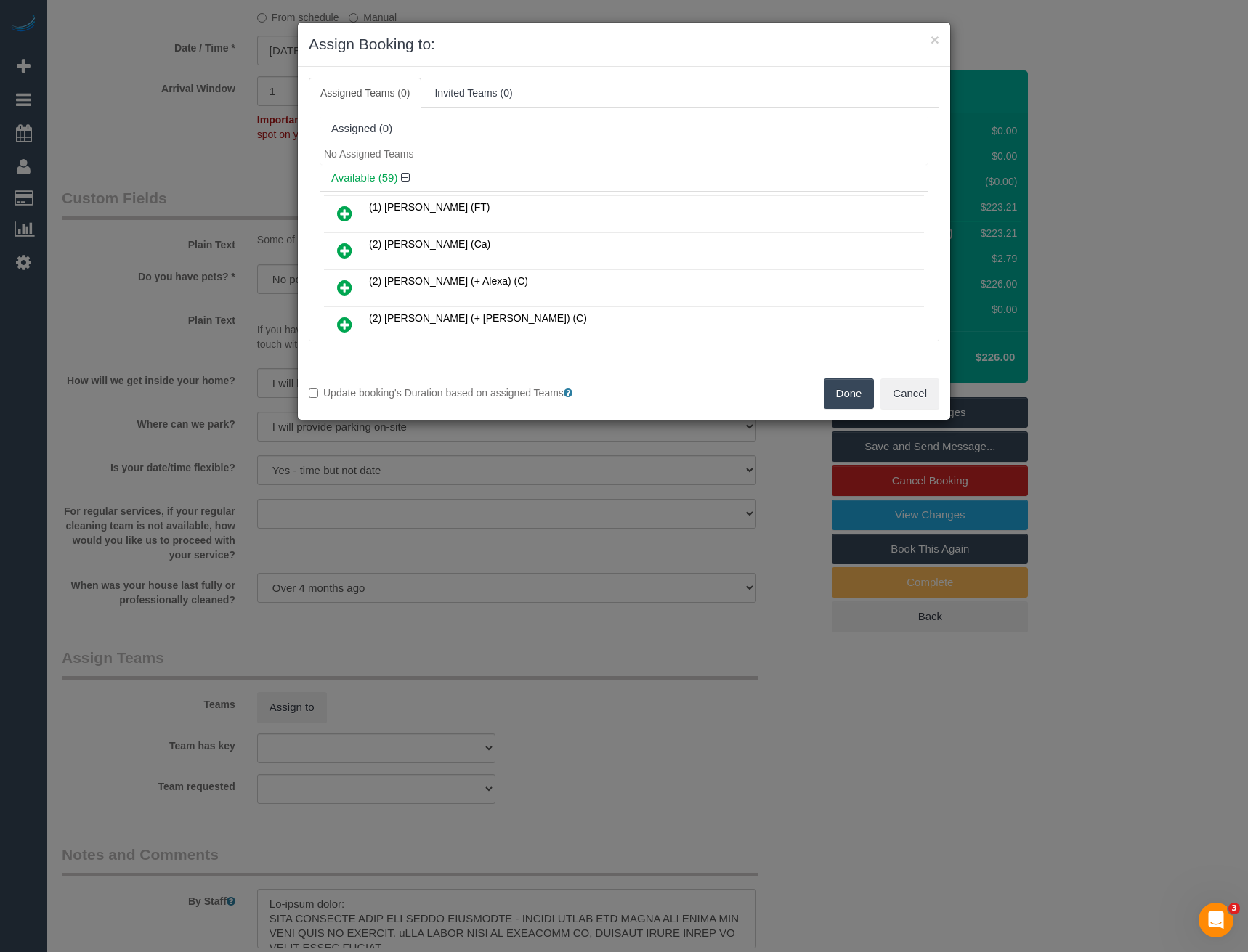
click at [508, 500] on div "× Assign Booking to: Assigned Teams (0) Invited Teams (0) Assigned (0) No Assig…" at bounding box center [624, 476] width 1248 height 952
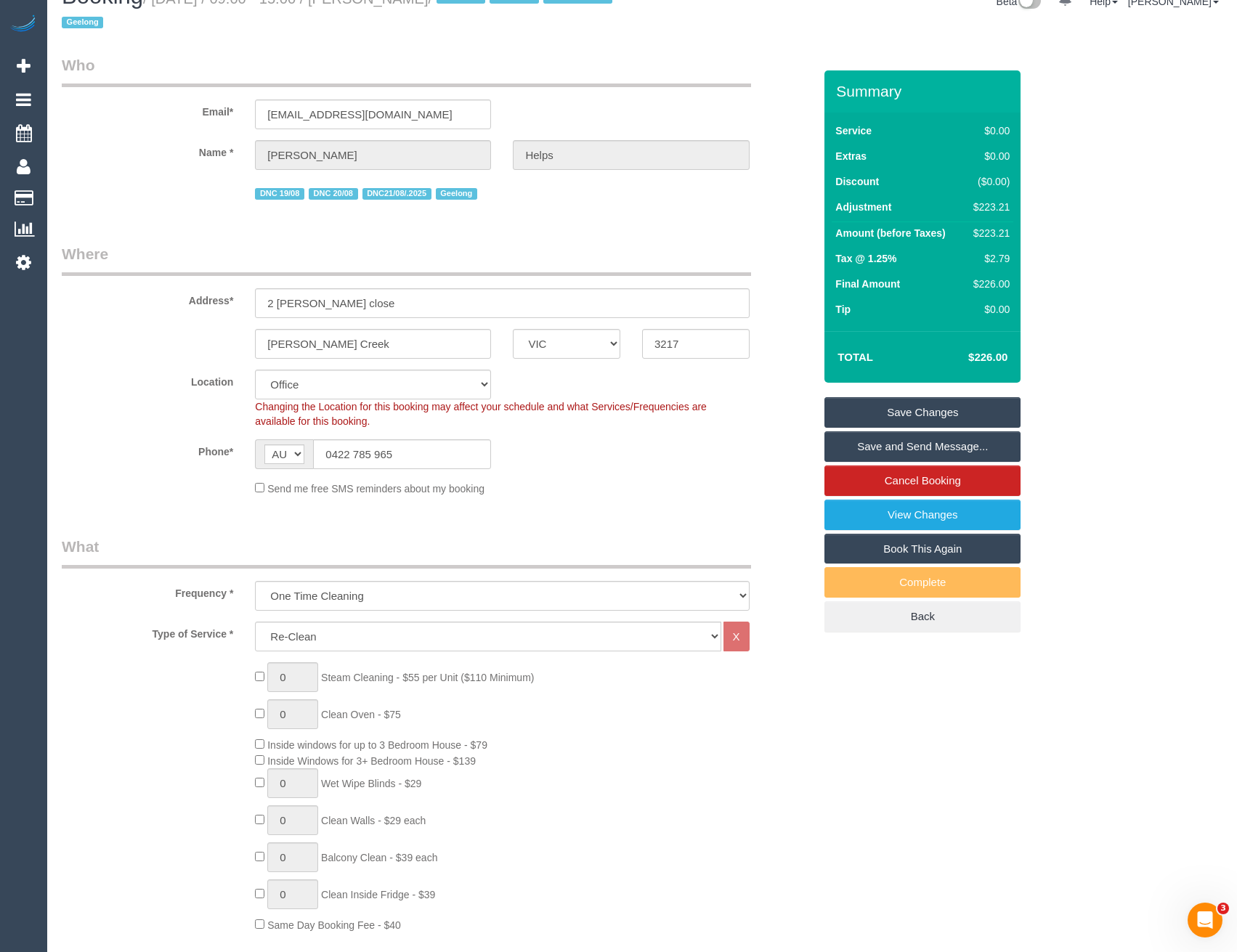
scroll to position [0, 0]
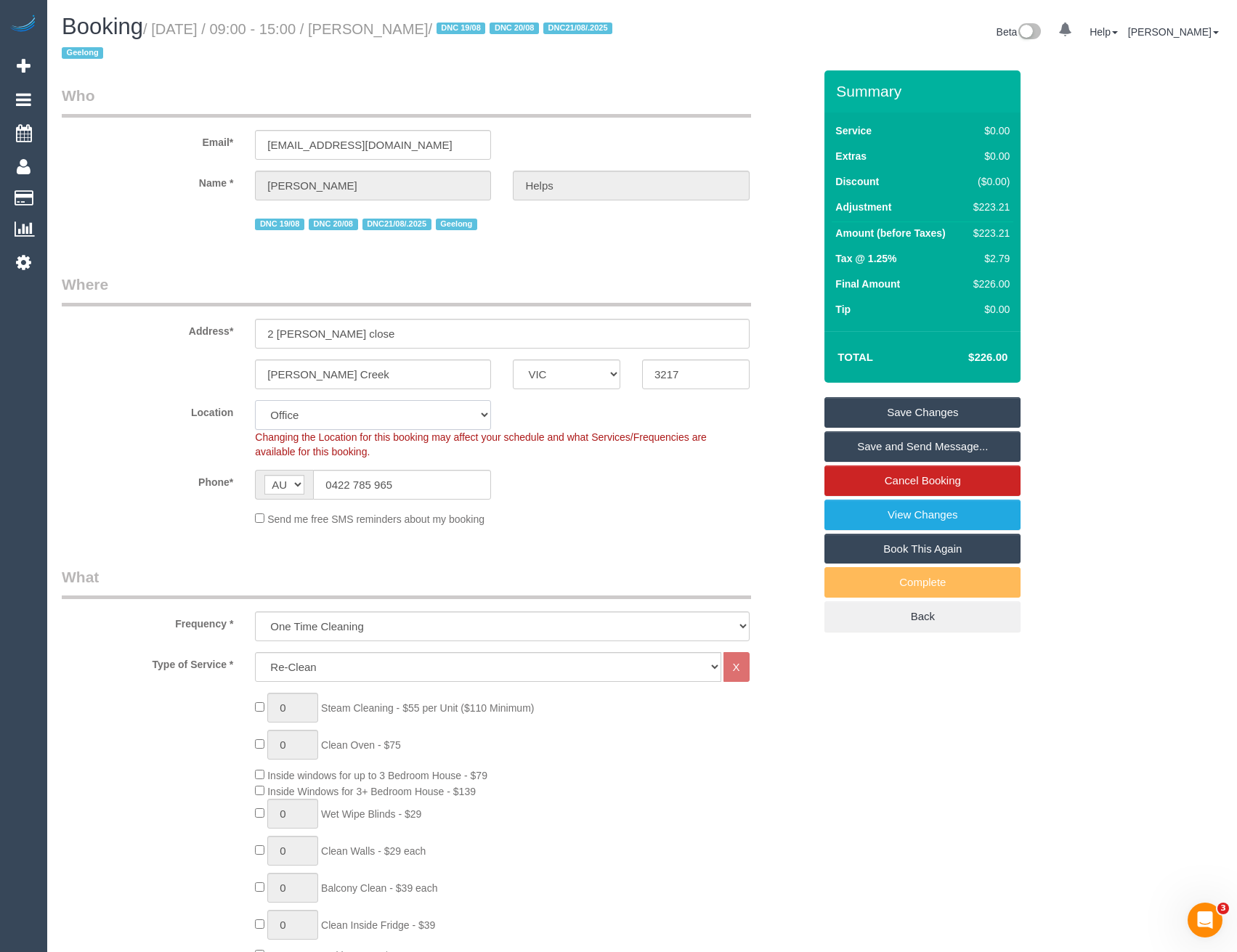
click at [305, 426] on select "Office City East (North) East (South) Inner East Inner North (East) Inner North…" at bounding box center [373, 415] width 236 height 30
click at [255, 400] on select "Office City East (North) East (South) Inner East Inner North (East) Inner North…" at bounding box center [373, 415] width 236 height 30
click at [558, 472] on div "Phone* AF AL DZ AD AO AI AQ AG AR AM AW AU AT AZ BS BH BD BB BY BE BZ BJ BM BT …" at bounding box center [438, 485] width 773 height 30
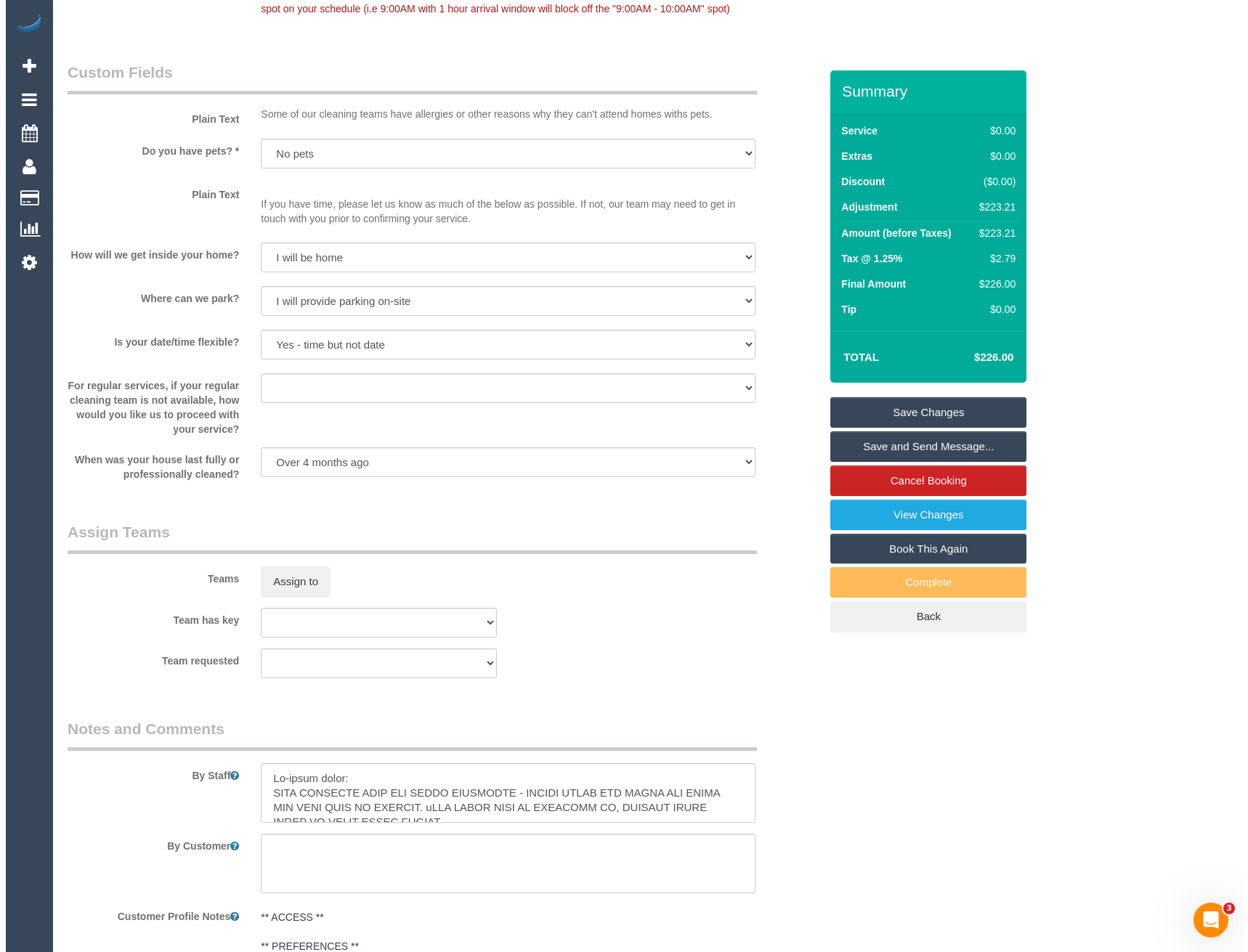
scroll to position [1670, 0]
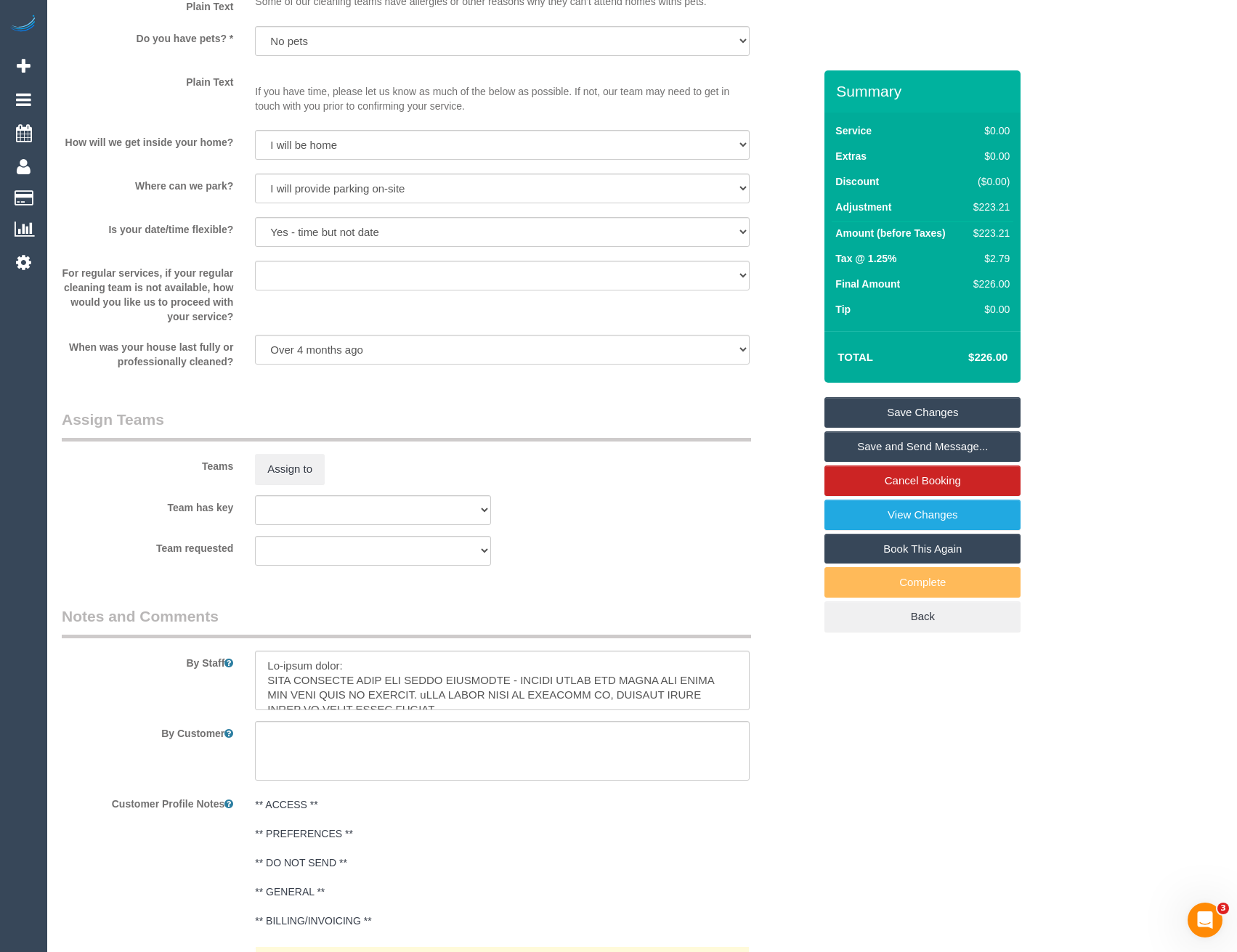
click at [291, 453] on div "Teams Assign to" at bounding box center [438, 447] width 773 height 76
click at [309, 464] on button "Assign to" at bounding box center [290, 469] width 70 height 30
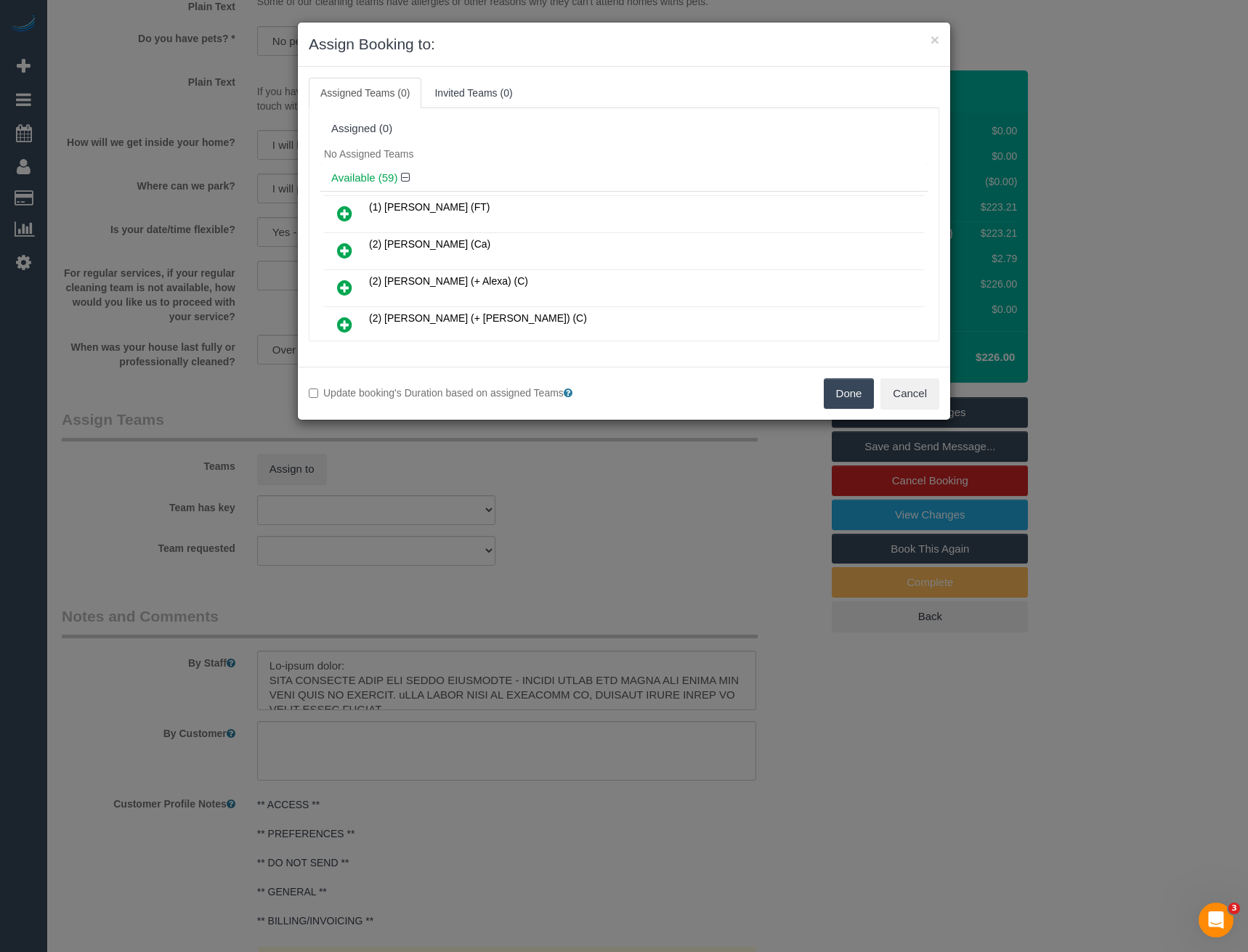
scroll to position [652, 0]
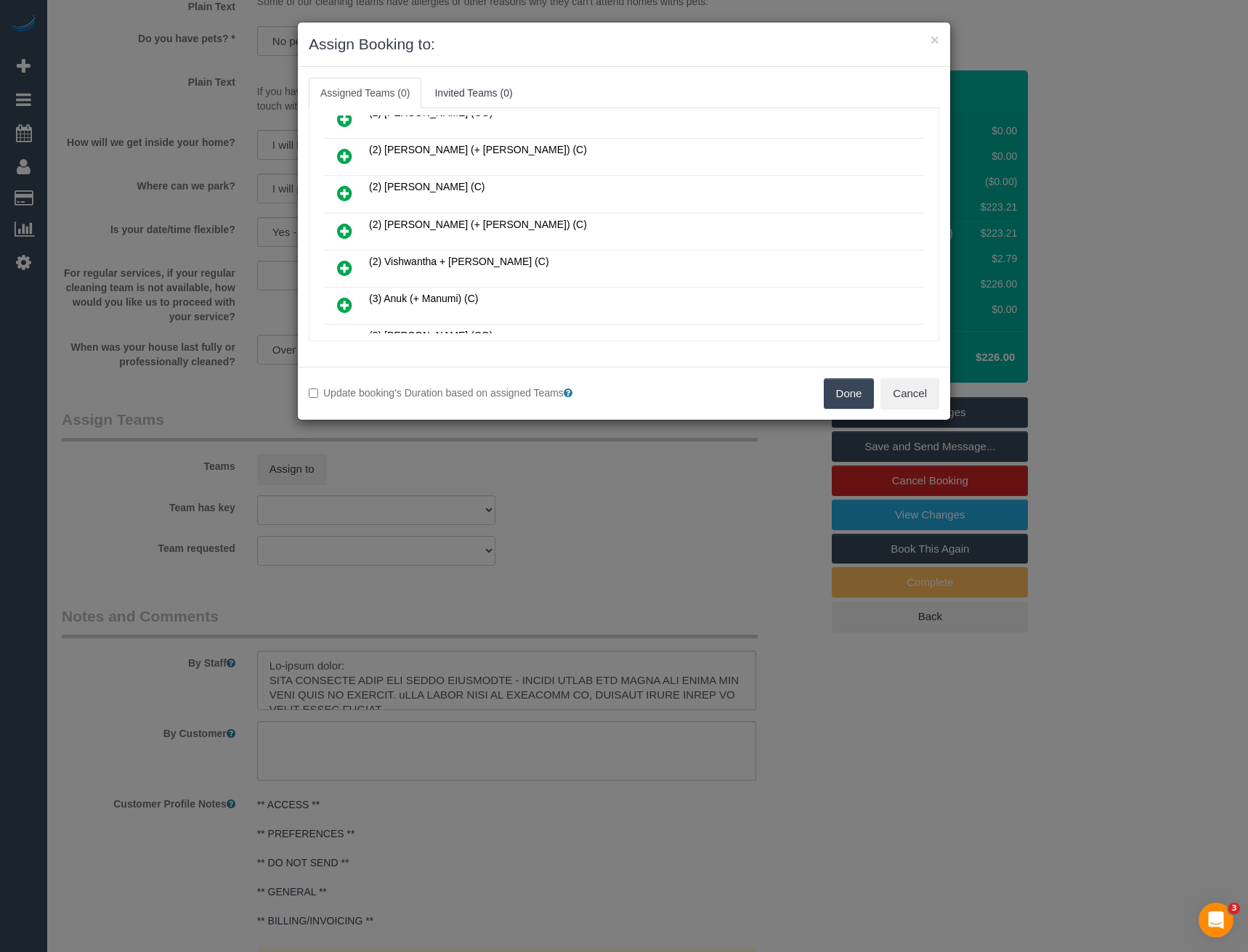
click at [339, 234] on icon at bounding box center [345, 231] width 16 height 18
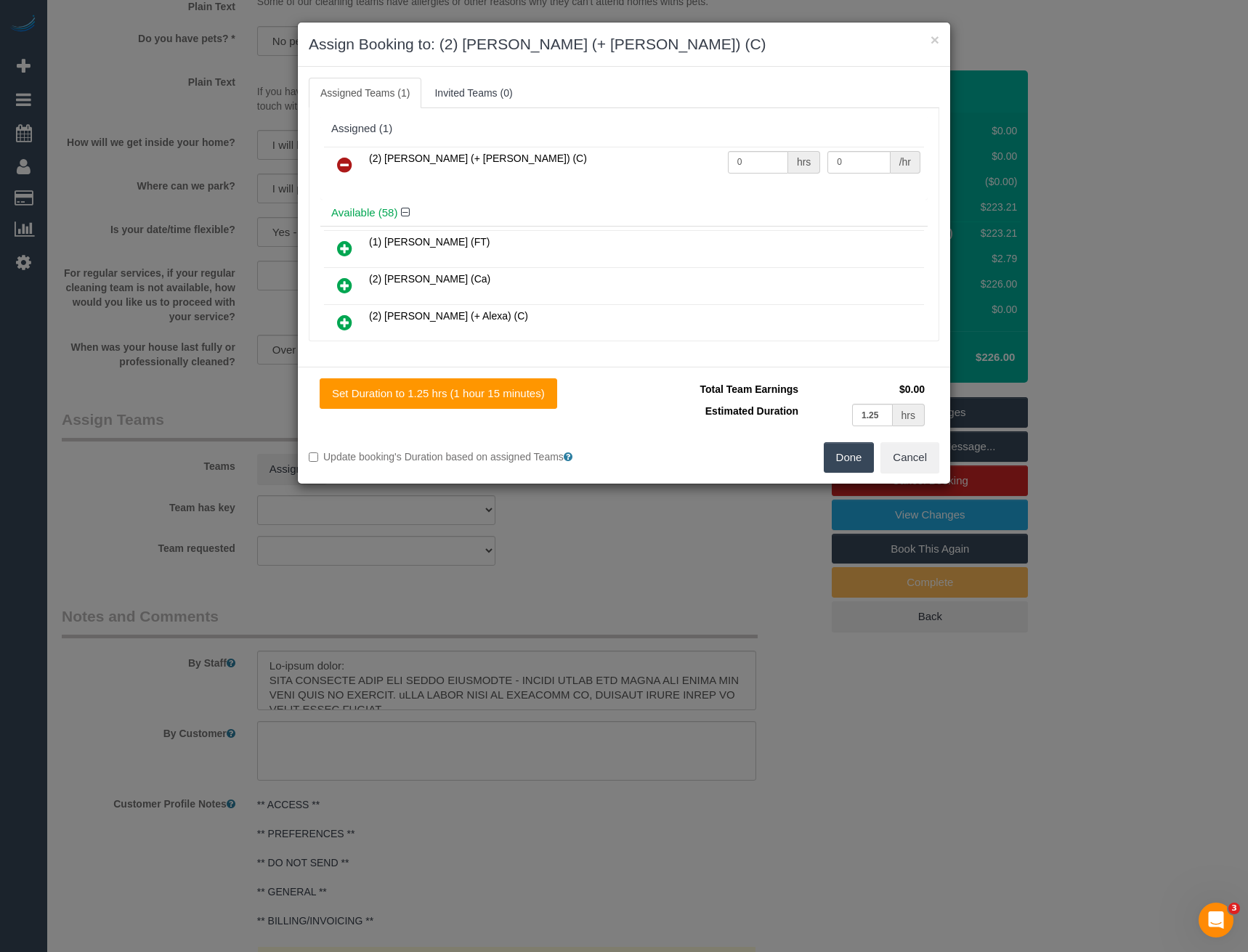
scroll to position [315, 0]
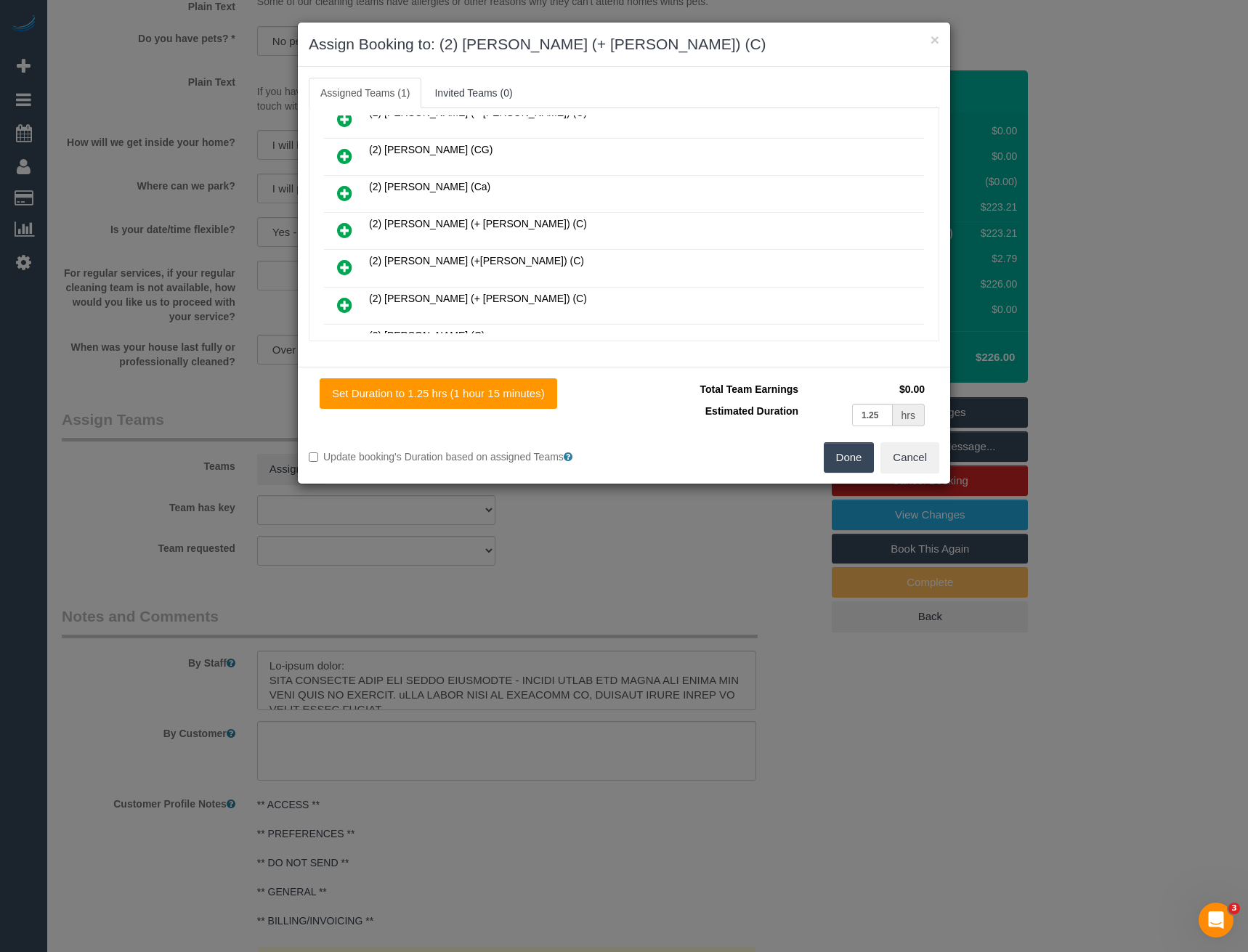
click at [342, 230] on icon at bounding box center [345, 231] width 16 height 18
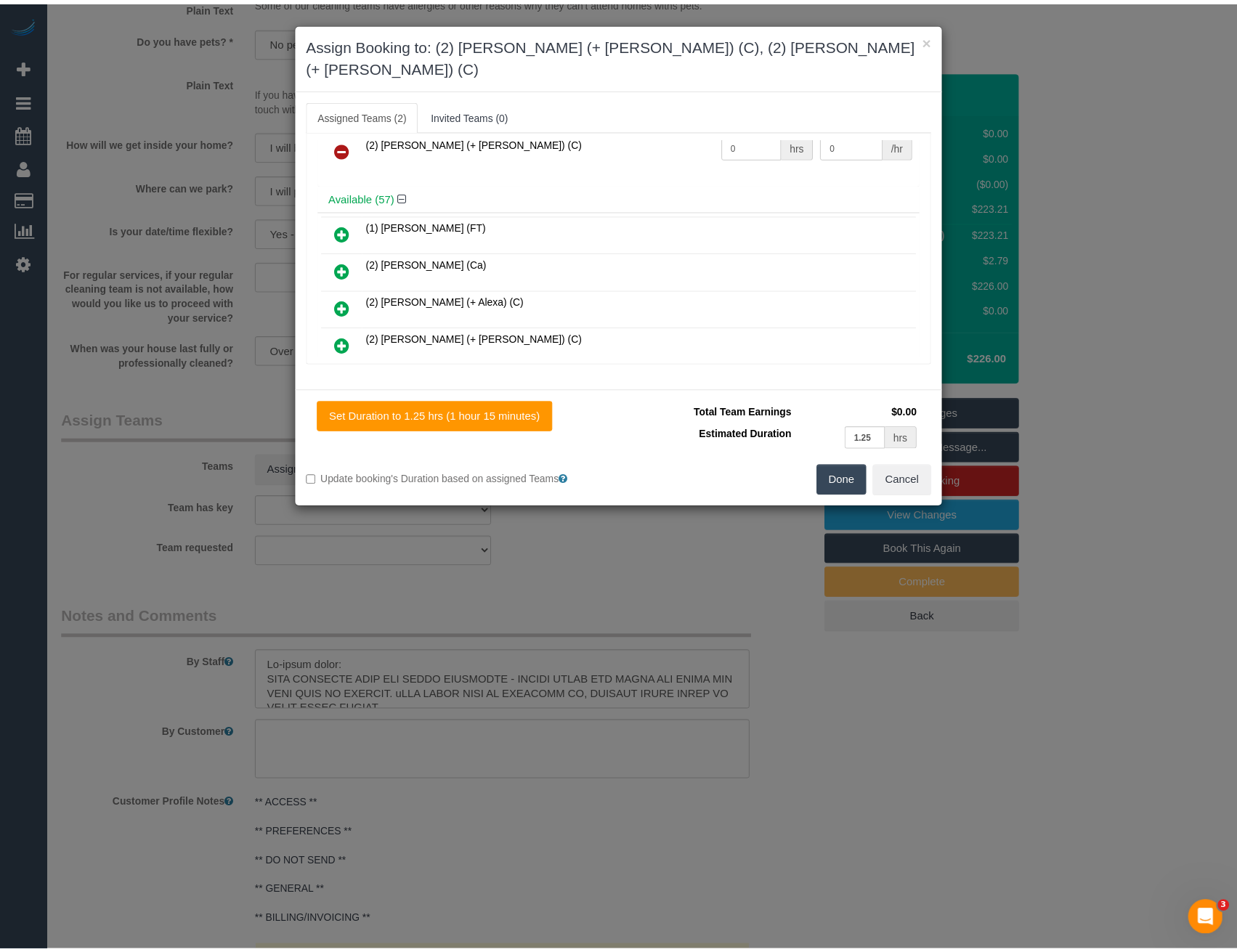
scroll to position [0, 0]
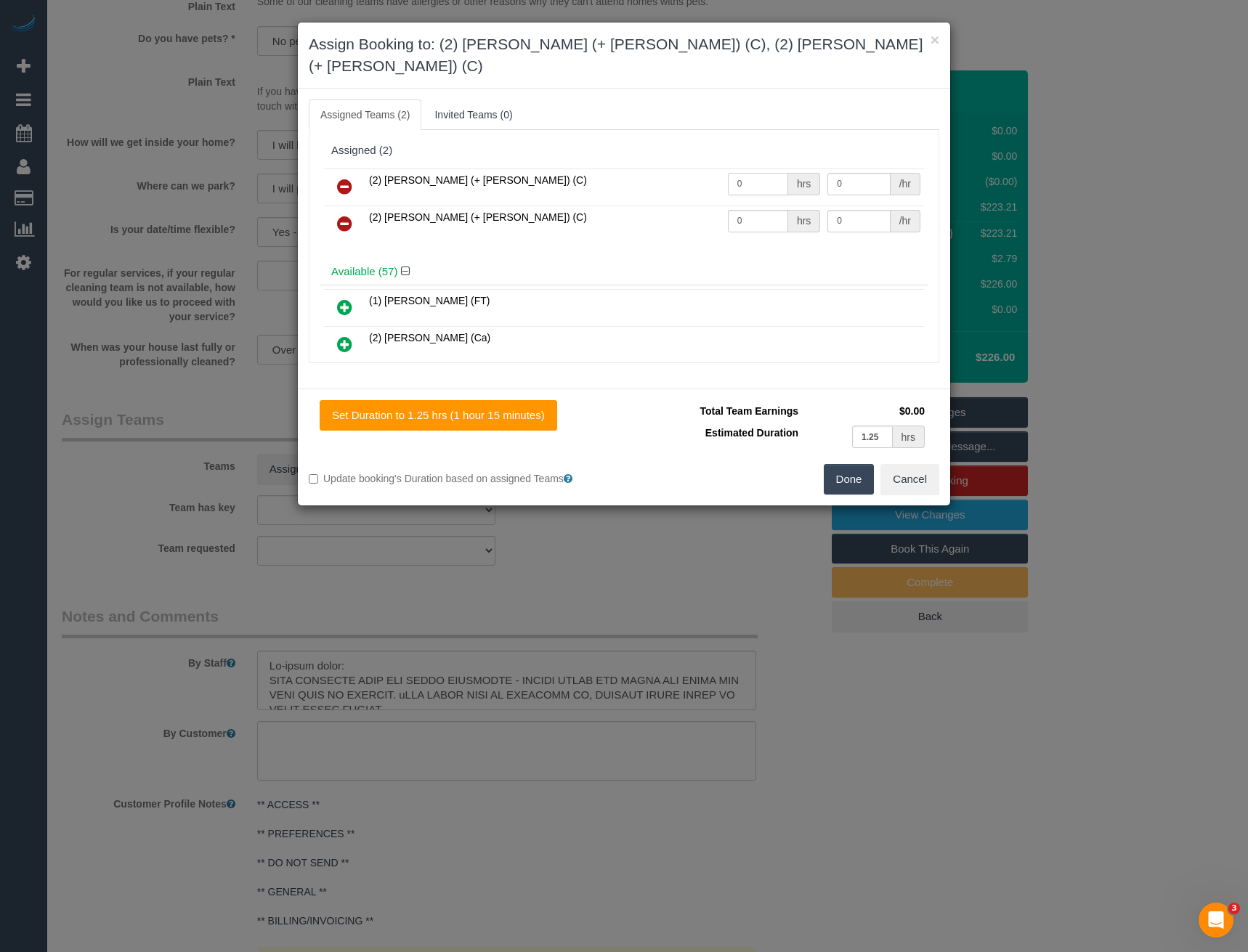
drag, startPoint x: 684, startPoint y: 171, endPoint x: 571, endPoint y: 185, distance: 113.9
click at [584, 187] on tbody "(2) Chirag (+ Shachi) (C) 0 hrs 0 /hr (2) Shachi (+ Chirag) (C) 0 hrs 0 /hr" at bounding box center [624, 205] width 600 height 74
type input "2"
type input "37.5"
drag, startPoint x: 747, startPoint y: 197, endPoint x: 650, endPoint y: 203, distance: 97.2
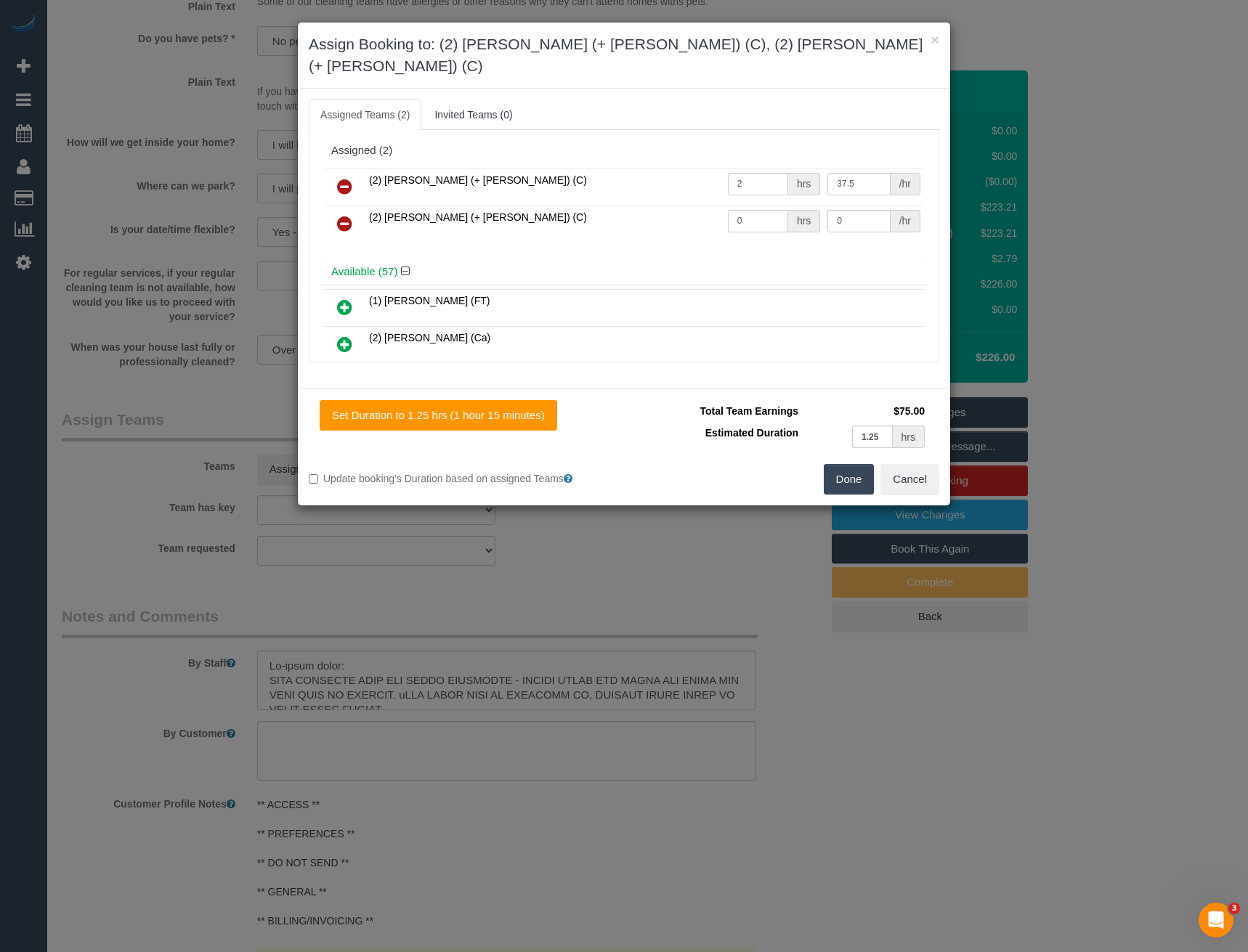
click at [661, 208] on tr "(2) Shachi (+ Chirag) (C) 0 hrs 0 /hr" at bounding box center [624, 224] width 600 height 37
type input "2"
type input "."
type input "37.5"
click at [859, 464] on button "Done" at bounding box center [849, 479] width 51 height 30
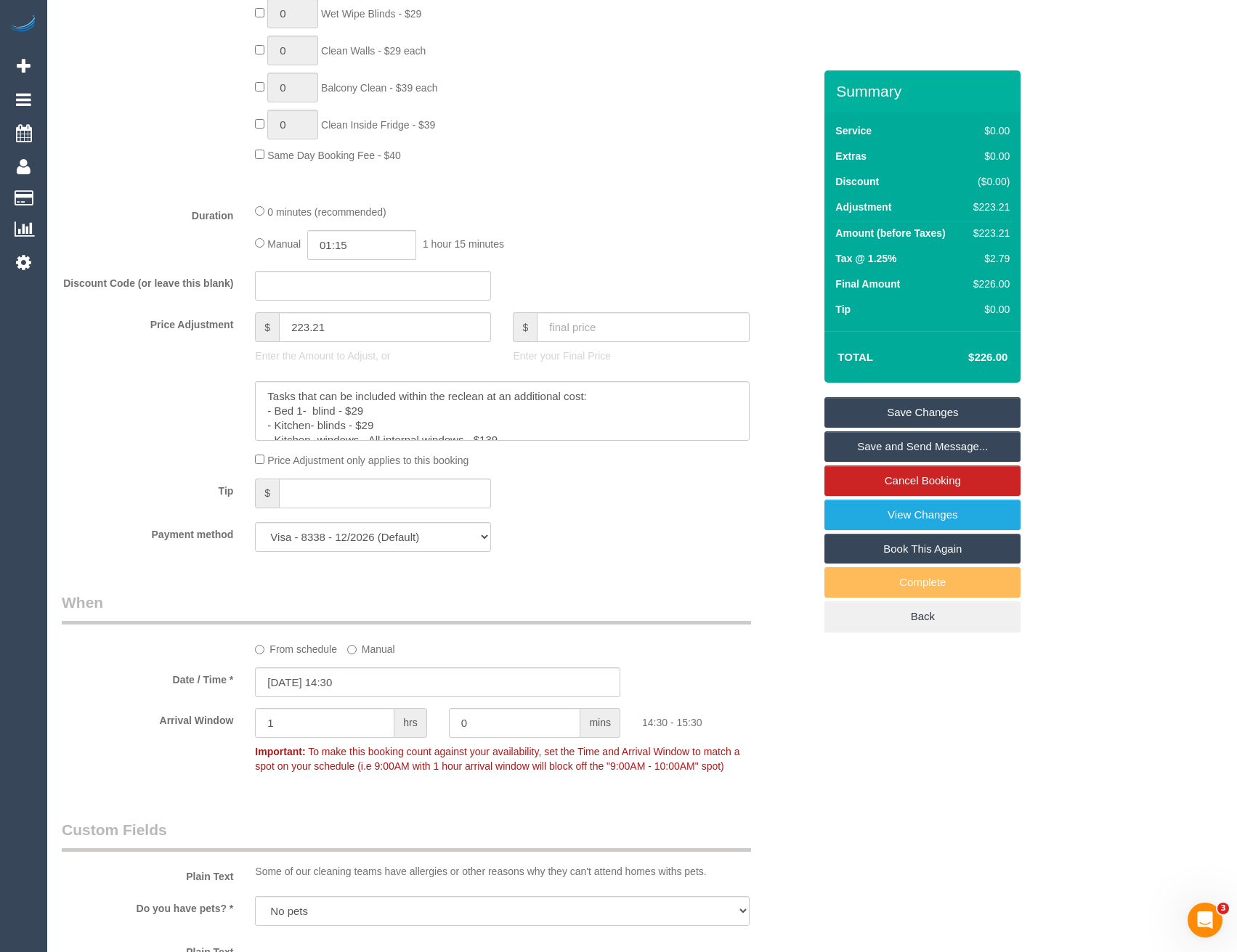
scroll to position [799, 0]
click at [378, 239] on input "01:15" at bounding box center [361, 247] width 109 height 30
type input "02:00"
click at [340, 349] on li "02:00" at bounding box center [346, 347] width 65 height 19
click at [495, 236] on div "Manual 02:00 2 hours 0 minutes" at bounding box center [502, 247] width 494 height 30
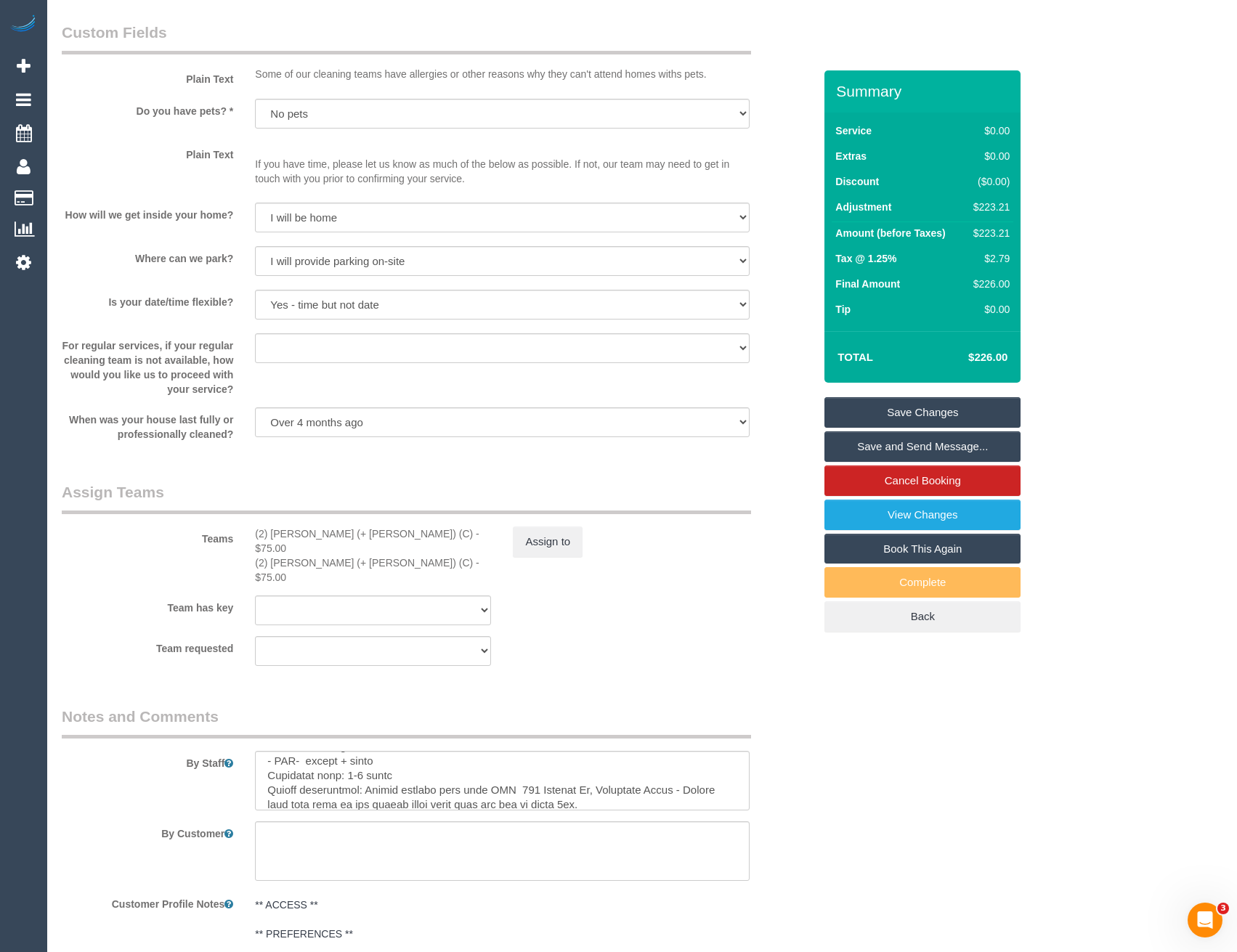
scroll to position [319, 0]
click at [389, 754] on textarea at bounding box center [502, 781] width 494 height 59
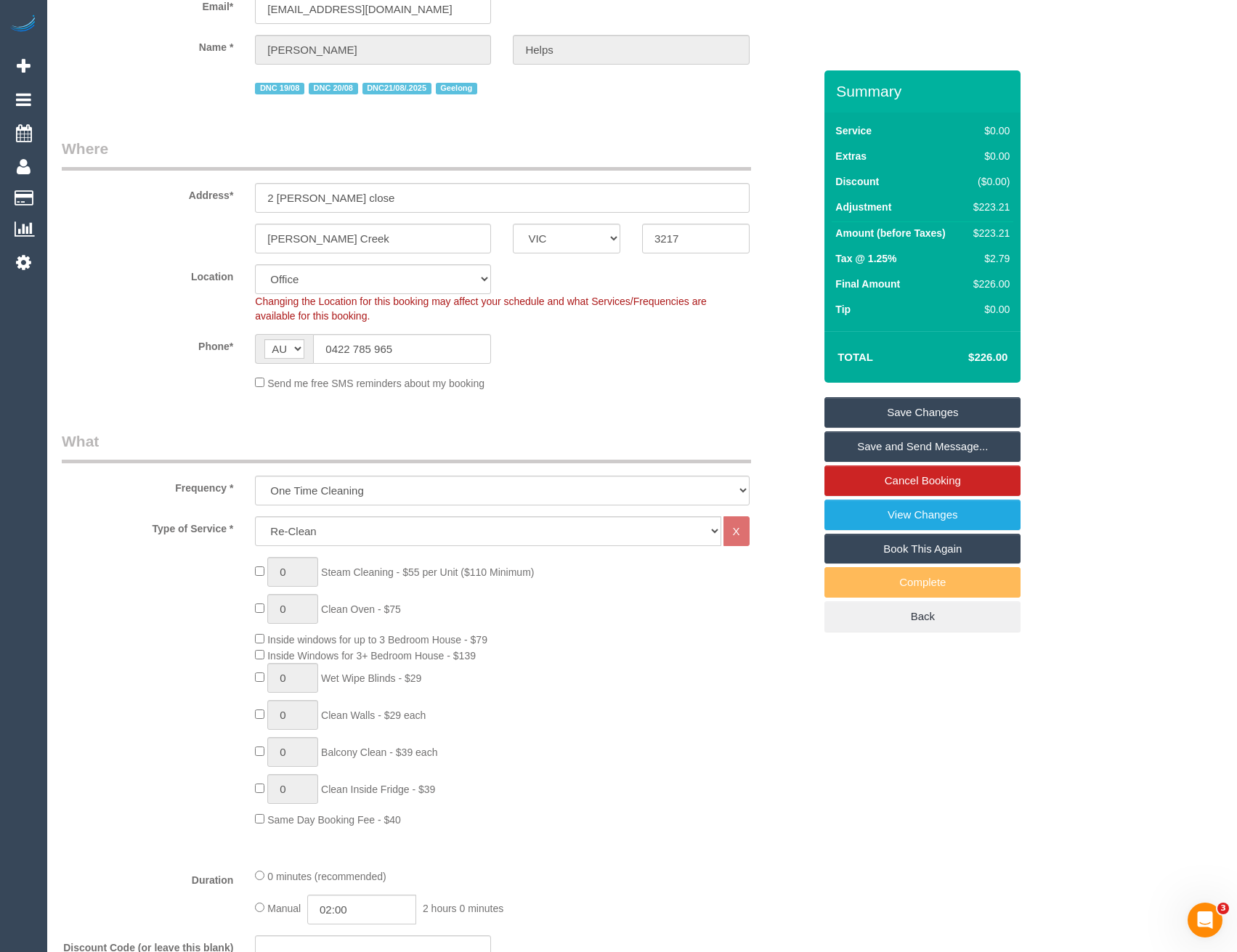
scroll to position [0, 0]
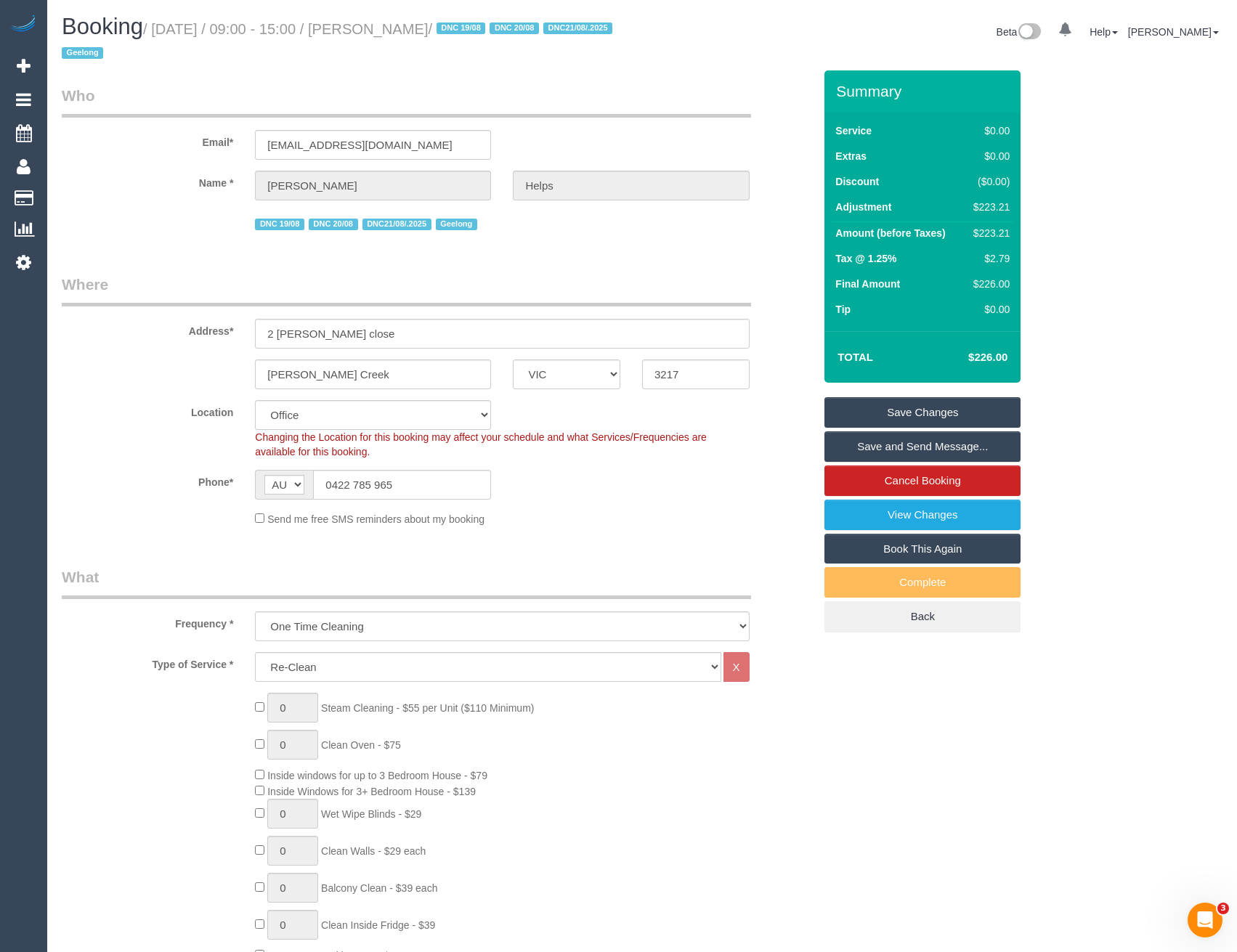
click at [862, 413] on link "Save Changes" at bounding box center [923, 412] width 197 height 30
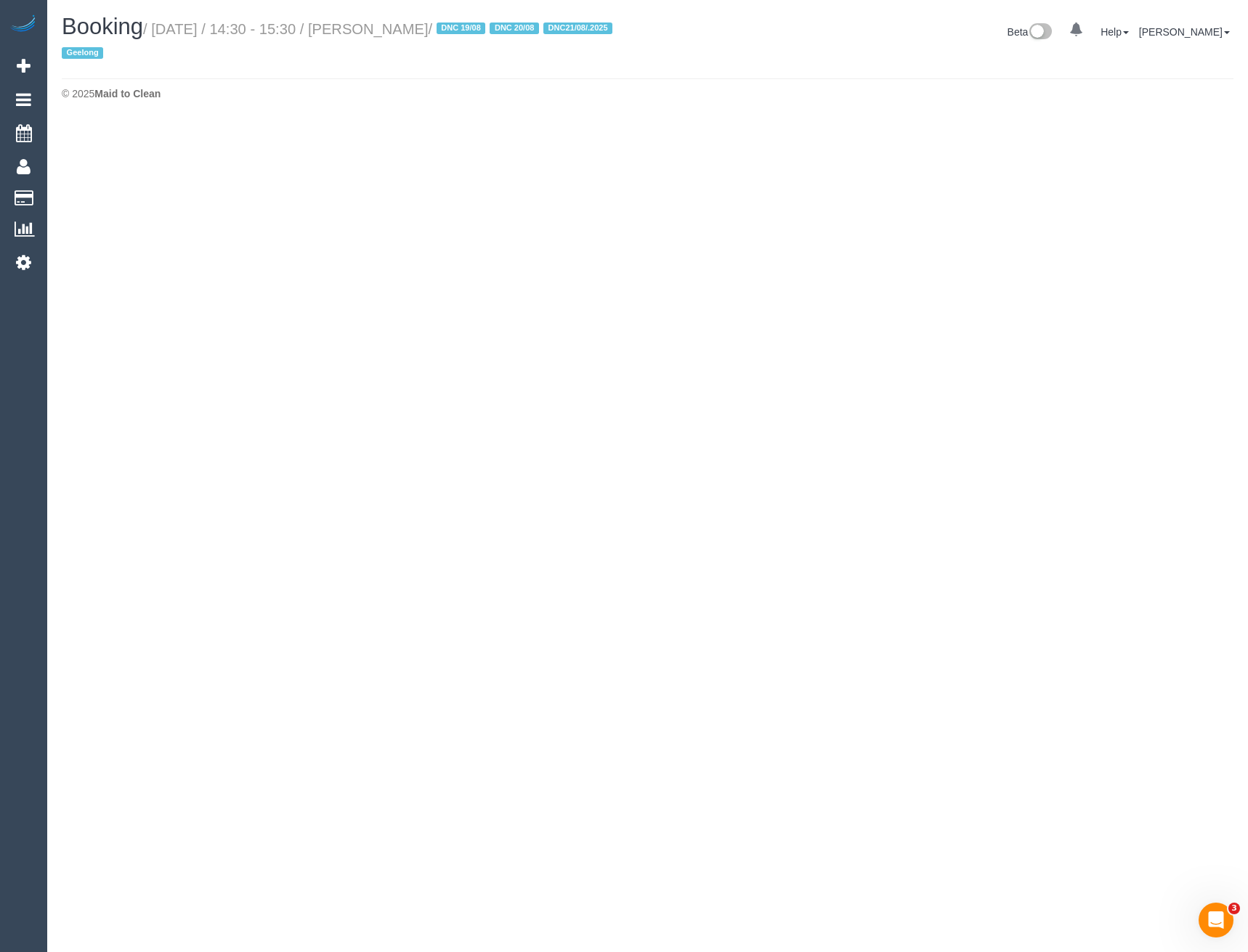
select select "VIC"
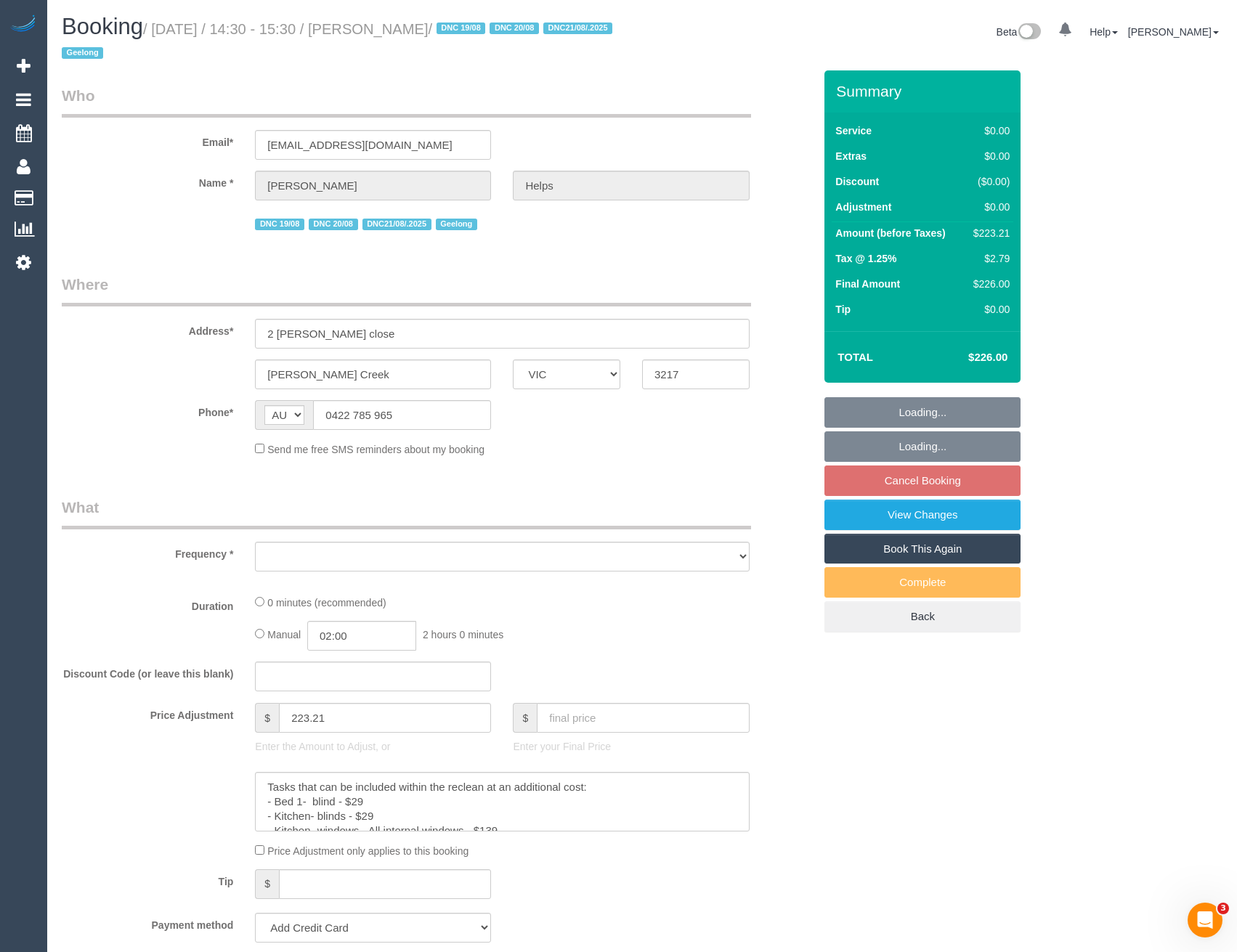
select select "string:stripe-pm_1RuRpc2GScqysDRVkztFHtLl"
select select "number:28"
select select "number:14"
select select "number:18"
select select "number:24"
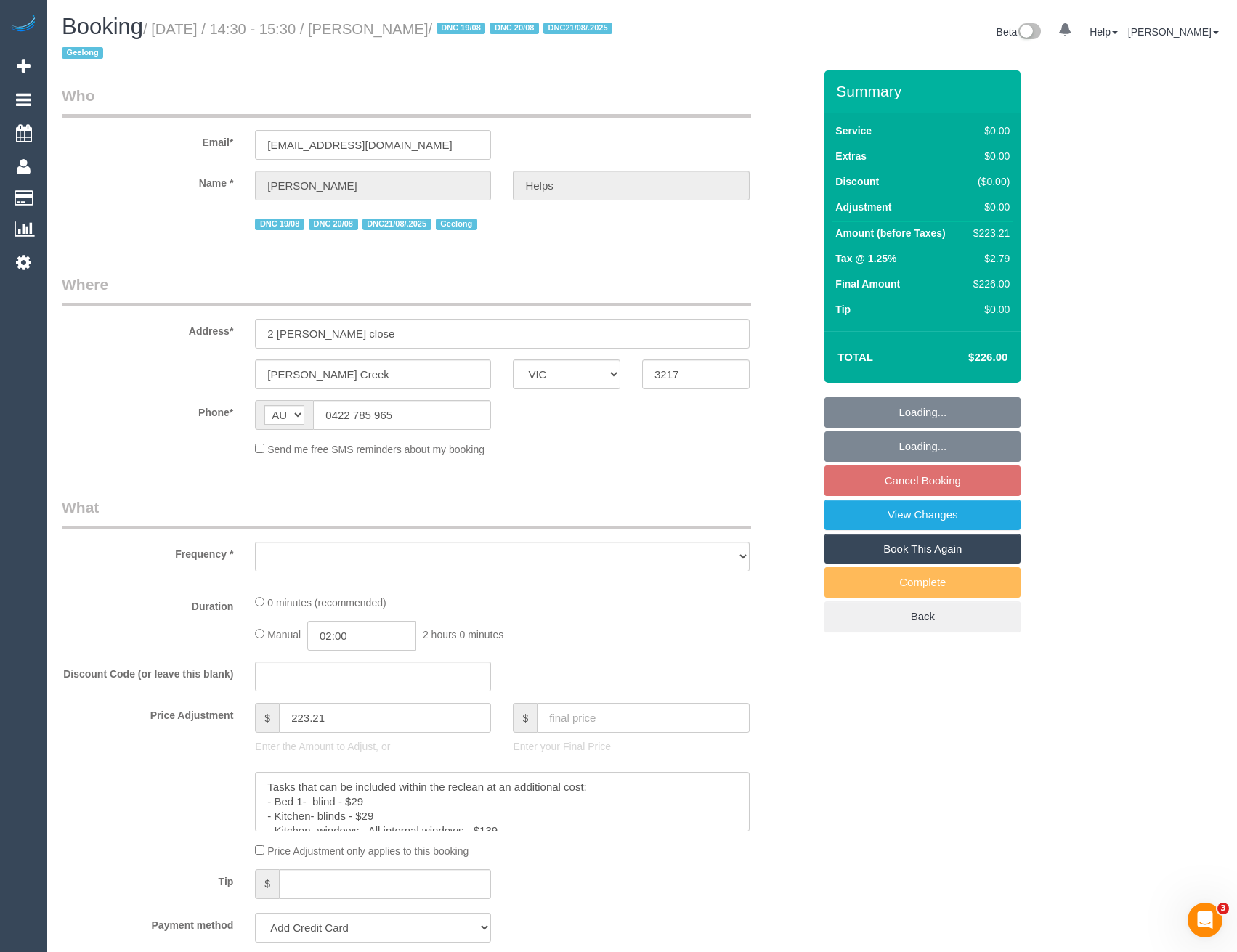
select select "number:26"
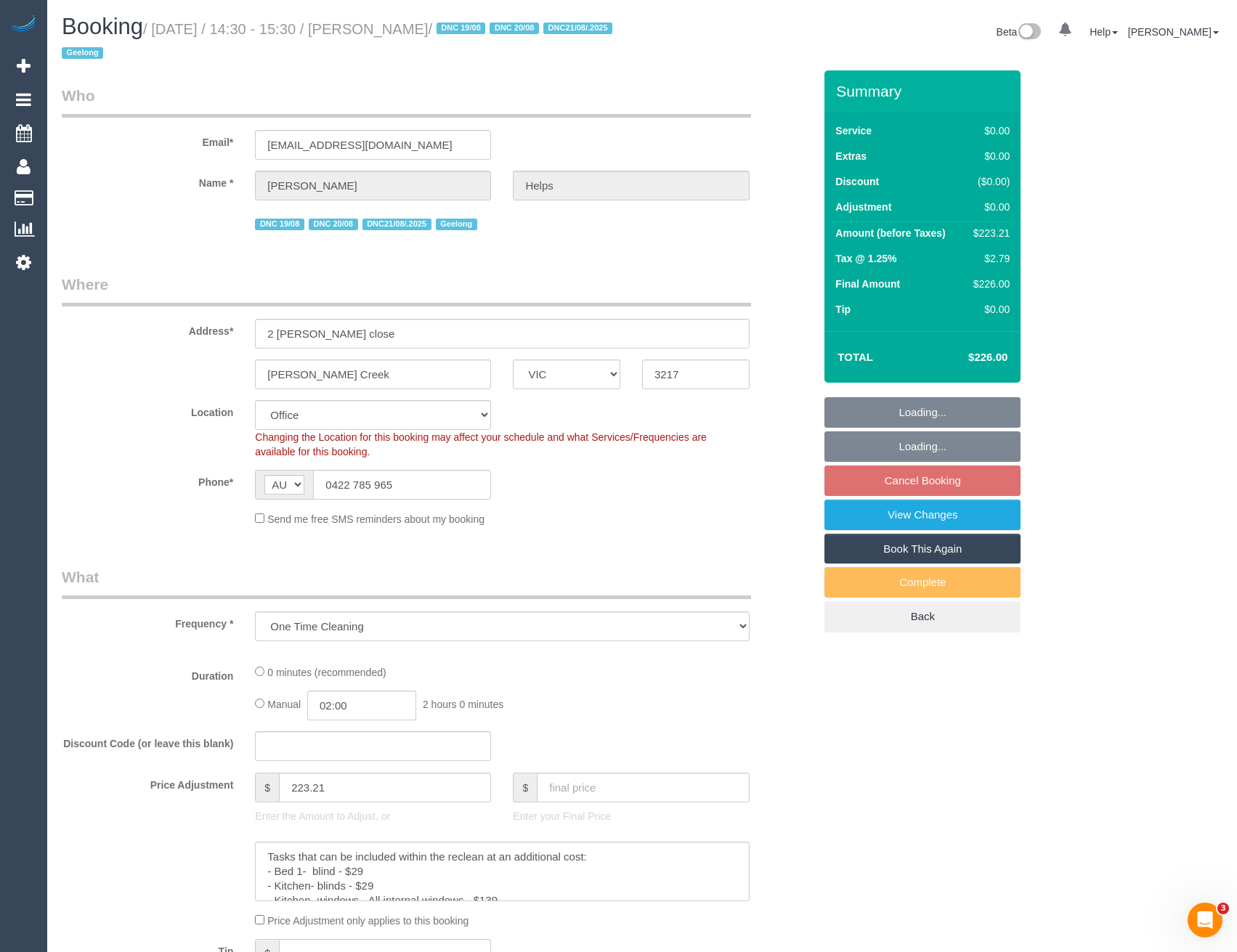
select select "object:16762"
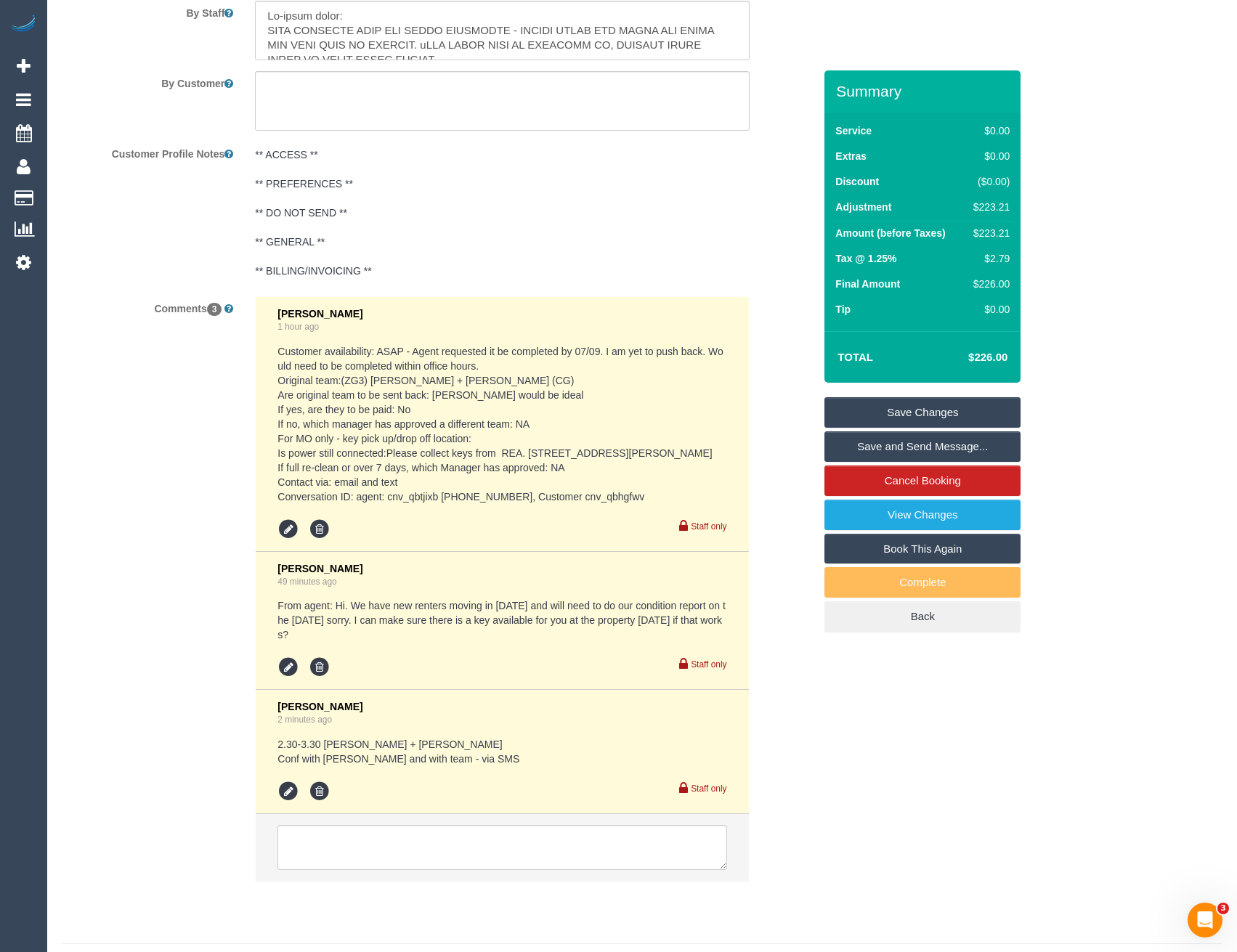
scroll to position [2356, 0]
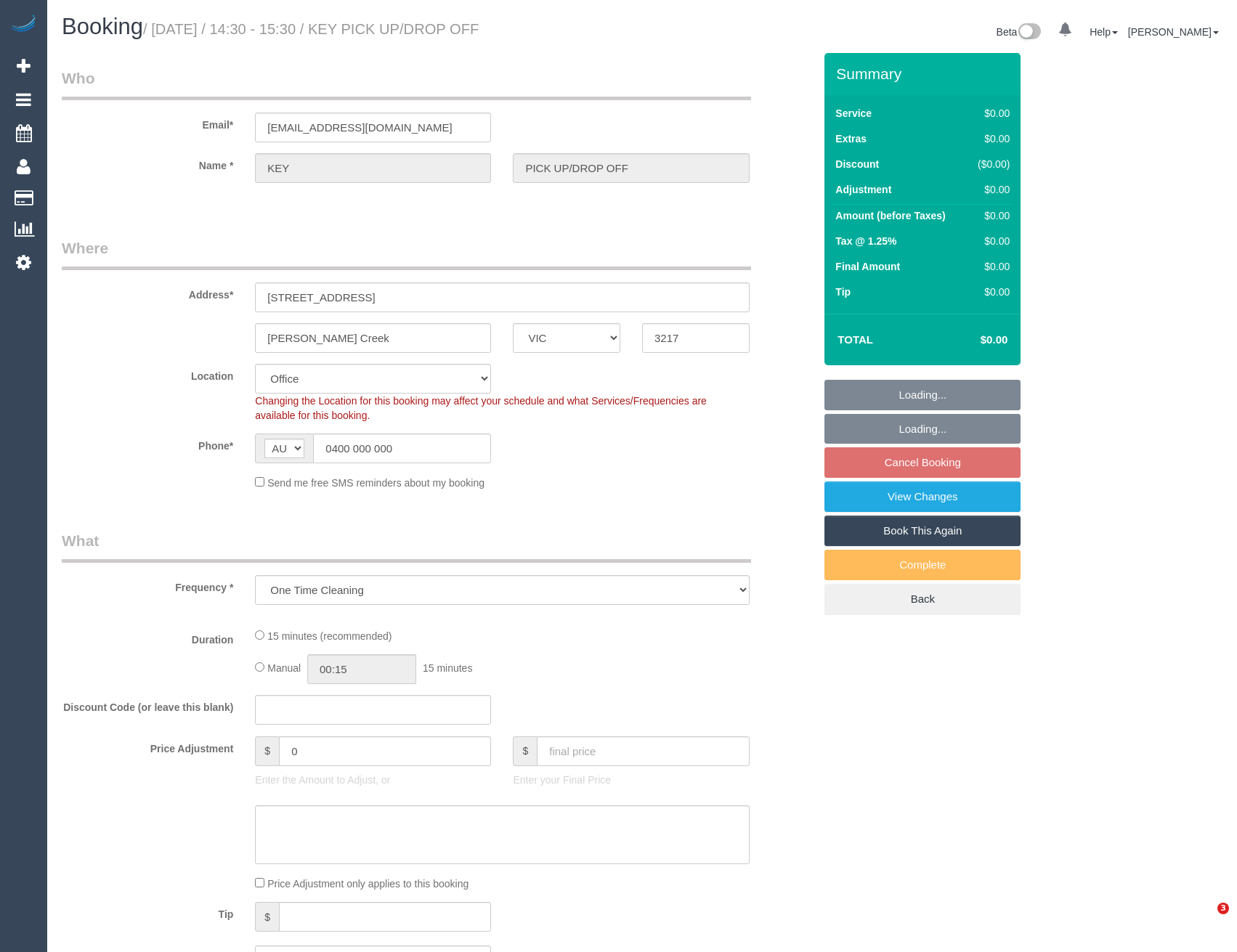
select select "VIC"
select select "object:669"
select select "number:28"
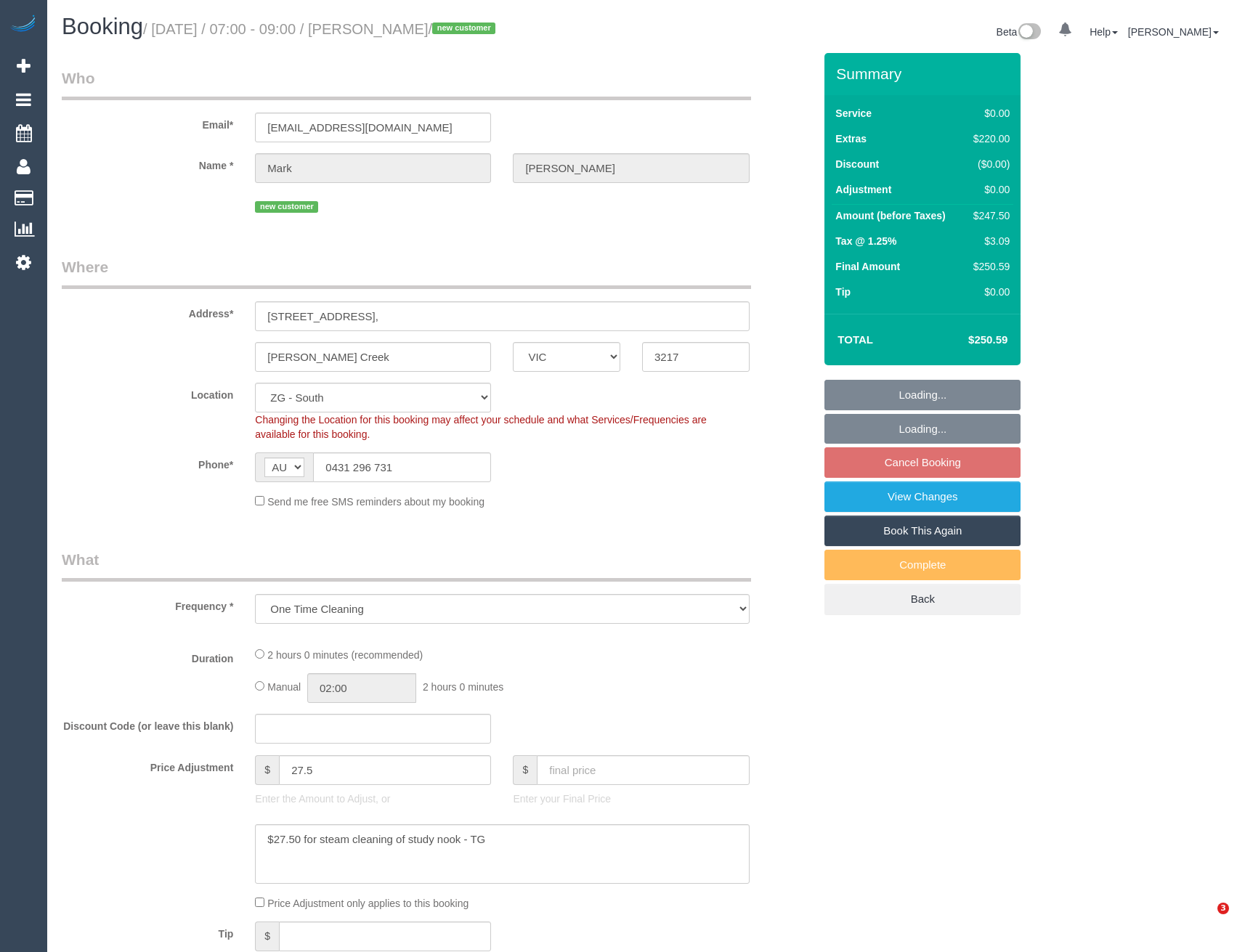
select select "VIC"
select select "spot1"
select select "object:710"
select select "number:28"
select select "number:14"
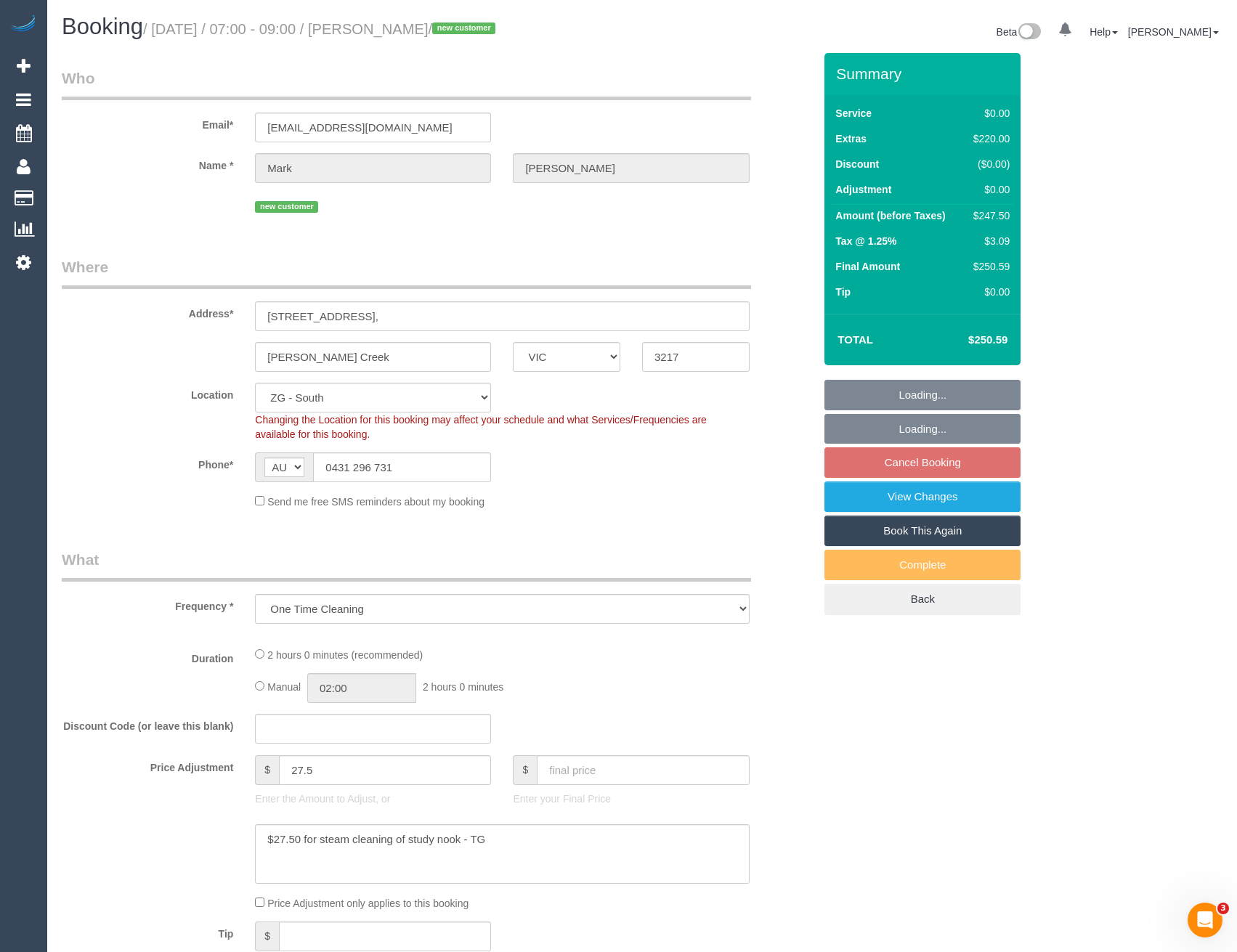
select select "number:19"
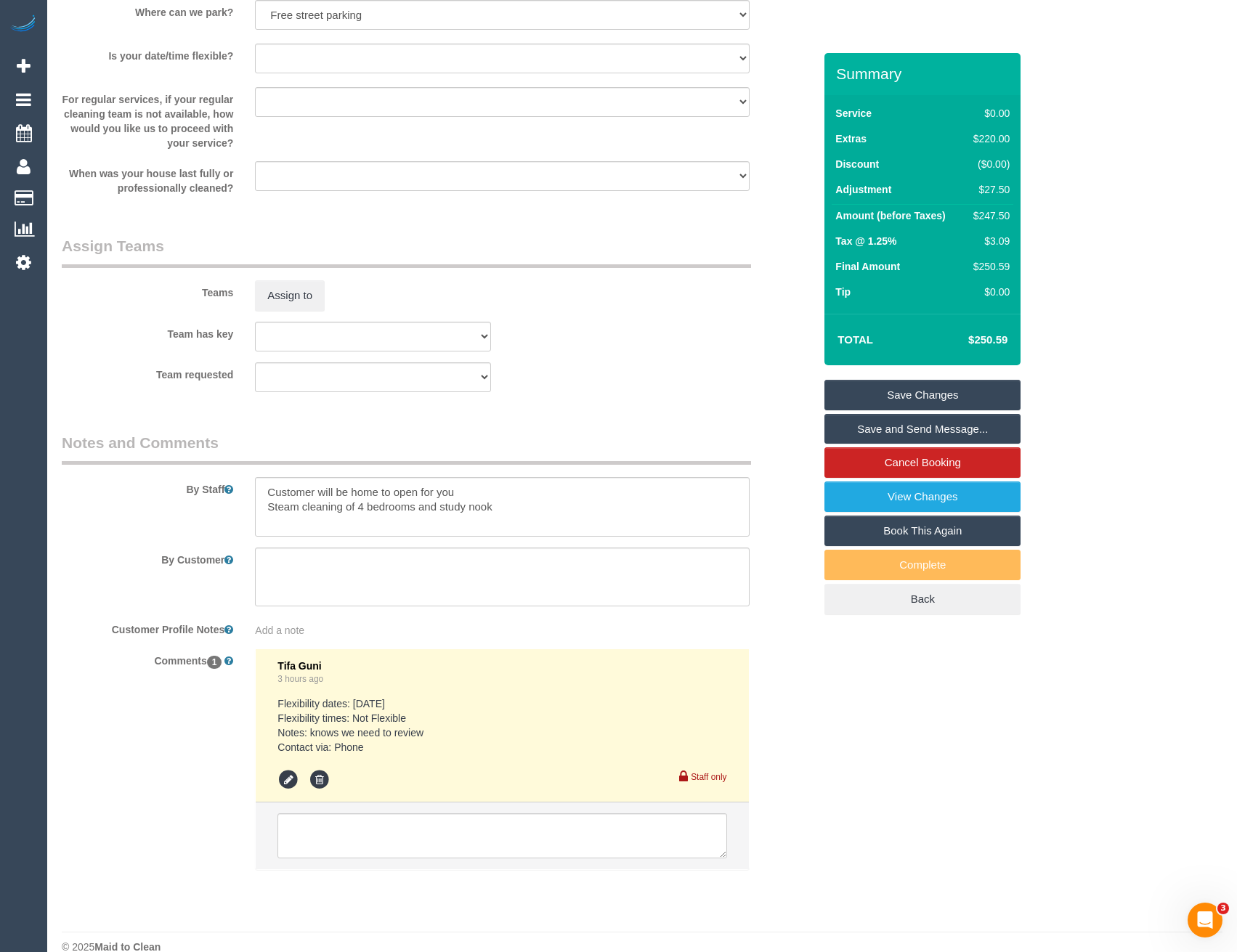
scroll to position [1538, 0]
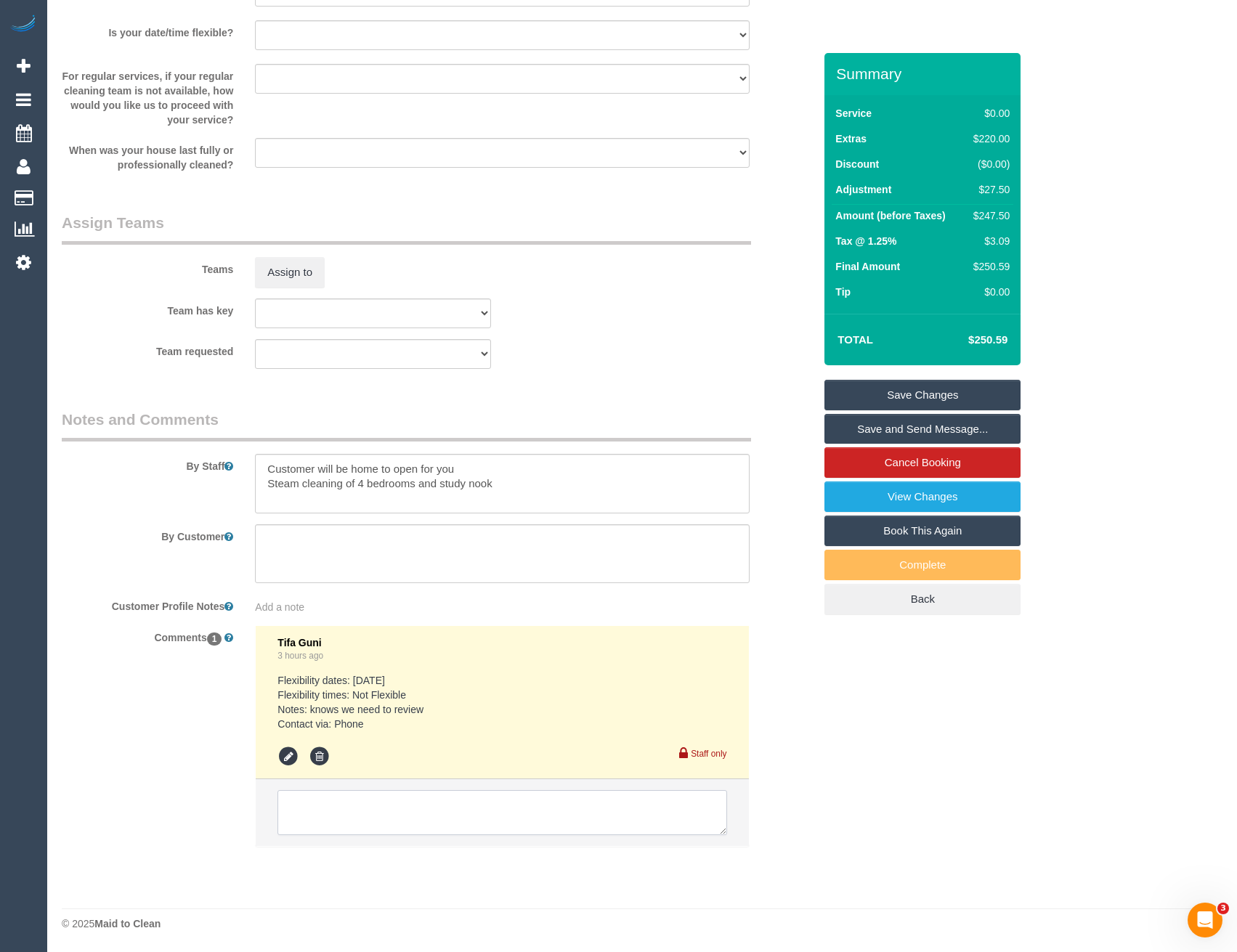
click at [398, 810] on textarea at bounding box center [501, 813] width 449 height 45
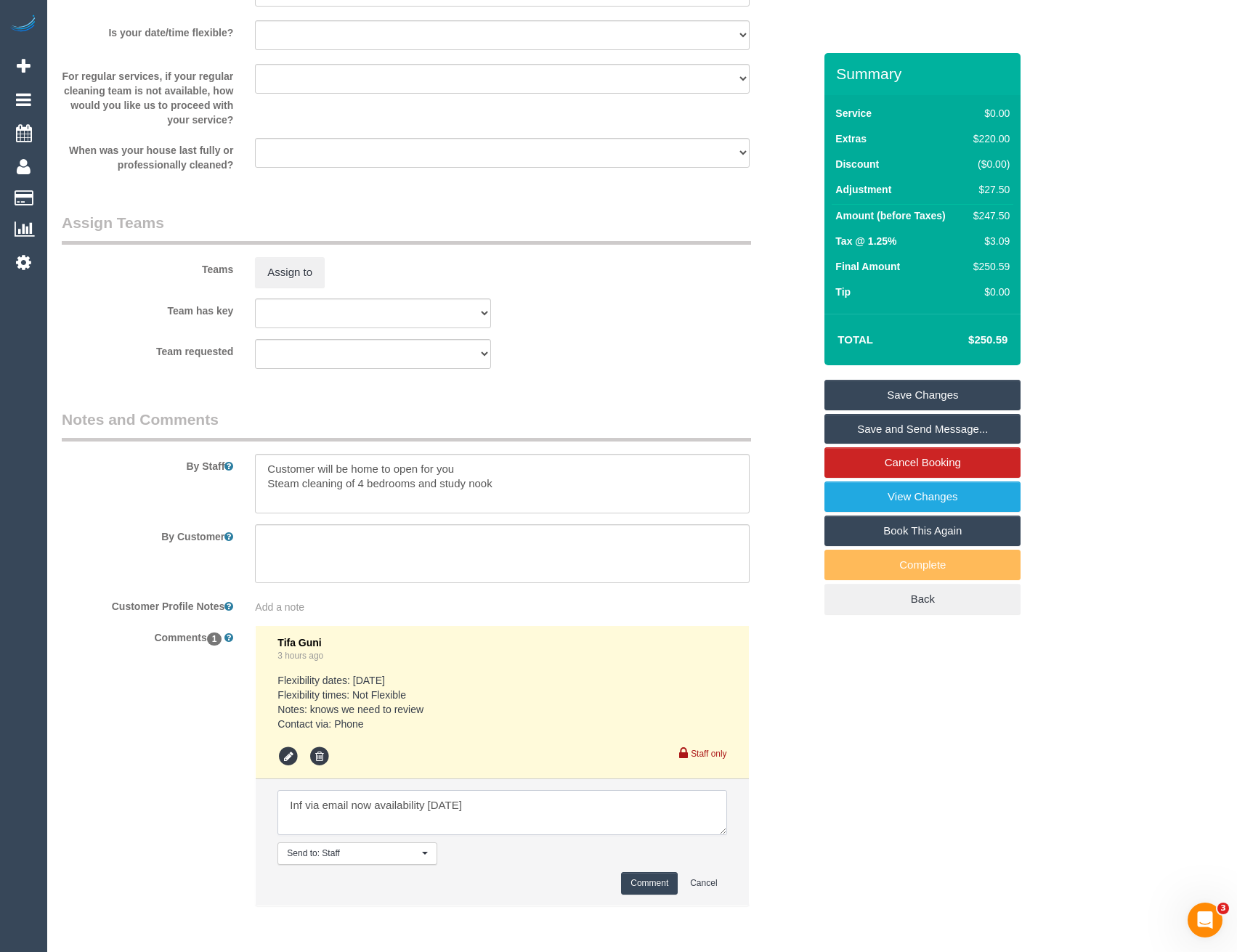
click at [370, 807] on textarea at bounding box center [501, 813] width 449 height 45
click at [532, 809] on textarea at bounding box center [501, 813] width 449 height 45
type textarea "Inf via email no availability [DATE] Awaiting if any flex."
click at [647, 883] on button "Comment" at bounding box center [650, 884] width 56 height 22
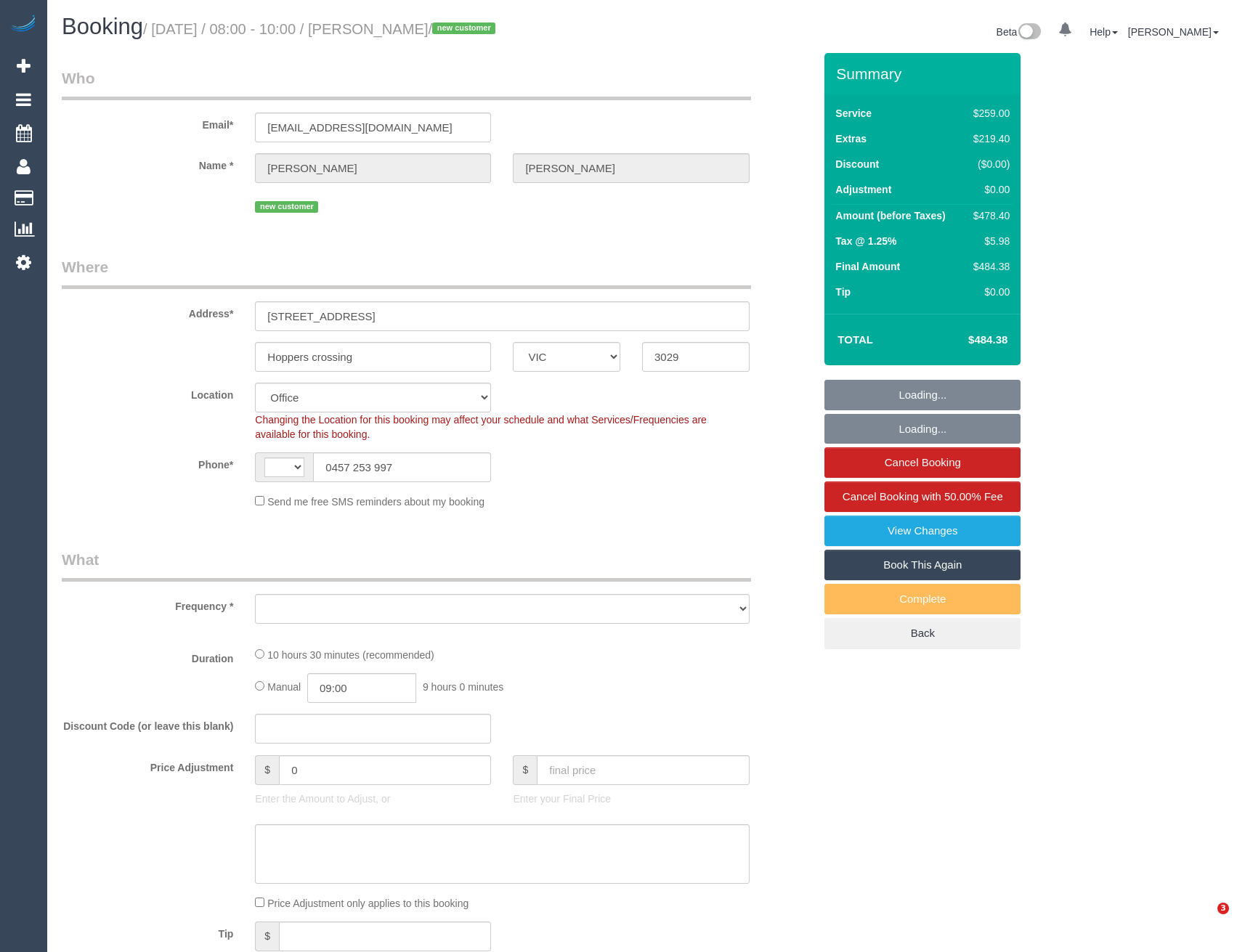
select select "VIC"
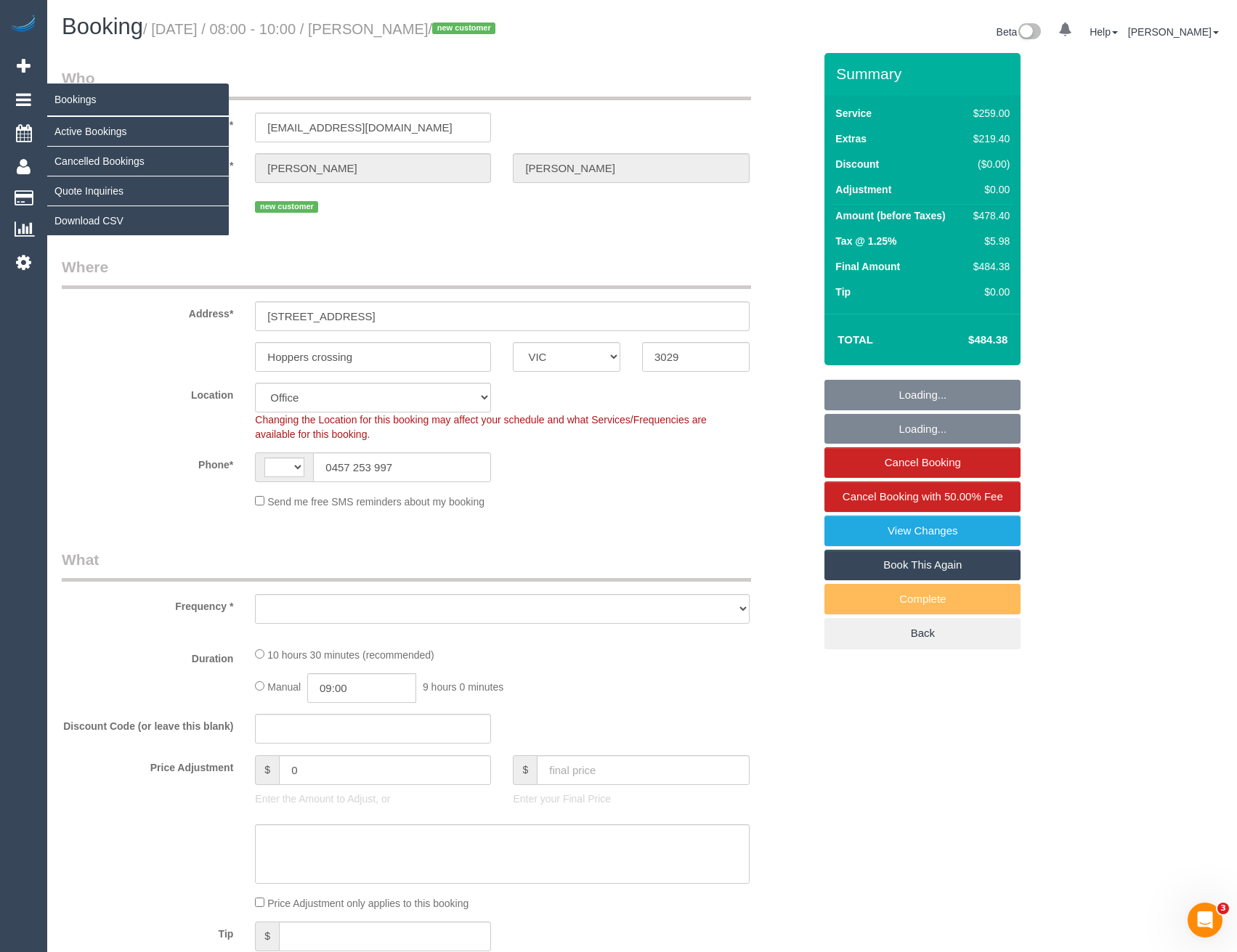
select select "string:AU"
select select "string:stripe-pm_1S0ddu2GScqysDRVfvwfa58p"
select select "number:29"
select select "number:15"
select select "number:19"
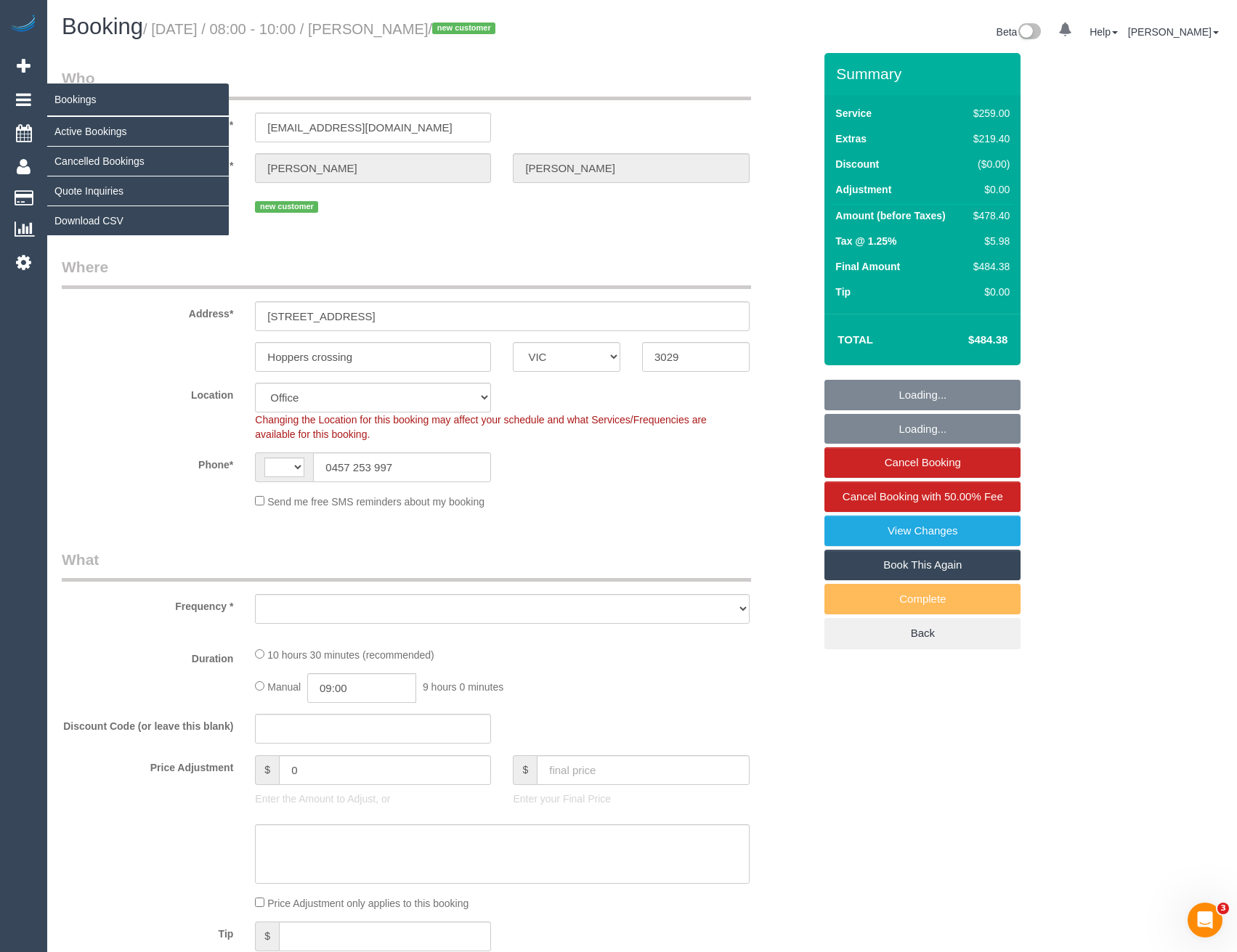
select select "number:25"
select select "number:35"
click at [85, 128] on link "Active Bookings" at bounding box center [138, 131] width 182 height 29
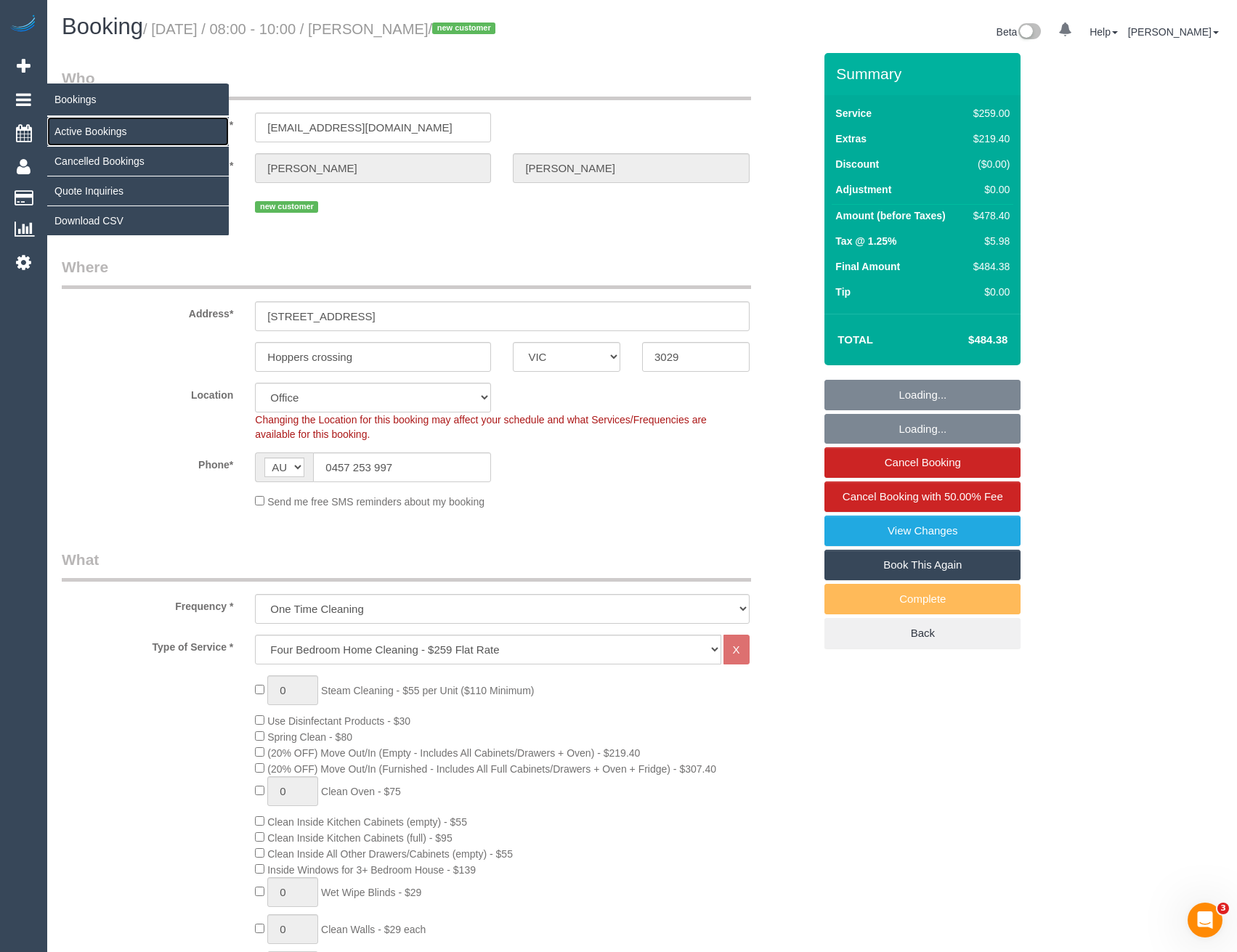
select select "object:832"
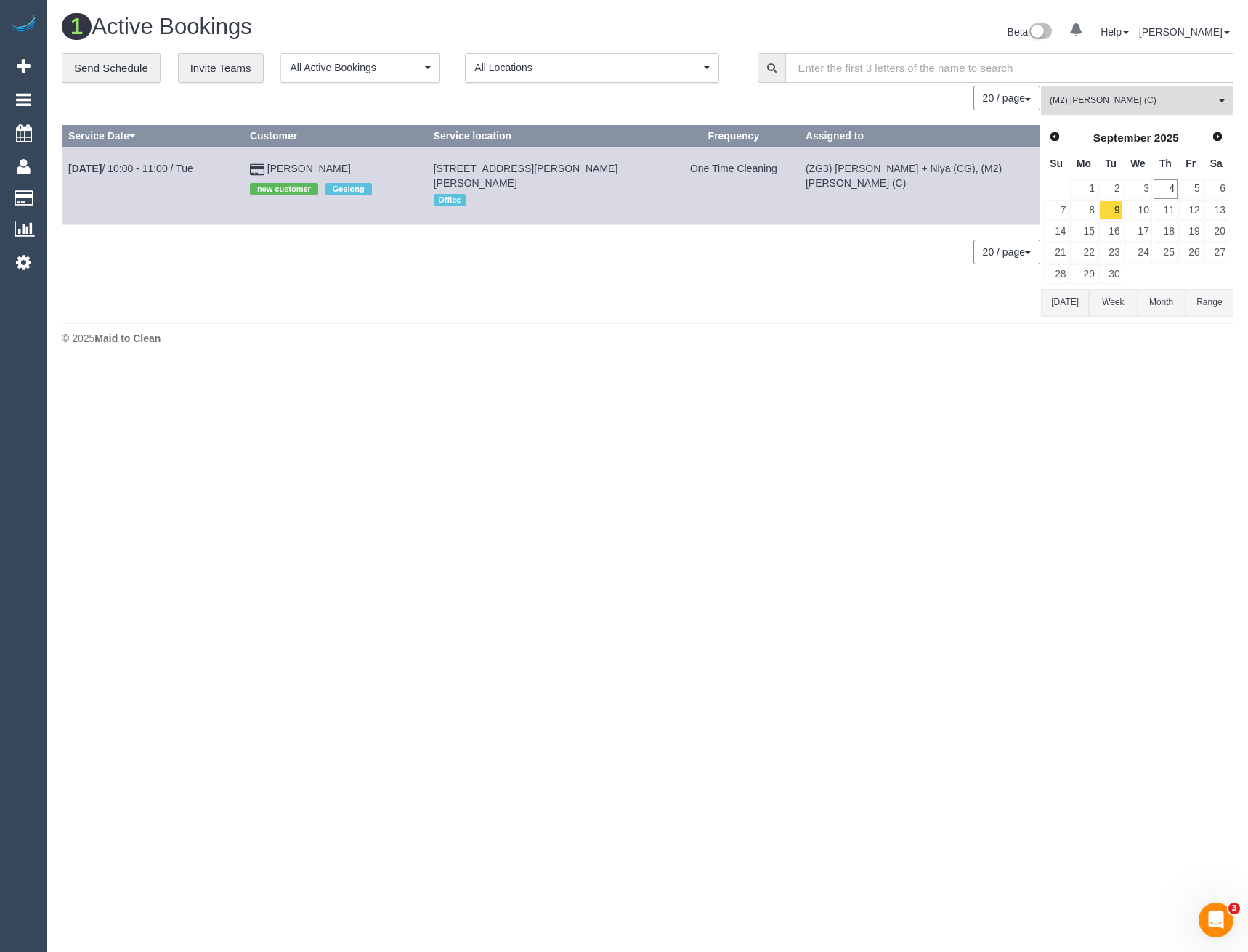
click at [1083, 101] on span "(M2) [PERSON_NAME] (C)" at bounding box center [1132, 100] width 165 height 13
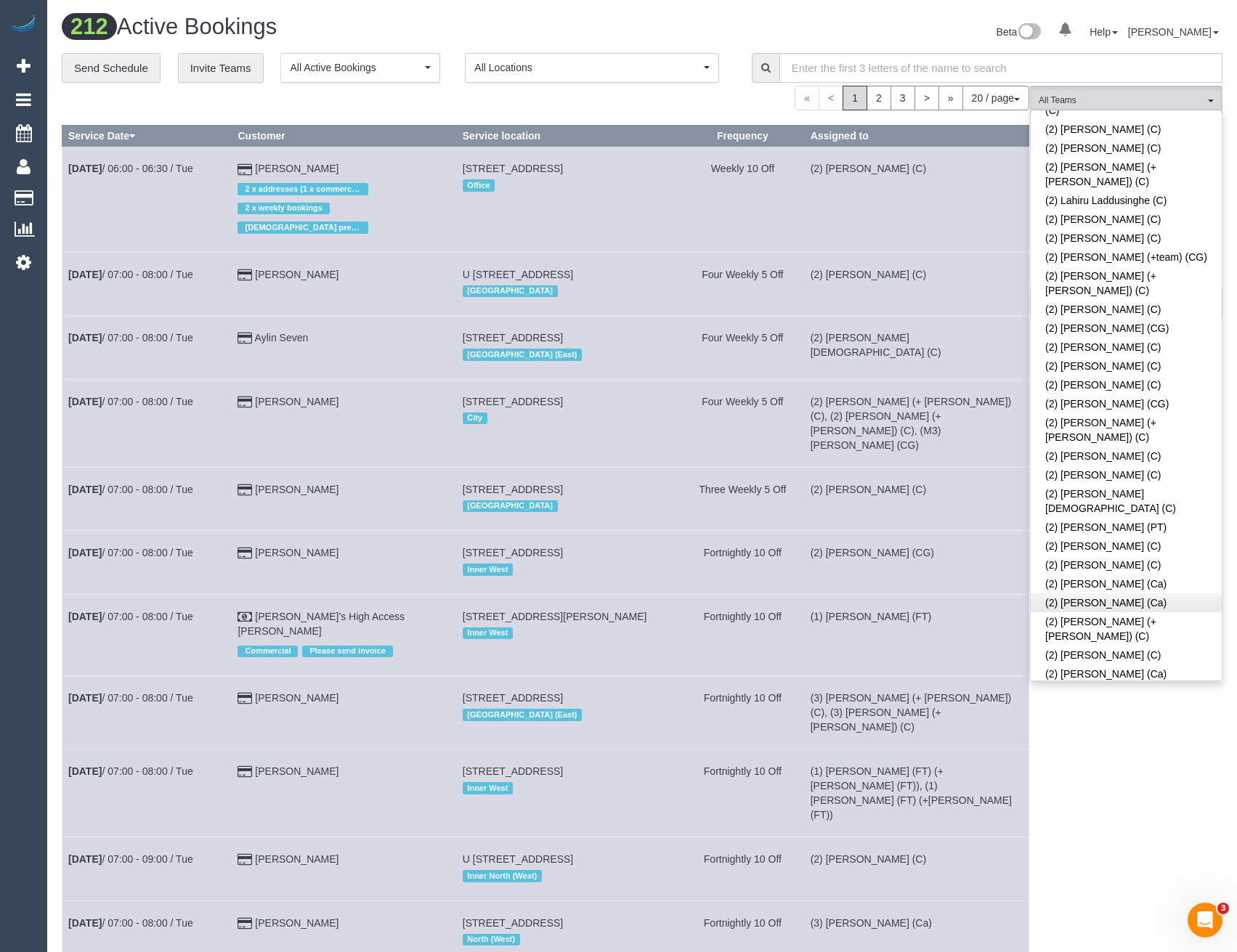
scroll to position [928, 0]
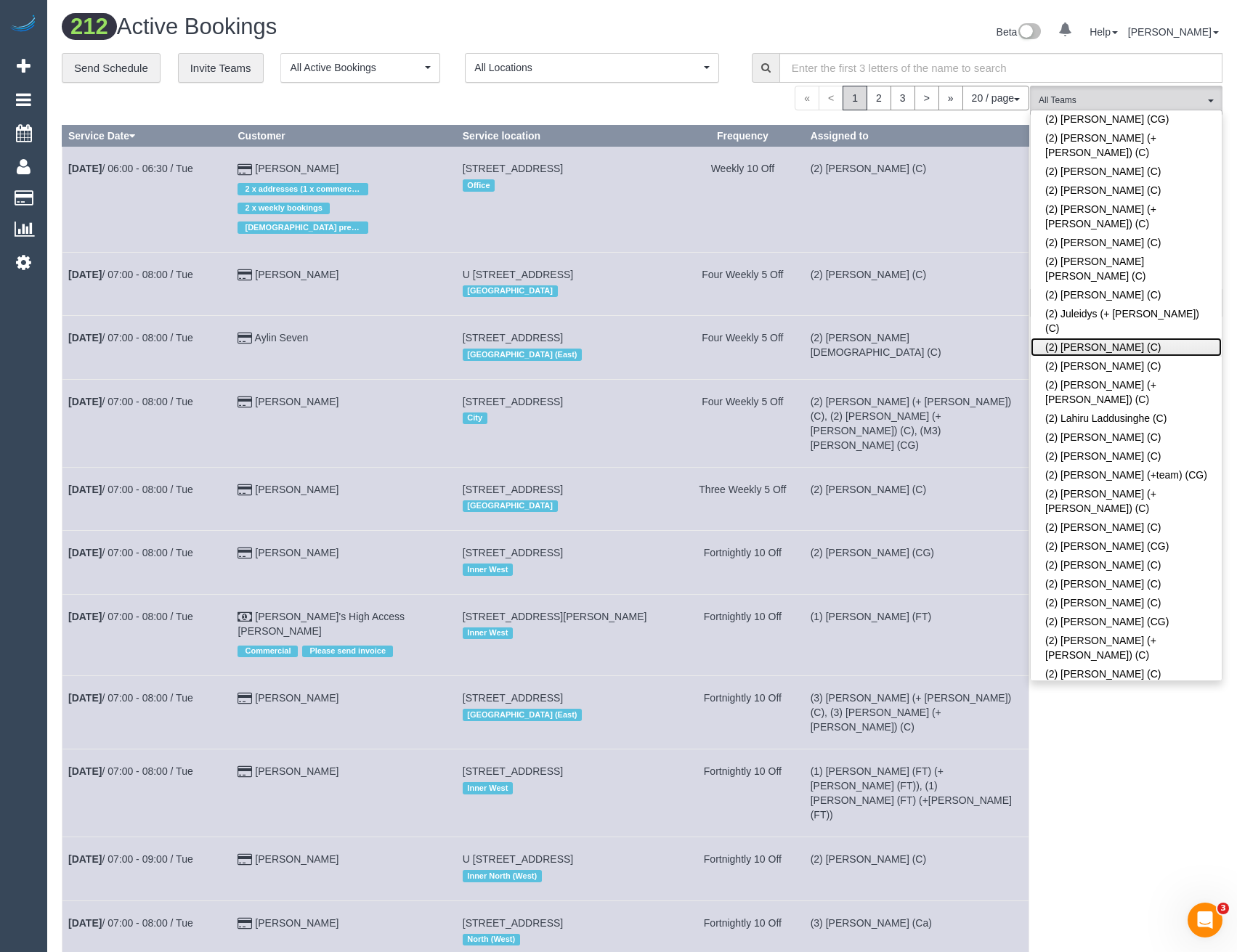
click at [1101, 338] on link "(2) [PERSON_NAME] (C)" at bounding box center [1127, 347] width 191 height 19
click at [1146, 701] on div "(2) [PERSON_NAME] (C) All Teams Remove Team Filters (0) Account - Tech (0) Offi…" at bounding box center [1127, 851] width 193 height 1531
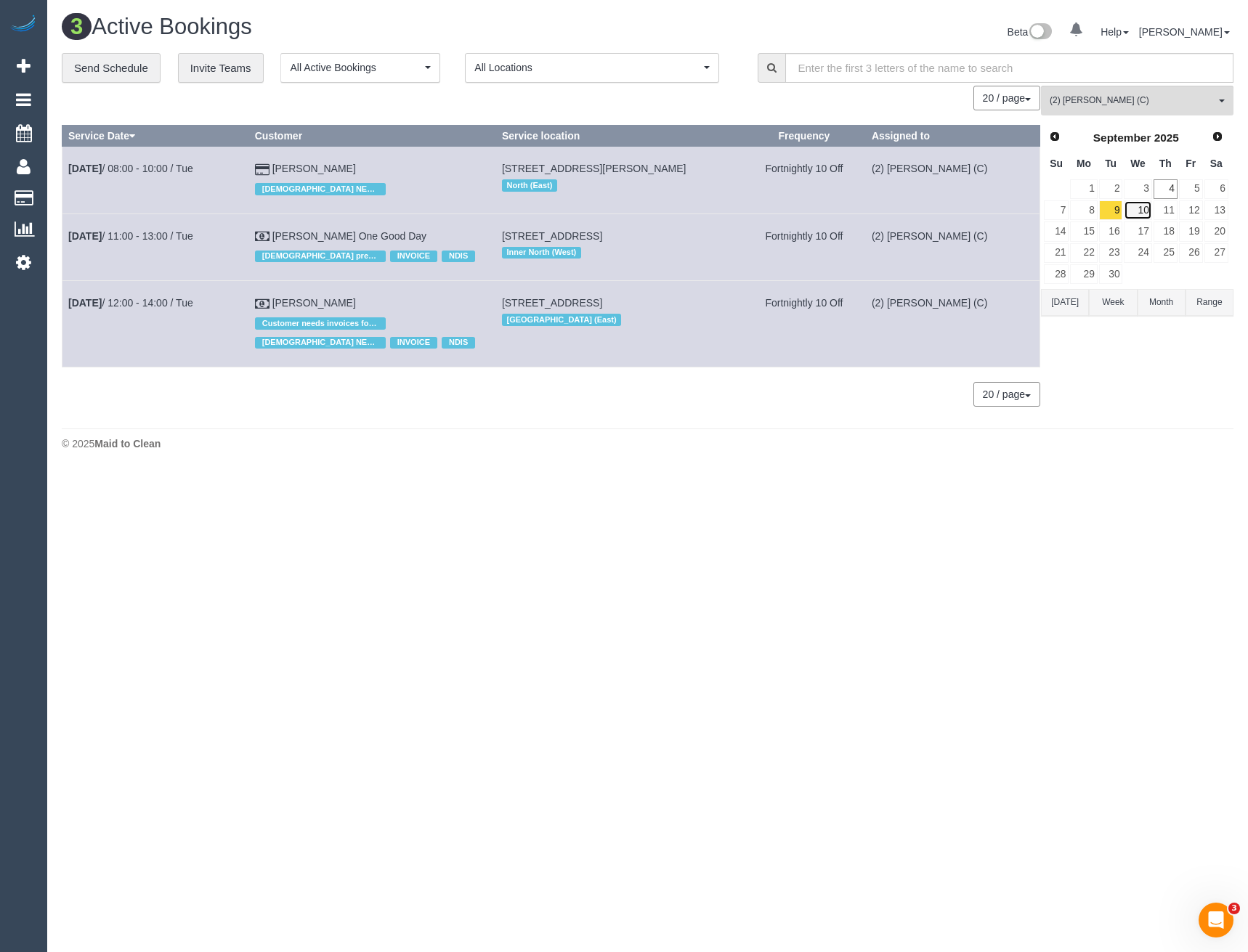
click at [1137, 211] on link "10" at bounding box center [1137, 210] width 27 height 19
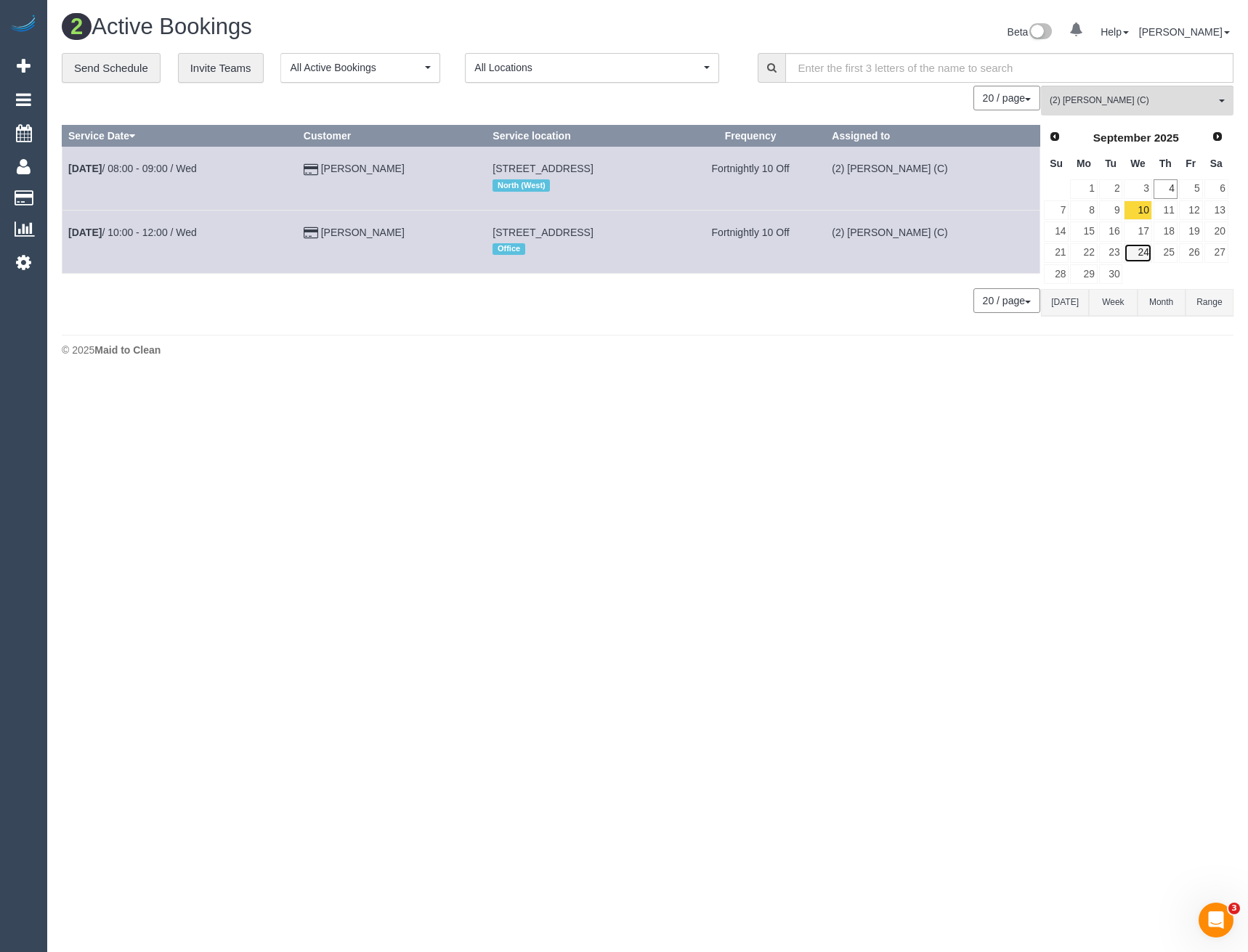
click at [1151, 255] on link "24" at bounding box center [1137, 253] width 27 height 19
click at [1144, 213] on link "10" at bounding box center [1137, 210] width 27 height 19
click at [182, 167] on link "[DATE] 08:00 - 09:00 / Wed" at bounding box center [132, 168] width 128 height 12
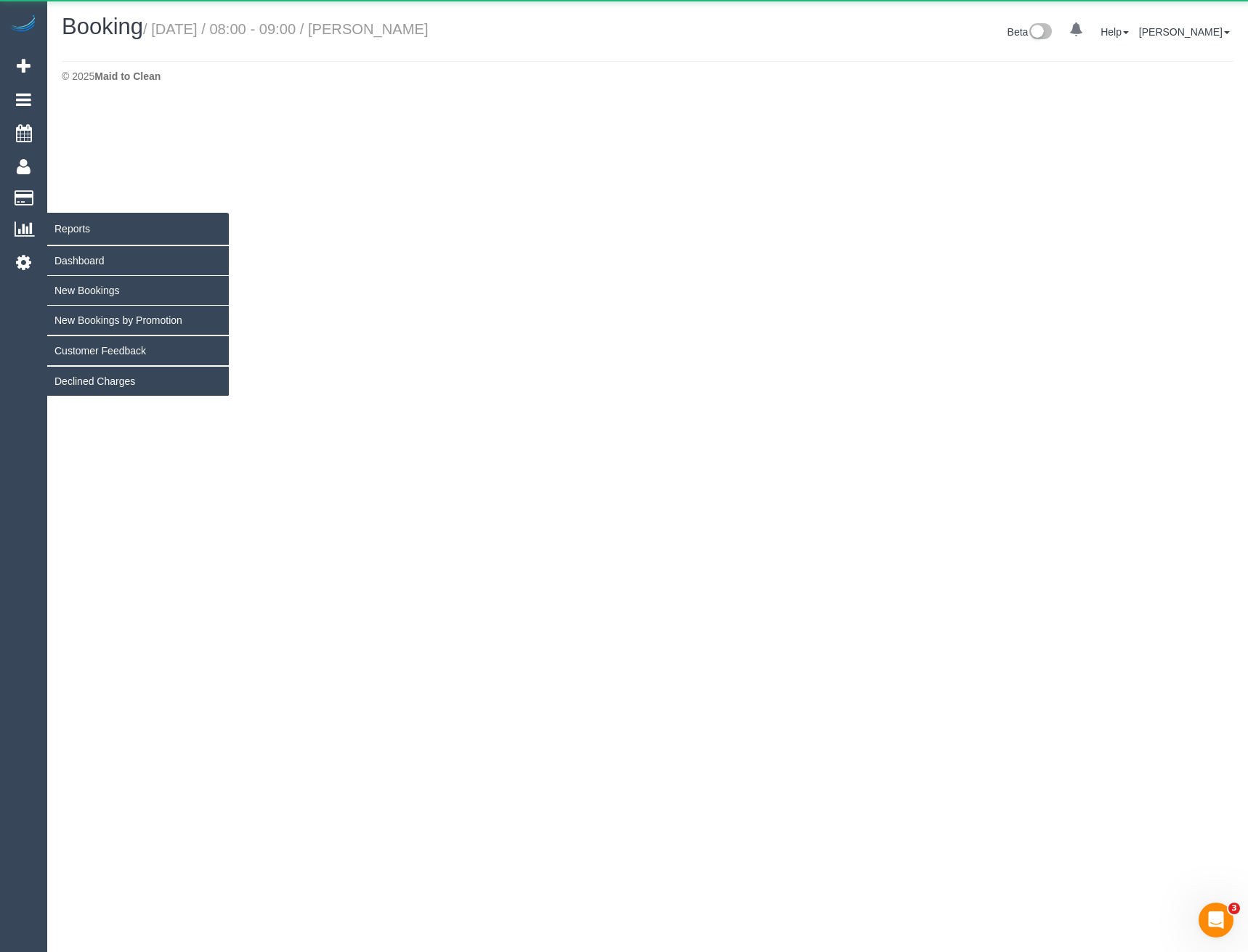
select select "VIC"
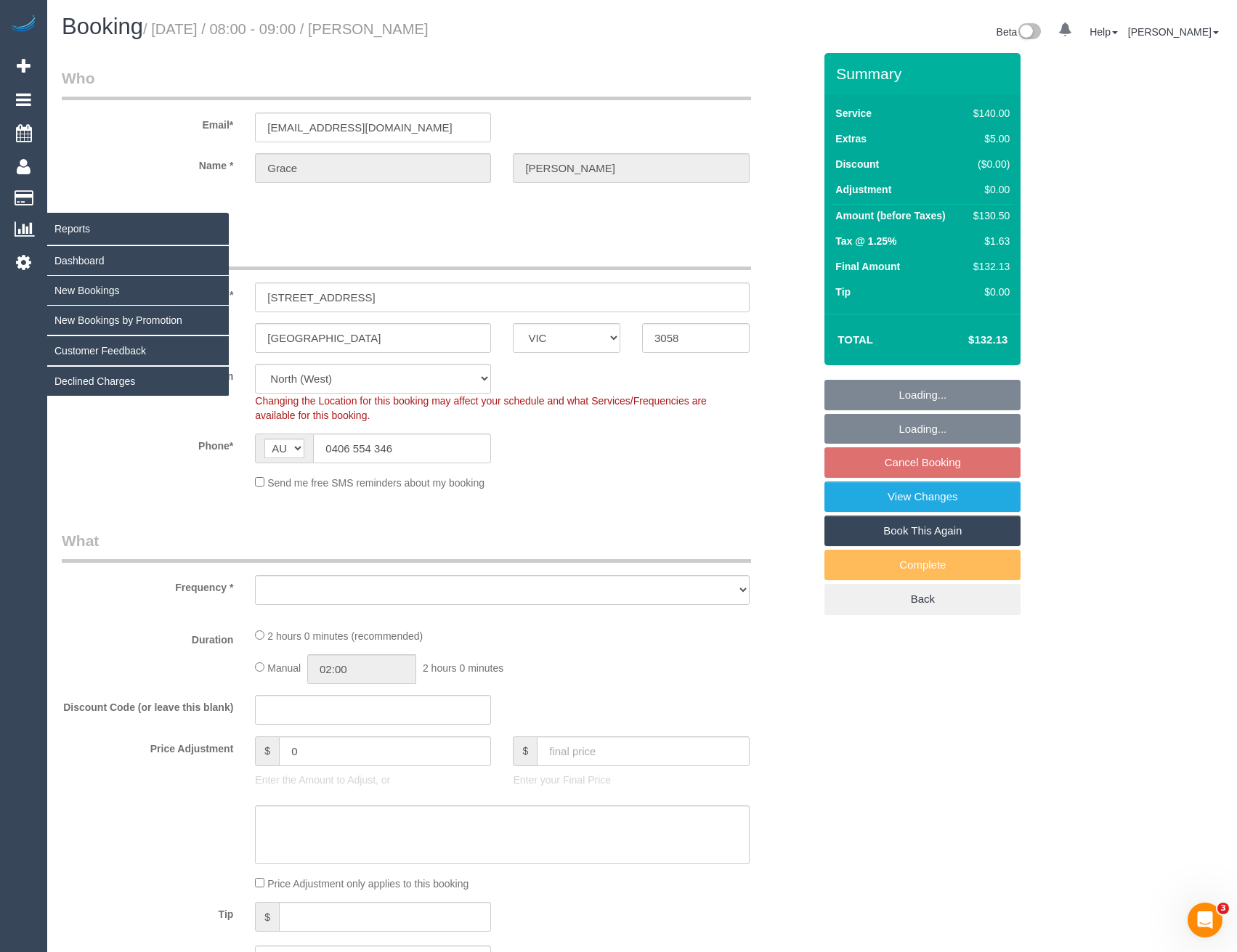
select select "string:stripe-pm_1PV5gT2GScqysDRVmCd6OCHO"
select select "number:27"
select select "number:14"
select select "number:19"
select select "number:22"
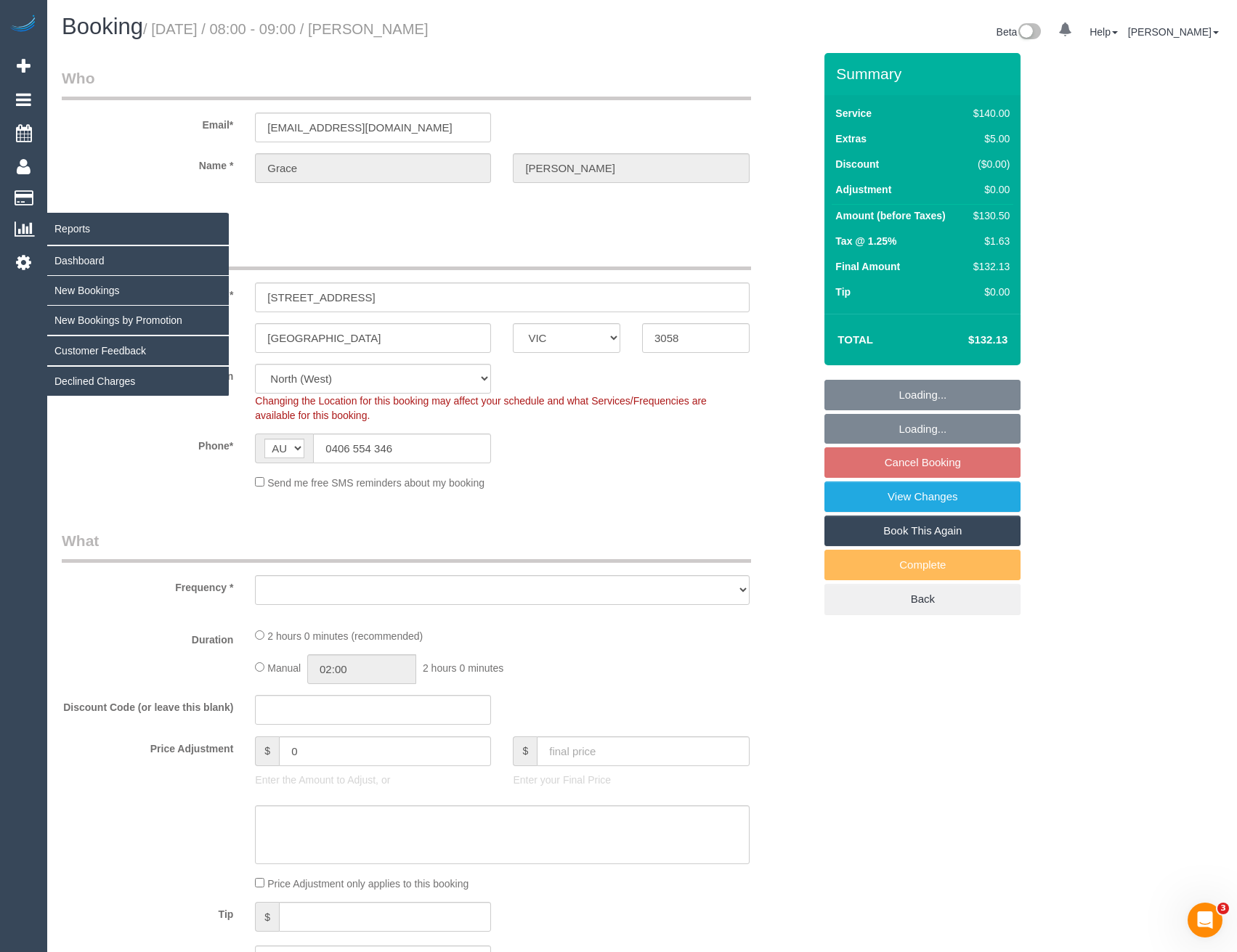
select select "number:35"
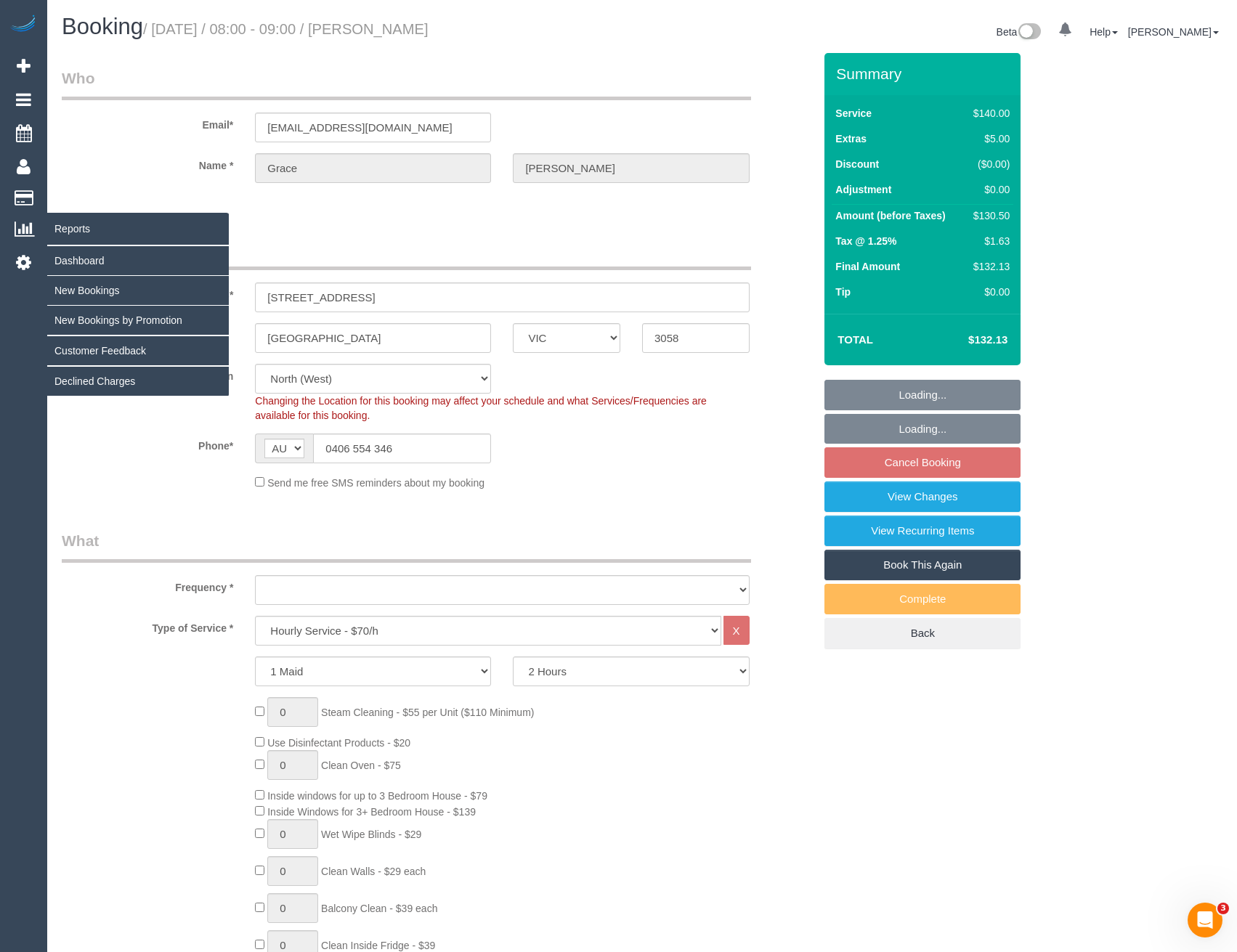
select select "object:4433"
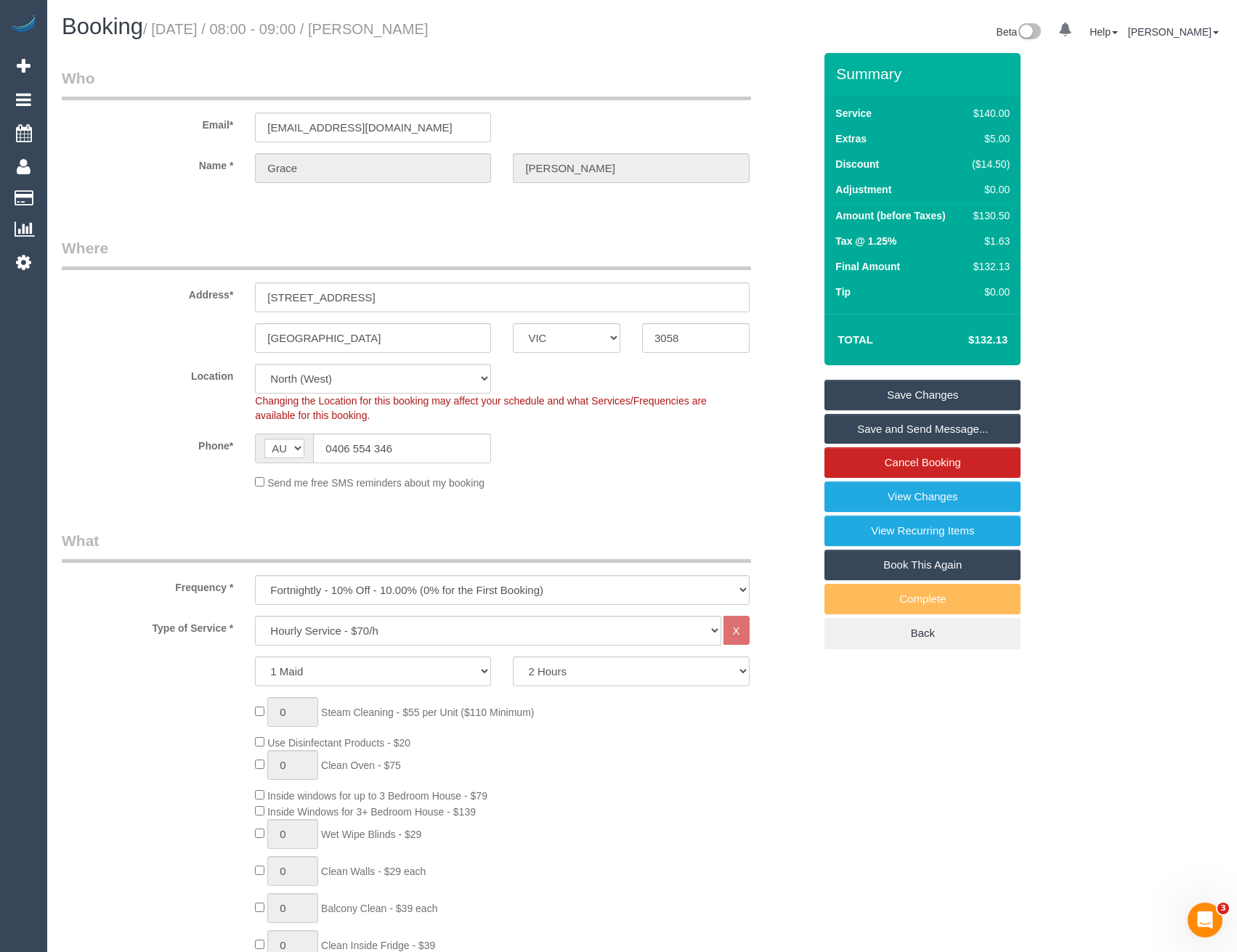
click at [885, 430] on link "Save and Send Message..." at bounding box center [923, 429] width 197 height 30
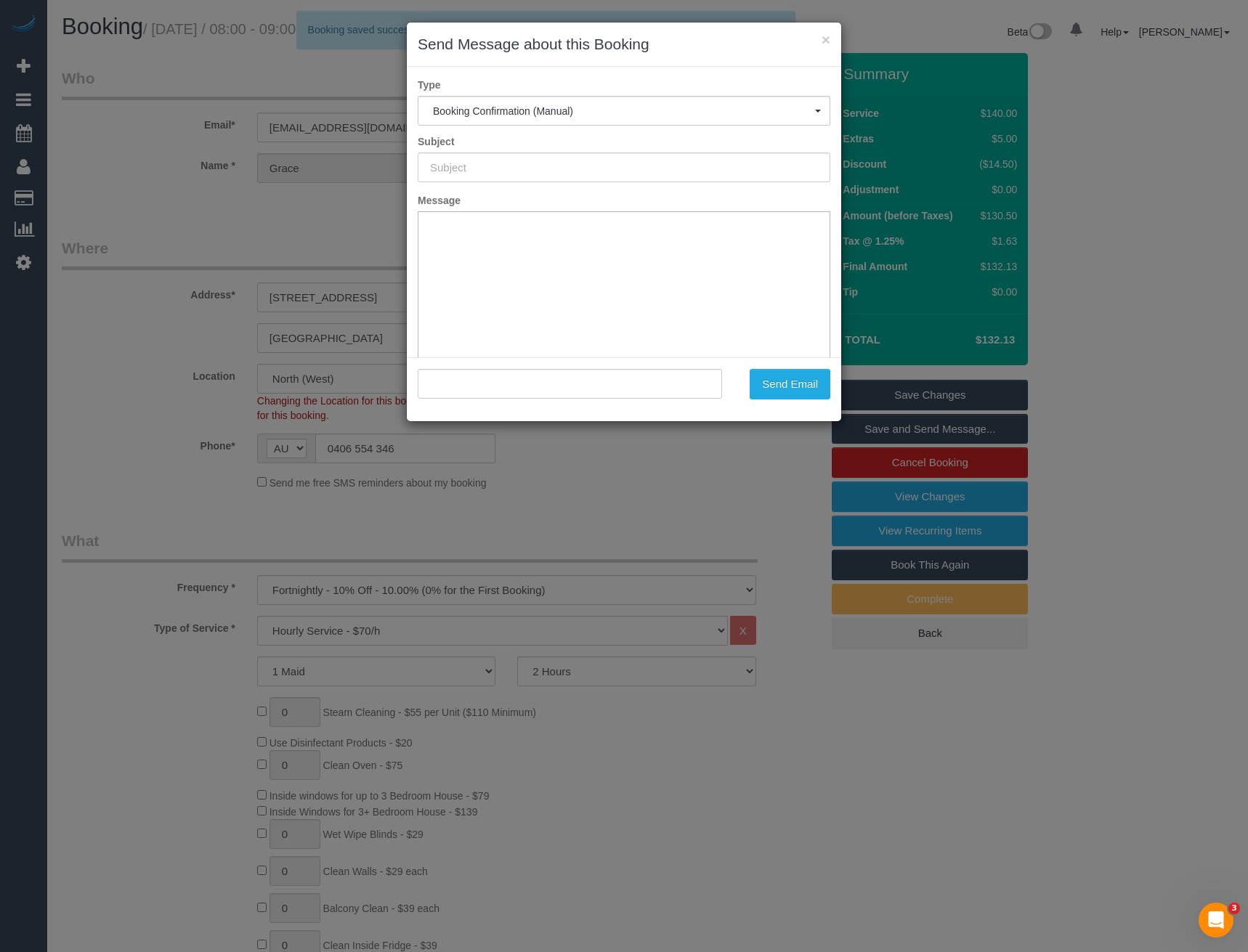
type input "Booking Confirmed"
type input ""[PERSON_NAME]" <[EMAIL_ADDRESS][DOMAIN_NAME]>"
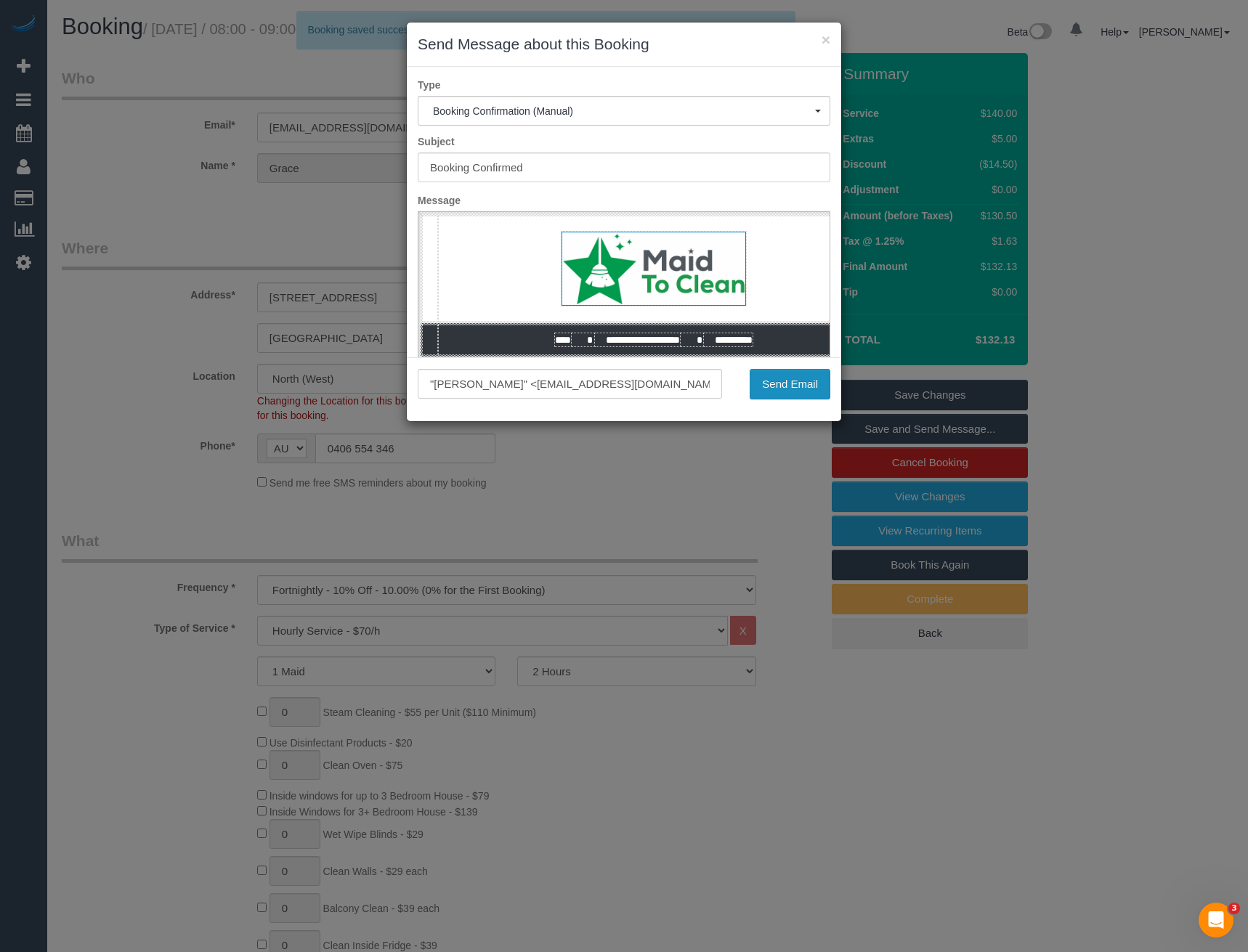
click at [796, 383] on button "Send Email" at bounding box center [790, 384] width 81 height 30
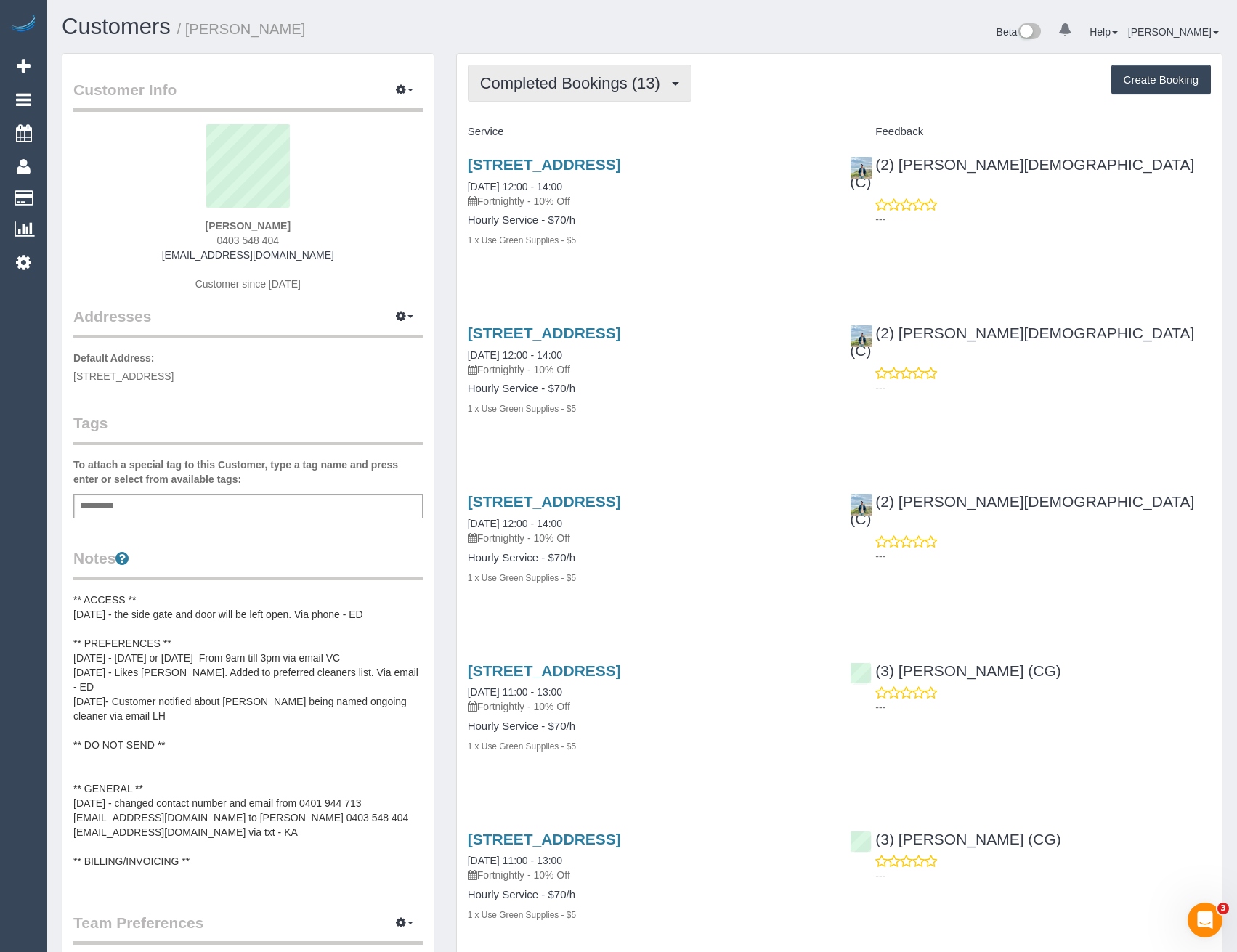
click at [637, 90] on span "Completed Bookings (13)" at bounding box center [574, 83] width 188 height 18
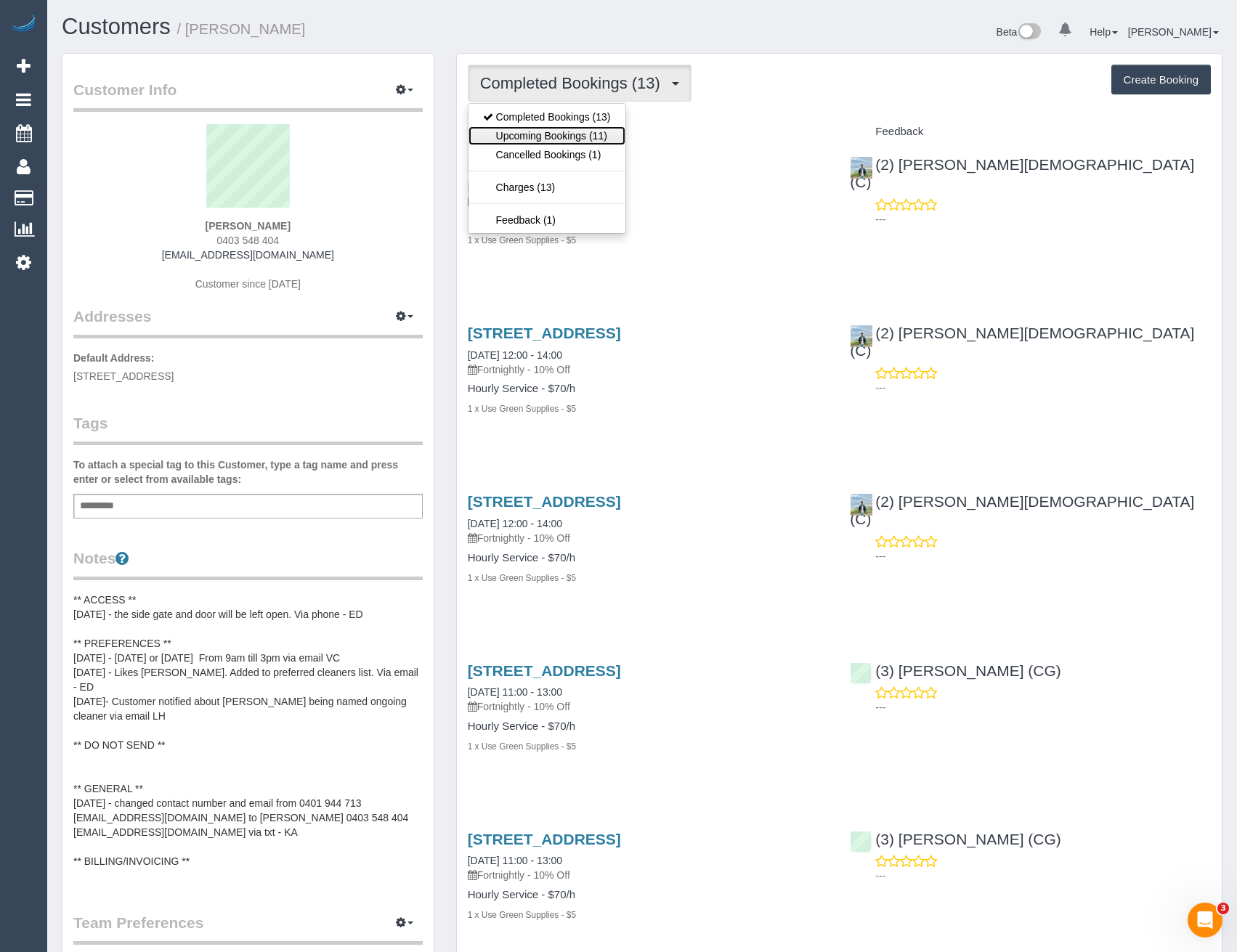
click at [597, 136] on link "Upcoming Bookings (11)" at bounding box center [547, 135] width 157 height 19
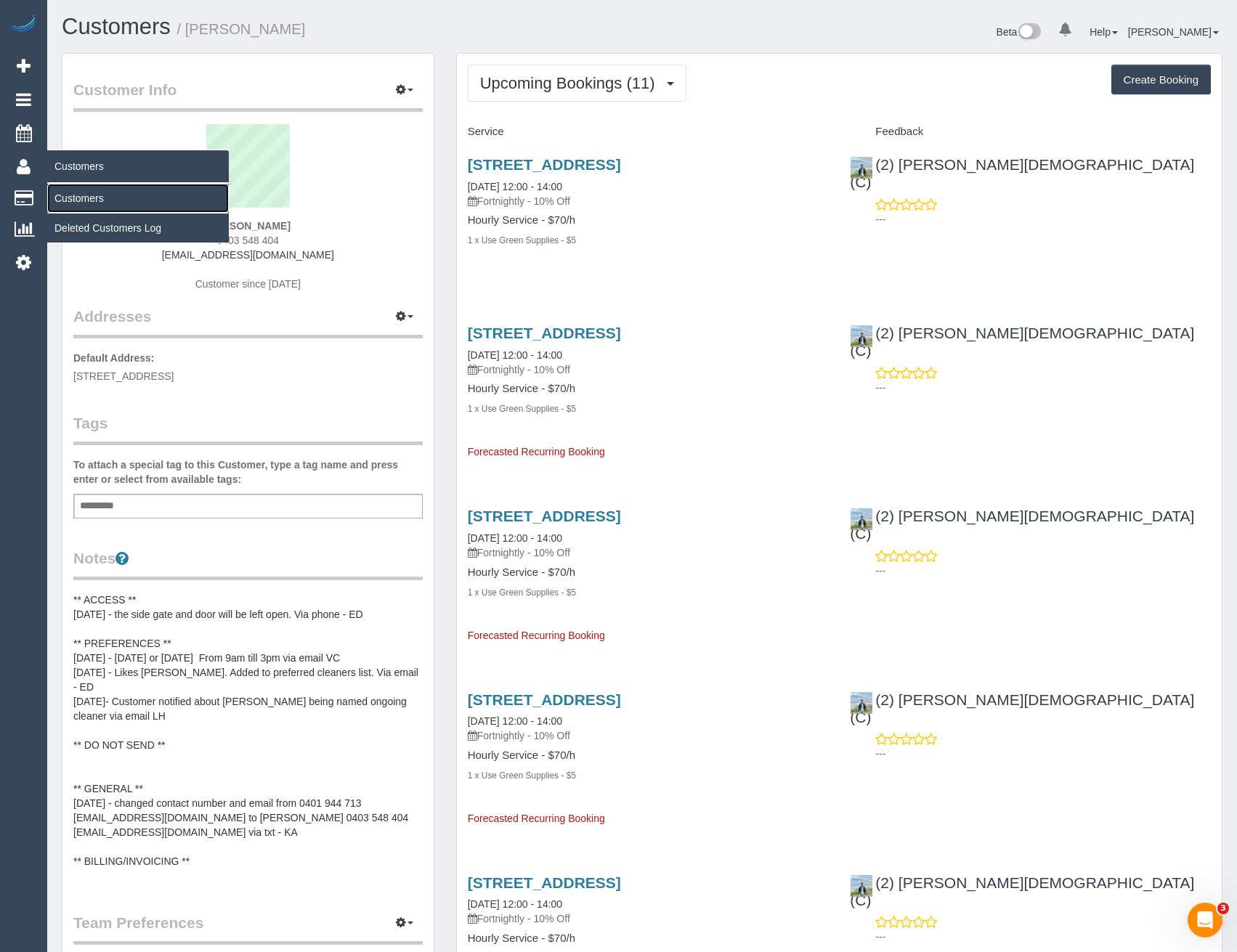
click at [79, 203] on link "Customers" at bounding box center [138, 198] width 182 height 29
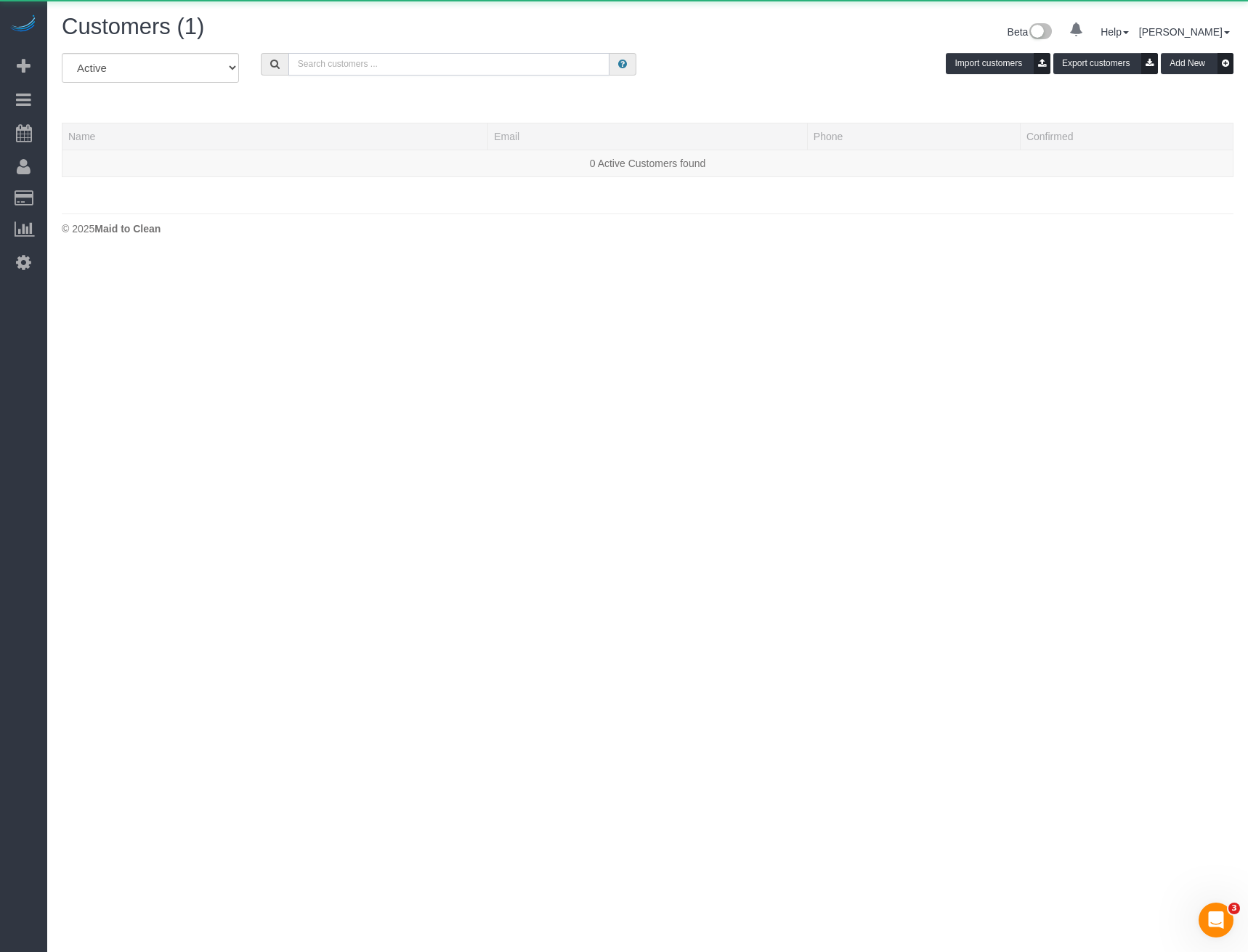
click at [394, 70] on input "text" at bounding box center [449, 65] width 322 height 22
type input "Kayne Sc"
drag, startPoint x: 396, startPoint y: 173, endPoint x: 409, endPoint y: 195, distance: 25.6
click at [396, 173] on td "0 Active Customers found" at bounding box center [647, 163] width 1171 height 27
click at [350, 100] on div "All Active Archived Kayne Sc Import customers Export customers Add New Name Ema…" at bounding box center [647, 122] width 1172 height 139
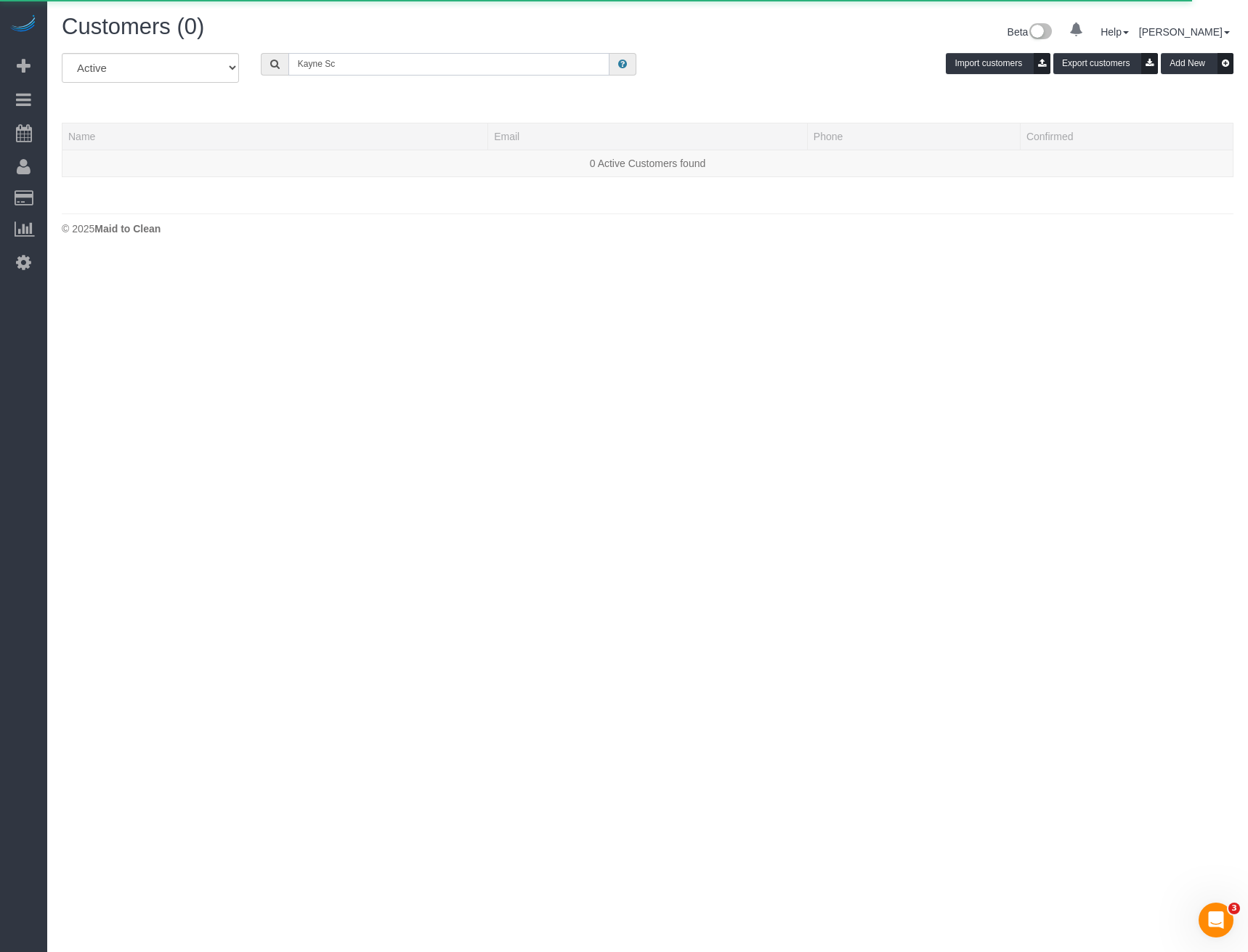
click at [360, 61] on input "Kayne Sc" at bounding box center [449, 65] width 322 height 22
click at [361, 62] on input "Kayne Sc" at bounding box center [449, 65] width 322 height 22
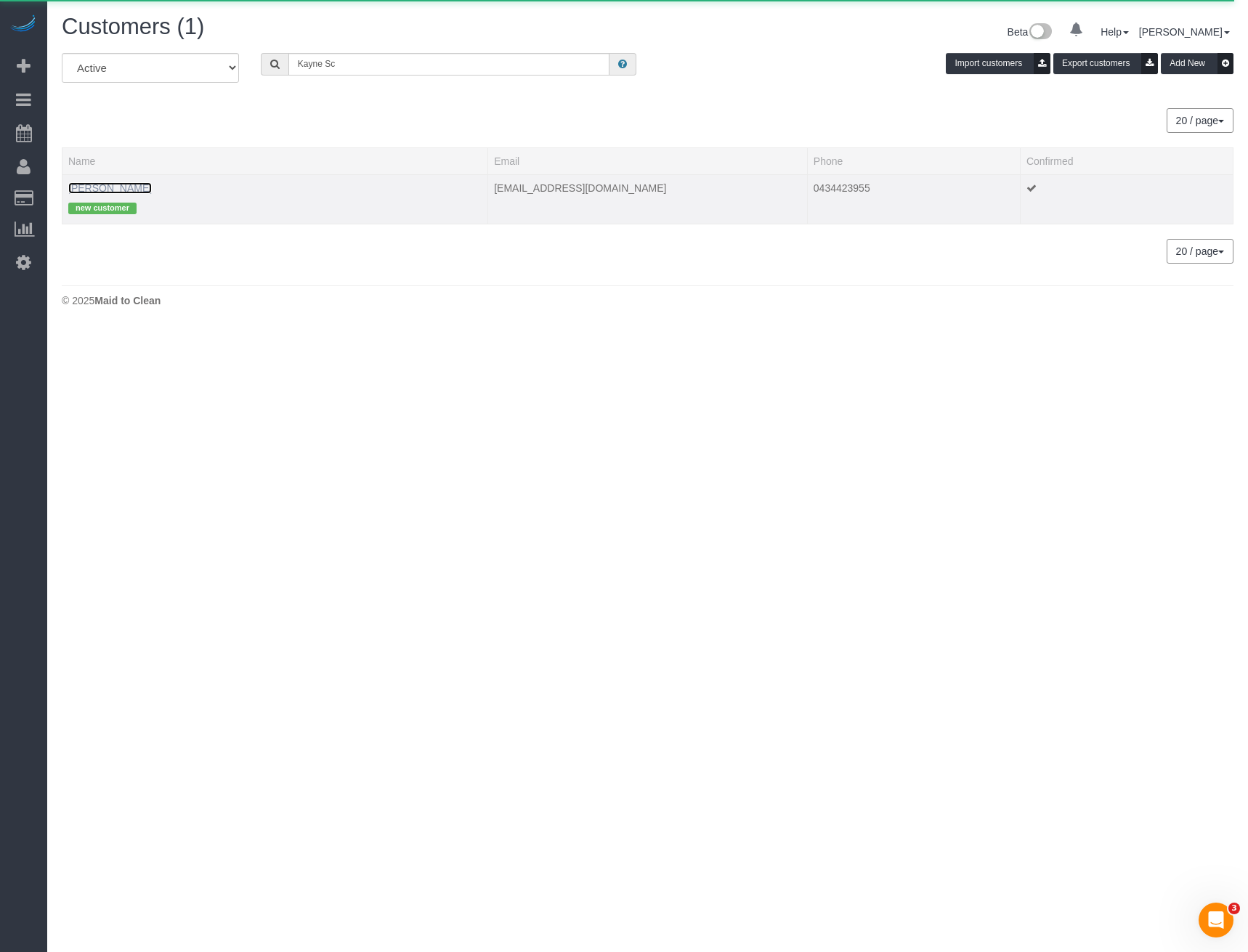
click at [103, 182] on link "[PERSON_NAME]" at bounding box center [110, 188] width 84 height 12
drag, startPoint x: 105, startPoint y: 188, endPoint x: 108, endPoint y: 197, distance: 9.5
click at [105, 188] on link "[PERSON_NAME]" at bounding box center [110, 188] width 84 height 12
click at [346, 69] on input "Kayne Sc" at bounding box center [449, 65] width 322 height 22
drag, startPoint x: 346, startPoint y: 67, endPoint x: 276, endPoint y: 83, distance: 71.8
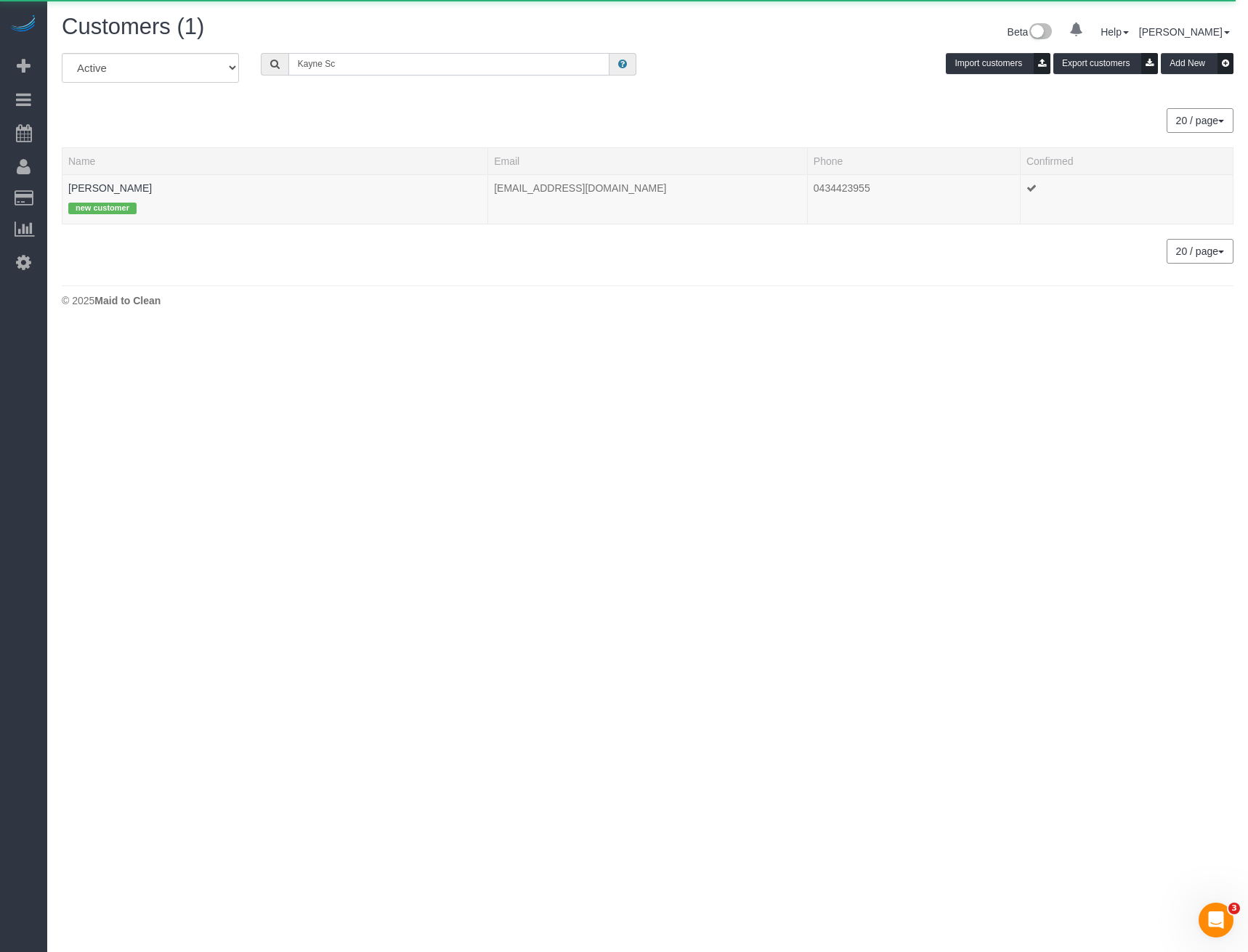
click at [276, 83] on div "All Active Archived Kayne Sc Import customers Export customers Add New" at bounding box center [648, 73] width 1194 height 41
click at [391, 70] on input "Kayne Sc" at bounding box center [449, 65] width 322 height 22
drag, startPoint x: 285, startPoint y: 77, endPoint x: 275, endPoint y: 79, distance: 10.2
click at [275, 79] on div "All Active Archived Kayne Sc Import customers Export customers Add New" at bounding box center [648, 73] width 1194 height 41
click at [116, 189] on link "[PERSON_NAME]" at bounding box center [110, 188] width 84 height 12
